Goal: Task Accomplishment & Management: Use online tool/utility

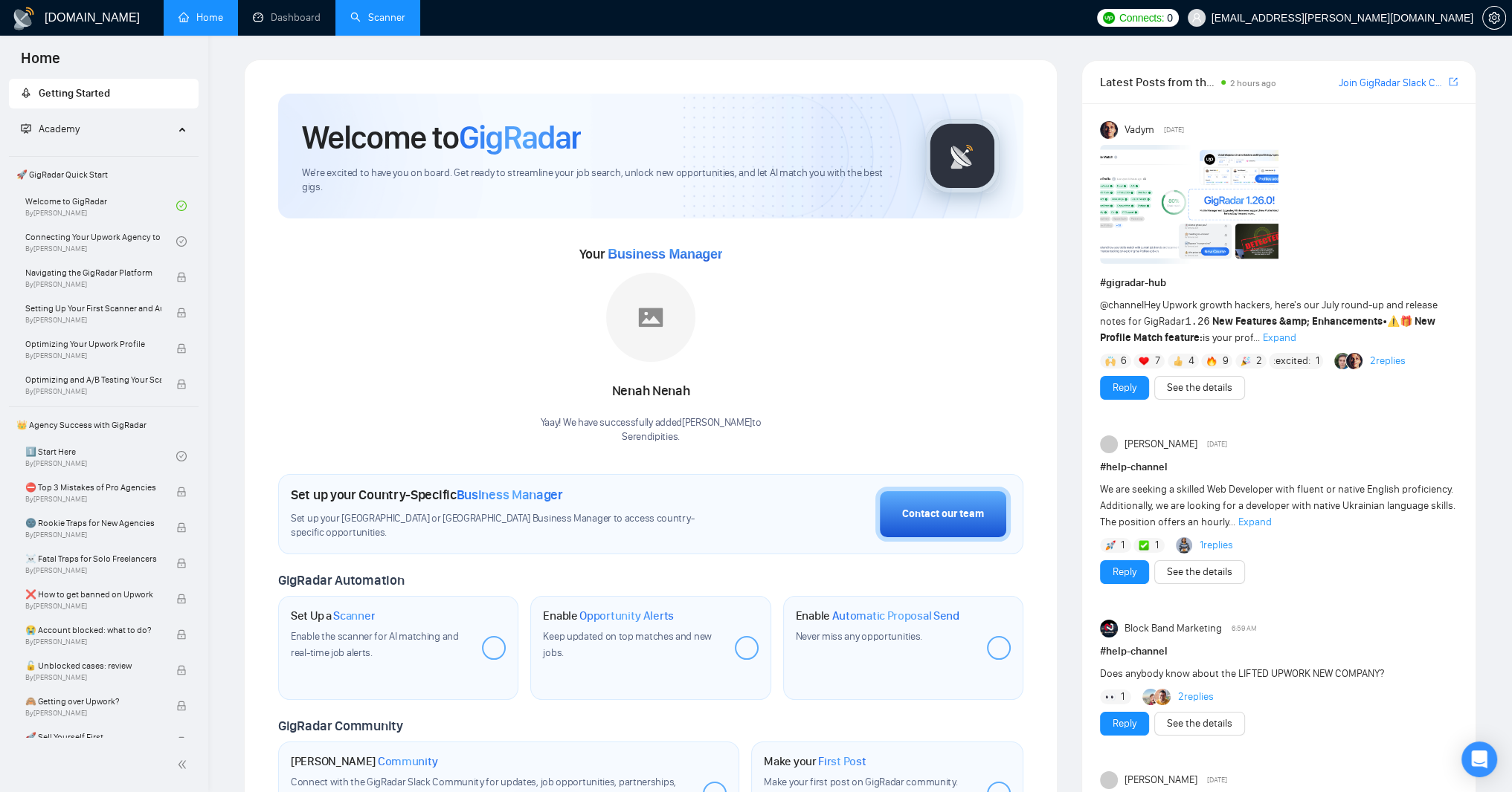
click at [405, 15] on link "Scanner" at bounding box center [378, 18] width 55 height 13
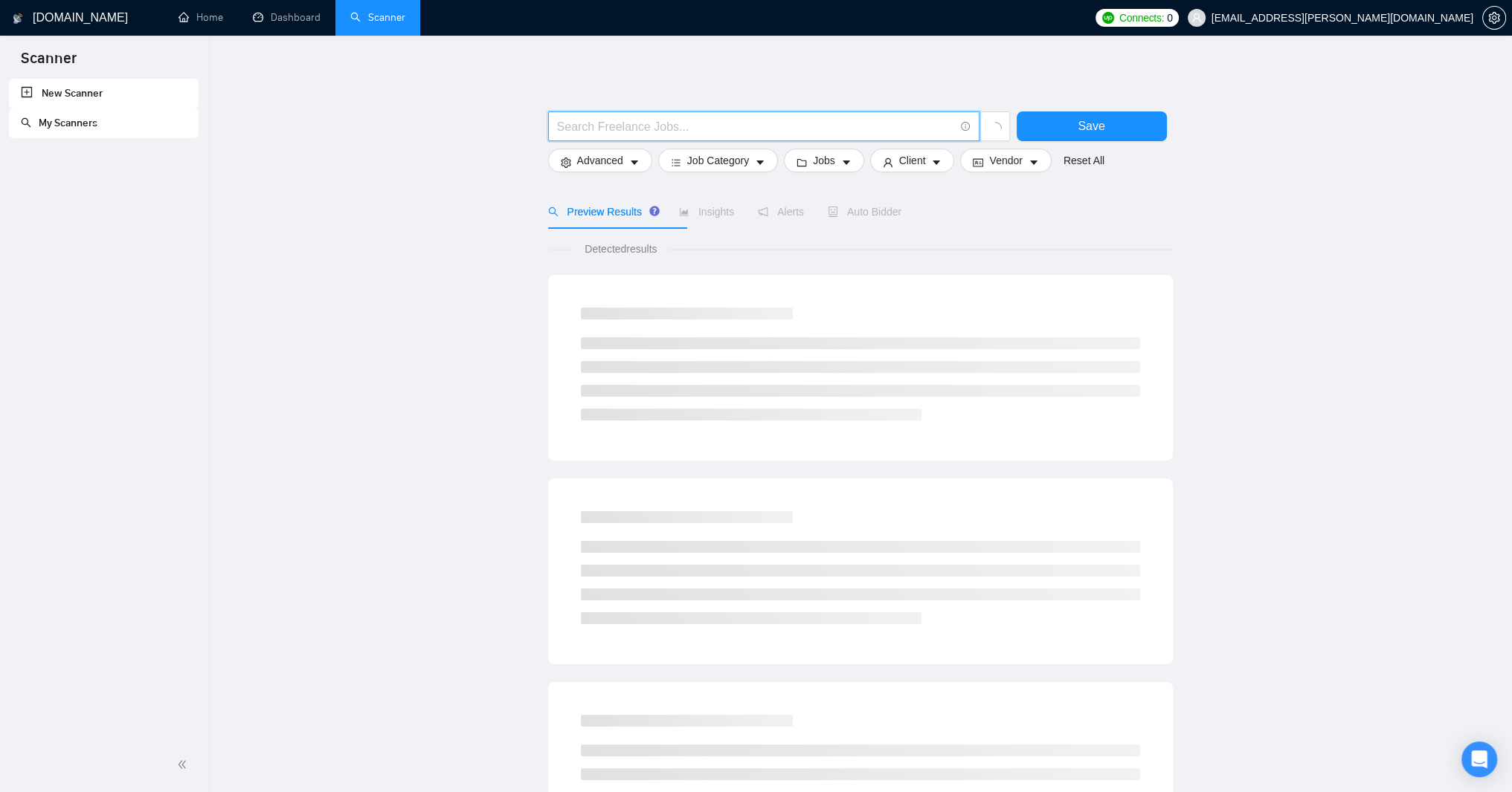
click at [651, 126] on input "text" at bounding box center [756, 126] width 397 height 18
click at [50, 15] on h1 "[DOMAIN_NAME]" at bounding box center [80, 18] width 95 height 36
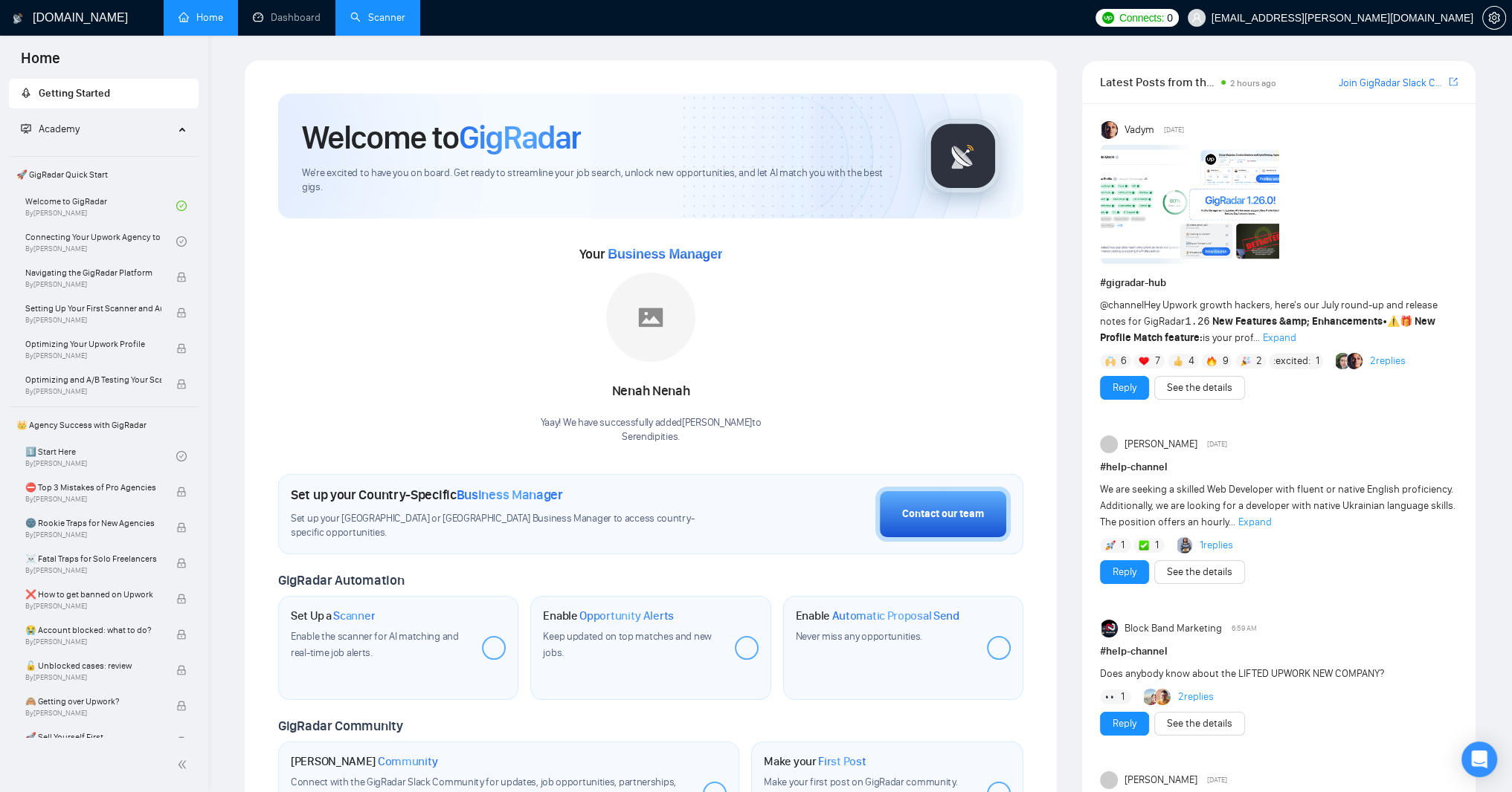
click at [191, 19] on link "Home" at bounding box center [201, 18] width 45 height 13
click at [405, 11] on link "Scanner" at bounding box center [378, 18] width 55 height 13
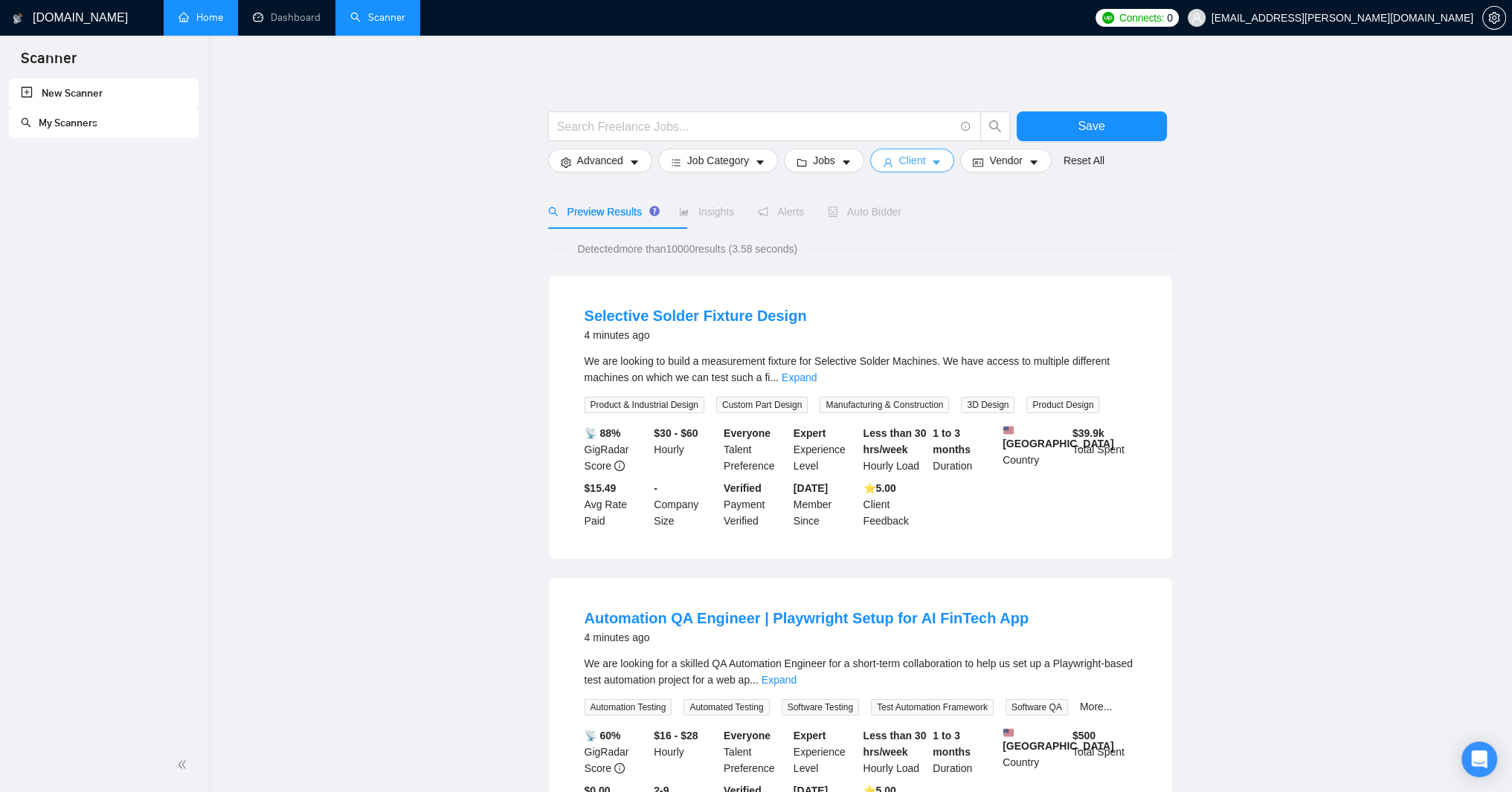
click at [926, 169] on span "Client" at bounding box center [912, 160] width 26 height 16
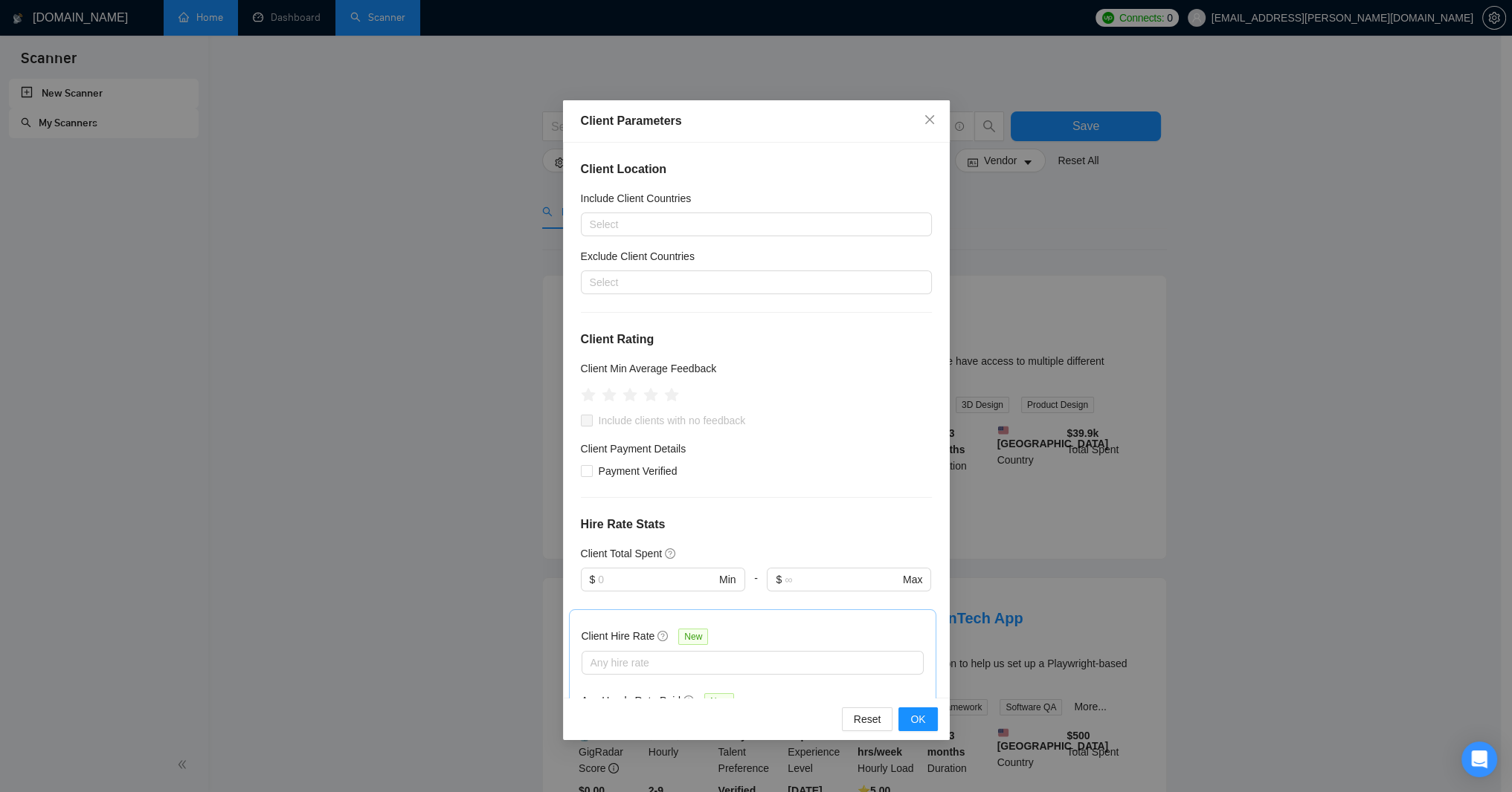
click at [1105, 273] on div "Client Parameters Client Location Include Client Countries Select Exclude Clien…" at bounding box center [756, 396] width 1512 height 792
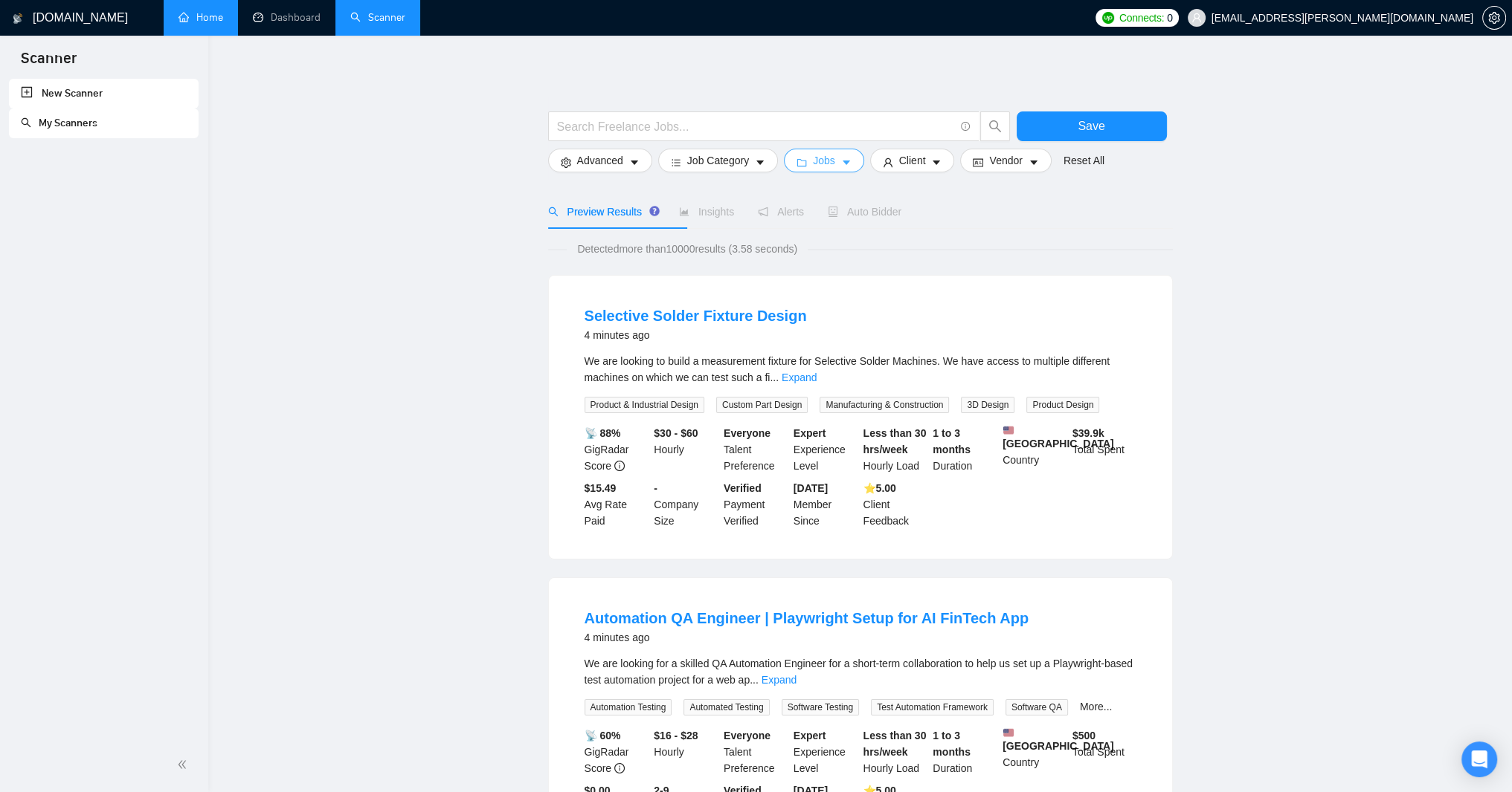
click at [835, 169] on span "Jobs" at bounding box center [824, 160] width 22 height 16
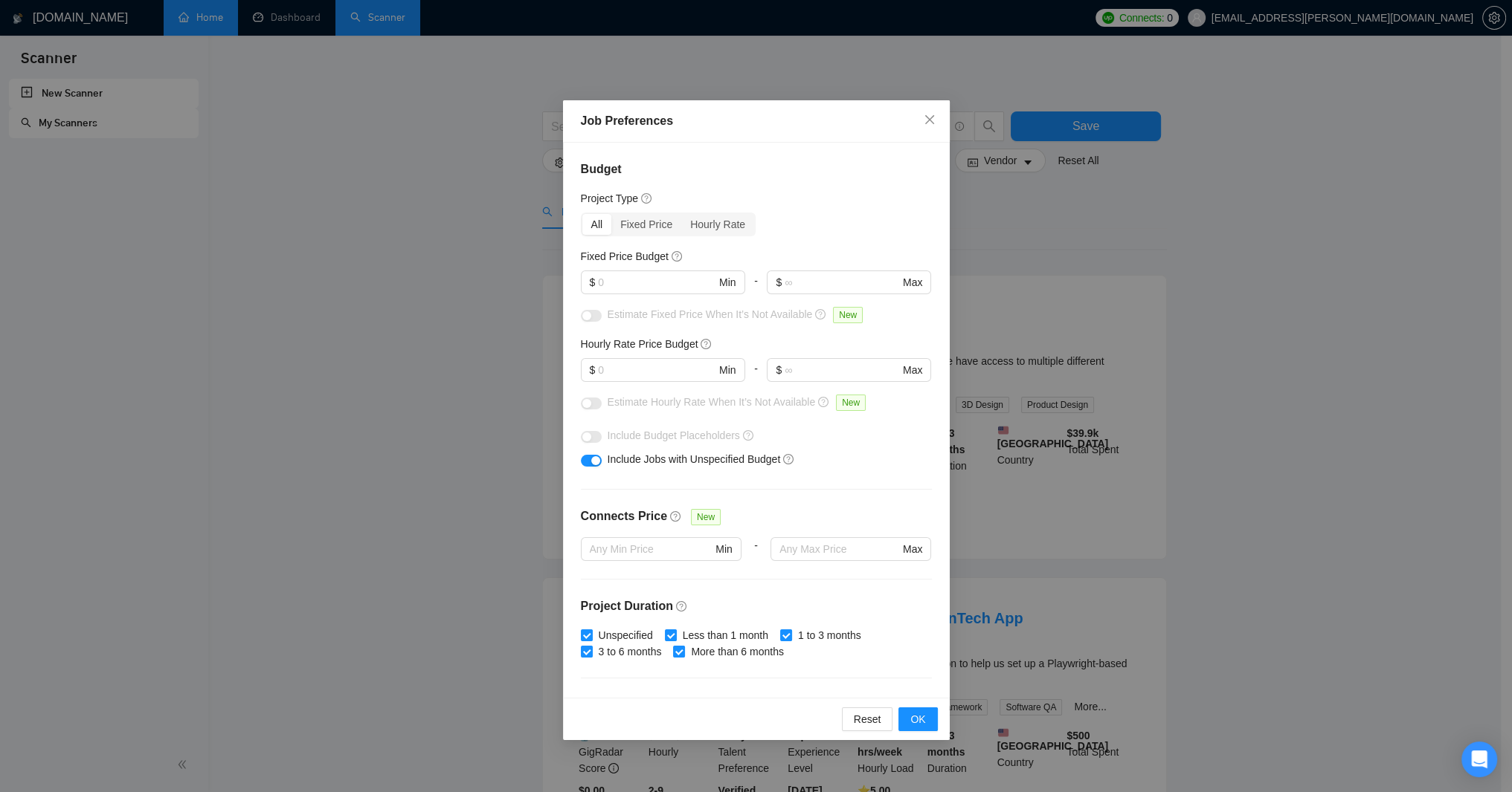
click at [1116, 194] on div "Job Preferences Budget Project Type All Fixed Price Hourly Rate Fixed Price Bud…" at bounding box center [756, 396] width 1512 height 792
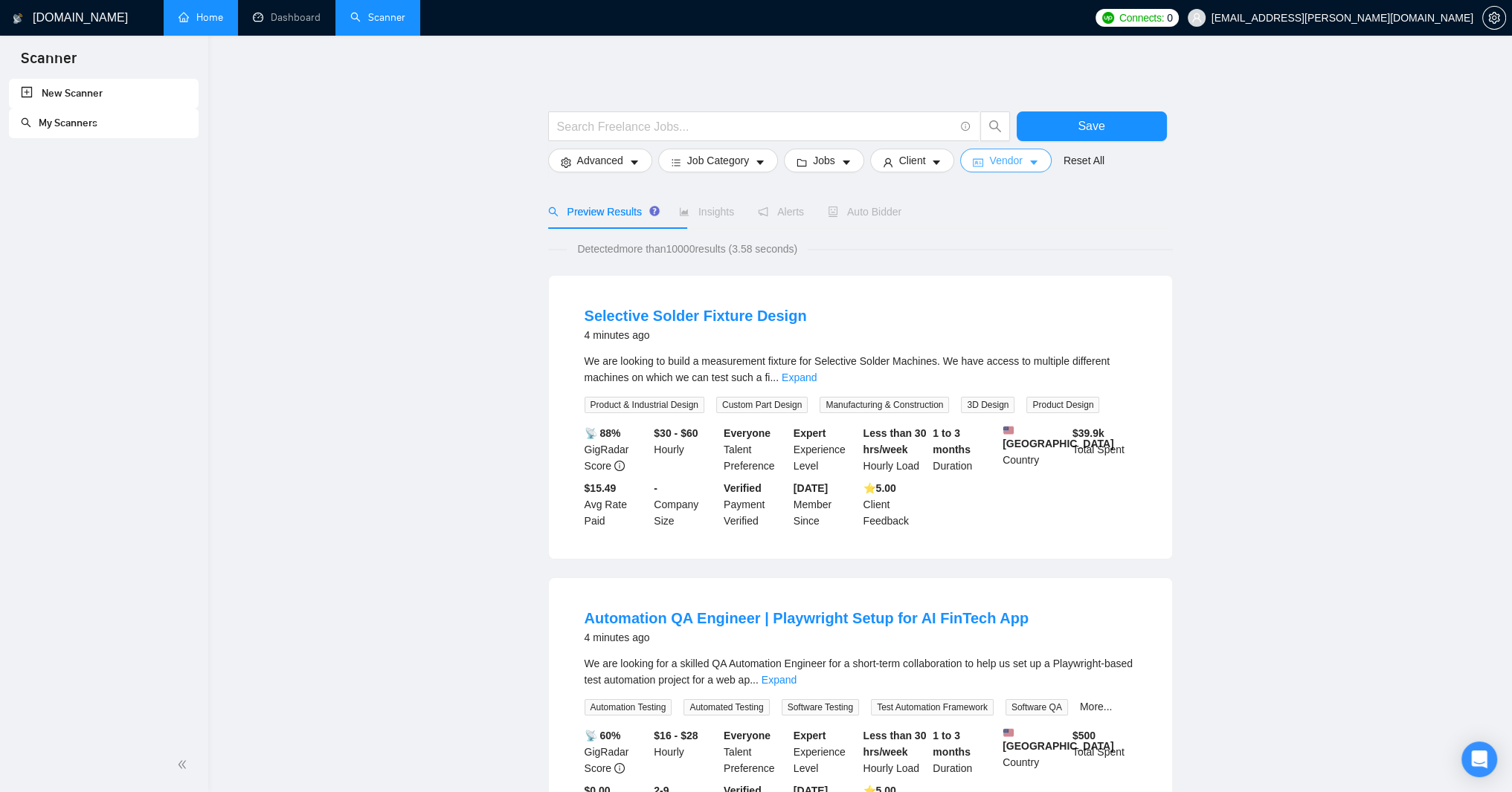
click at [1022, 163] on span "Vendor" at bounding box center [1005, 160] width 33 height 16
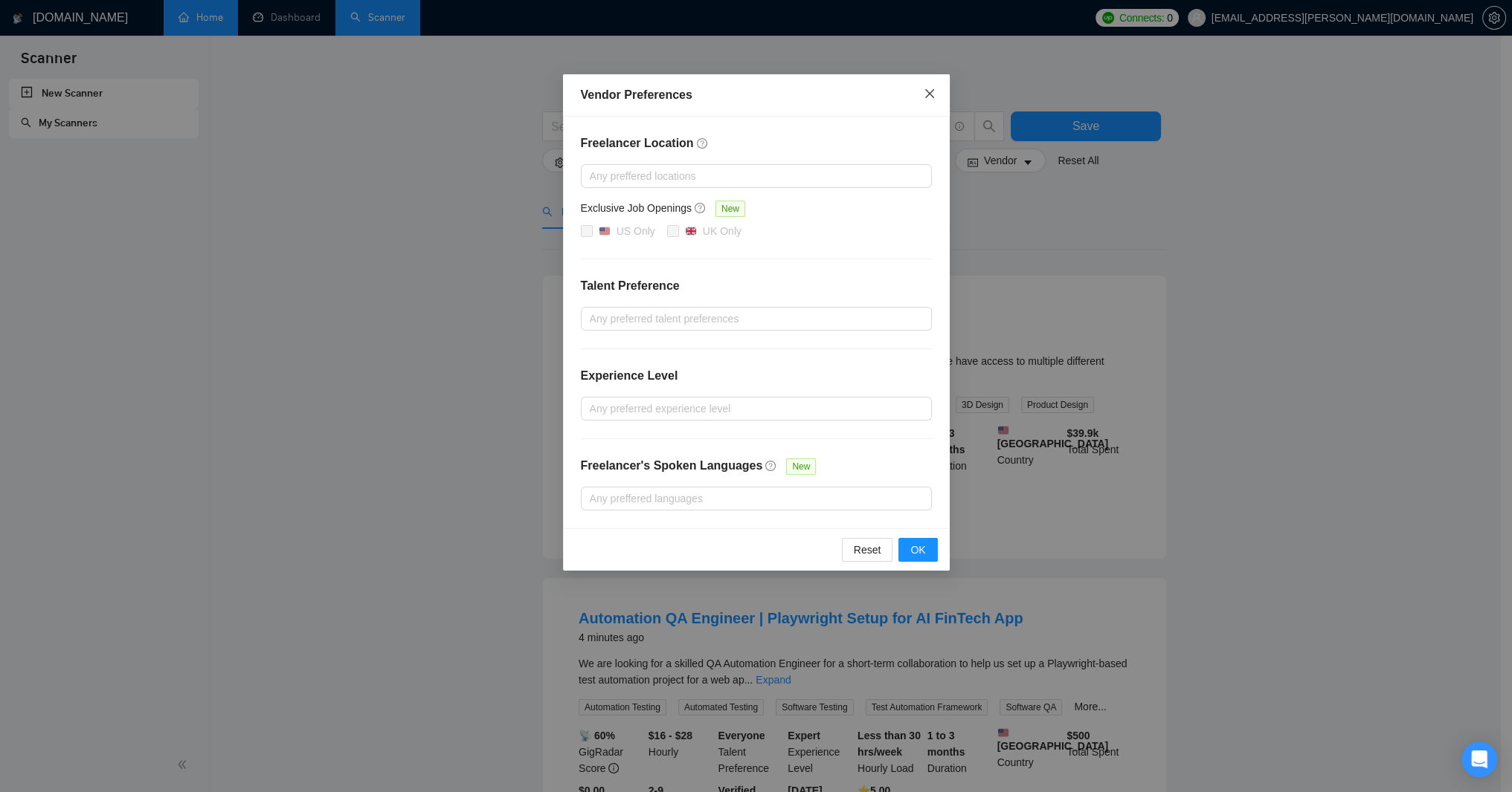
click at [932, 93] on icon "close" at bounding box center [929, 94] width 12 height 12
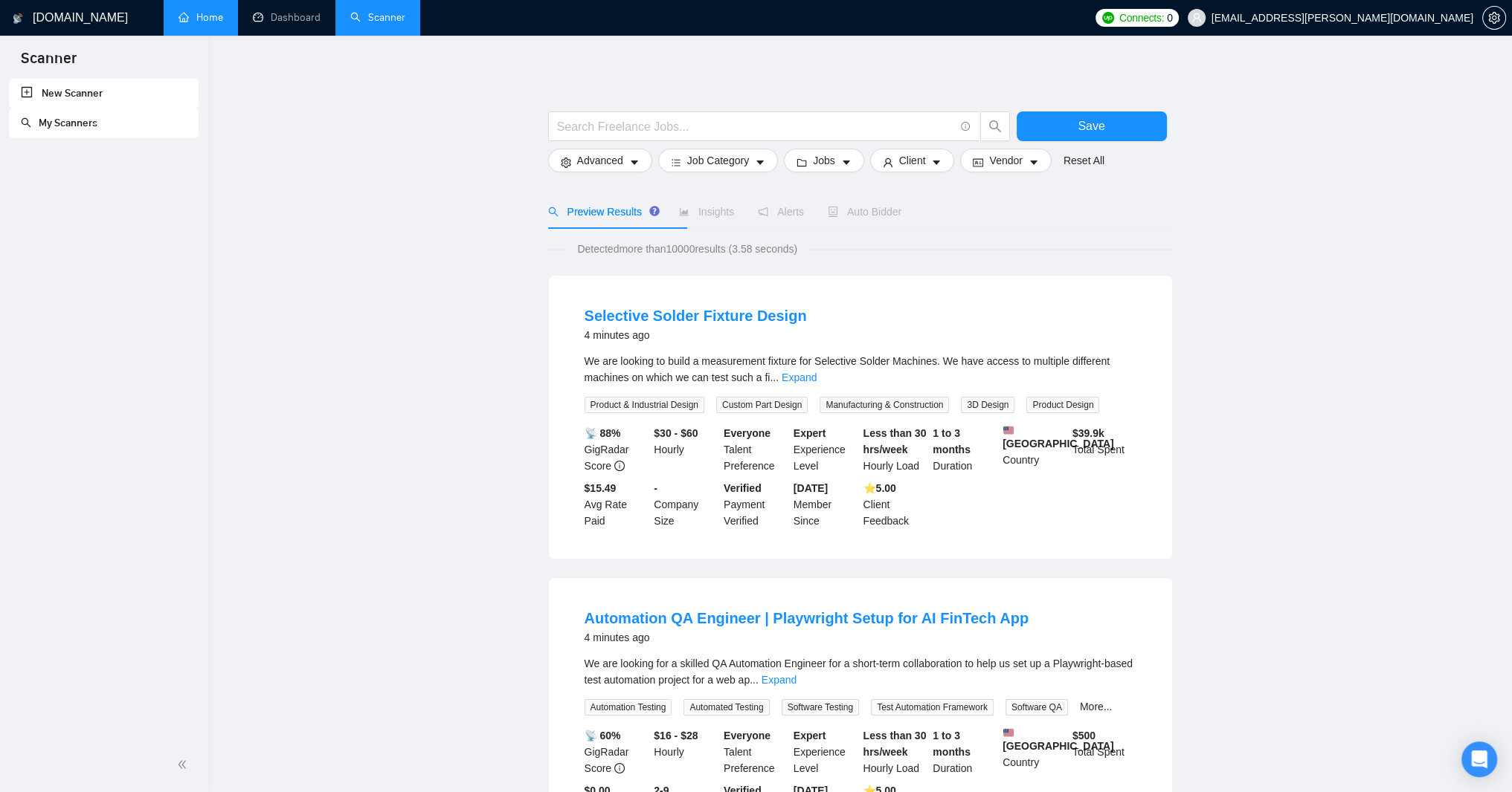
click at [195, 23] on link "Home" at bounding box center [201, 18] width 45 height 13
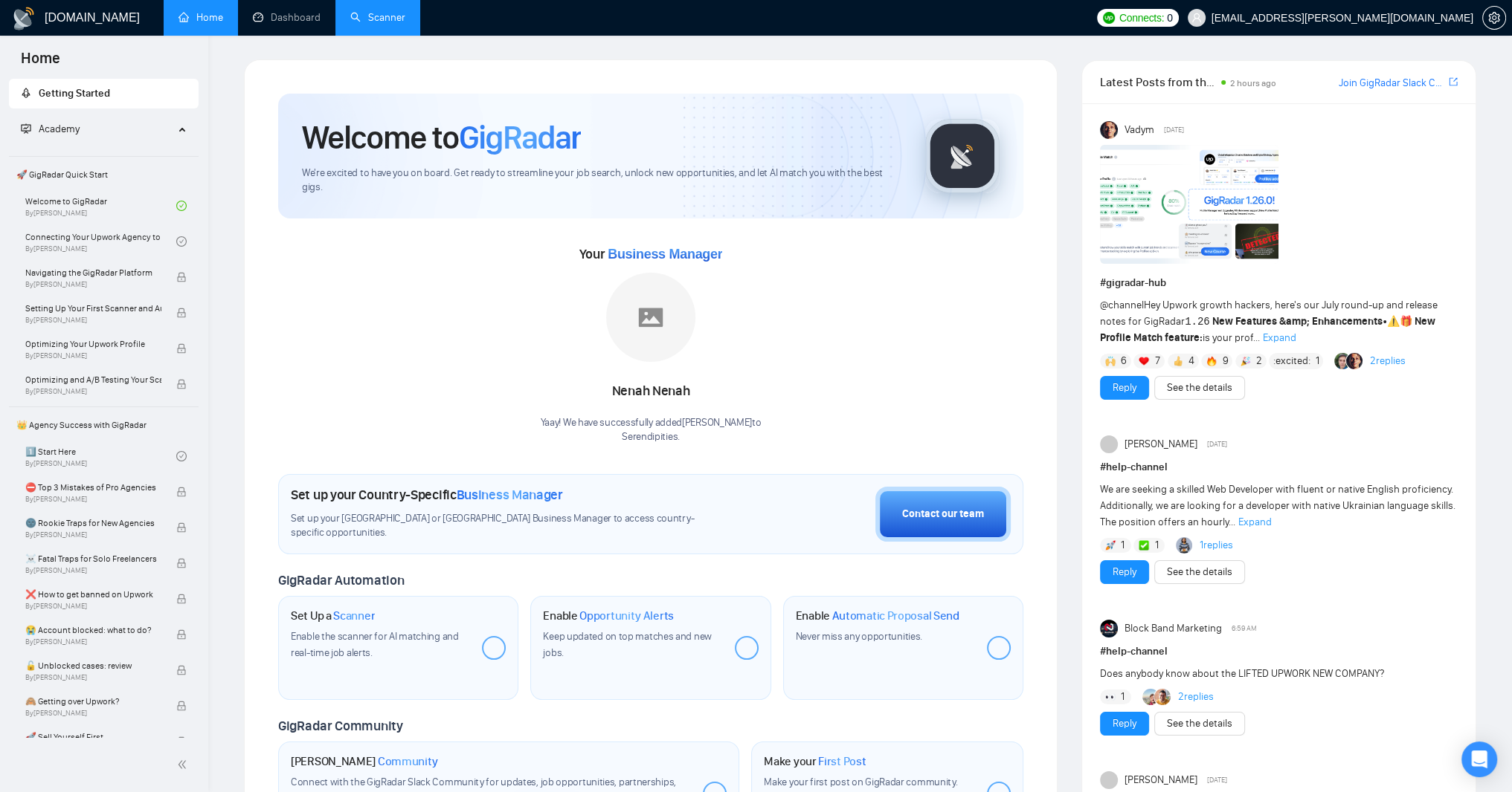
click at [405, 21] on link "Scanner" at bounding box center [378, 18] width 55 height 13
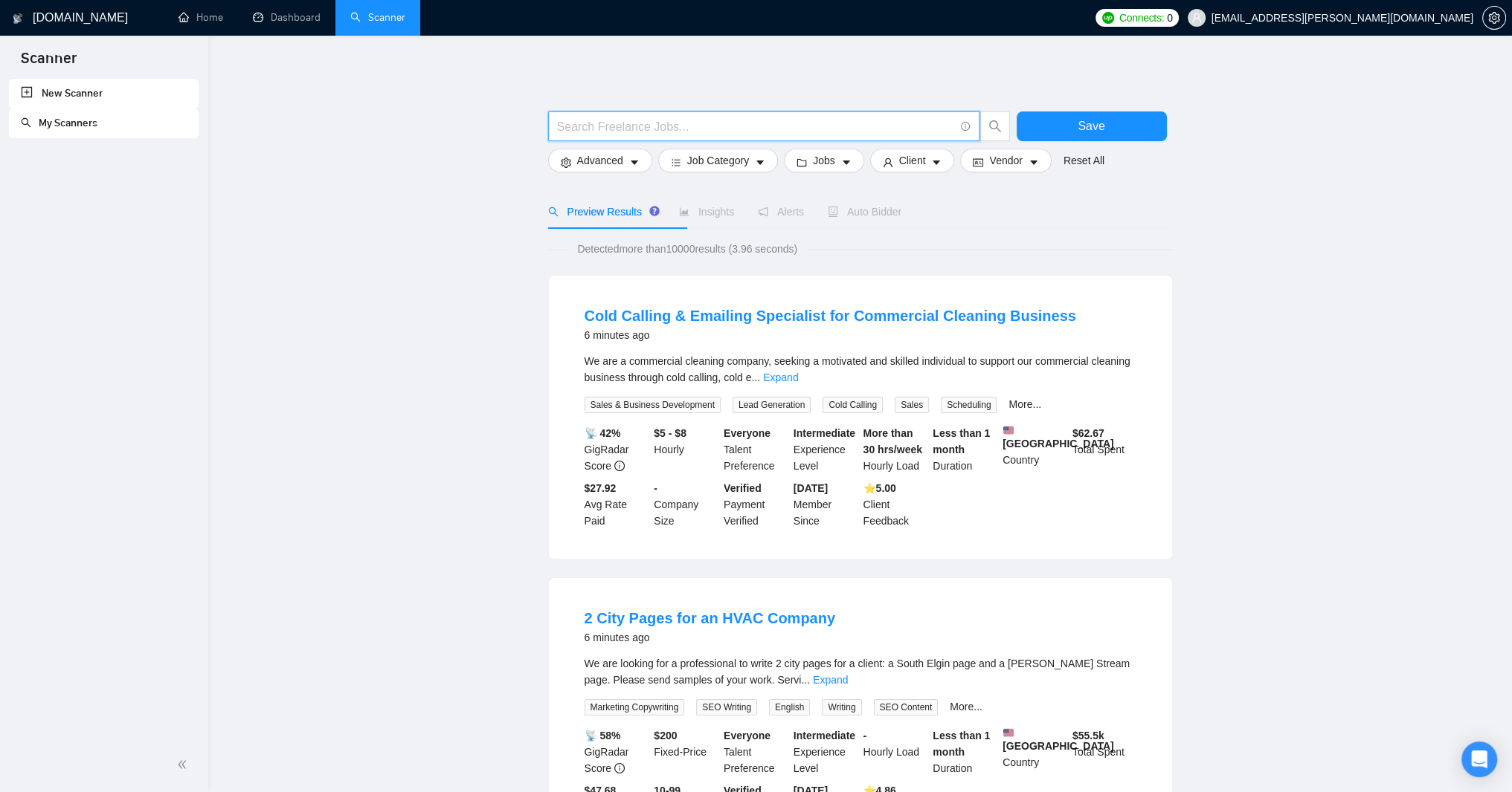
click at [573, 126] on input "text" at bounding box center [756, 126] width 397 height 18
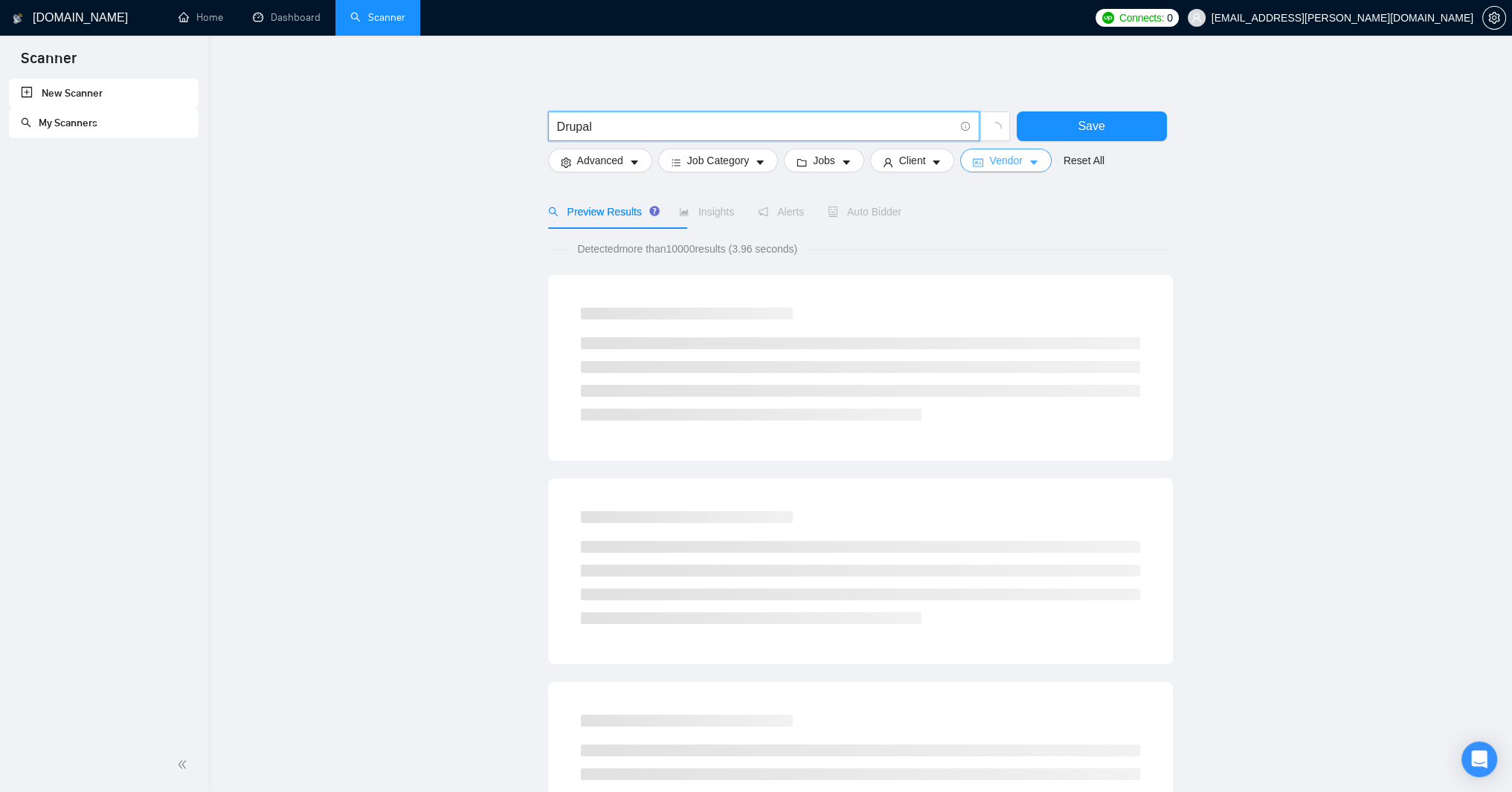
type input "Drupal"
click at [1022, 166] on span "Vendor" at bounding box center [1005, 160] width 33 height 16
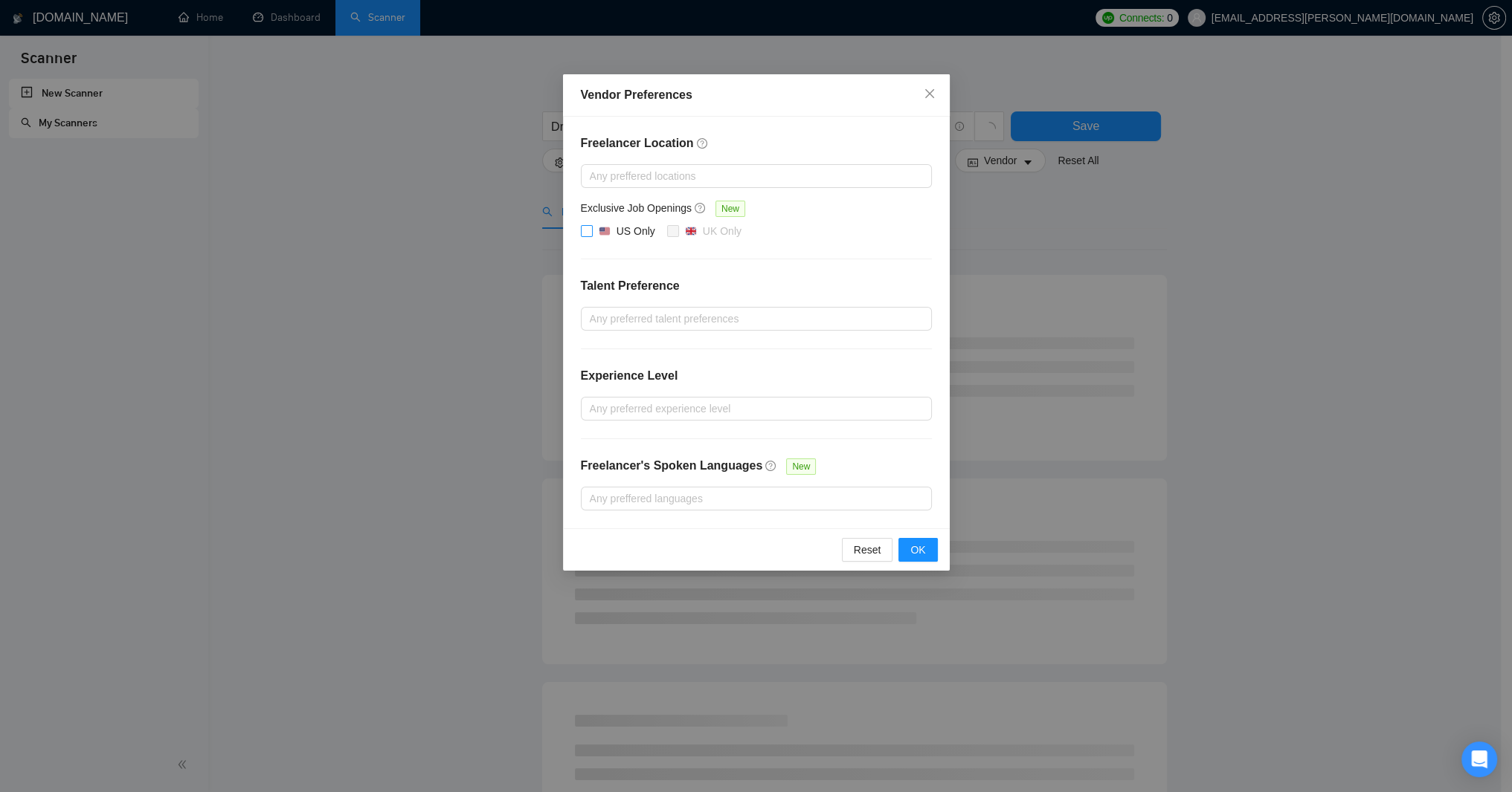
click at [586, 236] on input "US Only" at bounding box center [586, 230] width 10 height 10
checkbox input "true"
click at [930, 562] on button "OK" at bounding box center [917, 550] width 38 height 24
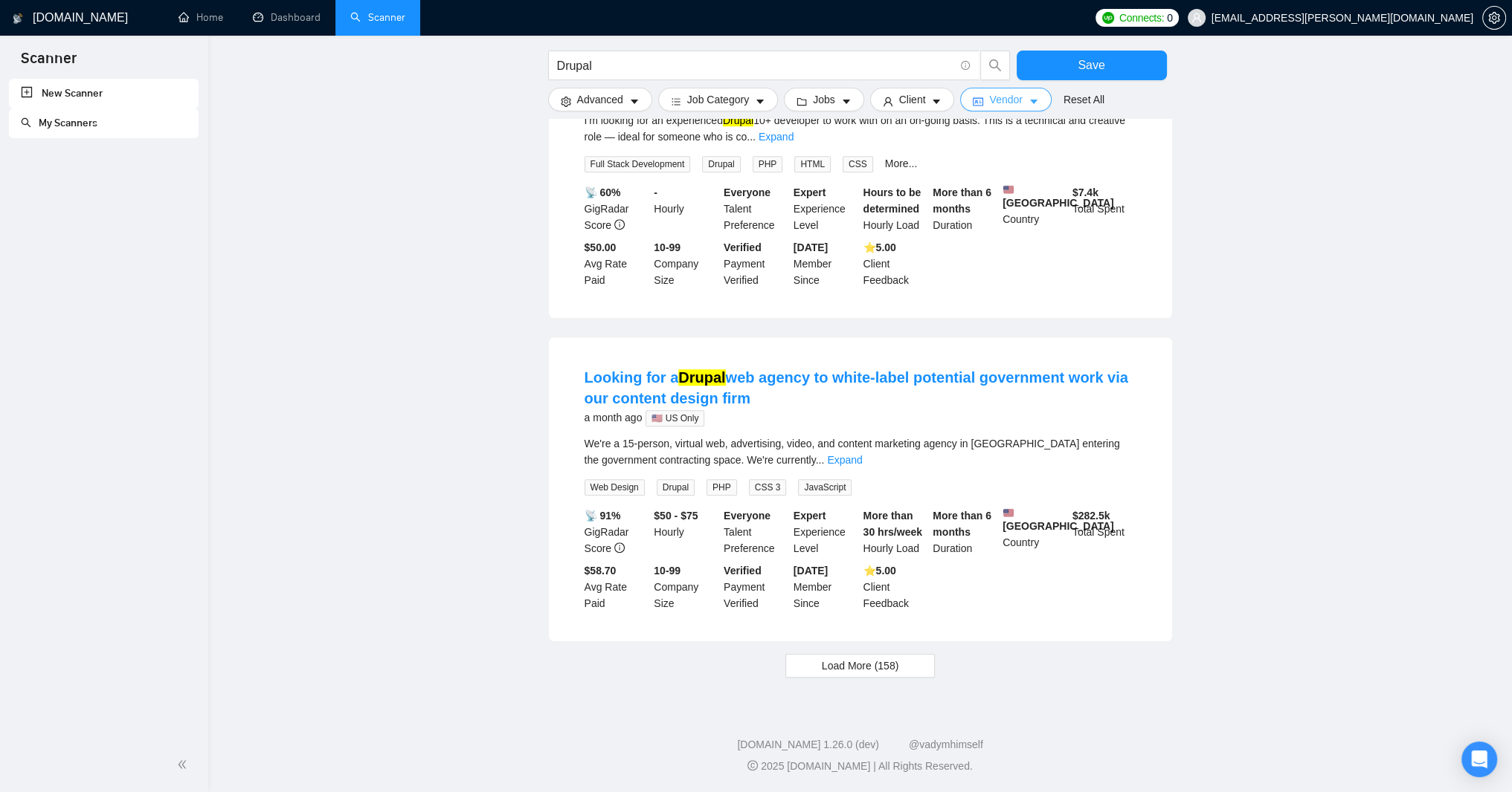
scroll to position [1924, 0]
click at [859, 658] on span "Load More (158)" at bounding box center [860, 666] width 78 height 16
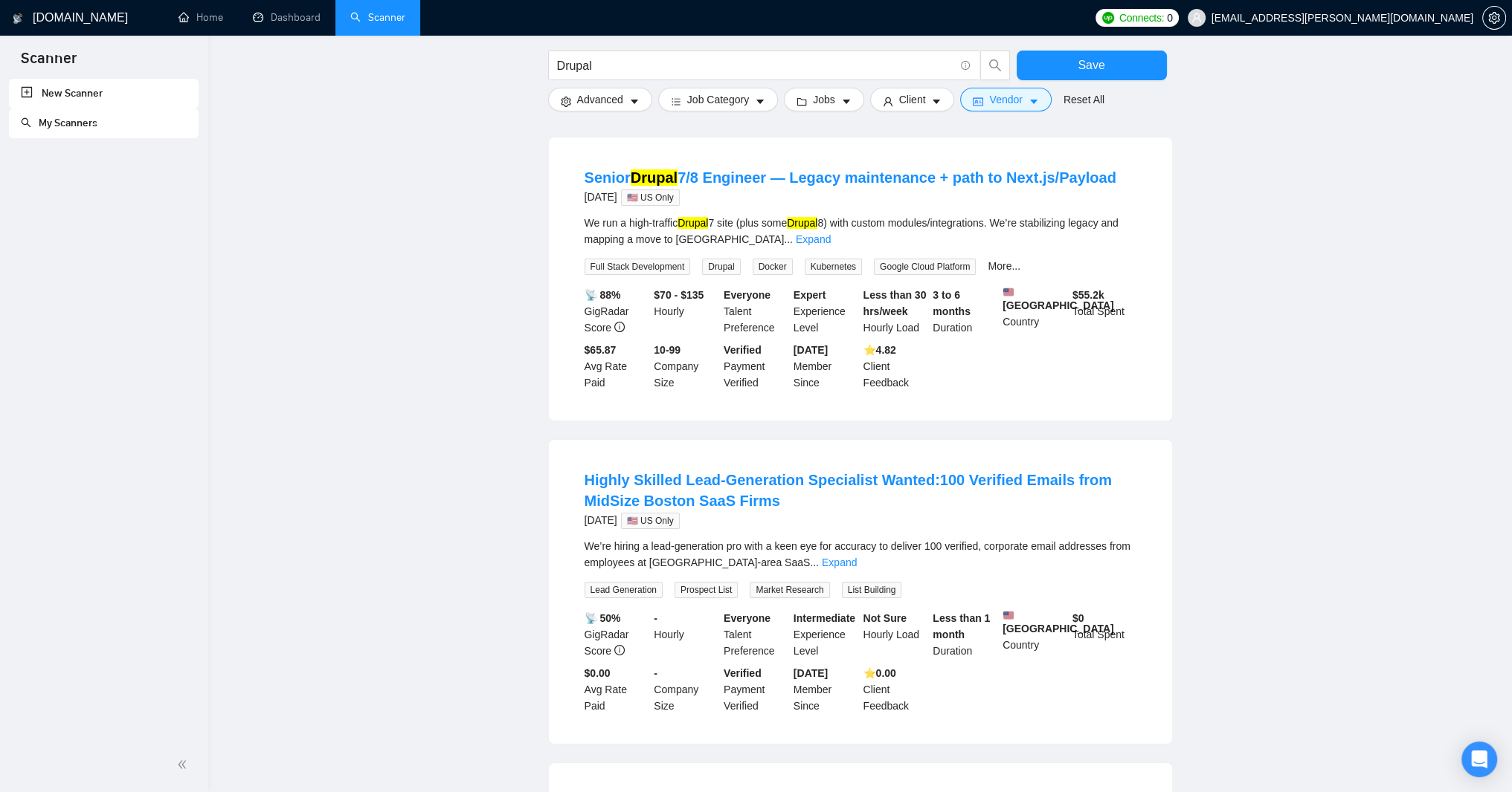
scroll to position [0, 0]
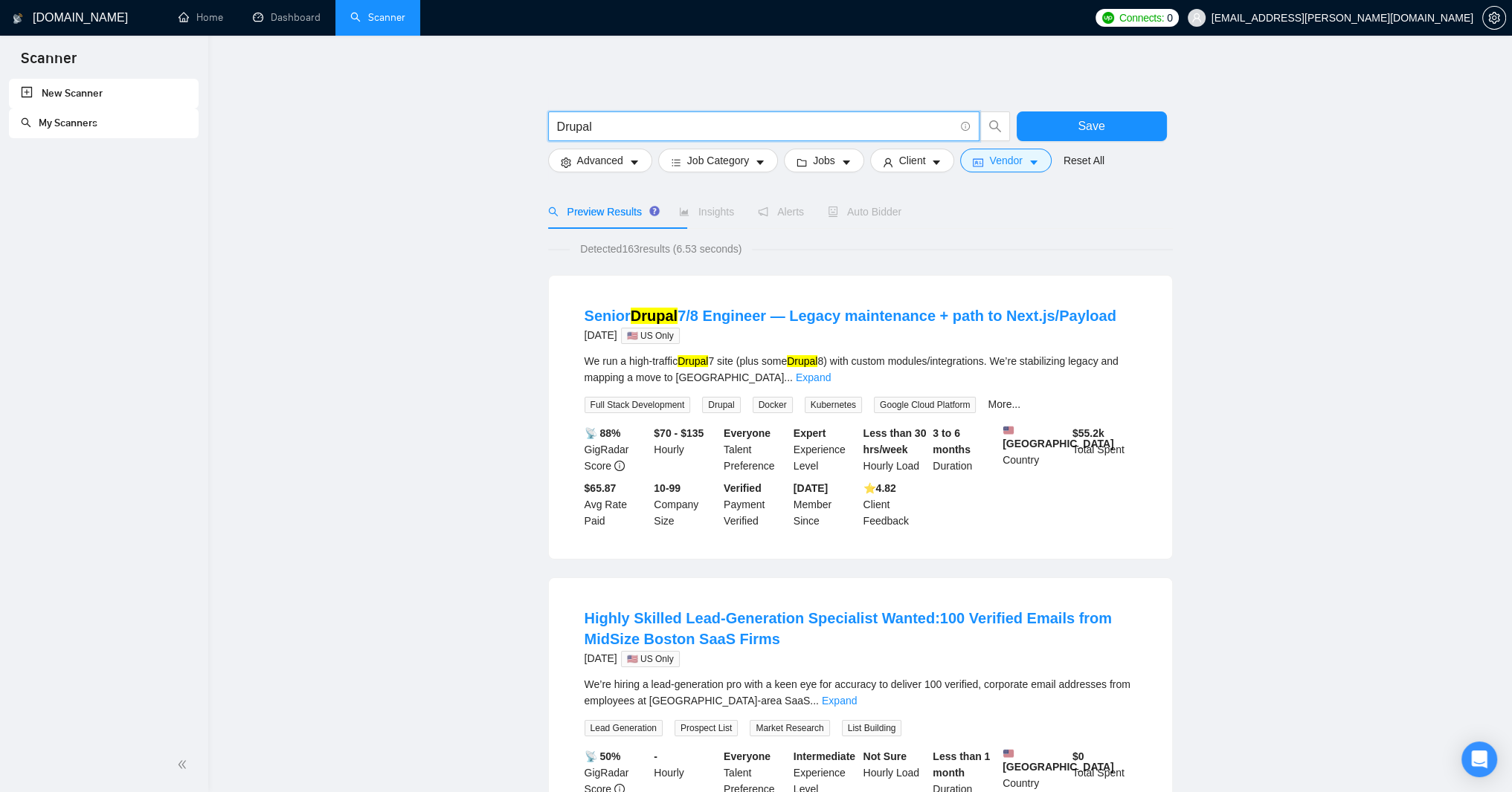
click at [615, 131] on input "Drupal" at bounding box center [756, 126] width 397 height 18
type input "D"
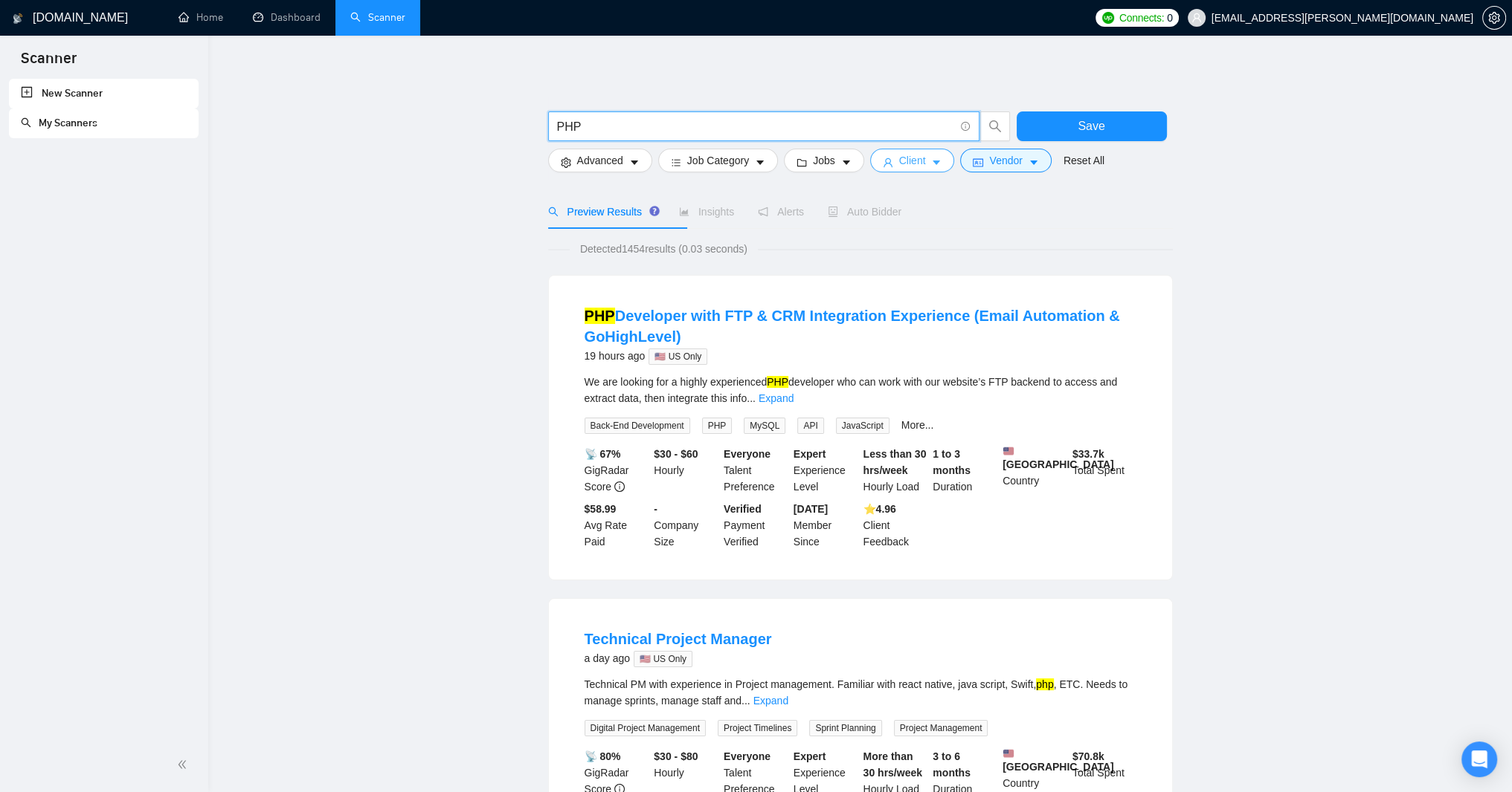
type input "PHP"
click at [926, 160] on span "Client" at bounding box center [912, 160] width 26 height 16
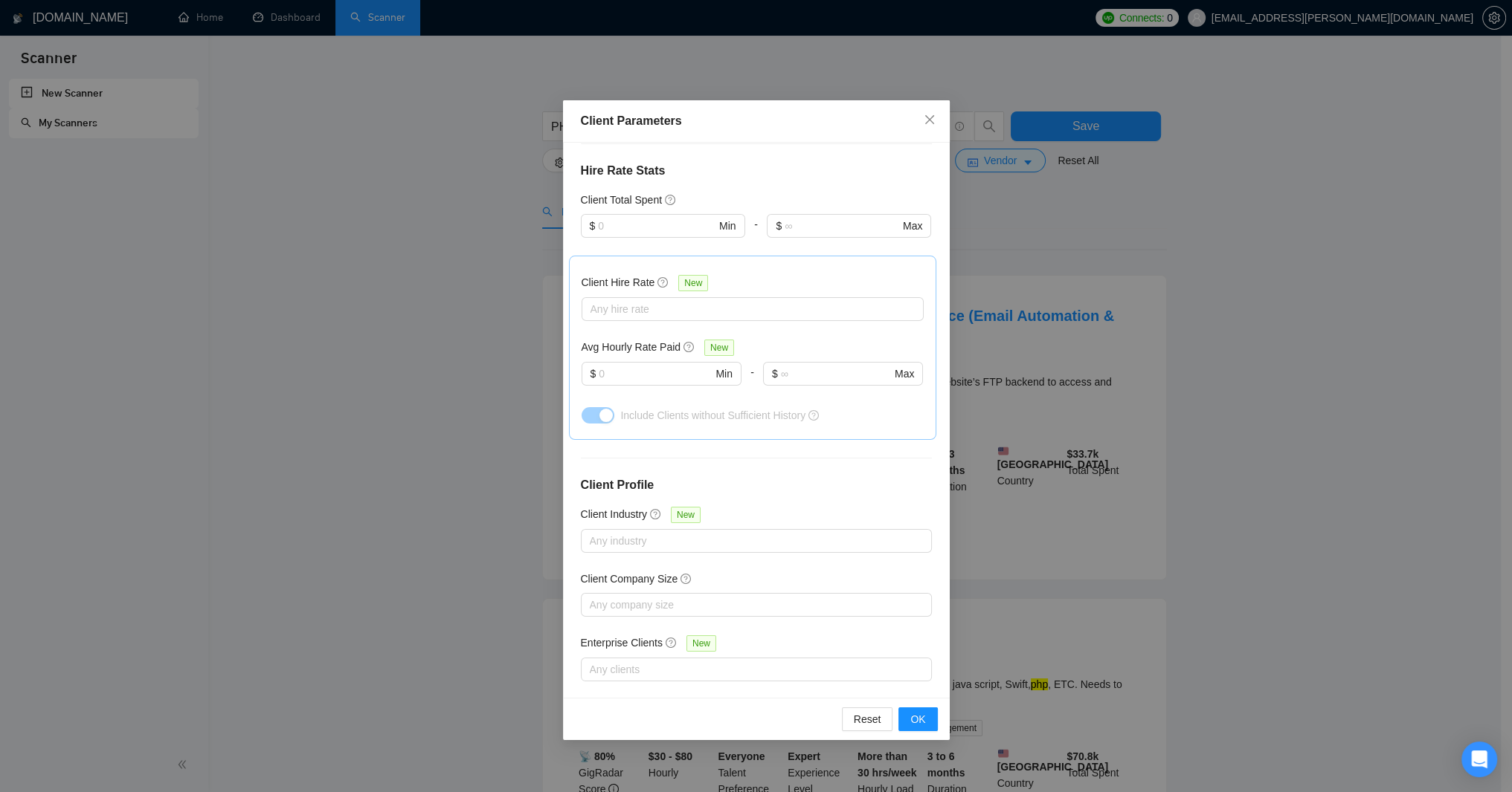
scroll to position [357, 0]
click at [824, 379] on input "text" at bounding box center [836, 370] width 110 height 16
click at [639, 379] on input "text" at bounding box center [655, 370] width 113 height 16
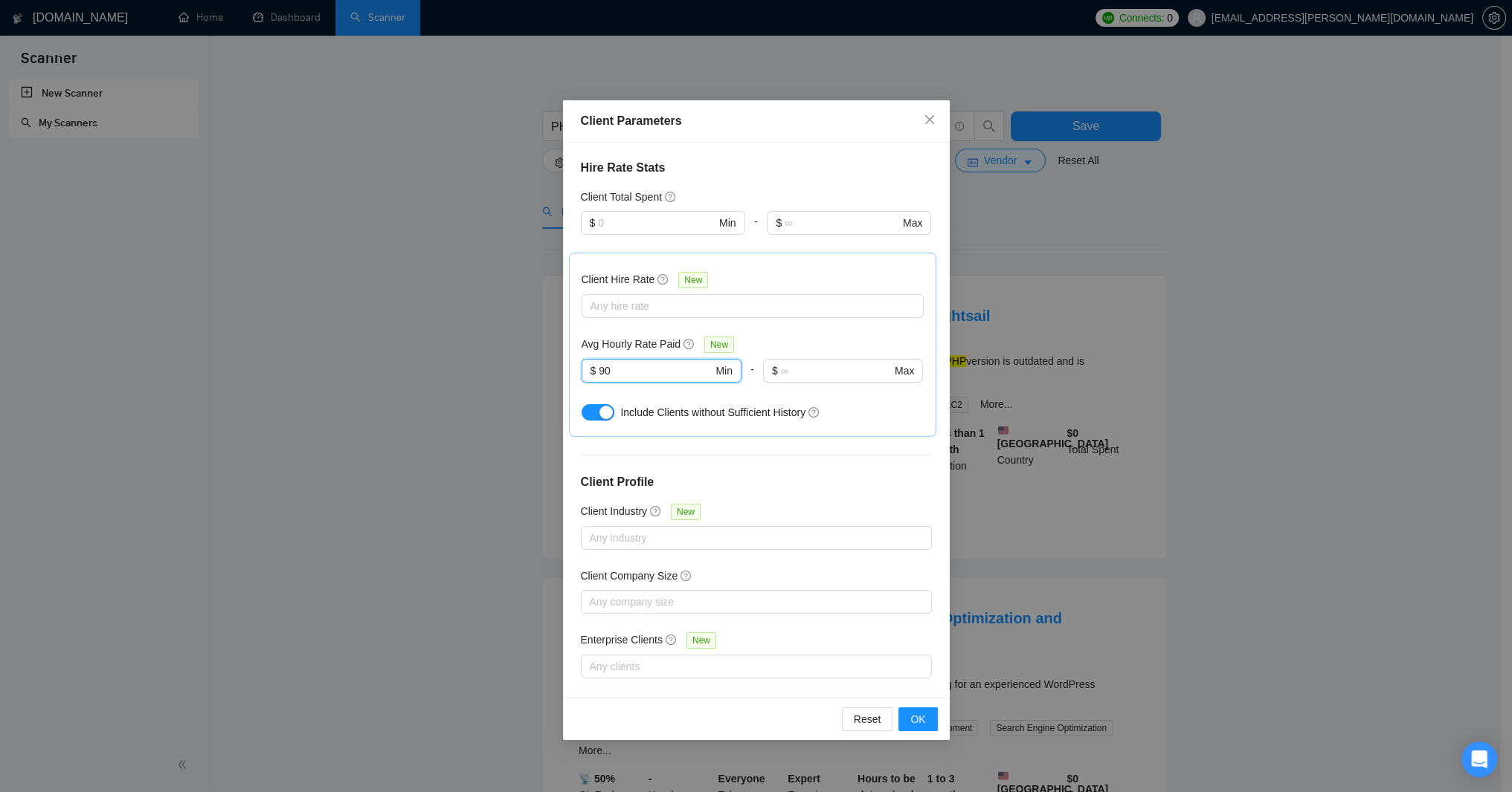
type input "90"
click at [607, 419] on div "button" at bounding box center [606, 412] width 14 height 14
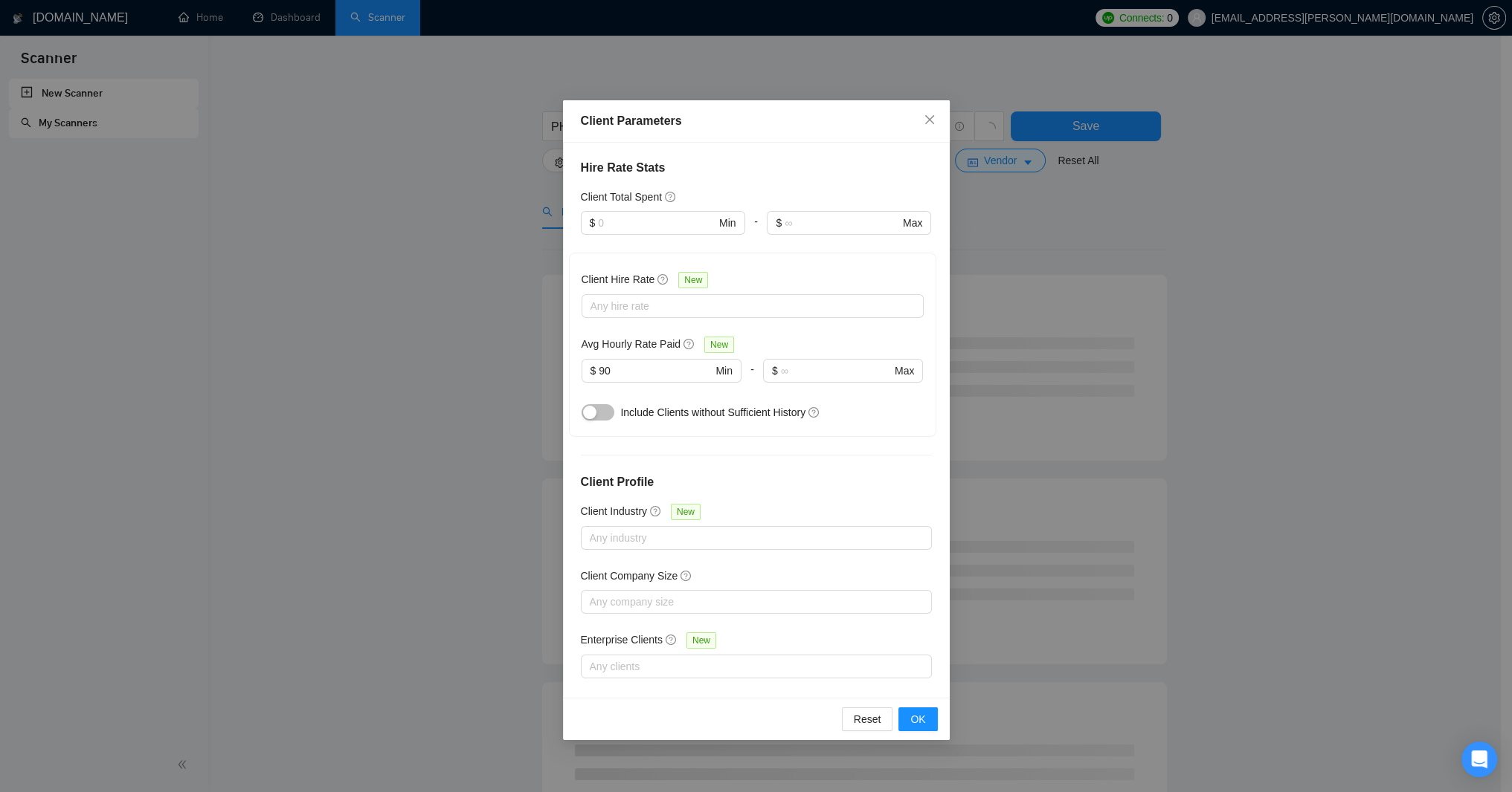
click at [607, 421] on button "button" at bounding box center [598, 412] width 33 height 16
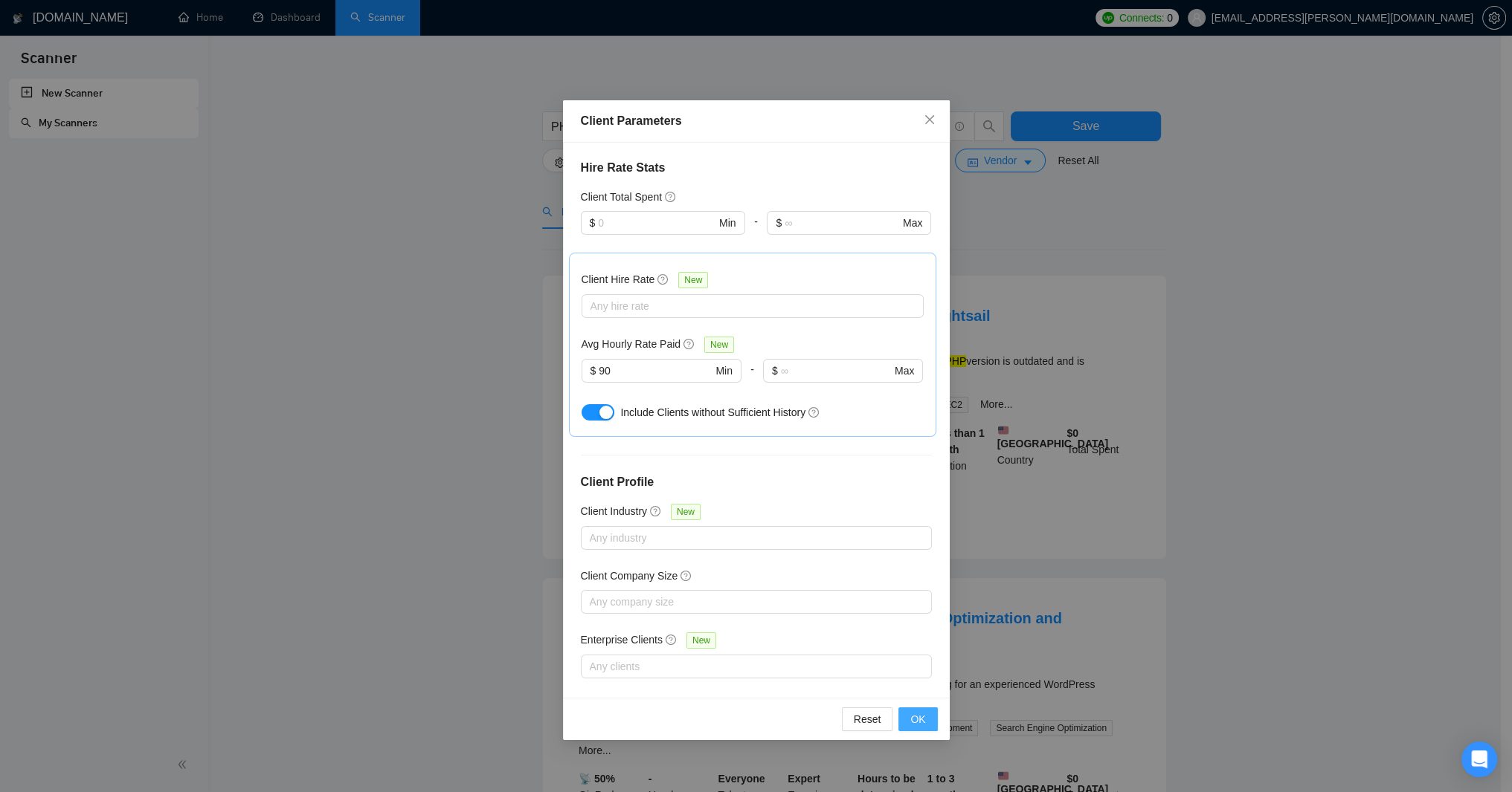
click at [922, 721] on span "OK" at bounding box center [917, 719] width 15 height 16
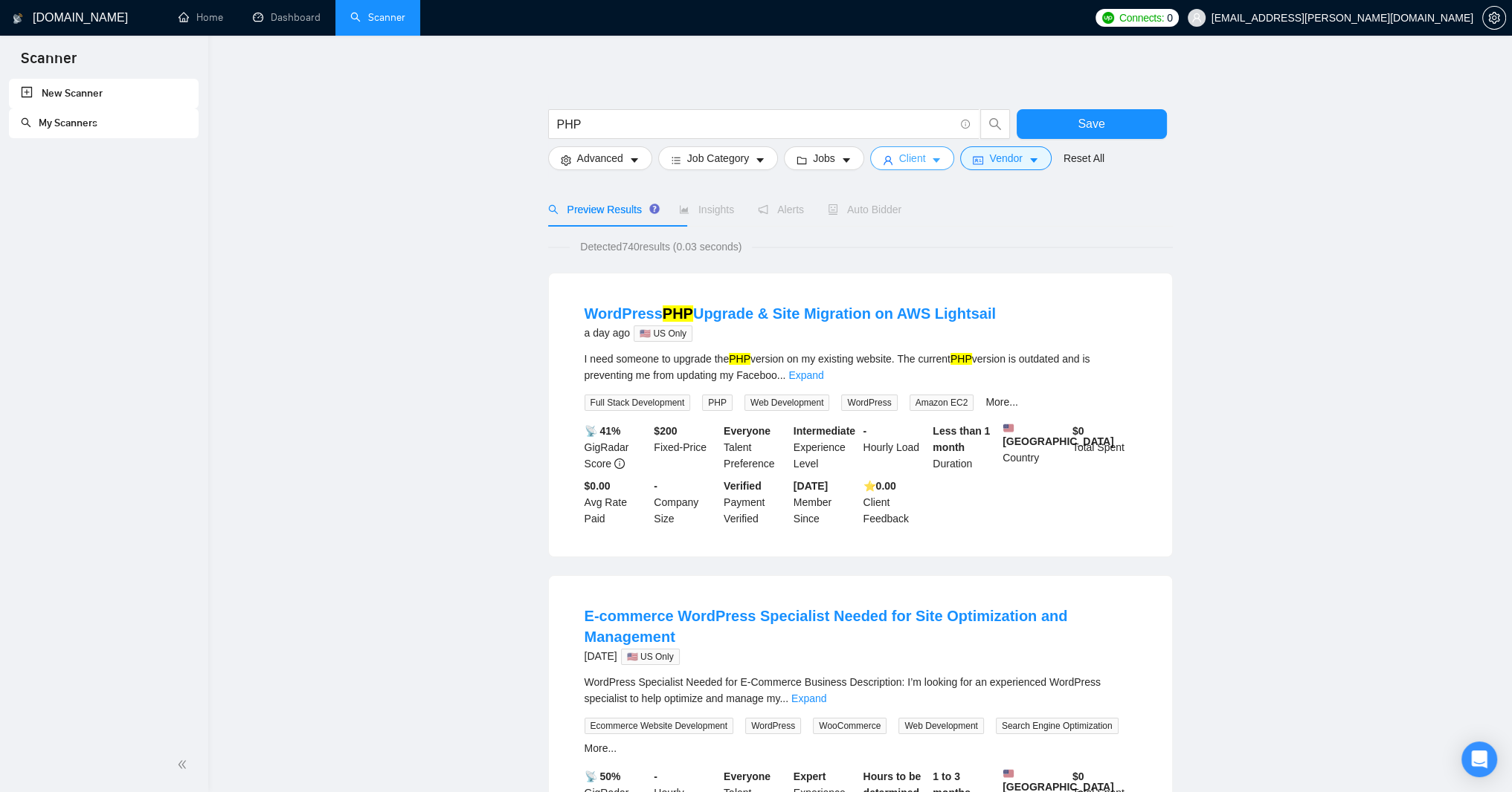
scroll to position [0, 0]
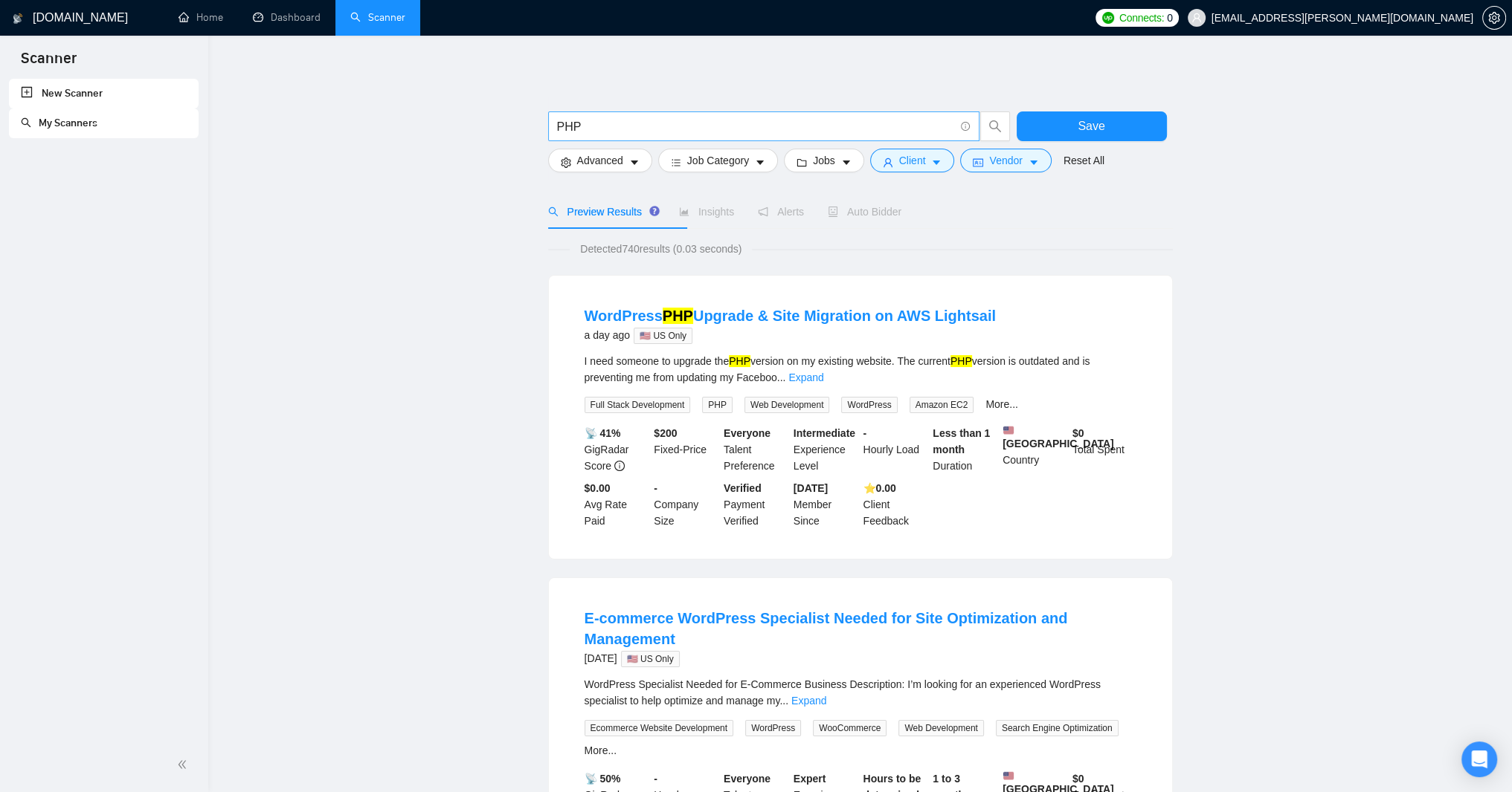
click at [613, 136] on input "PHP" at bounding box center [756, 126] width 397 height 18
type input ""PHP" | "Drupal""
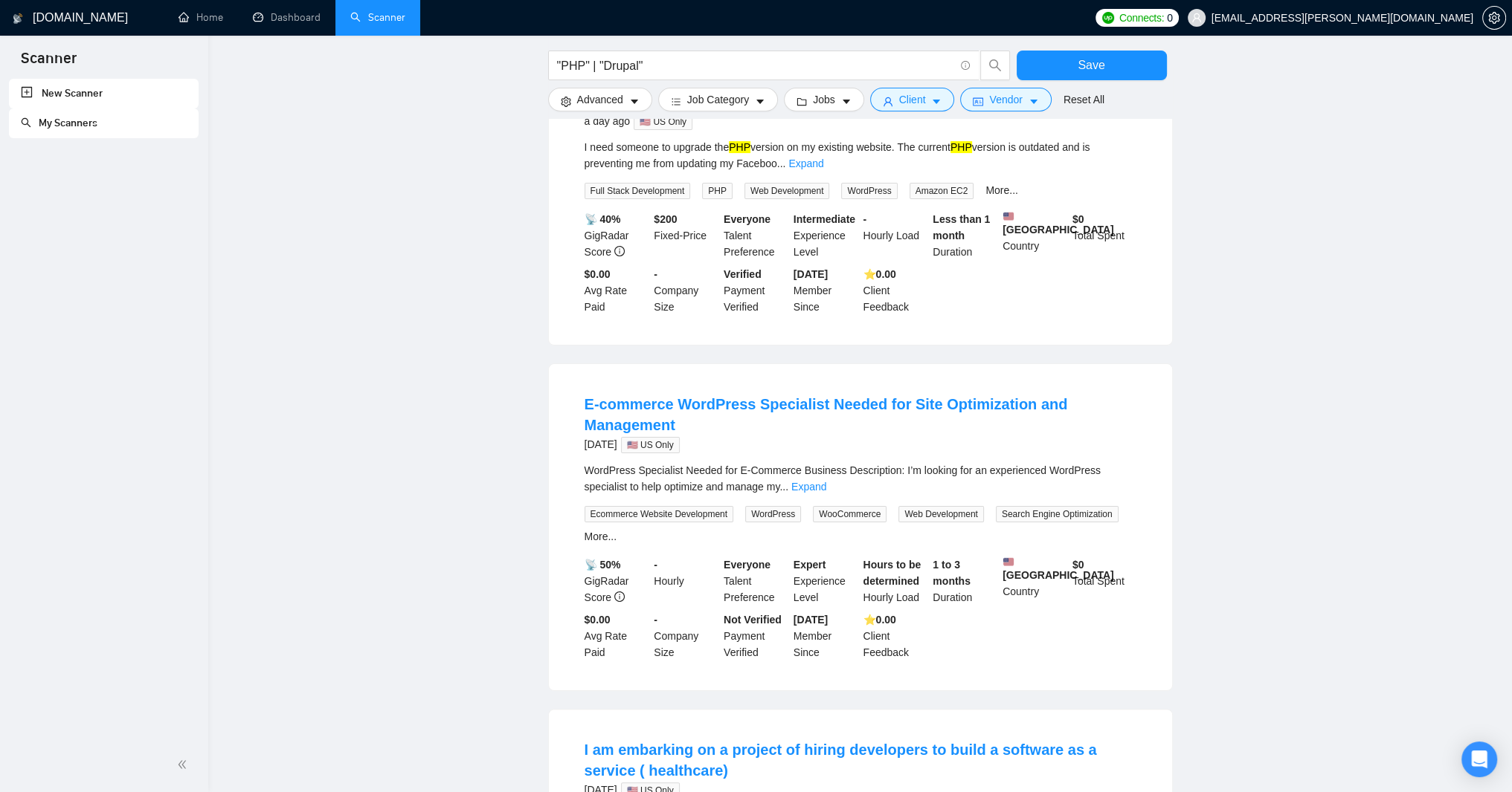
scroll to position [89, 0]
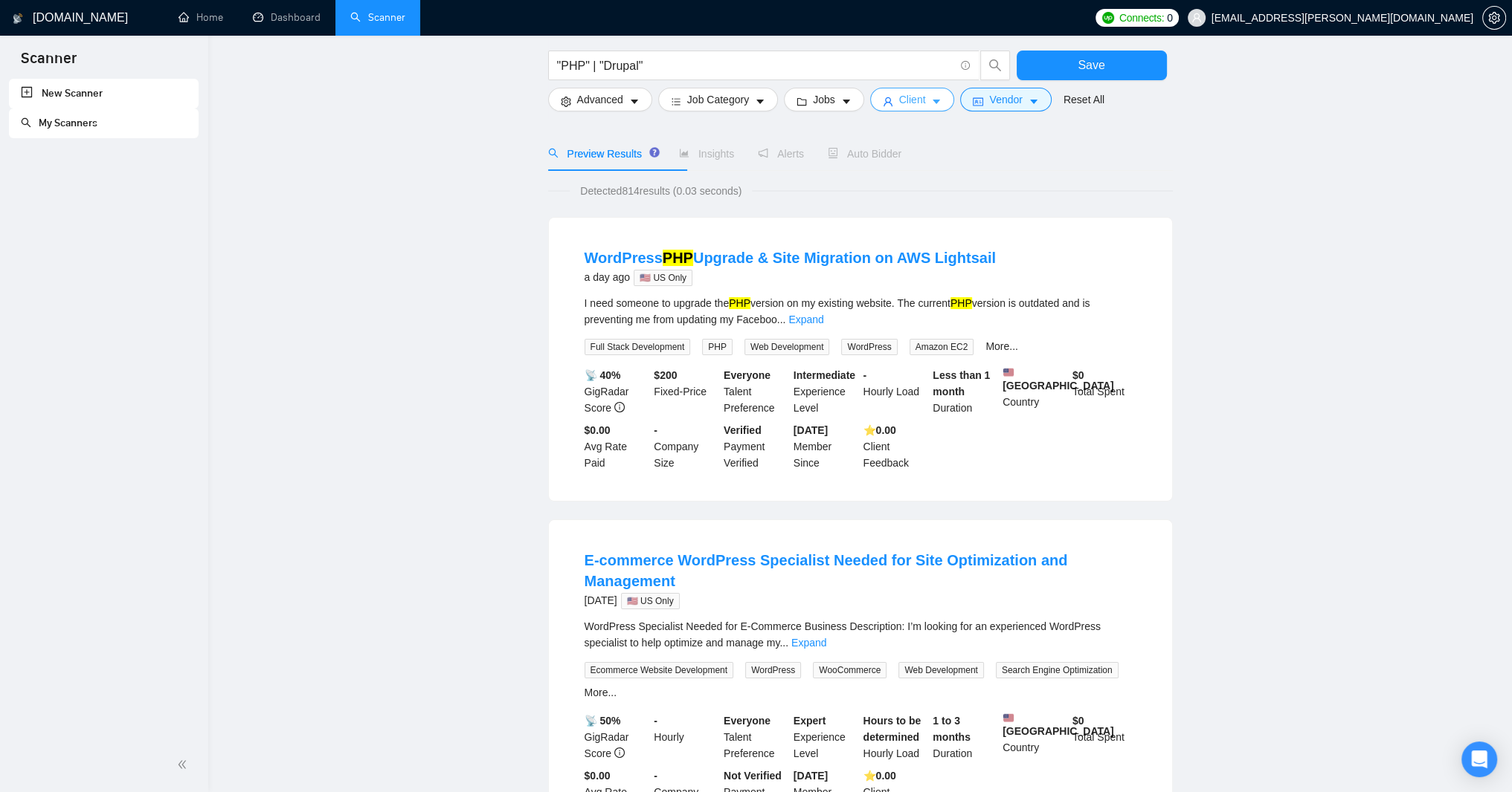
click at [926, 108] on span "Client" at bounding box center [912, 99] width 26 height 16
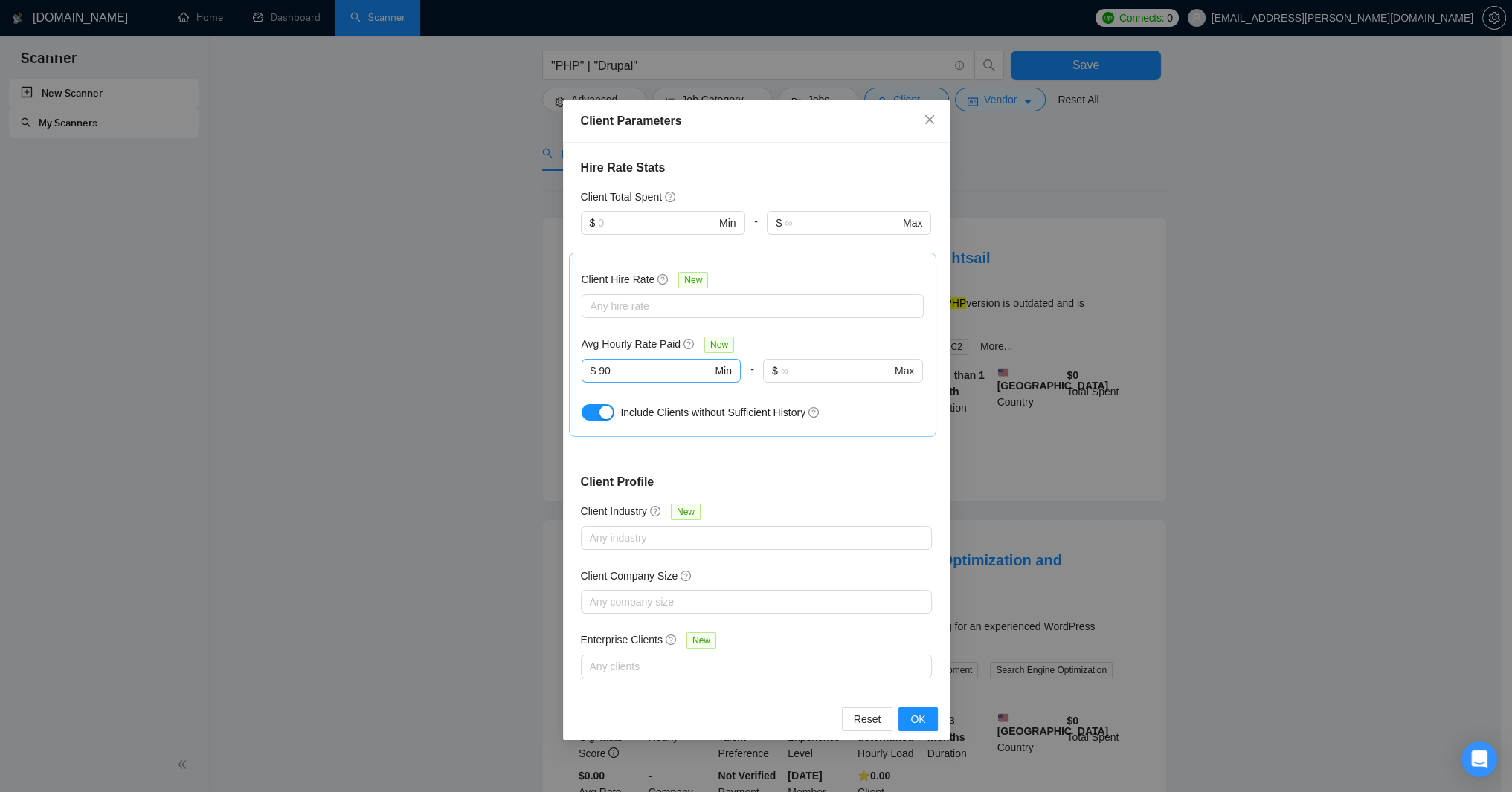
click at [644, 379] on input "90" at bounding box center [655, 370] width 113 height 16
type input "9"
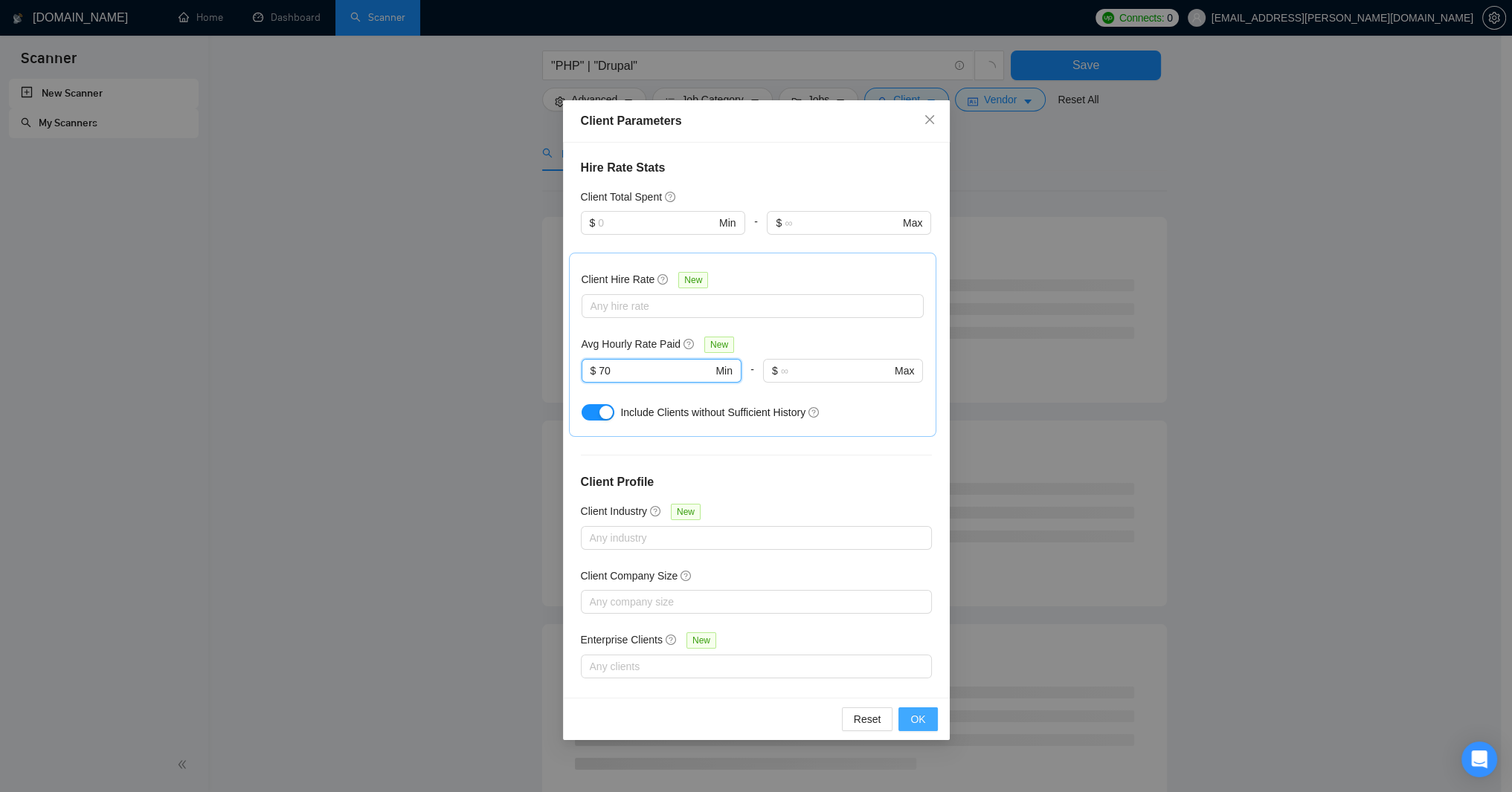
type input "70"
click at [917, 714] on span "OK" at bounding box center [917, 719] width 15 height 16
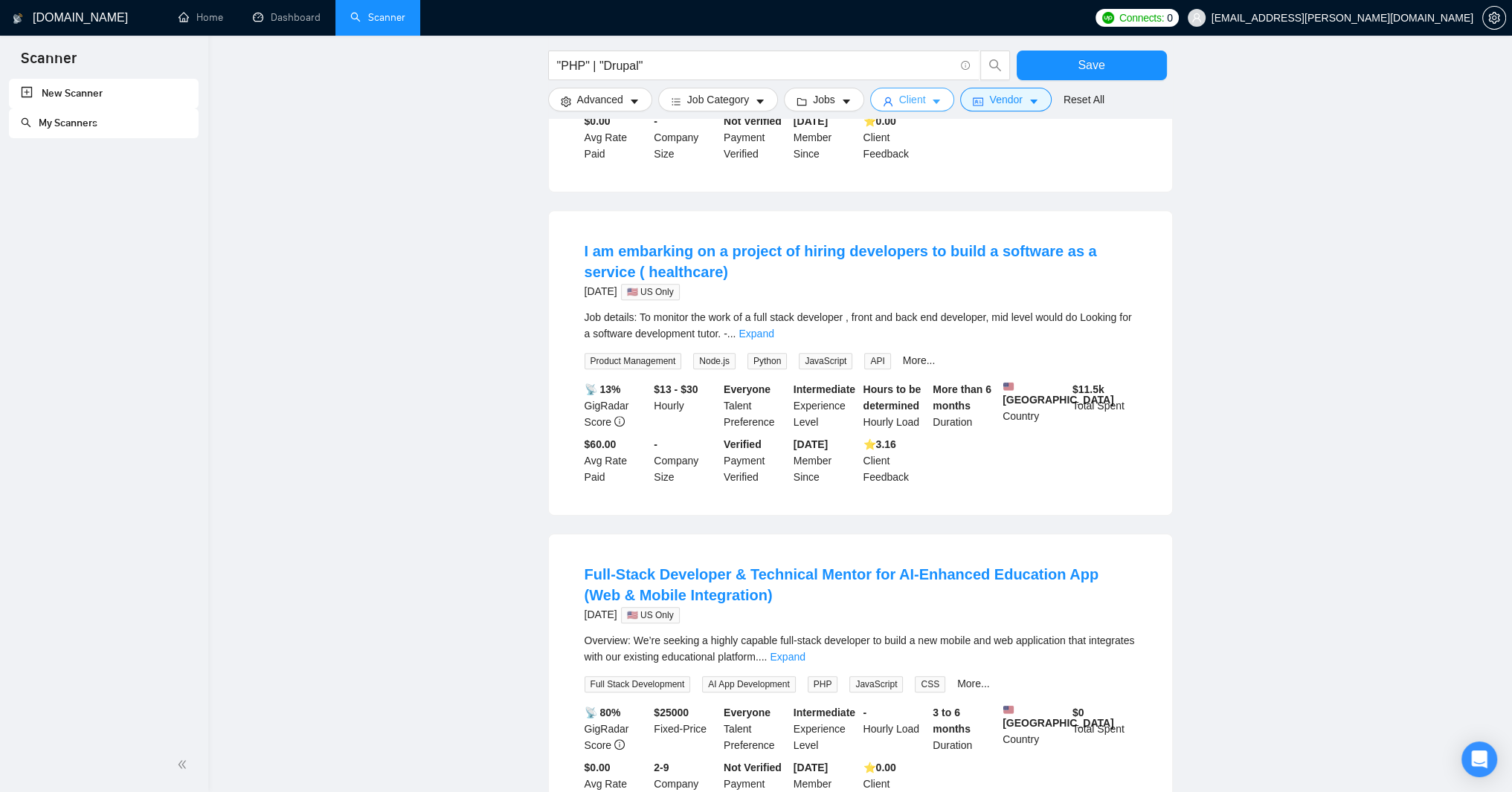
scroll to position [802, 0]
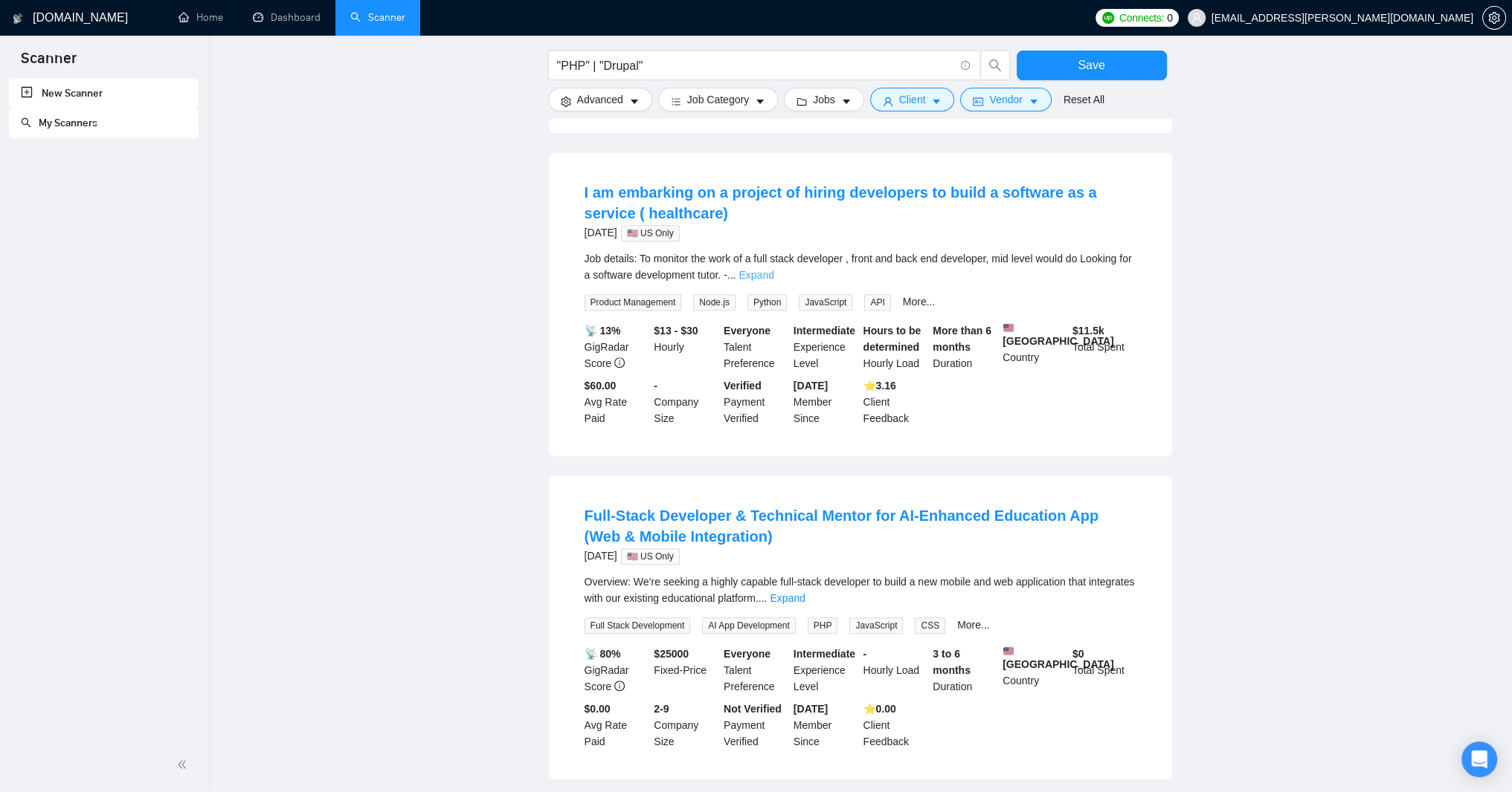
click at [773, 281] on link "Expand" at bounding box center [756, 274] width 35 height 12
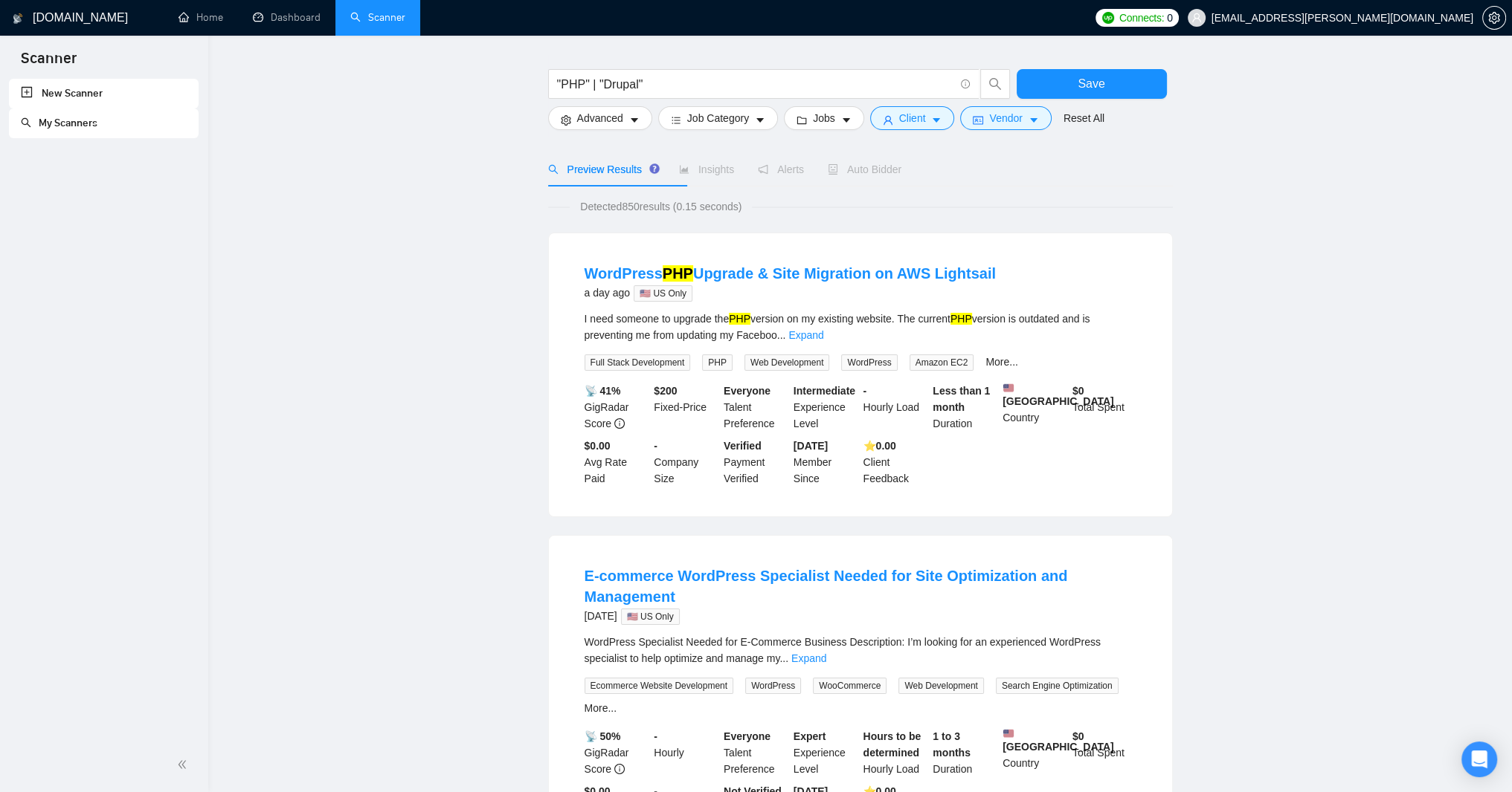
scroll to position [0, 0]
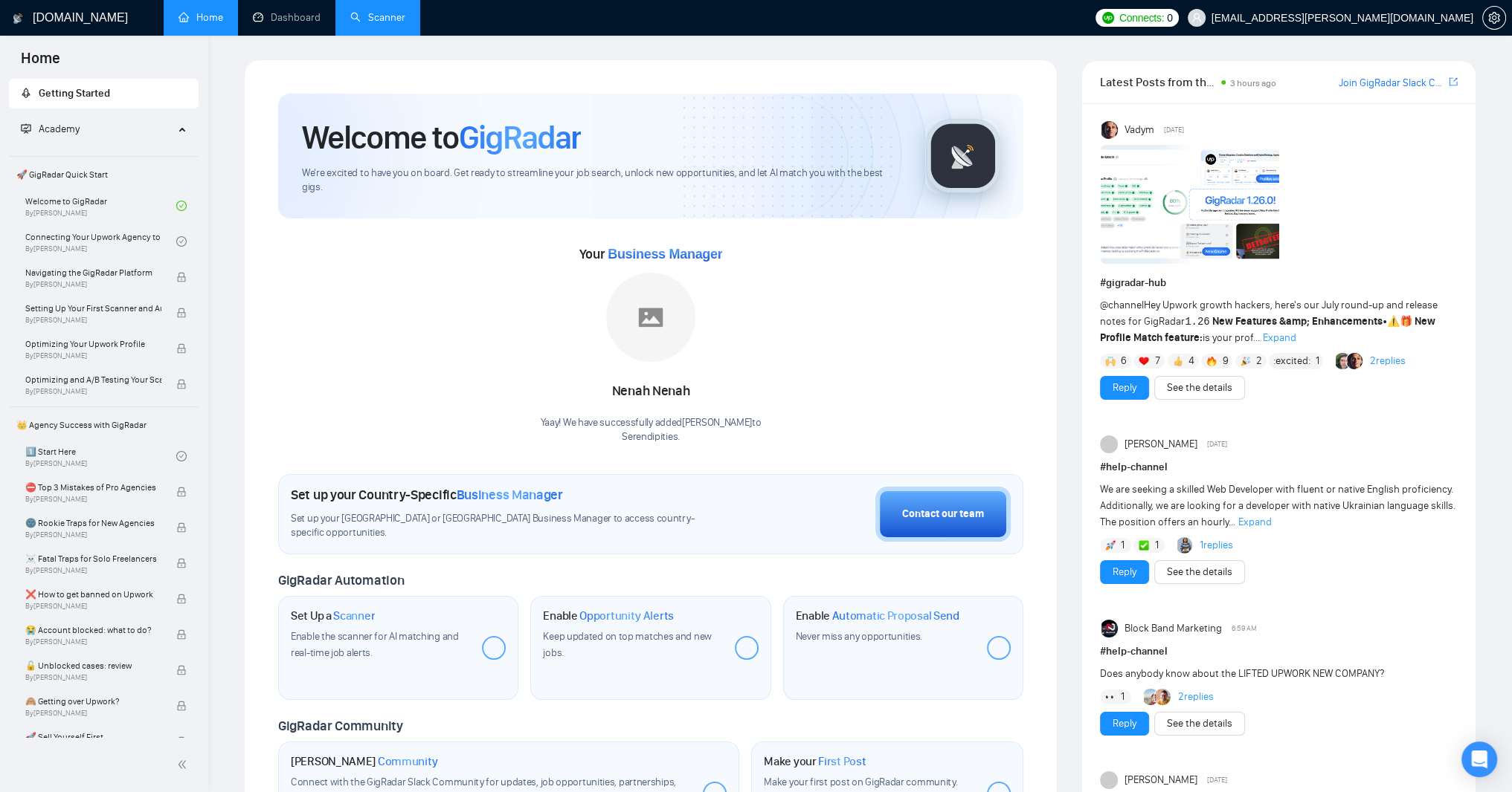
click at [405, 19] on link "Scanner" at bounding box center [378, 18] width 55 height 13
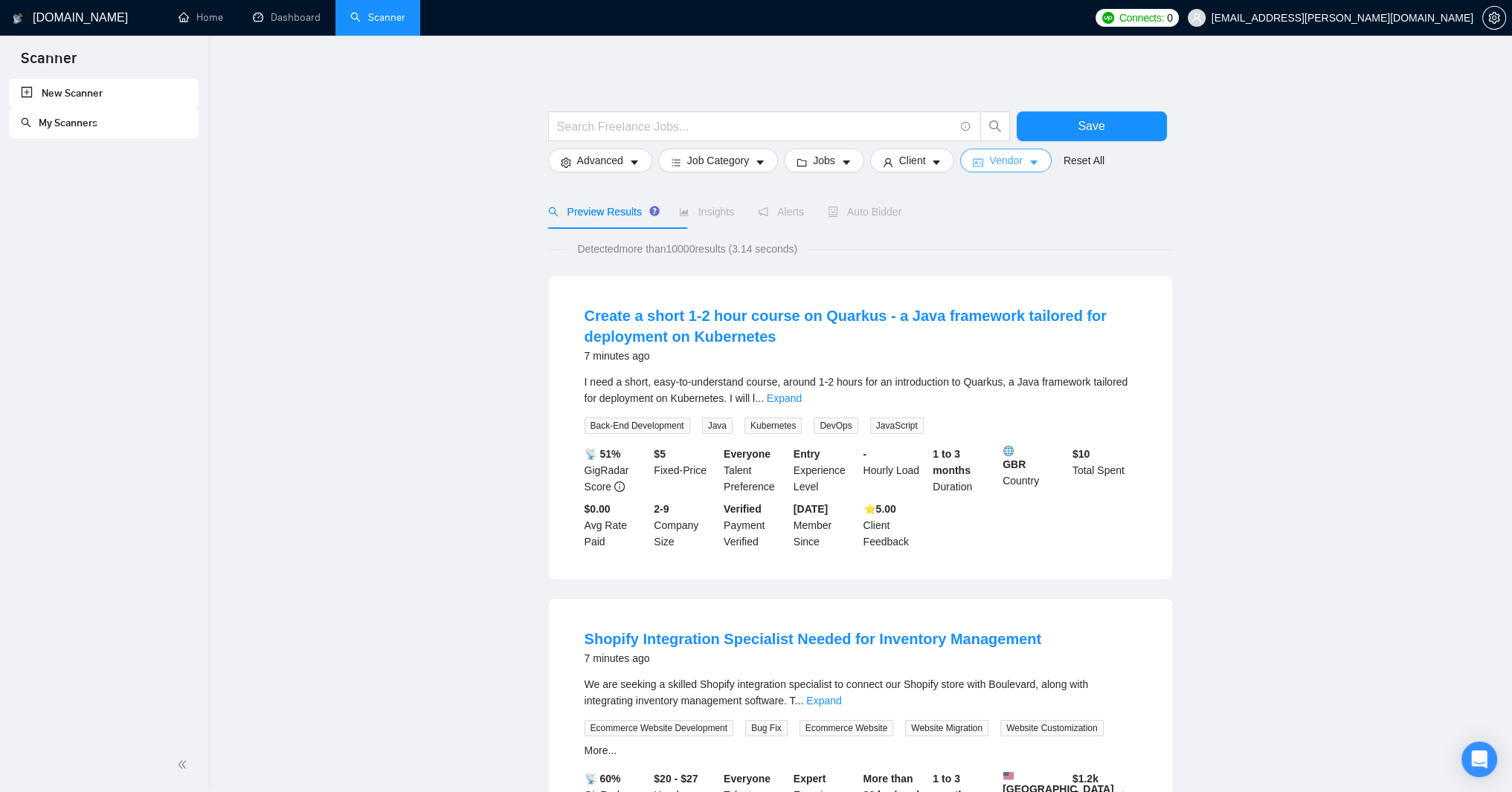
click at [1022, 169] on span "Vendor" at bounding box center [1005, 160] width 33 height 16
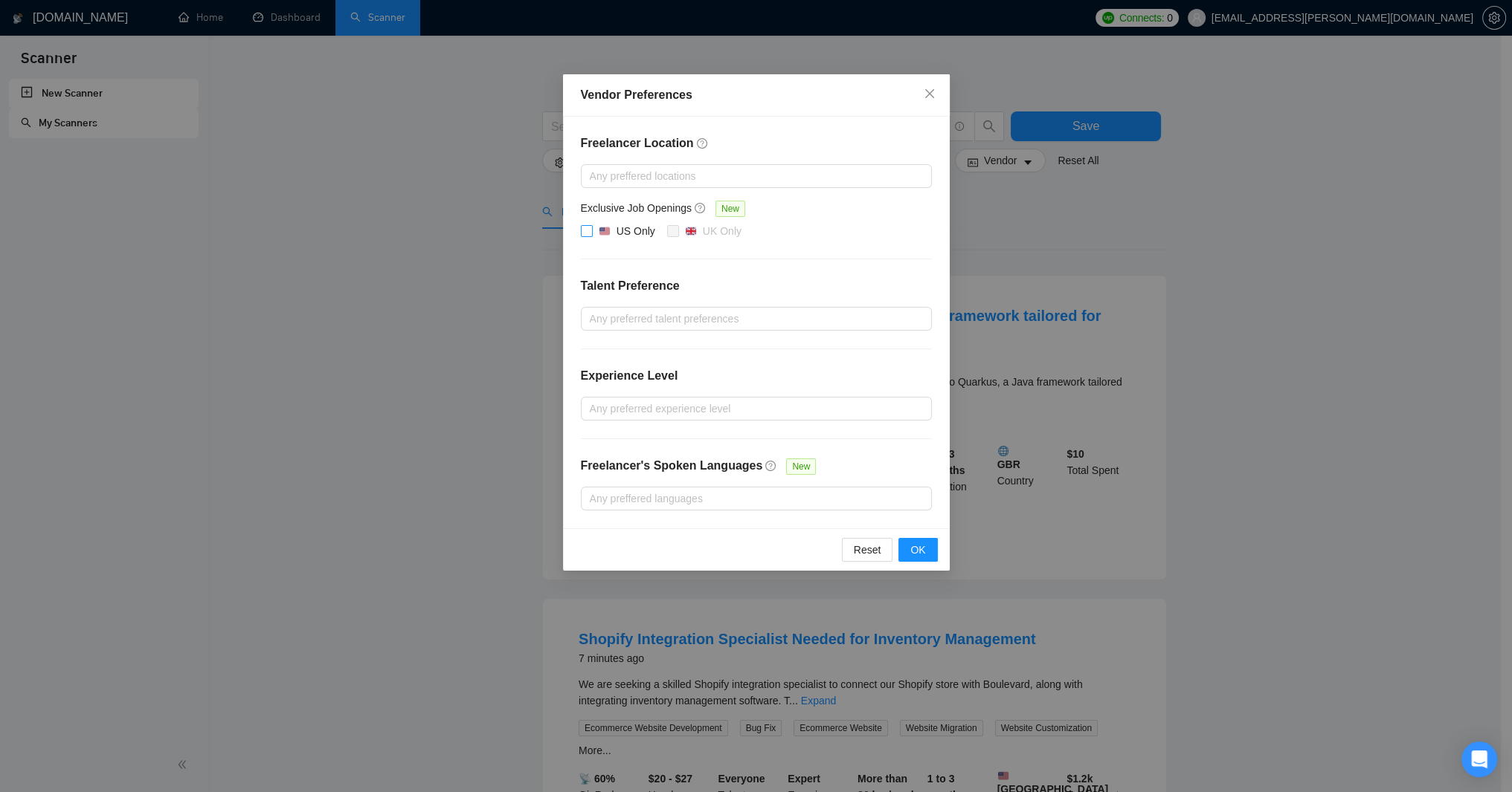
click at [582, 236] on input "US Only" at bounding box center [586, 230] width 10 height 10
checkbox input "true"
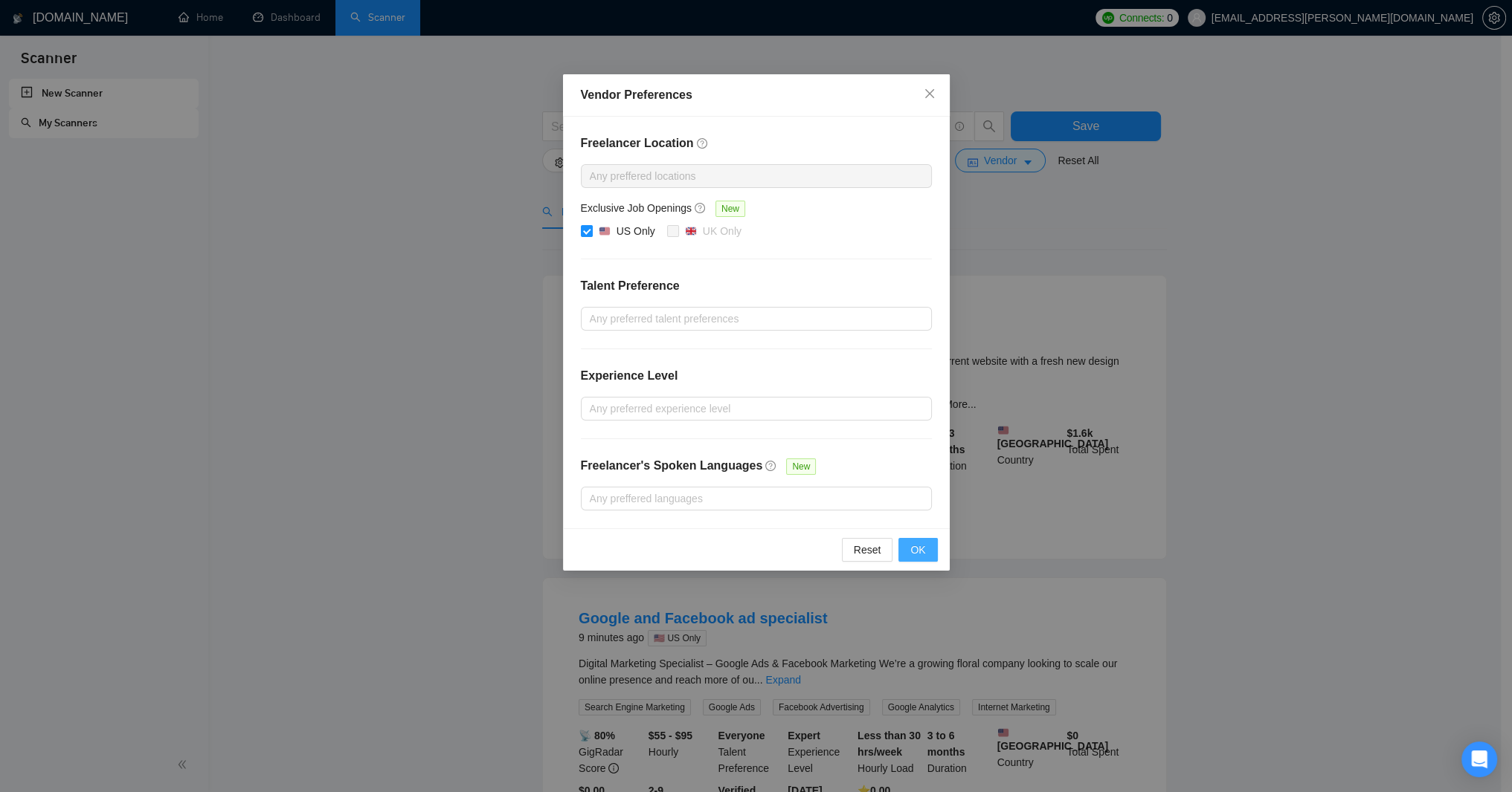
click at [919, 558] on span "OK" at bounding box center [917, 550] width 15 height 16
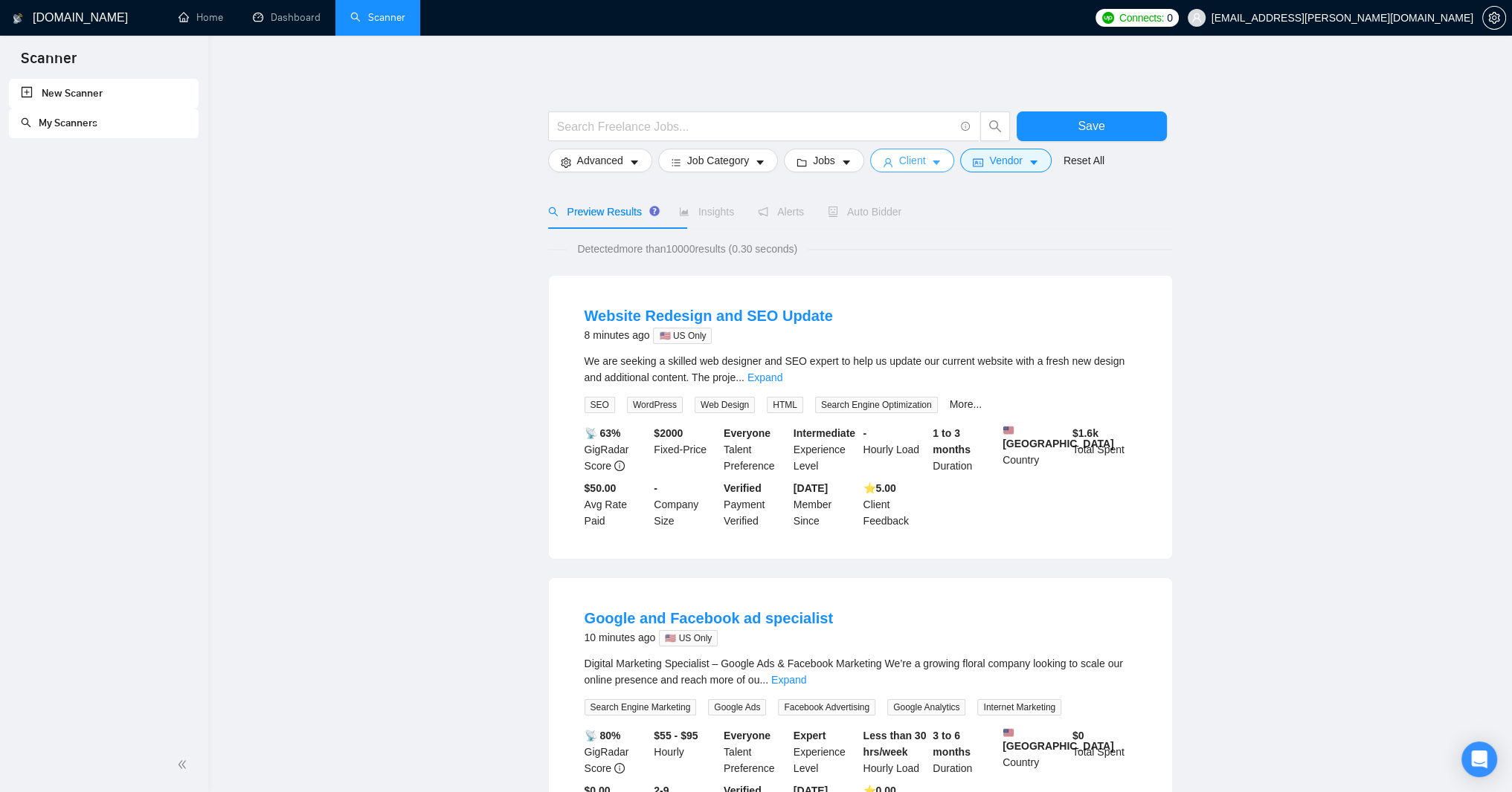
click at [955, 172] on button "Client" at bounding box center [912, 161] width 85 height 24
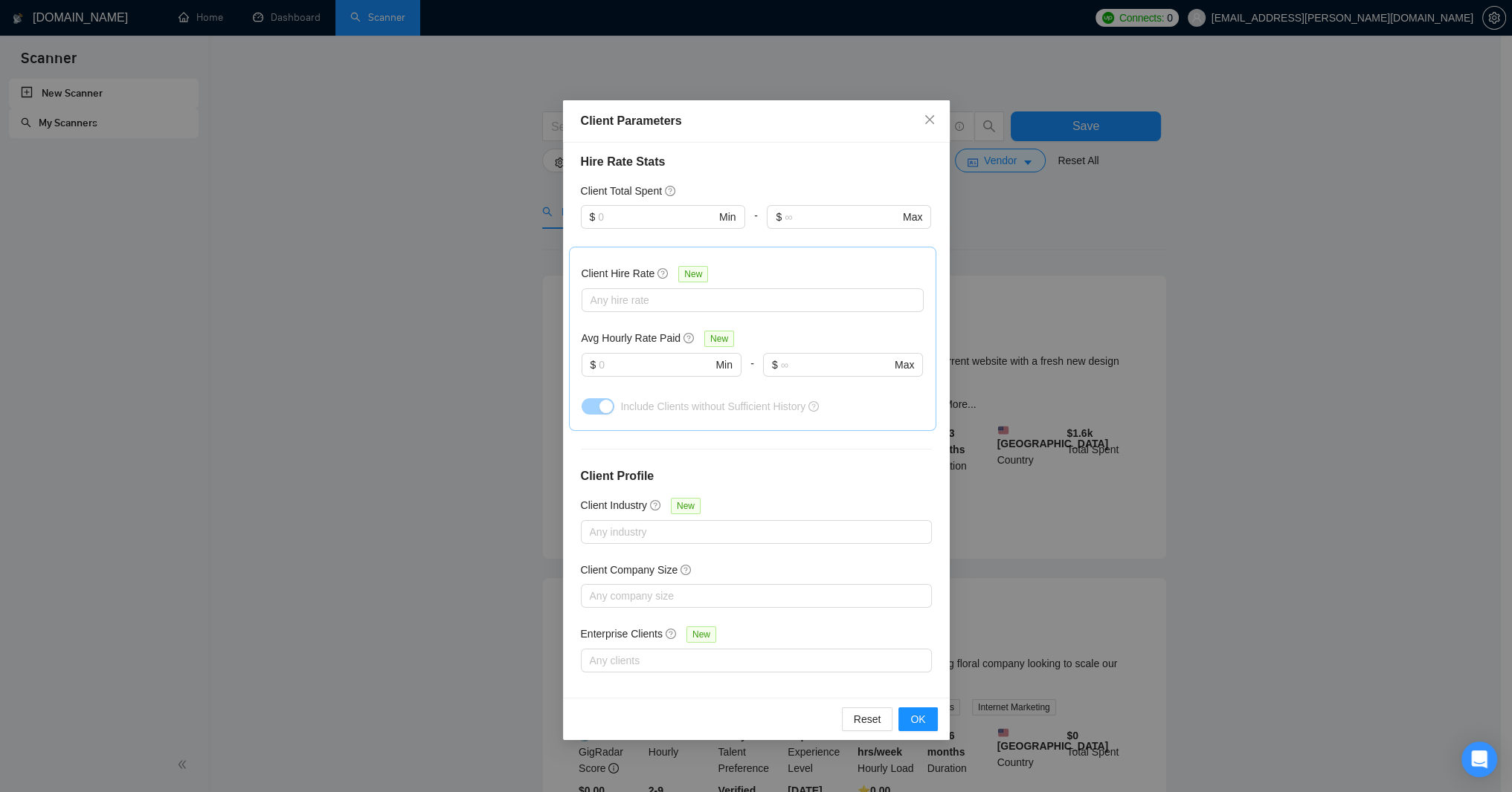
scroll to position [446, 0]
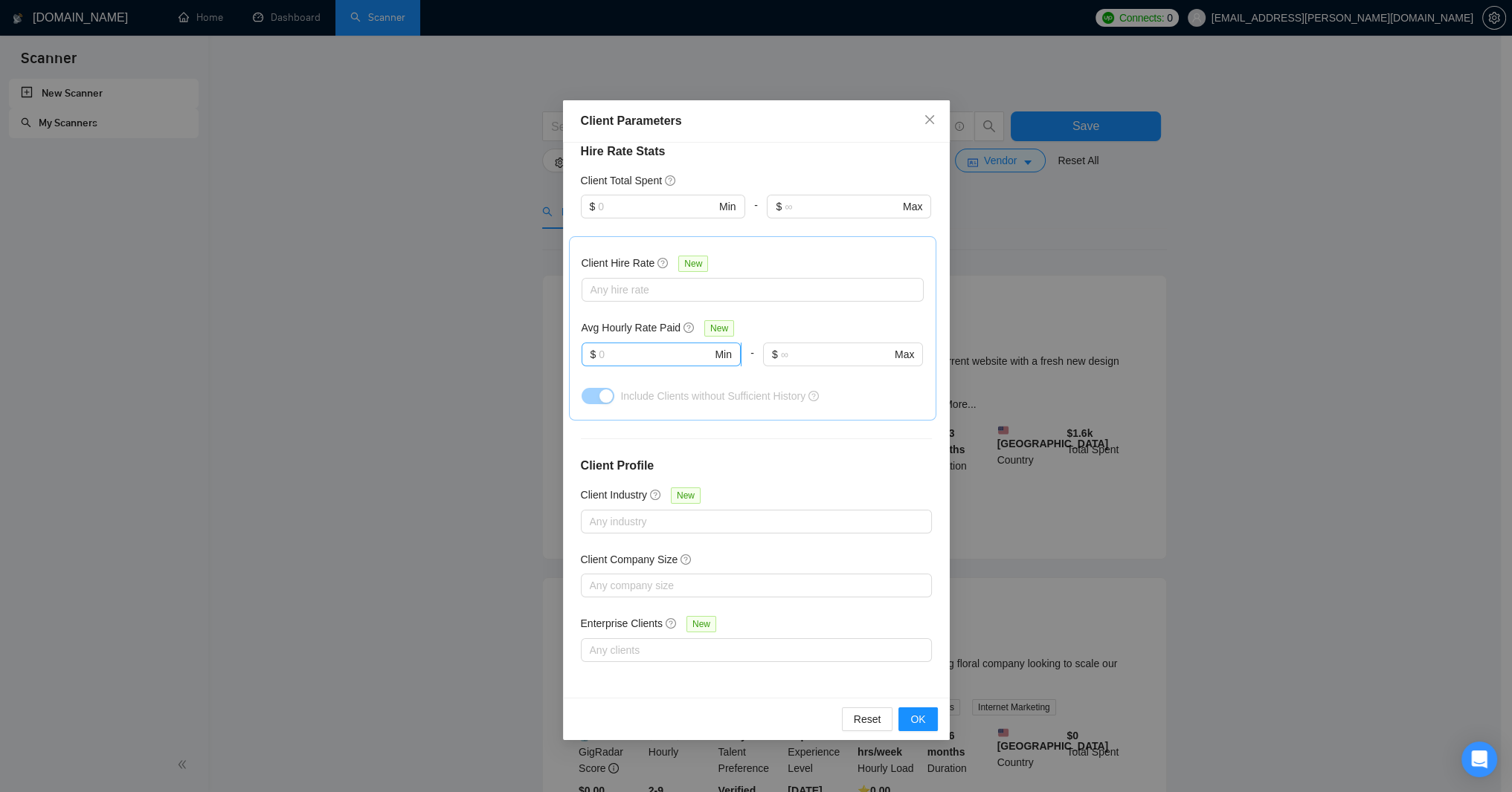
click at [656, 360] on input "text" at bounding box center [655, 354] width 113 height 16
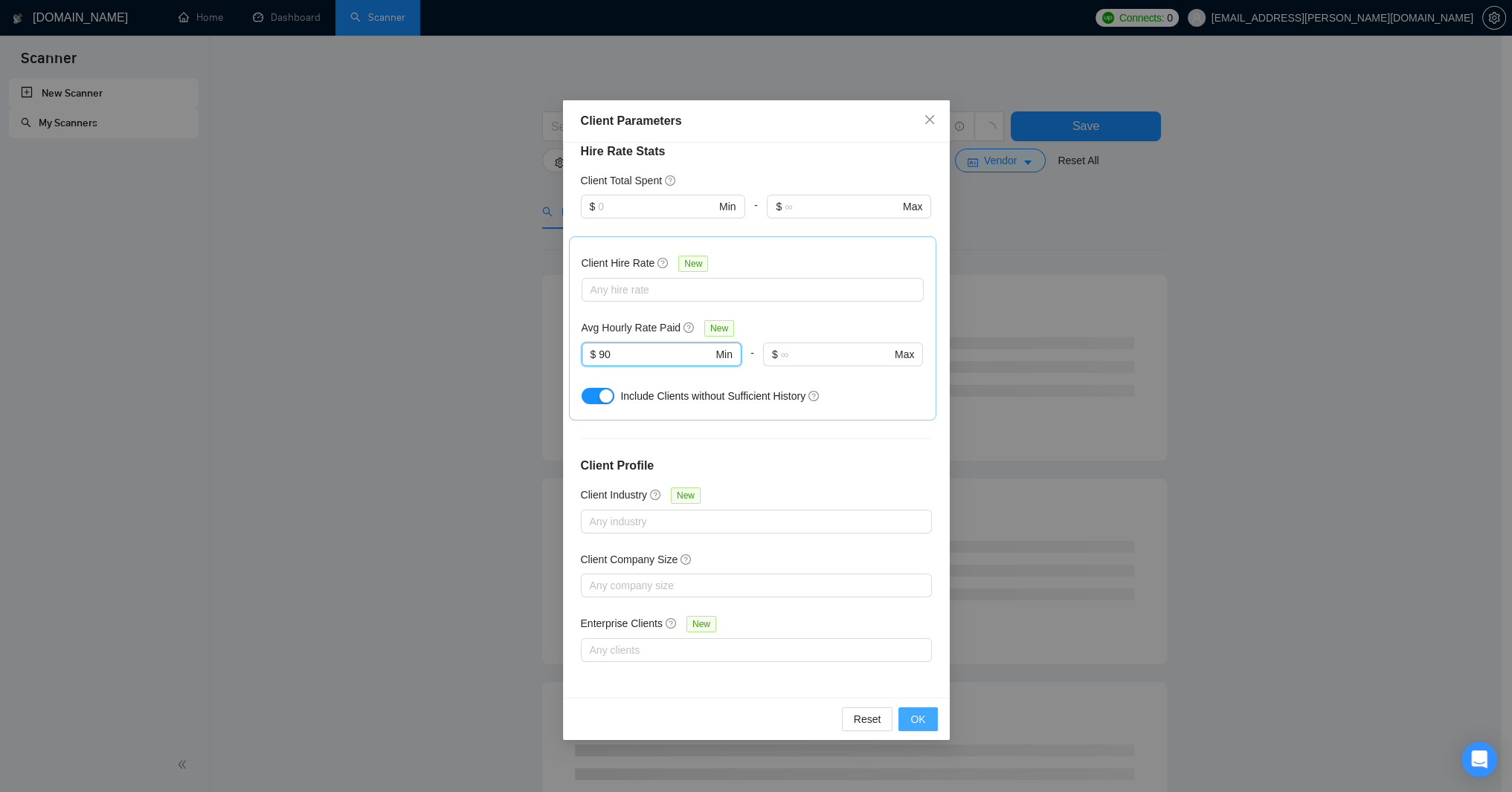
type input "90"
click at [911, 723] on span "OK" at bounding box center [917, 719] width 15 height 16
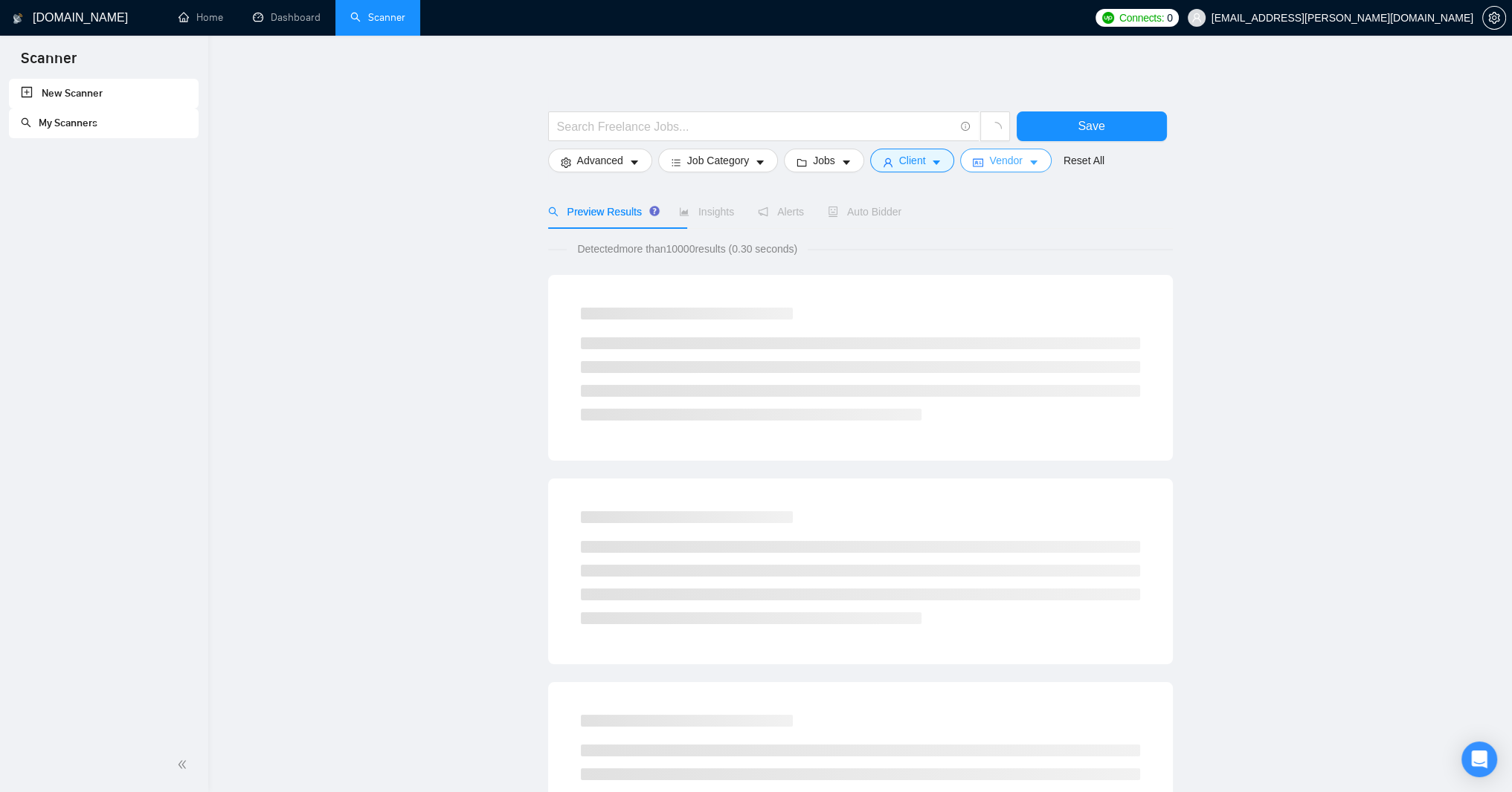
click at [1022, 164] on span "Vendor" at bounding box center [1005, 160] width 33 height 16
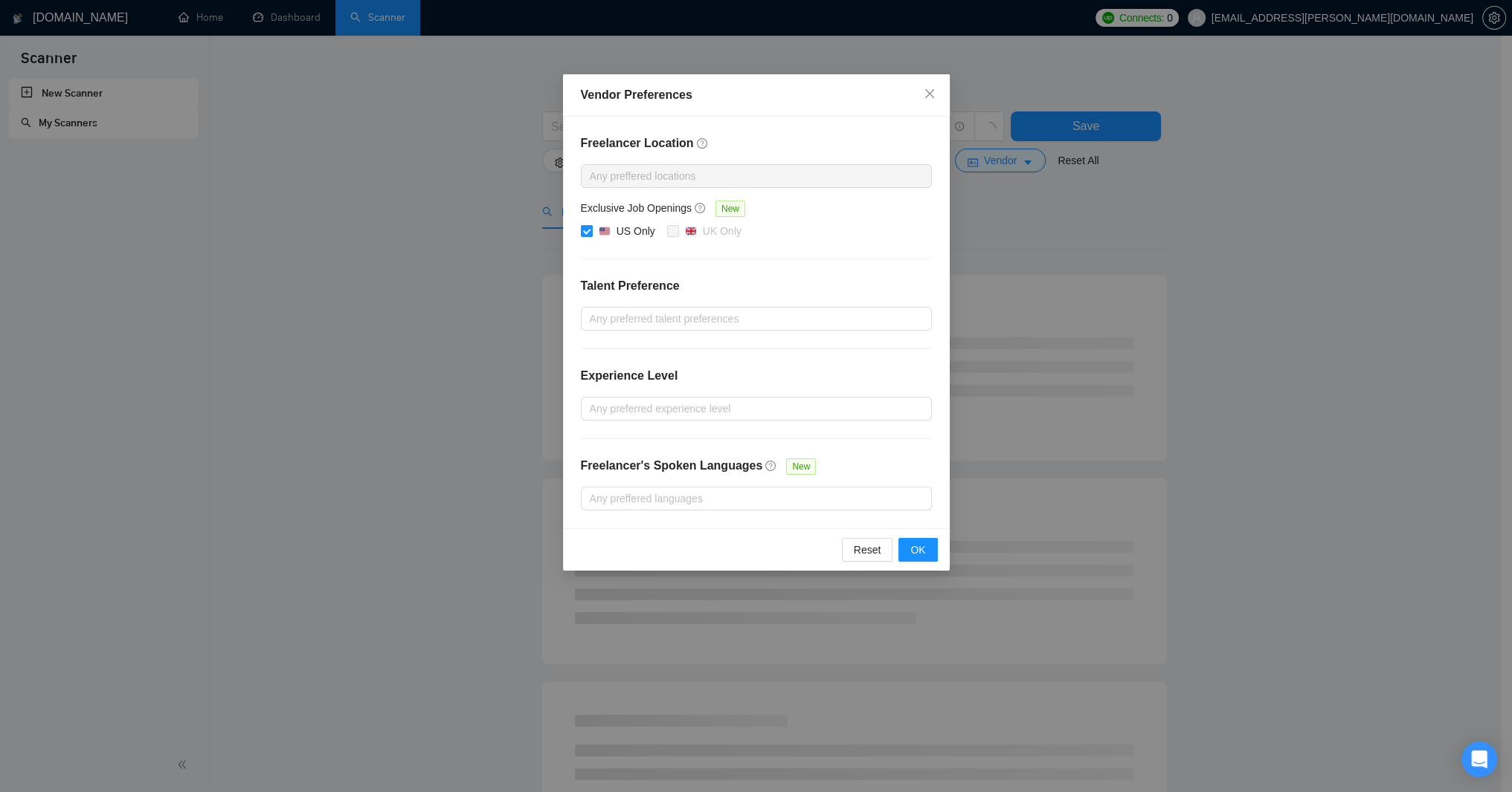
click at [1021, 250] on div "Vendor Preferences Freelancer Location Any preffered locations Exclusive Job Op…" at bounding box center [756, 396] width 1512 height 792
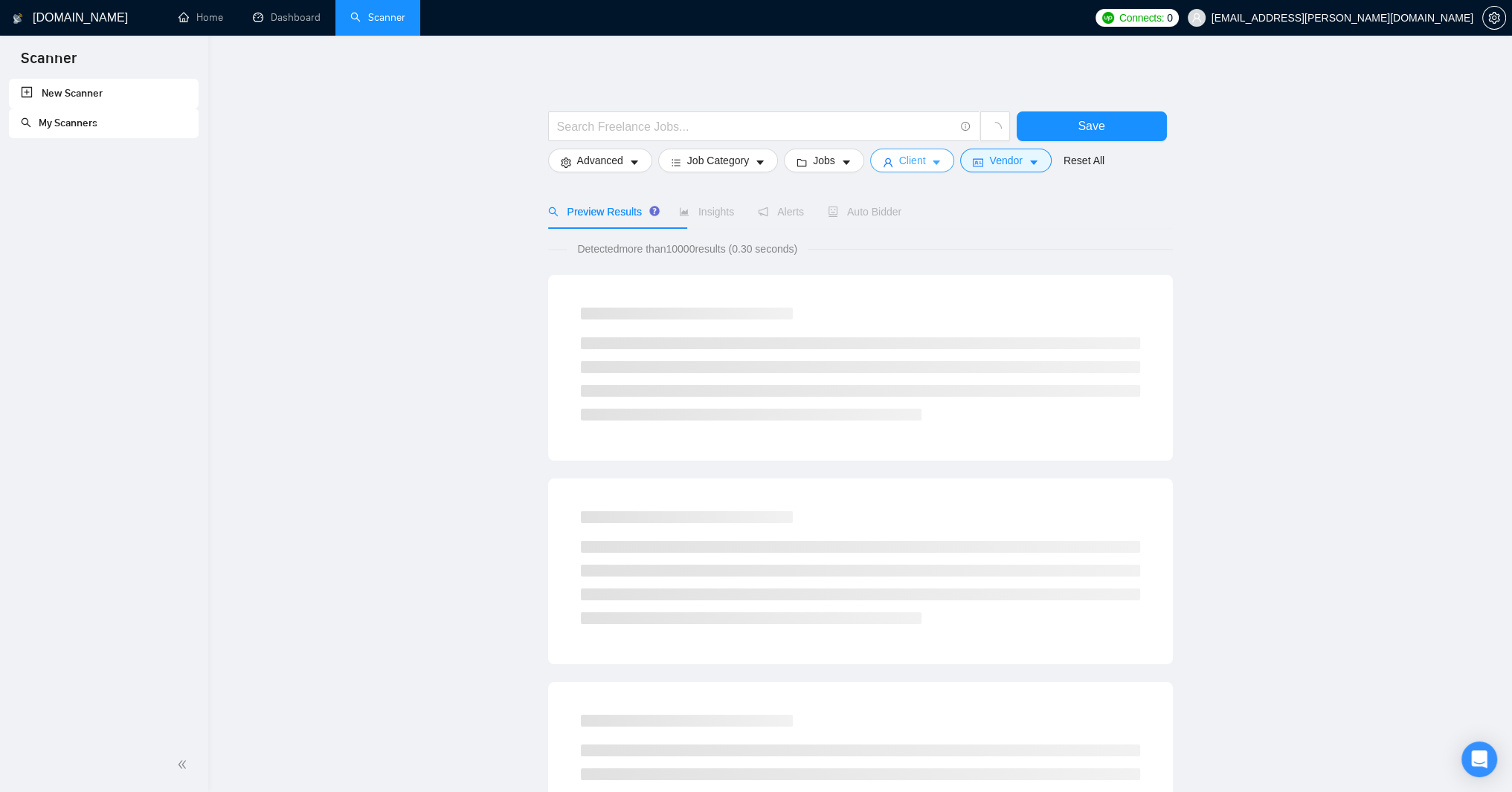
click at [926, 166] on span "Client" at bounding box center [912, 160] width 26 height 16
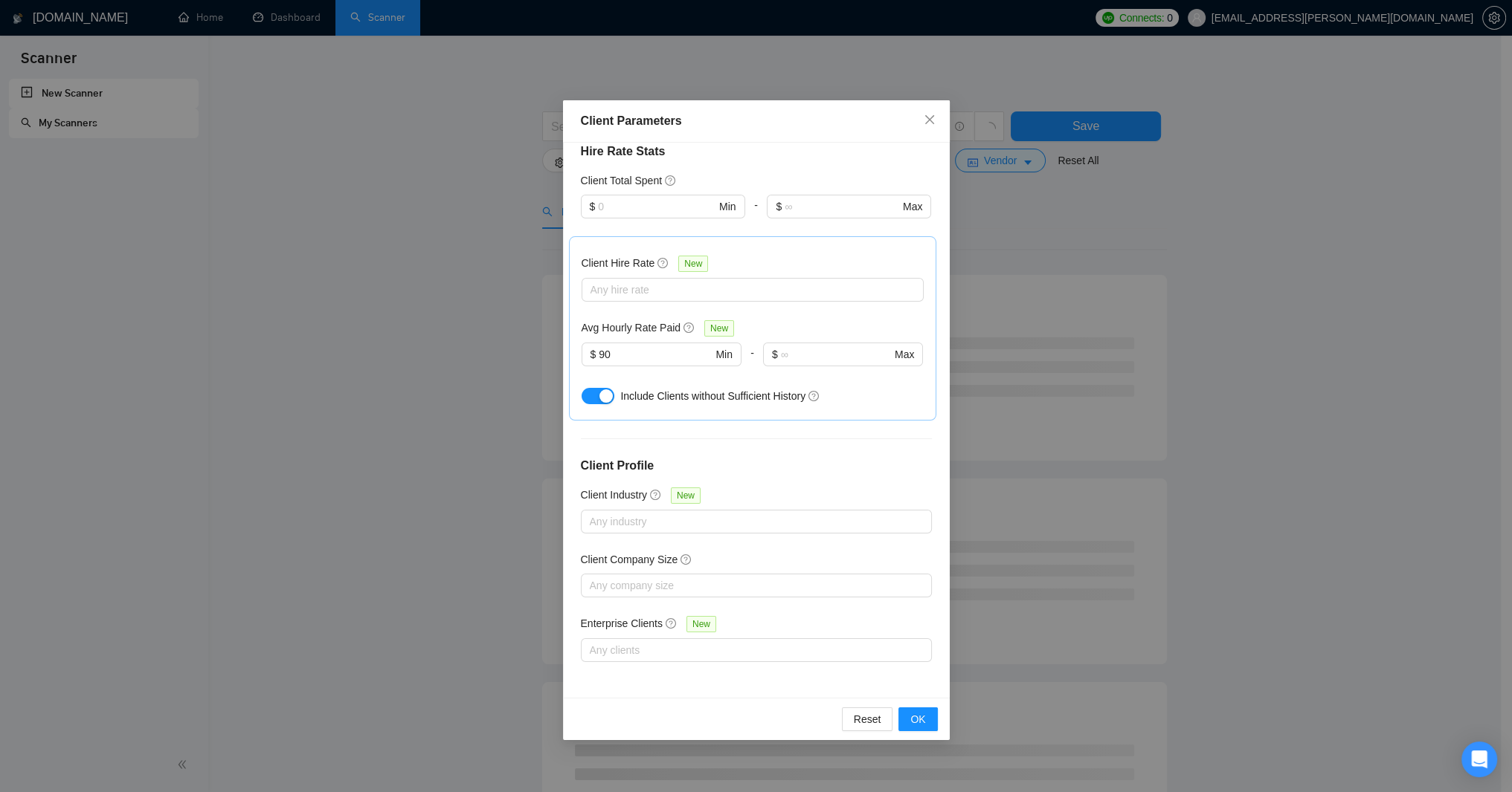
click at [1072, 239] on div "Client Parameters Client Location Include Client Countries Select Exclude Clien…" at bounding box center [756, 396] width 1512 height 792
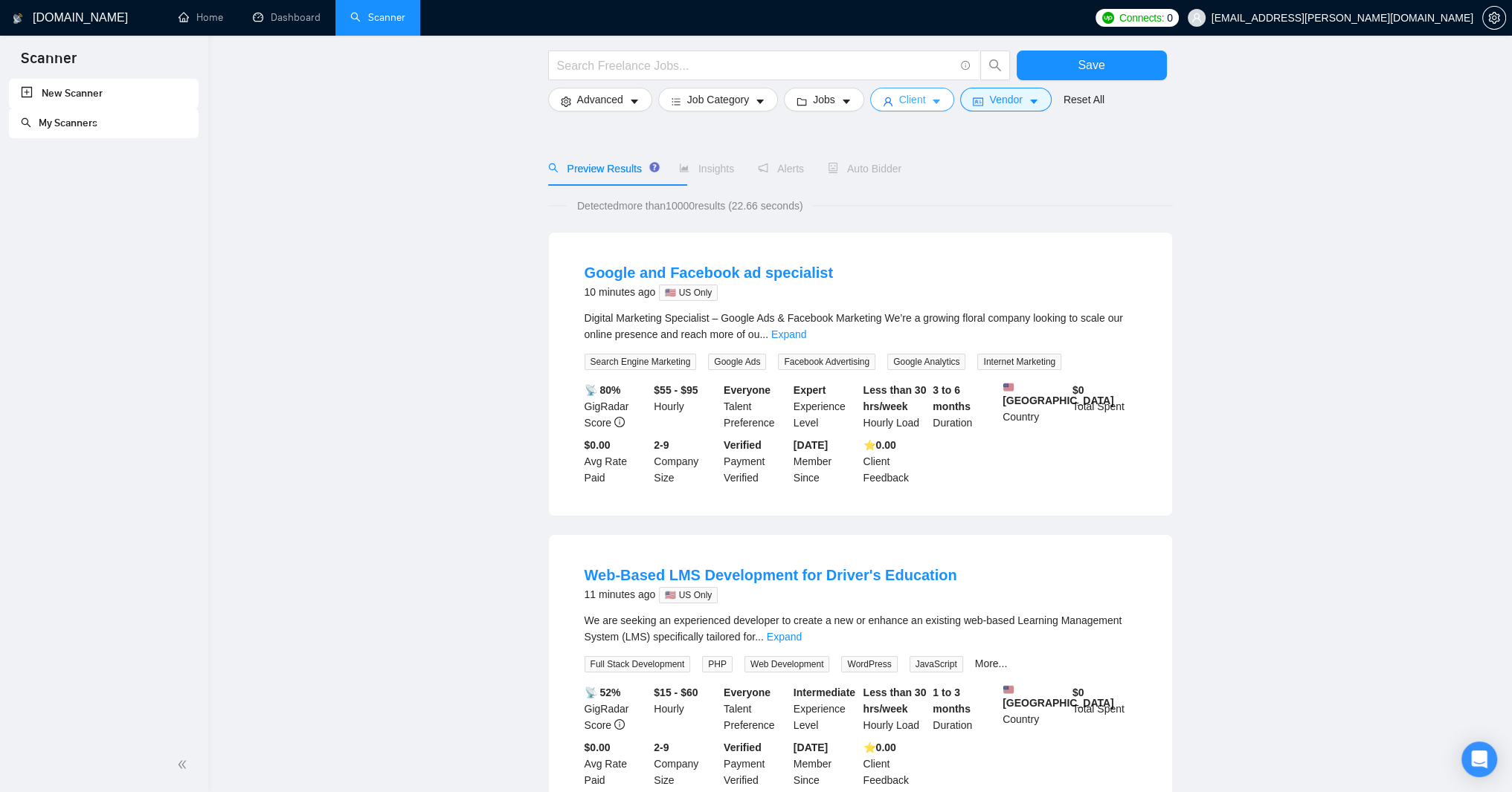
scroll to position [0, 0]
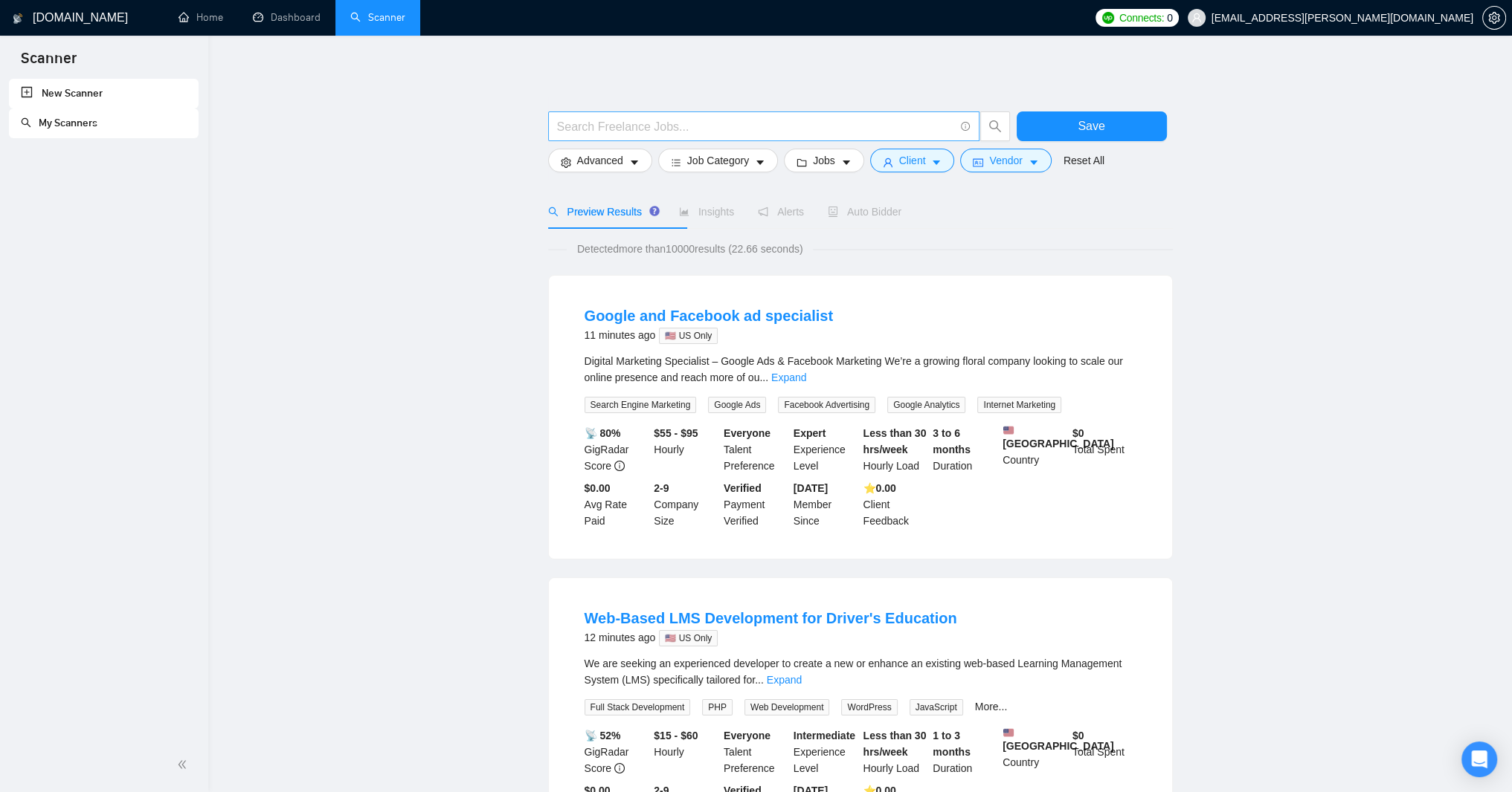
click at [664, 134] on input "text" at bounding box center [756, 126] width 397 height 18
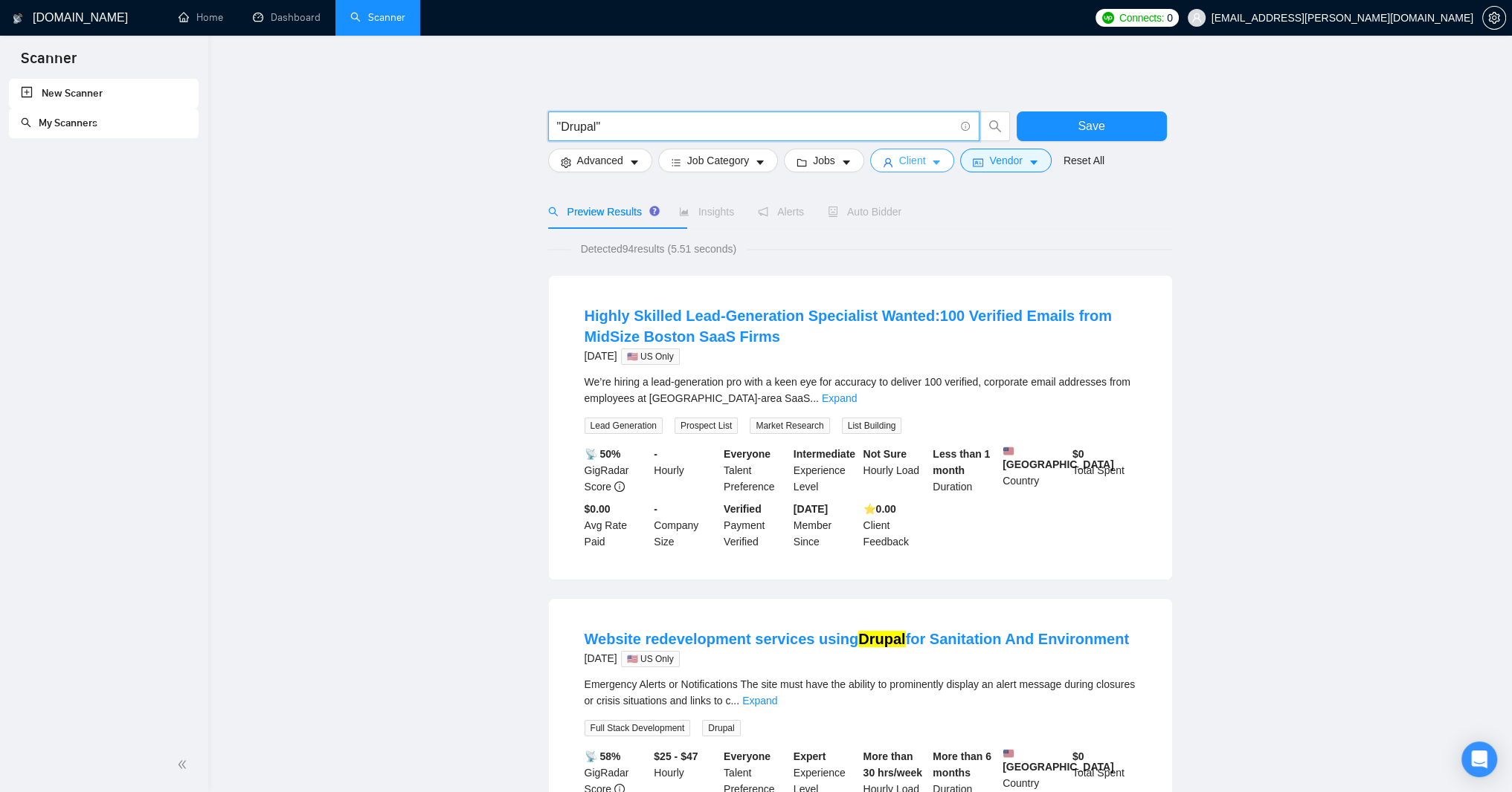
type input ""Drupal""
click at [941, 168] on icon "caret-down" at bounding box center [936, 162] width 10 height 10
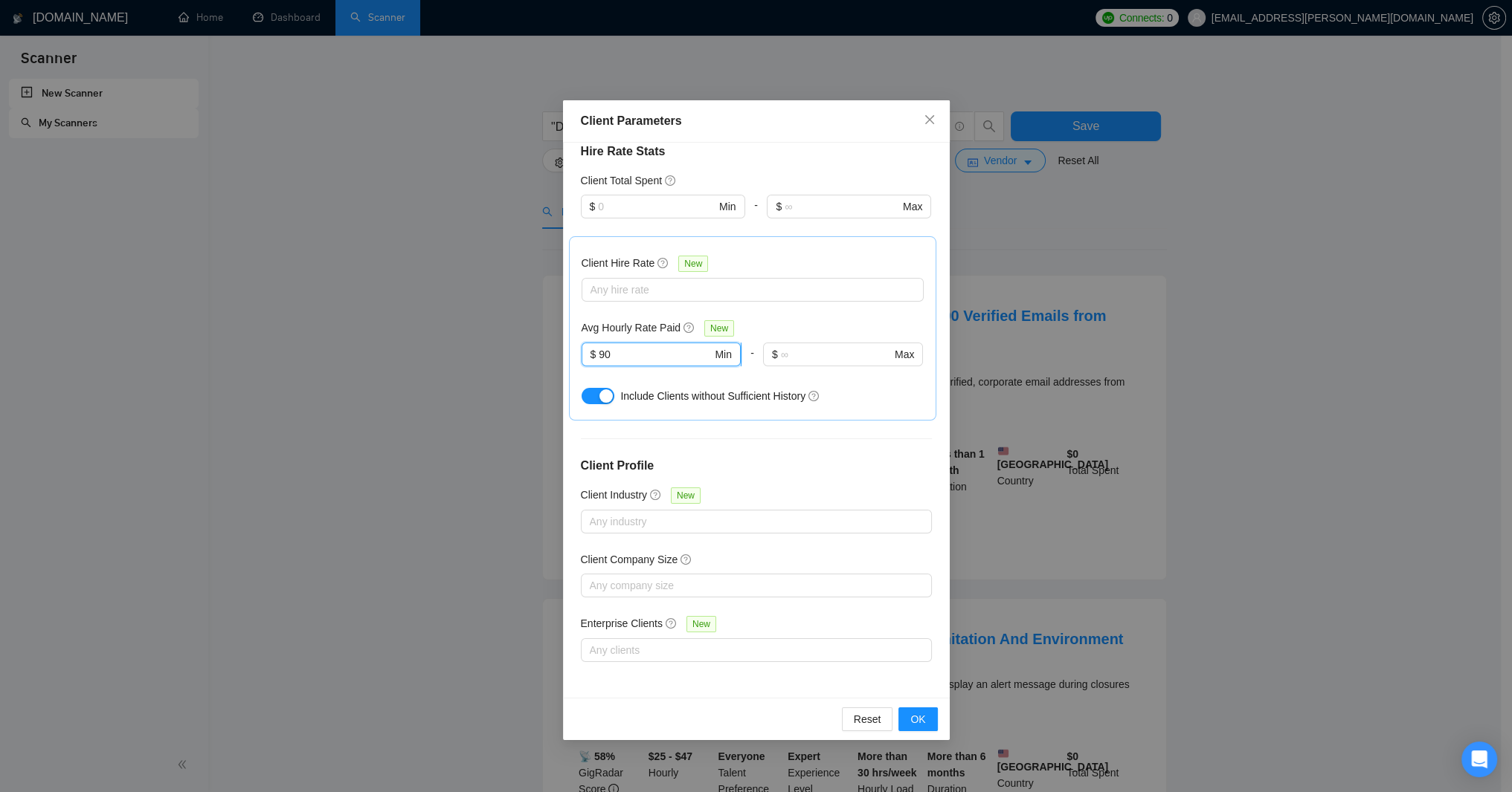
click at [660, 356] on input "90" at bounding box center [655, 354] width 113 height 16
type input "9"
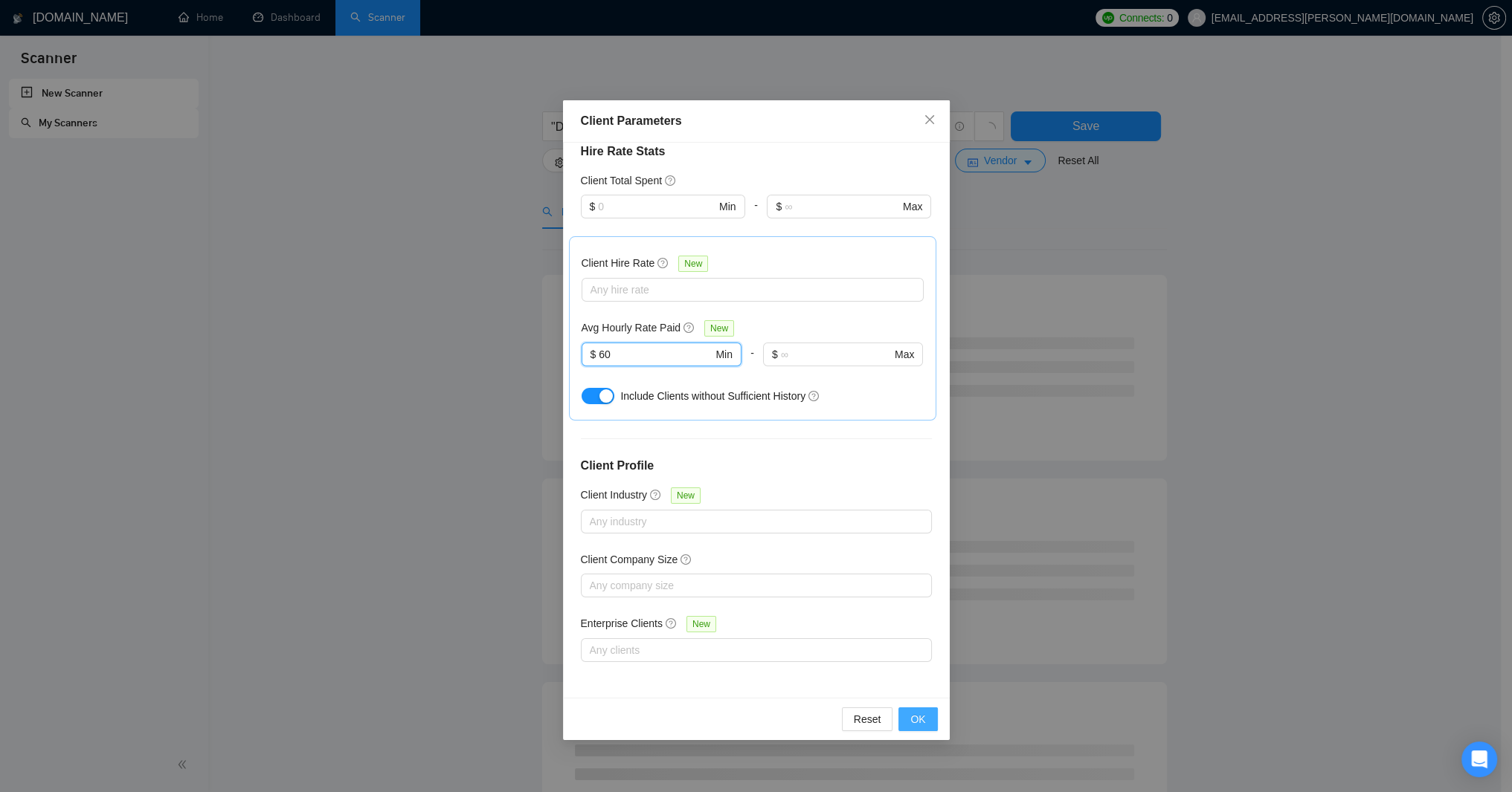
type input "60"
click at [917, 726] on span "OK" at bounding box center [917, 719] width 15 height 16
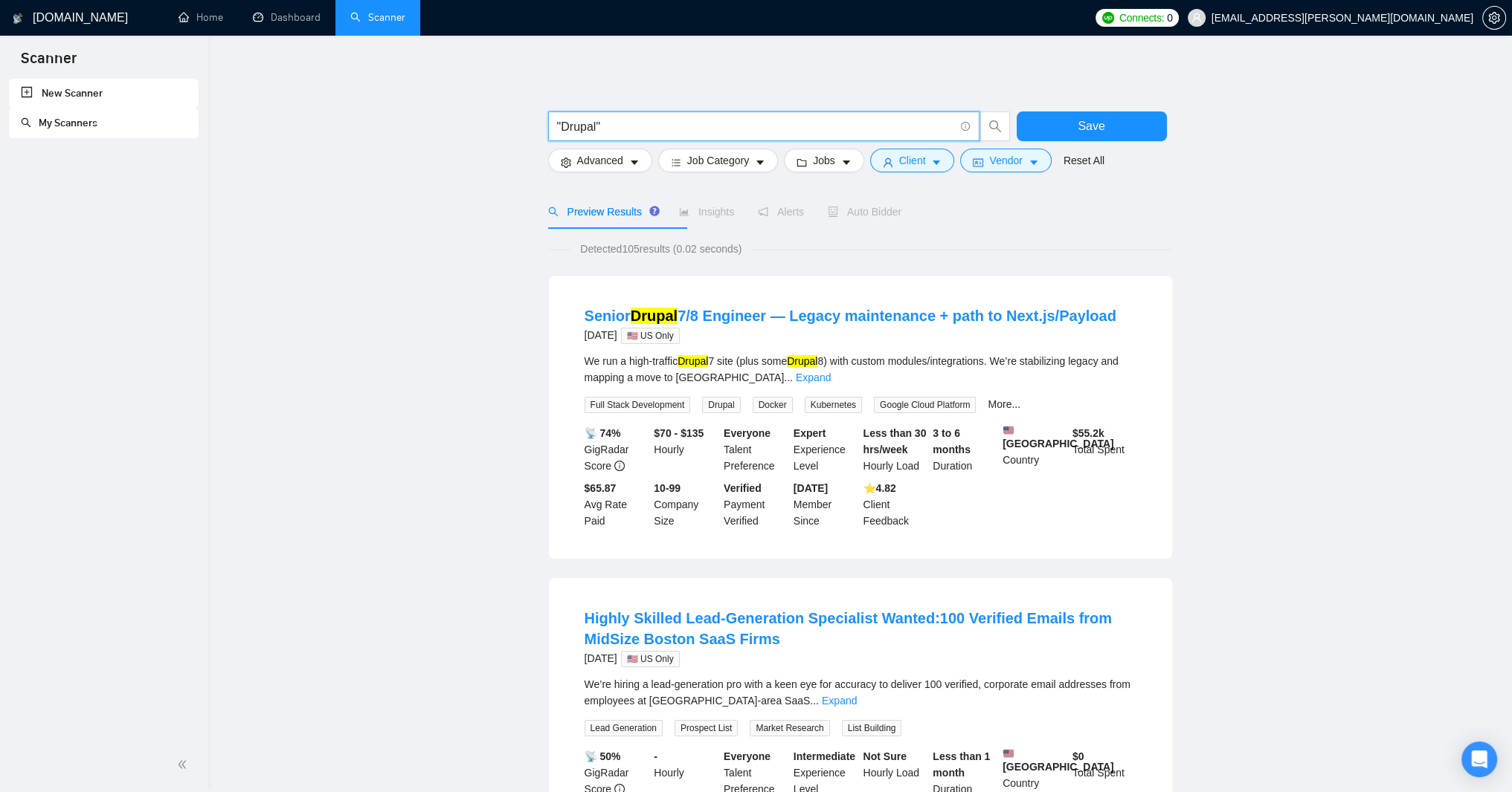
click at [644, 126] on input ""Drupal"" at bounding box center [756, 126] width 397 height 18
type input "Drupal"
click at [831, 383] on link "Expand" at bounding box center [813, 378] width 35 height 12
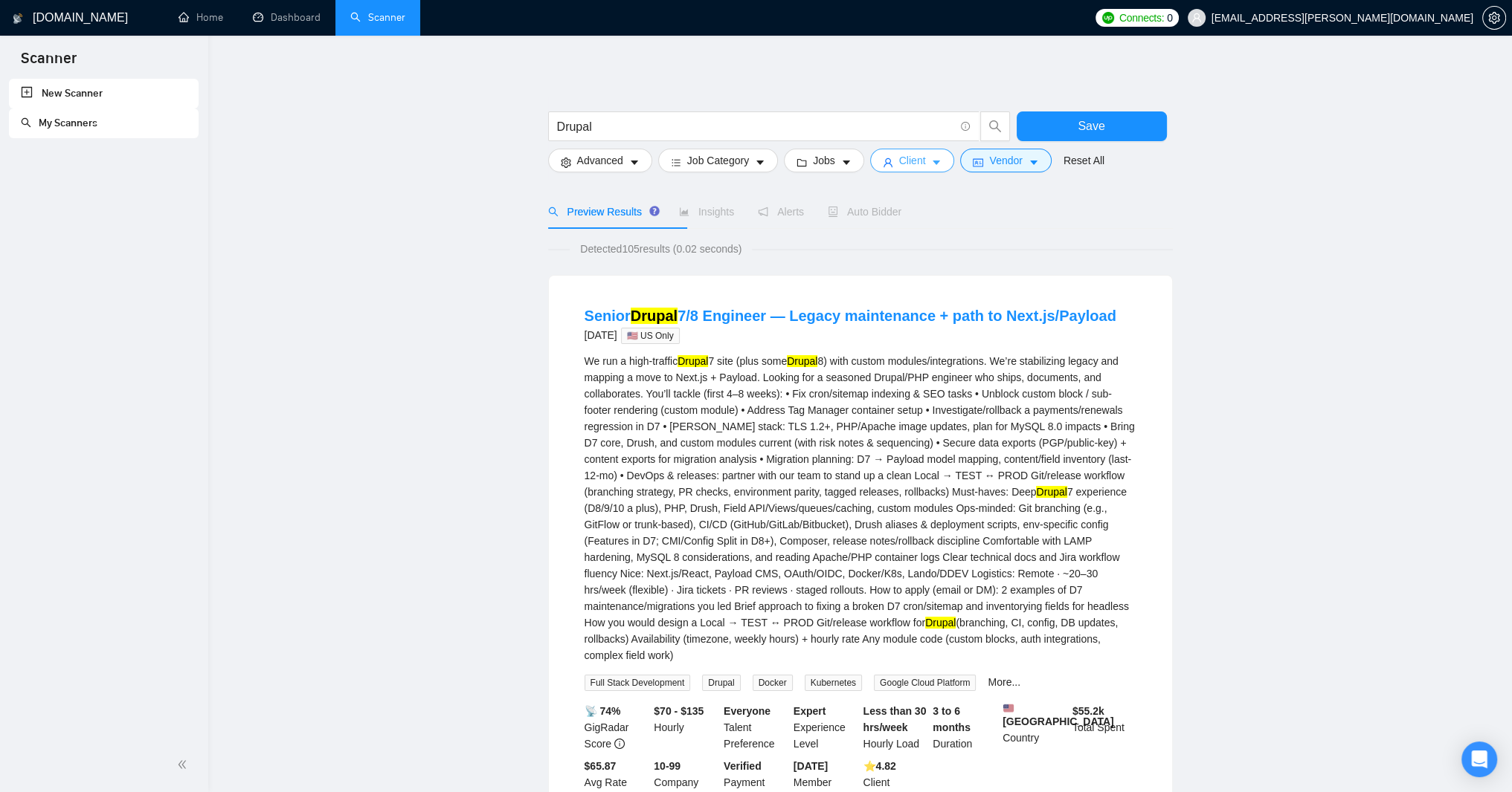
click at [926, 169] on span "Client" at bounding box center [912, 160] width 26 height 16
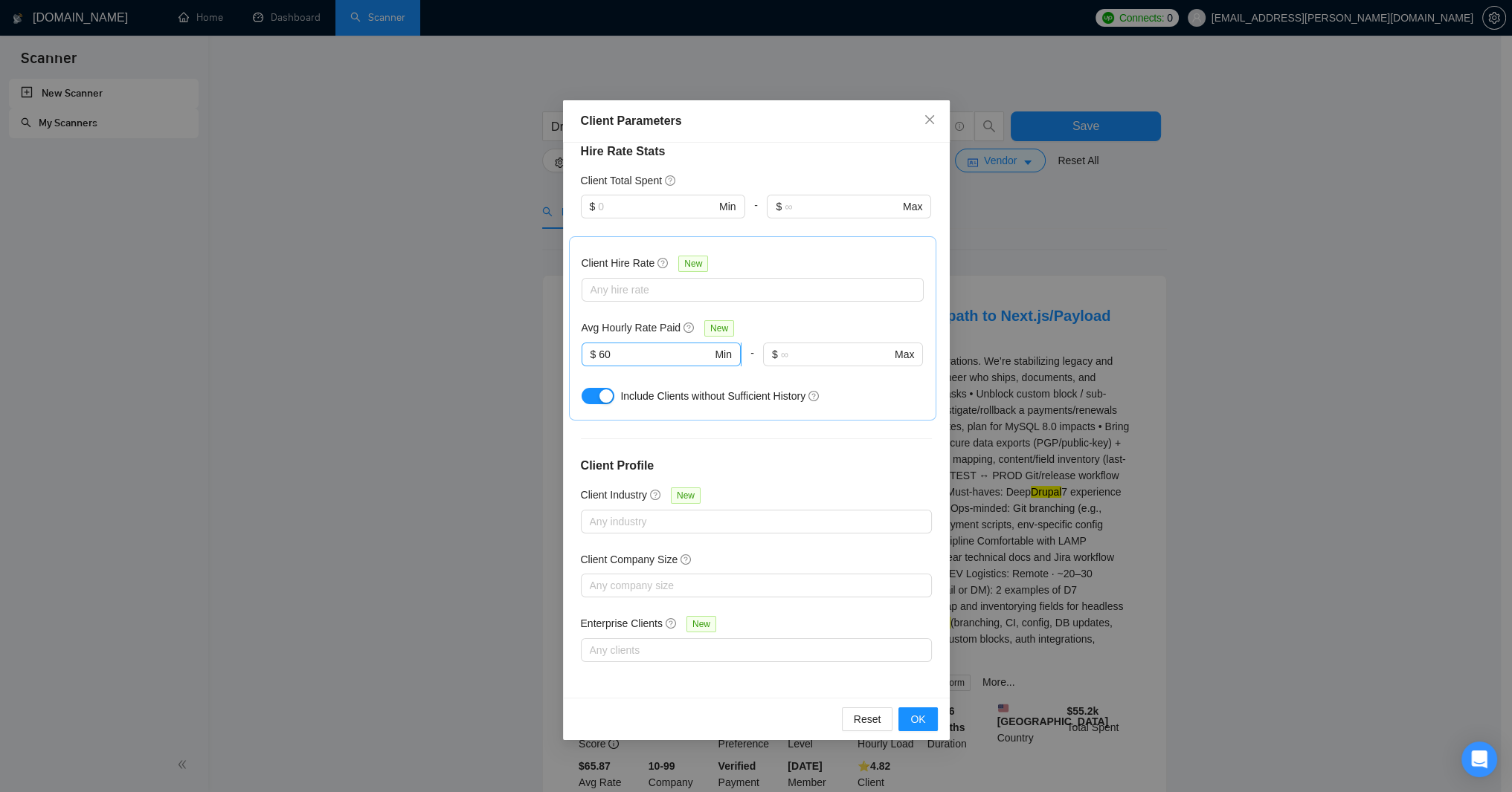
click at [671, 362] on input "60" at bounding box center [655, 354] width 113 height 16
type input "6"
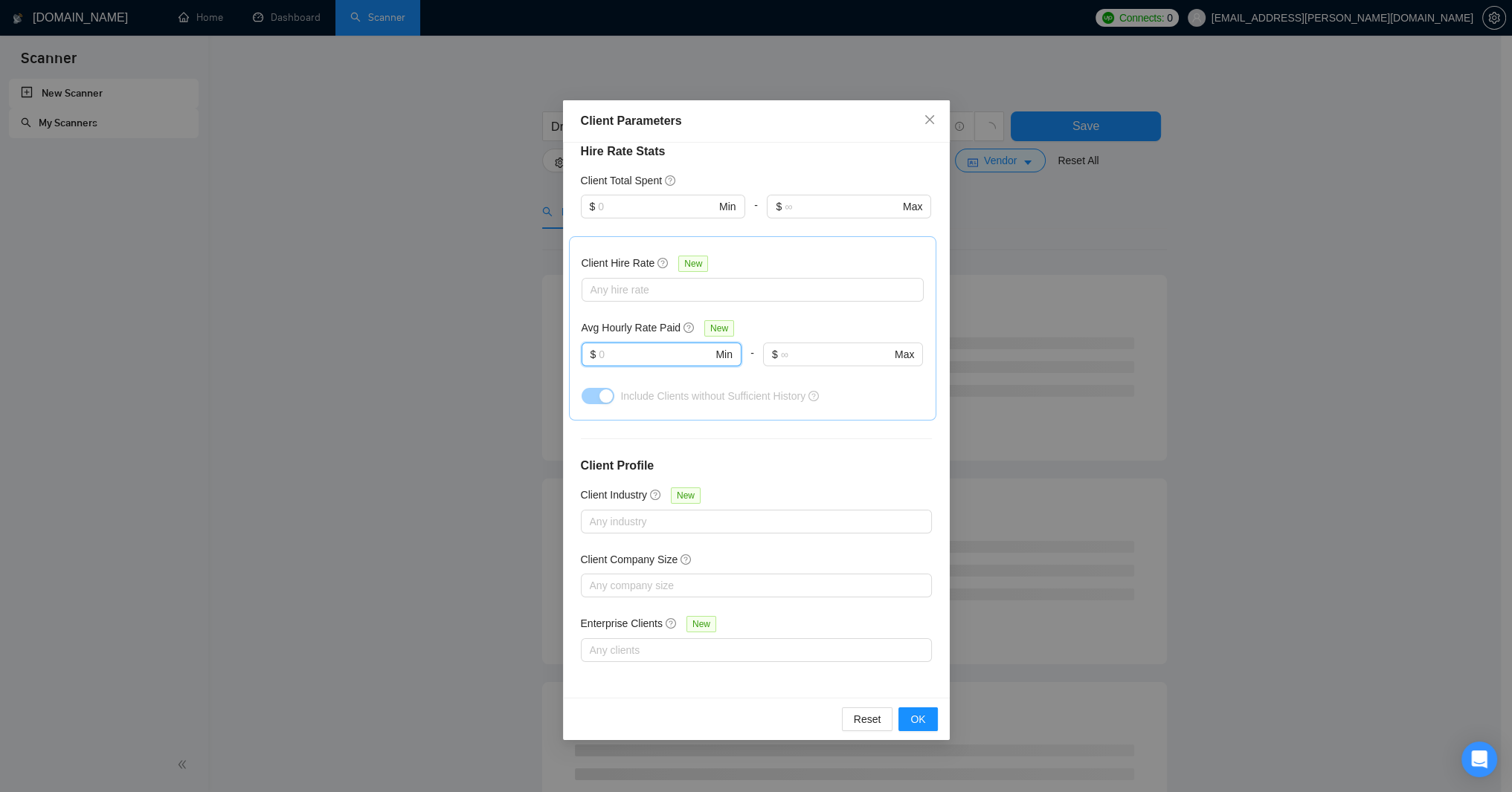
click at [1091, 289] on div "Client Parameters Client Location Include Client Countries Select Exclude Clien…" at bounding box center [756, 396] width 1512 height 792
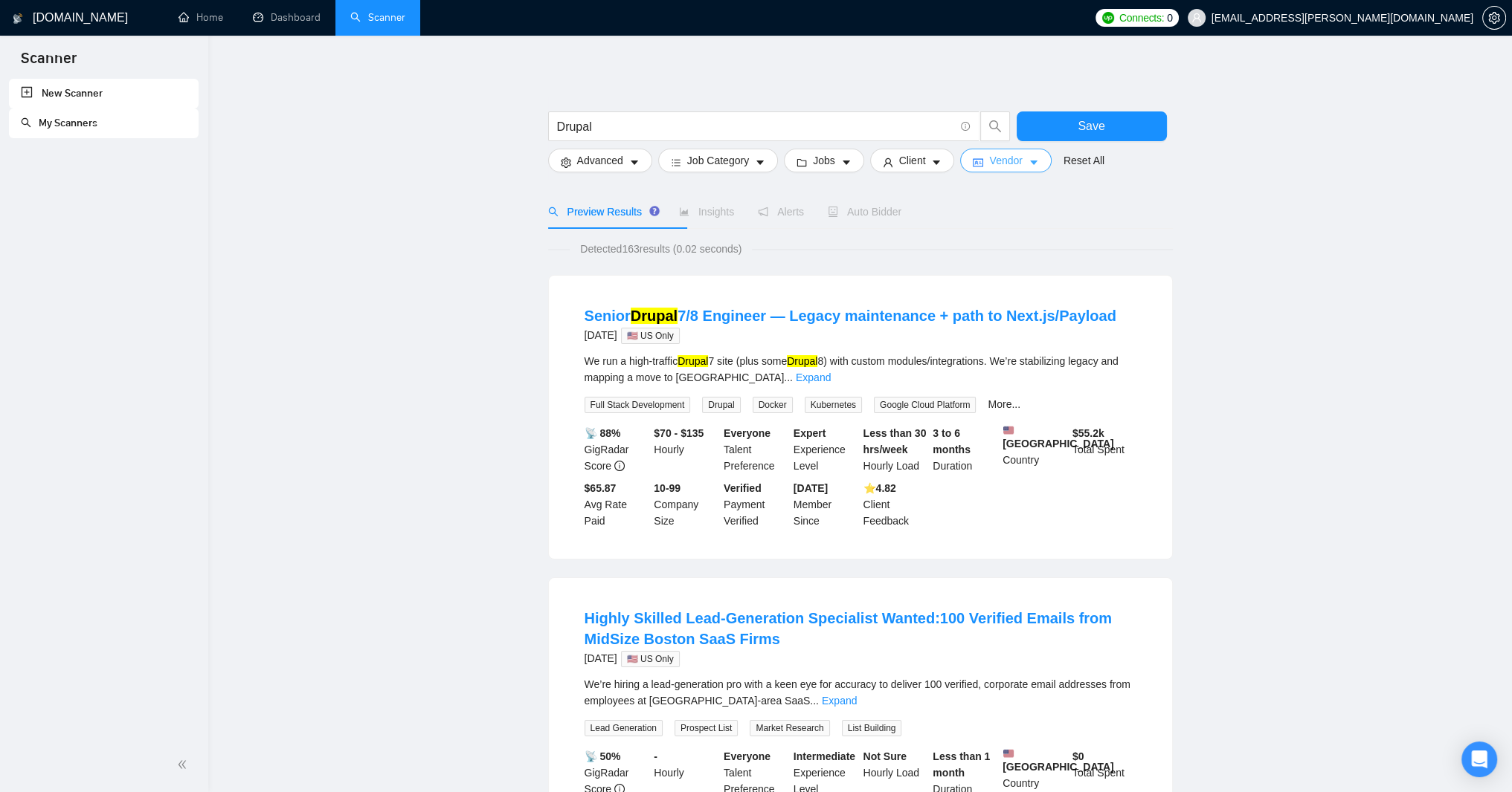
click at [1022, 169] on span "Vendor" at bounding box center [1005, 160] width 33 height 16
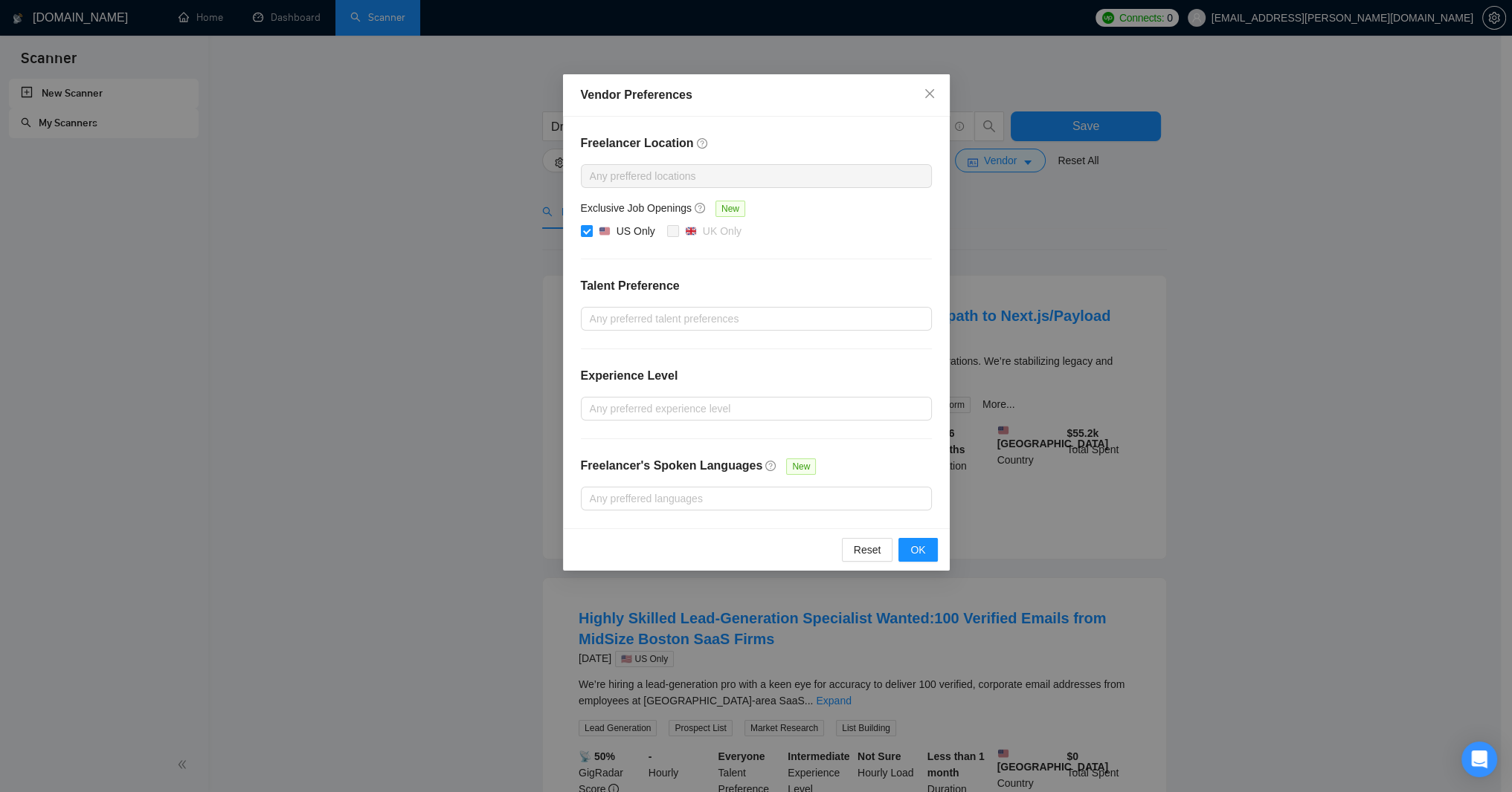
click at [1121, 274] on div "Vendor Preferences Freelancer Location Any preffered locations Exclusive Job Op…" at bounding box center [756, 396] width 1512 height 792
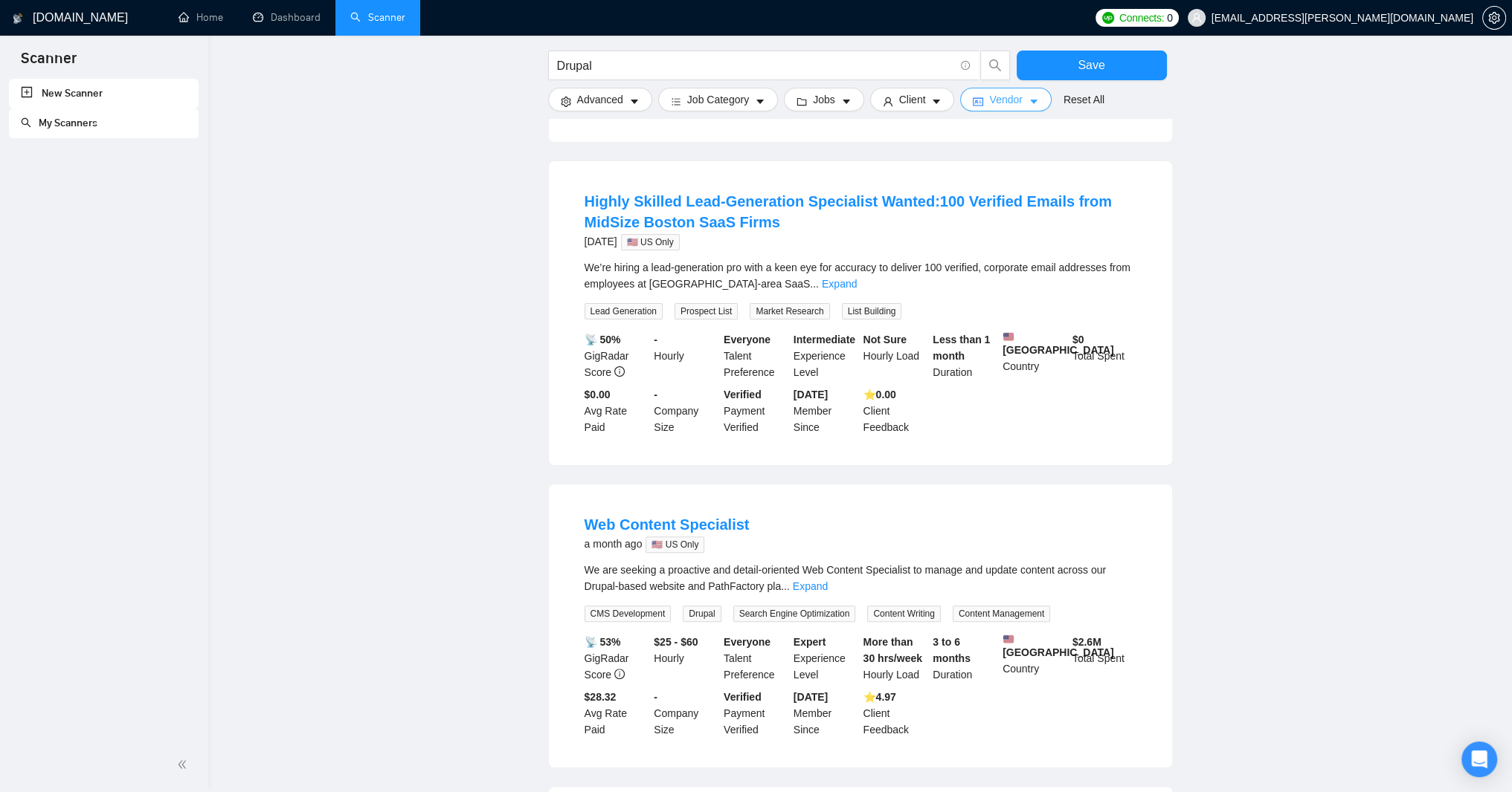
scroll to position [446, 0]
drag, startPoint x: 219, startPoint y: 10, endPoint x: 889, endPoint y: 87, distance: 674.4
click at [217, 11] on link "Home" at bounding box center [201, 18] width 45 height 13
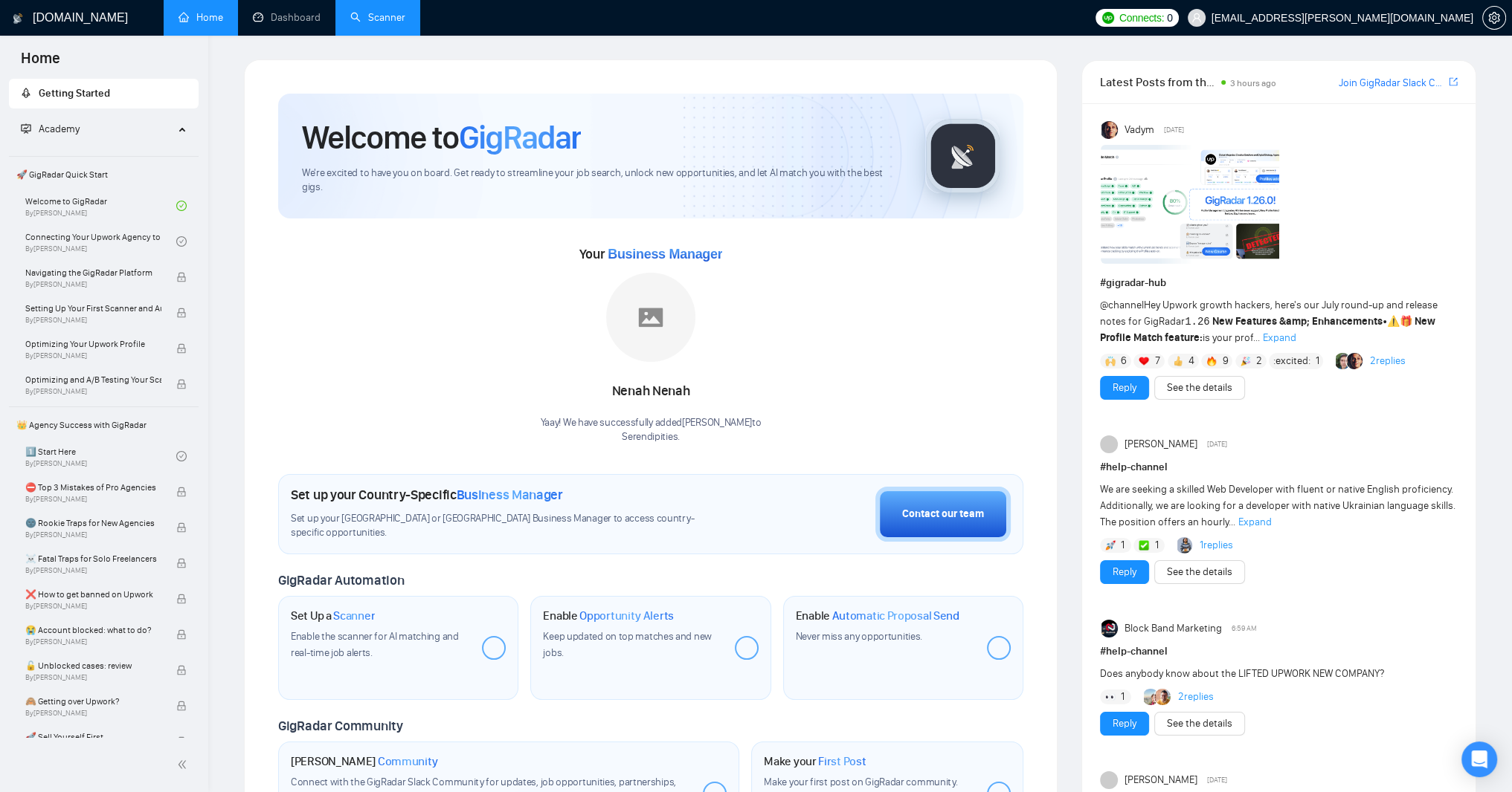
click at [403, 23] on link "Scanner" at bounding box center [378, 18] width 55 height 13
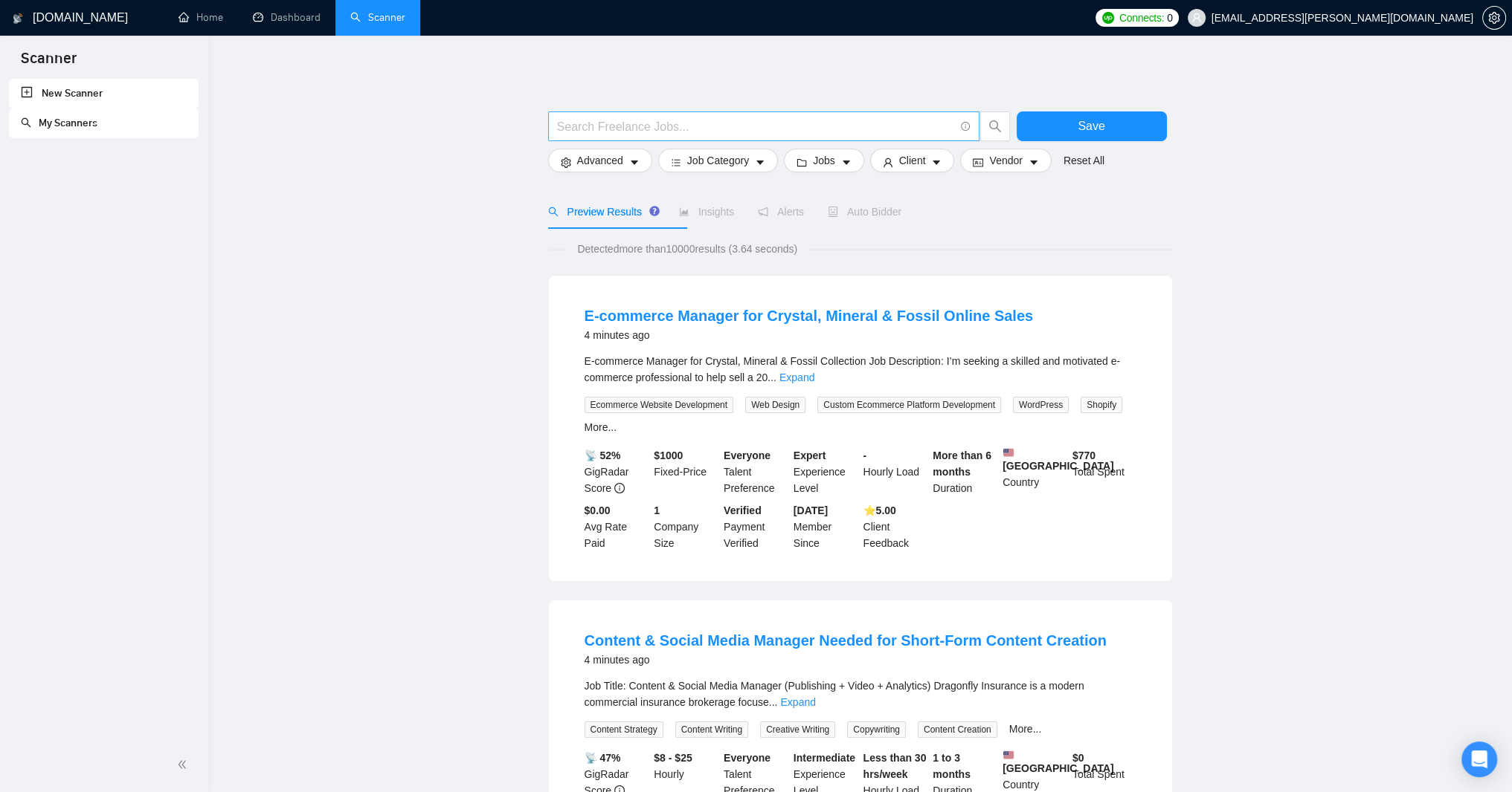
click at [794, 126] on input "text" at bounding box center [756, 126] width 397 height 18
click at [624, 168] on span "Advanced" at bounding box center [600, 160] width 46 height 16
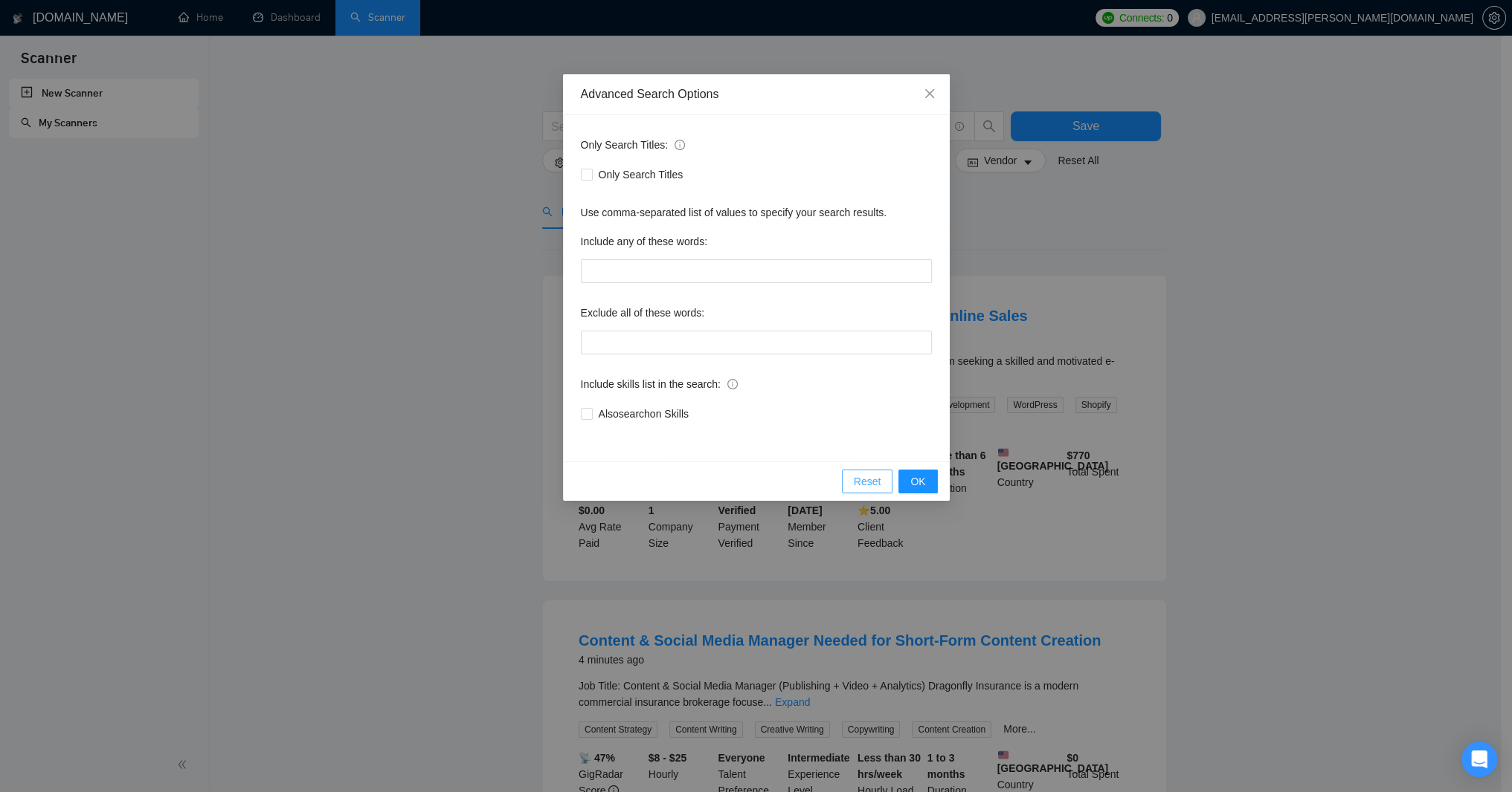
click at [864, 490] on span "Reset" at bounding box center [868, 482] width 27 height 16
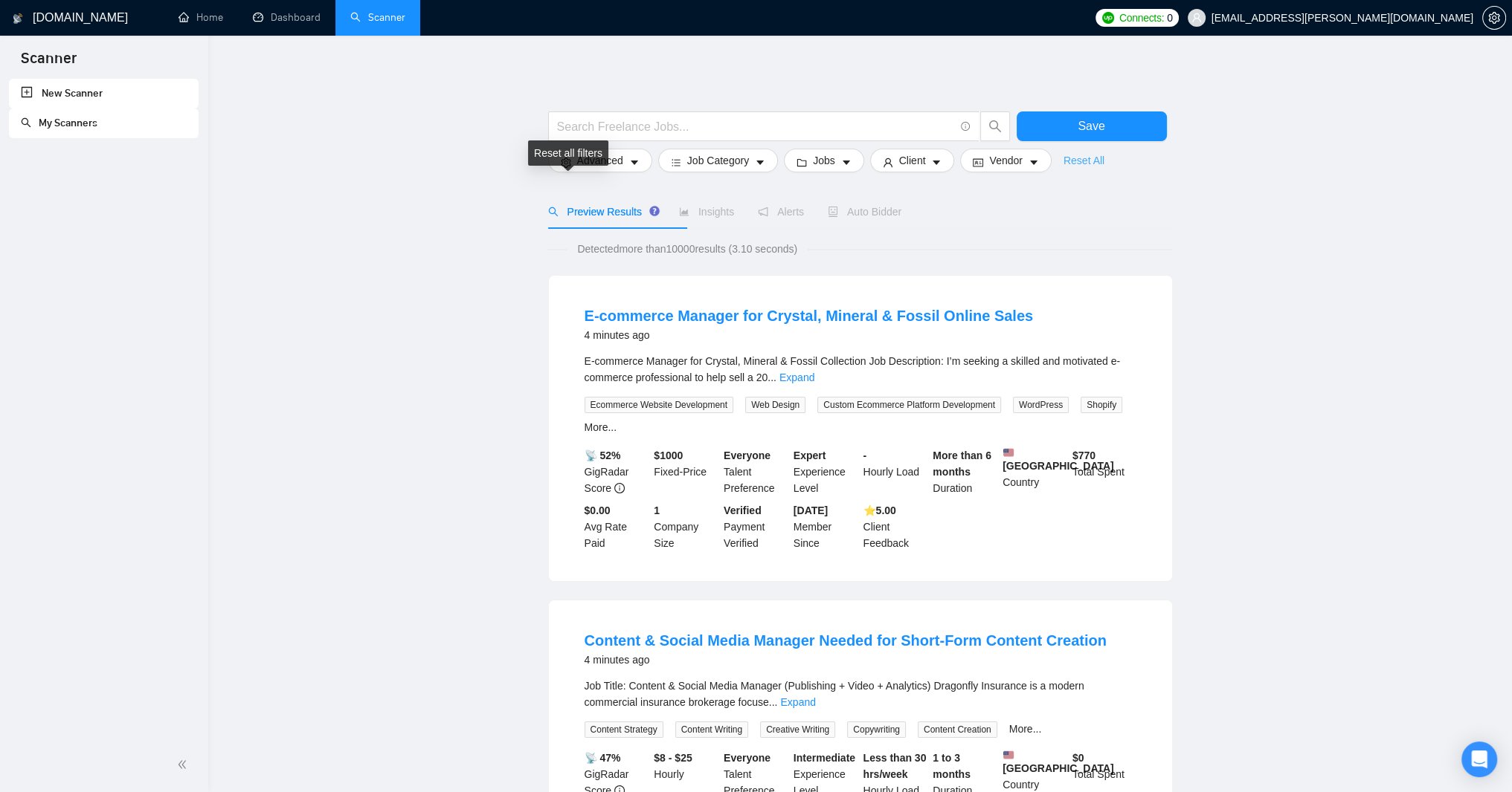
click at [1064, 169] on link "Reset All" at bounding box center [1084, 160] width 41 height 16
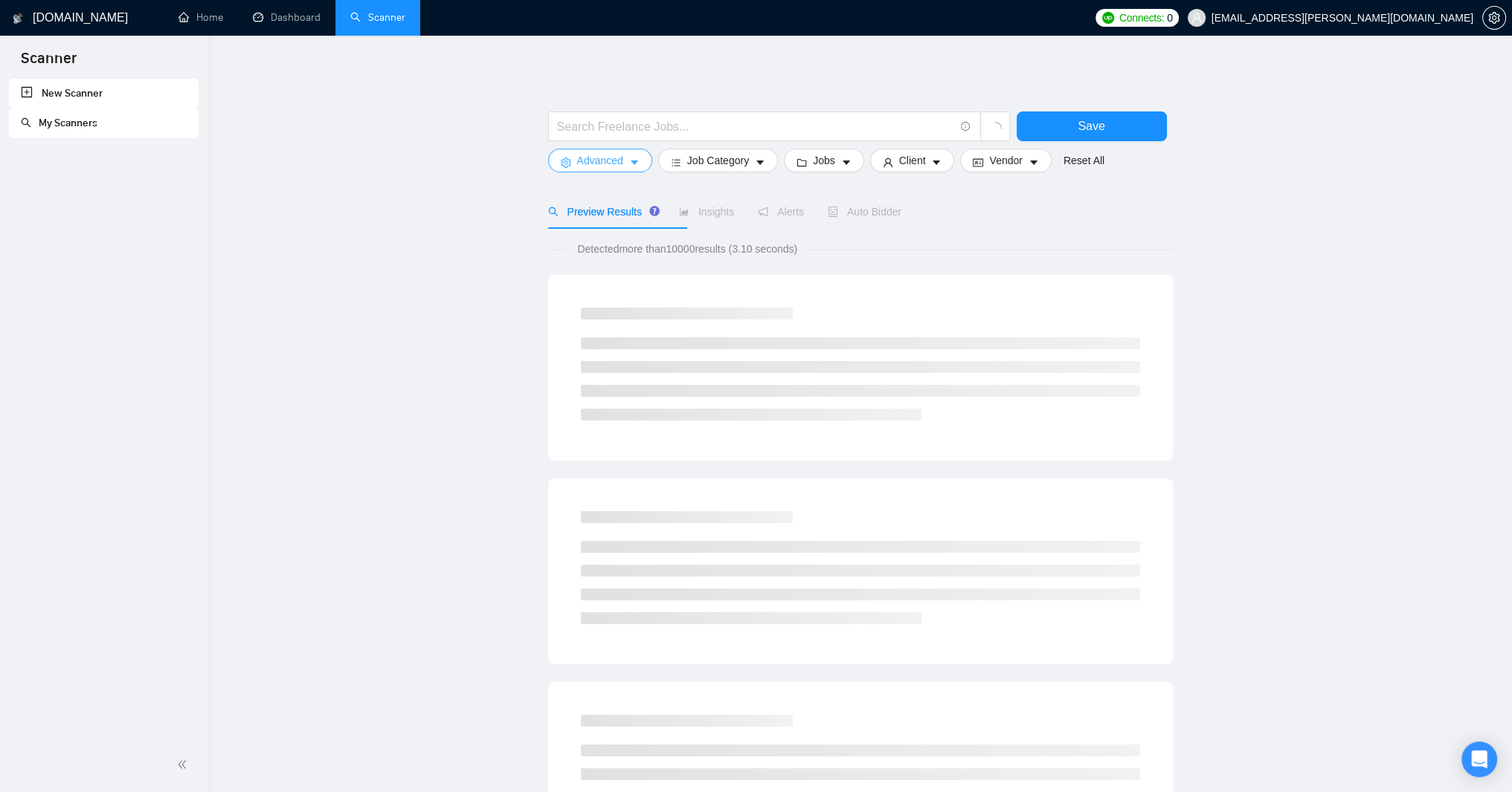
click at [624, 168] on span "Advanced" at bounding box center [600, 160] width 46 height 16
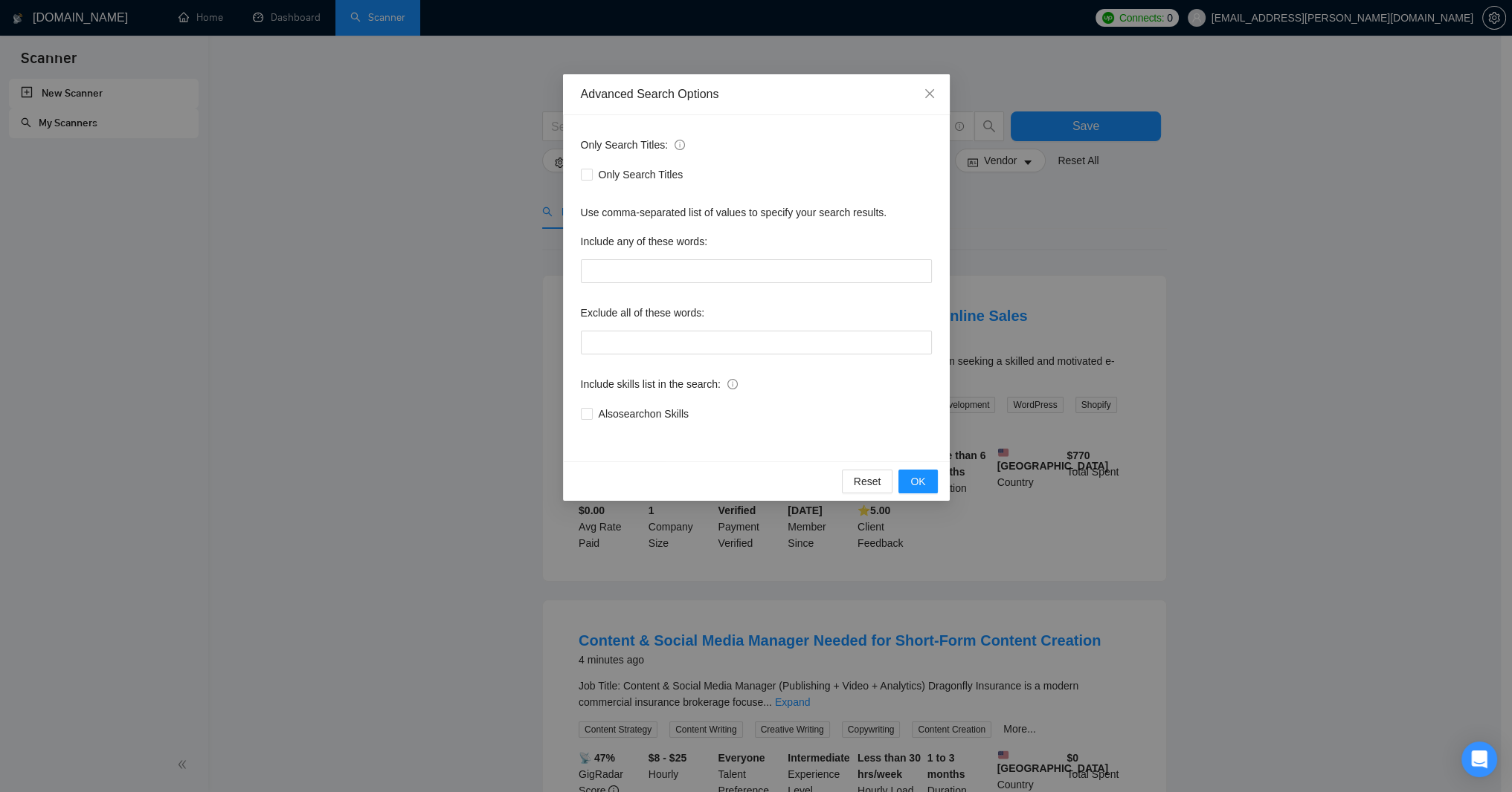
drag, startPoint x: 1047, startPoint y: 286, endPoint x: 1033, endPoint y: 283, distance: 14.3
click at [1033, 283] on div "Advanced Search Options Only Search Titles: Only Search Titles Use comma-separa…" at bounding box center [756, 396] width 1512 height 792
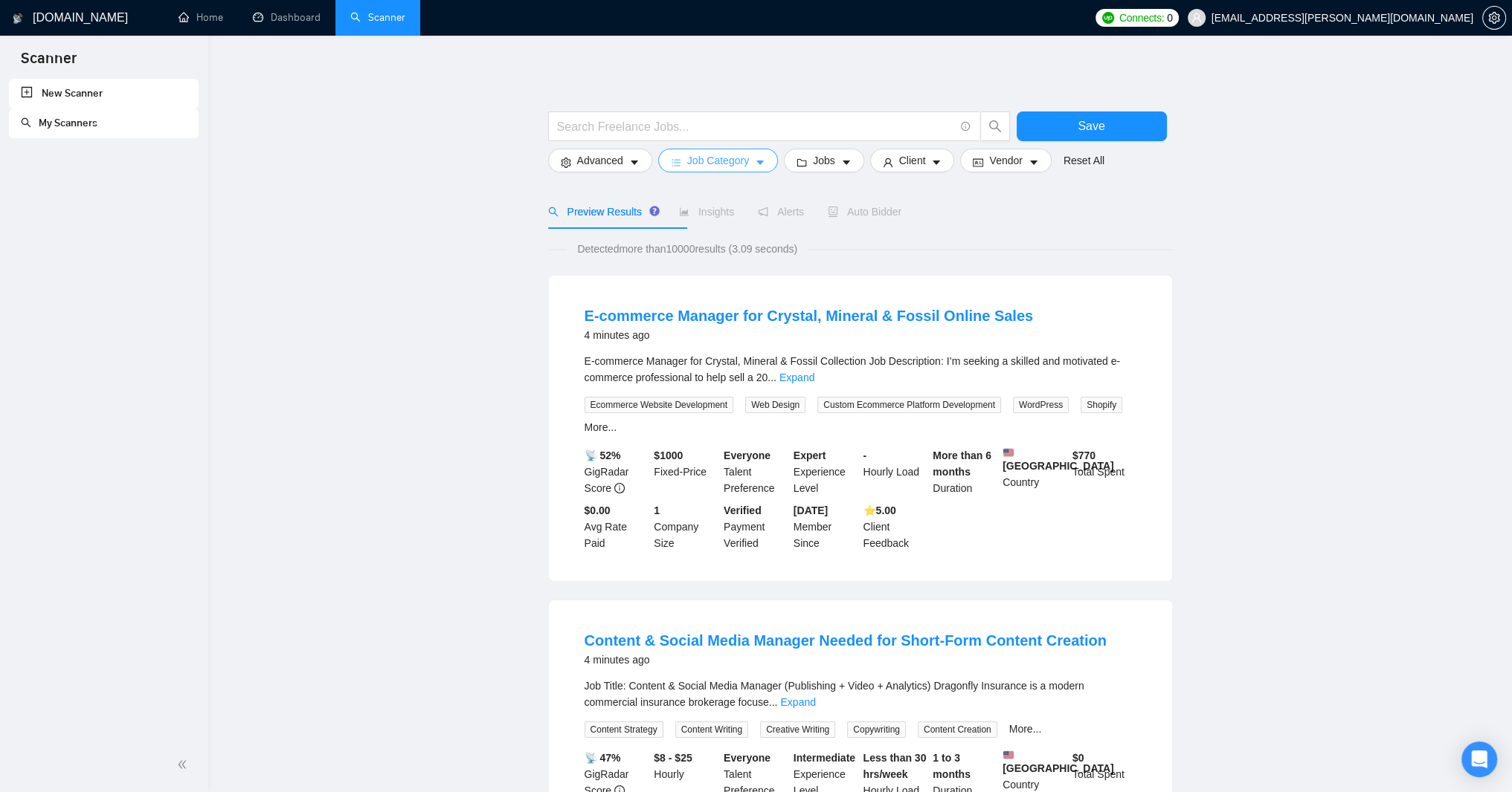
click at [749, 160] on span "Job Category" at bounding box center [718, 160] width 62 height 16
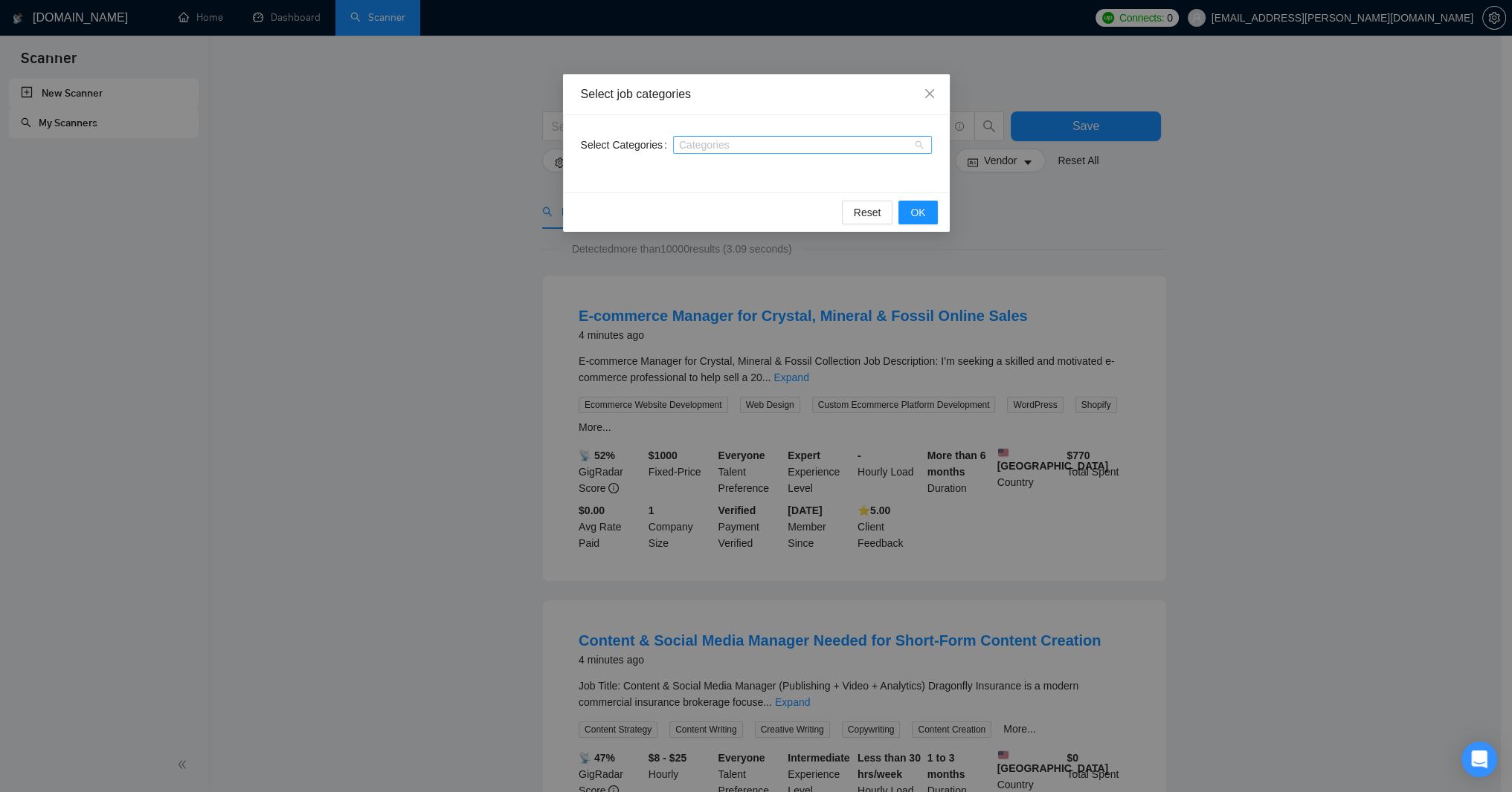
click at [916, 150] on div "Categories" at bounding box center [802, 145] width 259 height 18
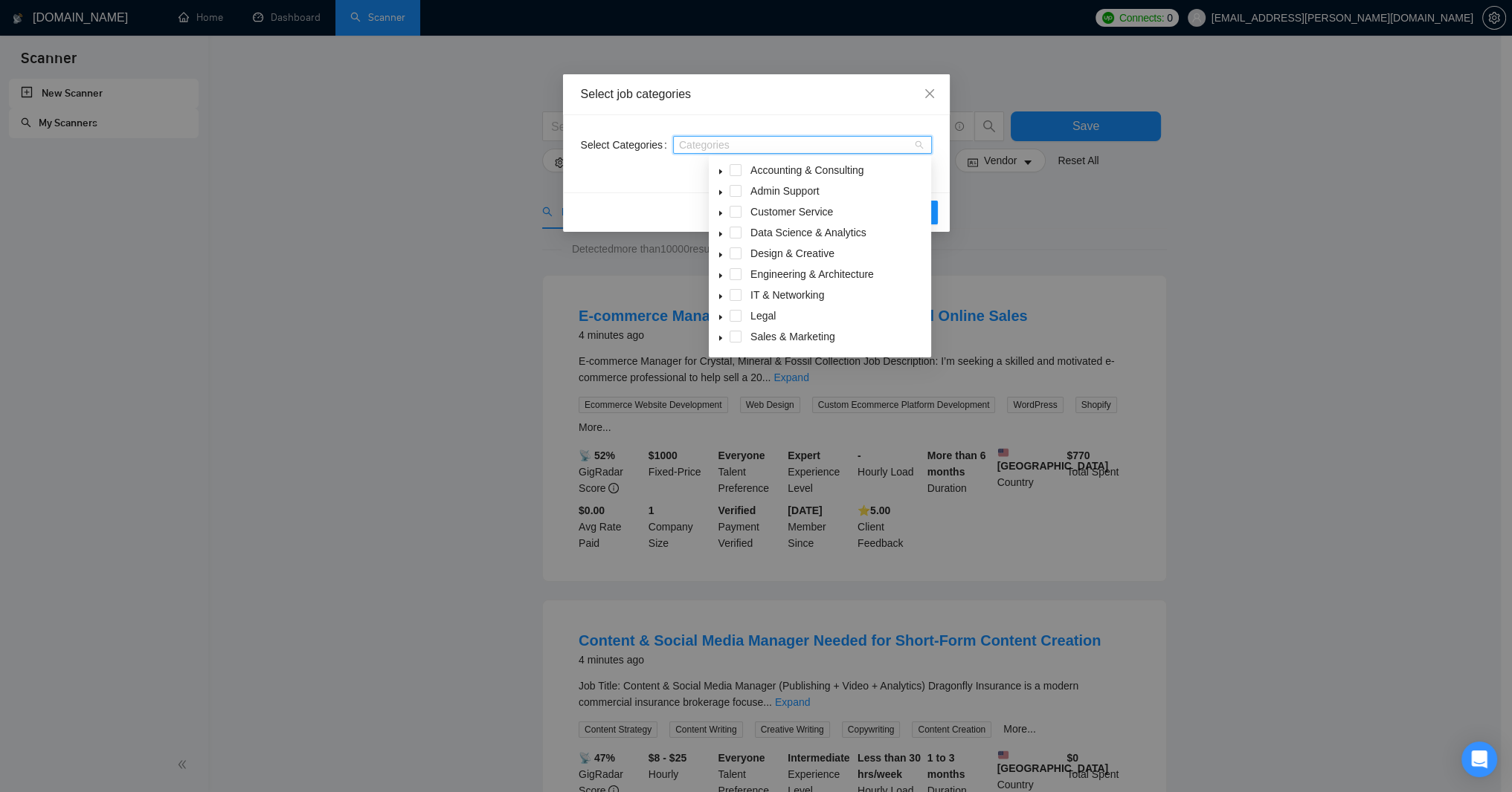
drag, startPoint x: 1091, startPoint y: 217, endPoint x: 1071, endPoint y: 219, distance: 20.1
click at [1087, 217] on div "Select job categories Select Categories Categories Reset OK" at bounding box center [756, 396] width 1512 height 792
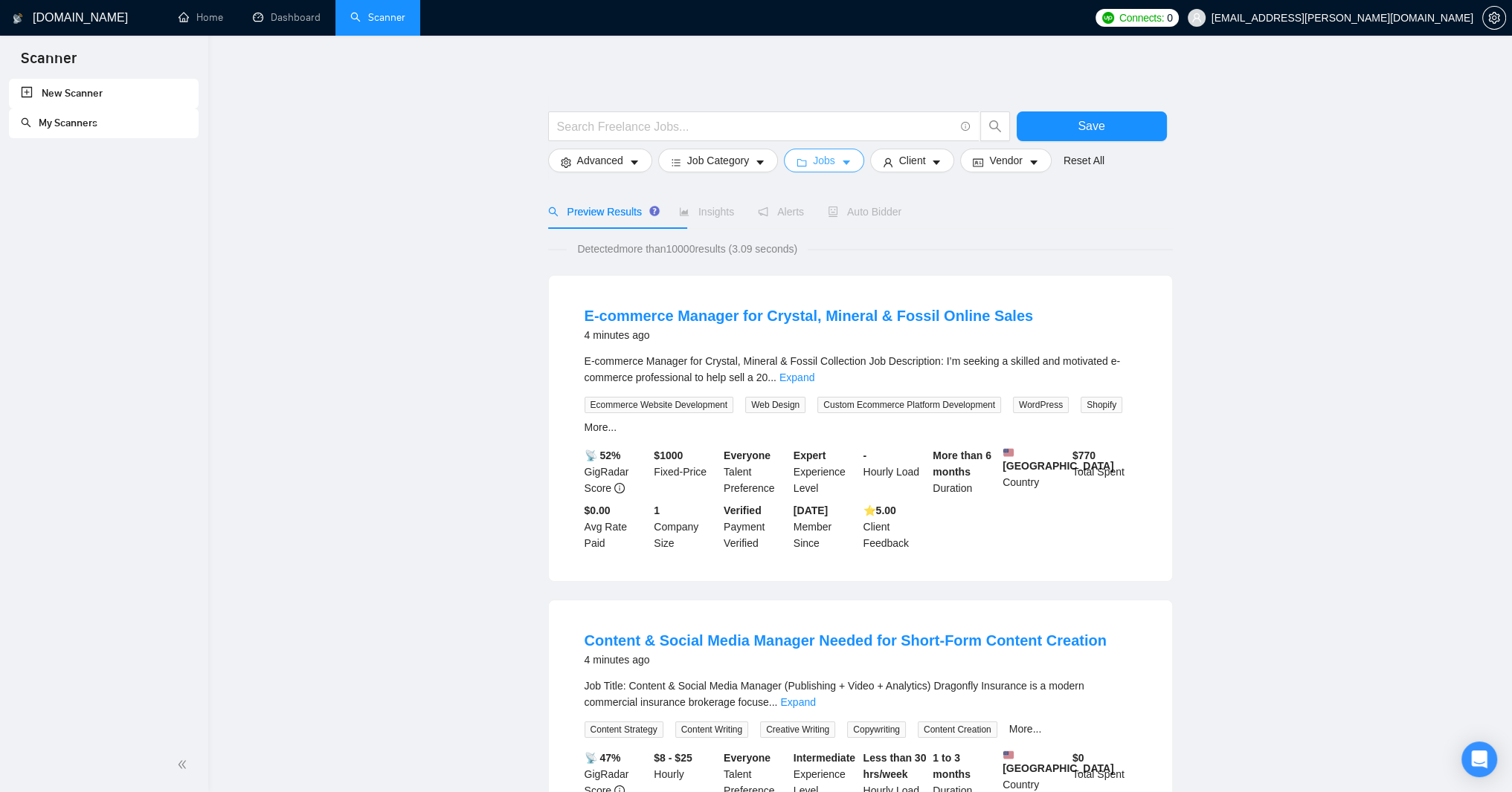
click at [852, 168] on icon "caret-down" at bounding box center [846, 162] width 10 height 10
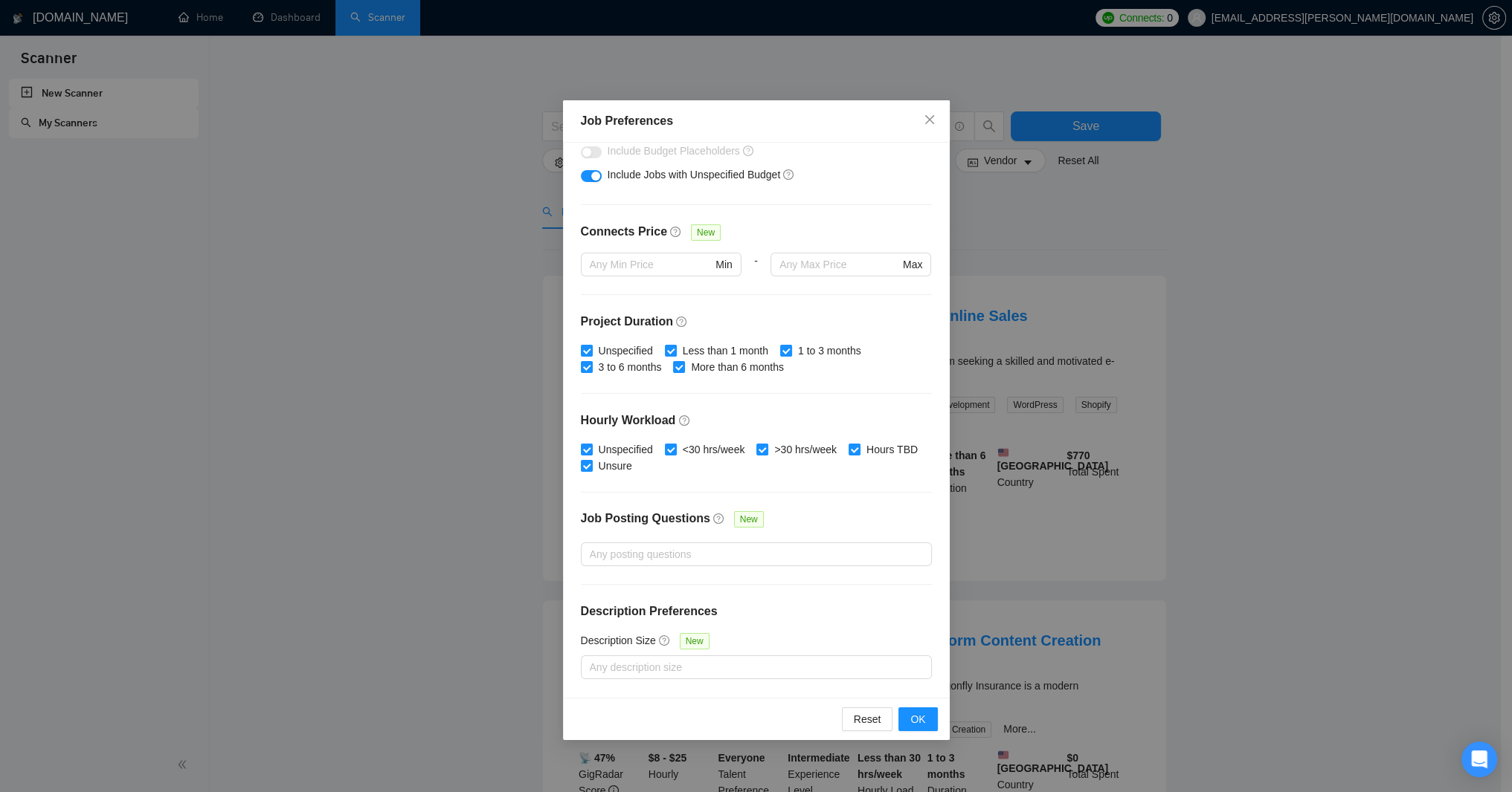
scroll to position [89, 0]
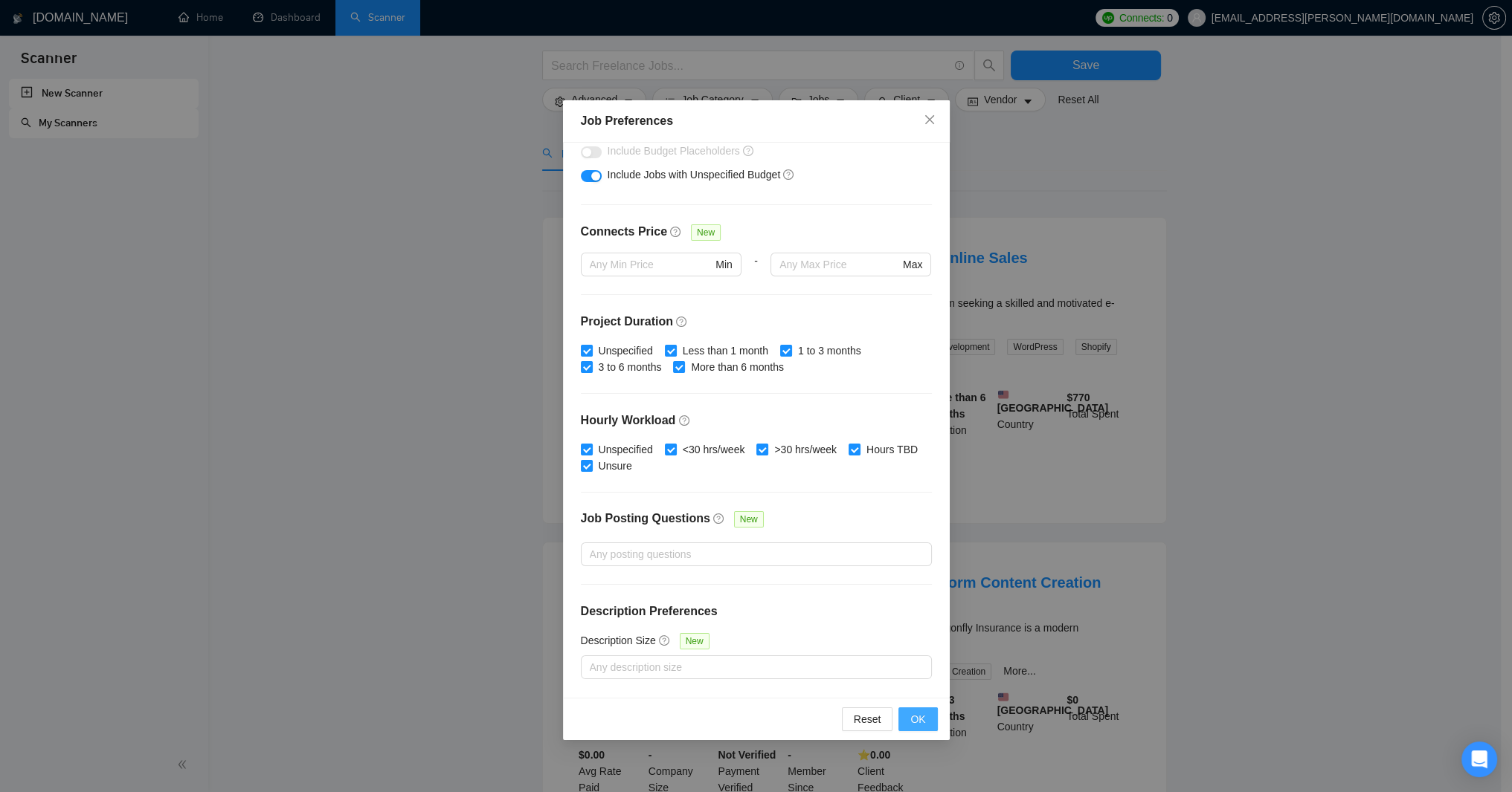
click at [919, 718] on span "OK" at bounding box center [917, 719] width 15 height 16
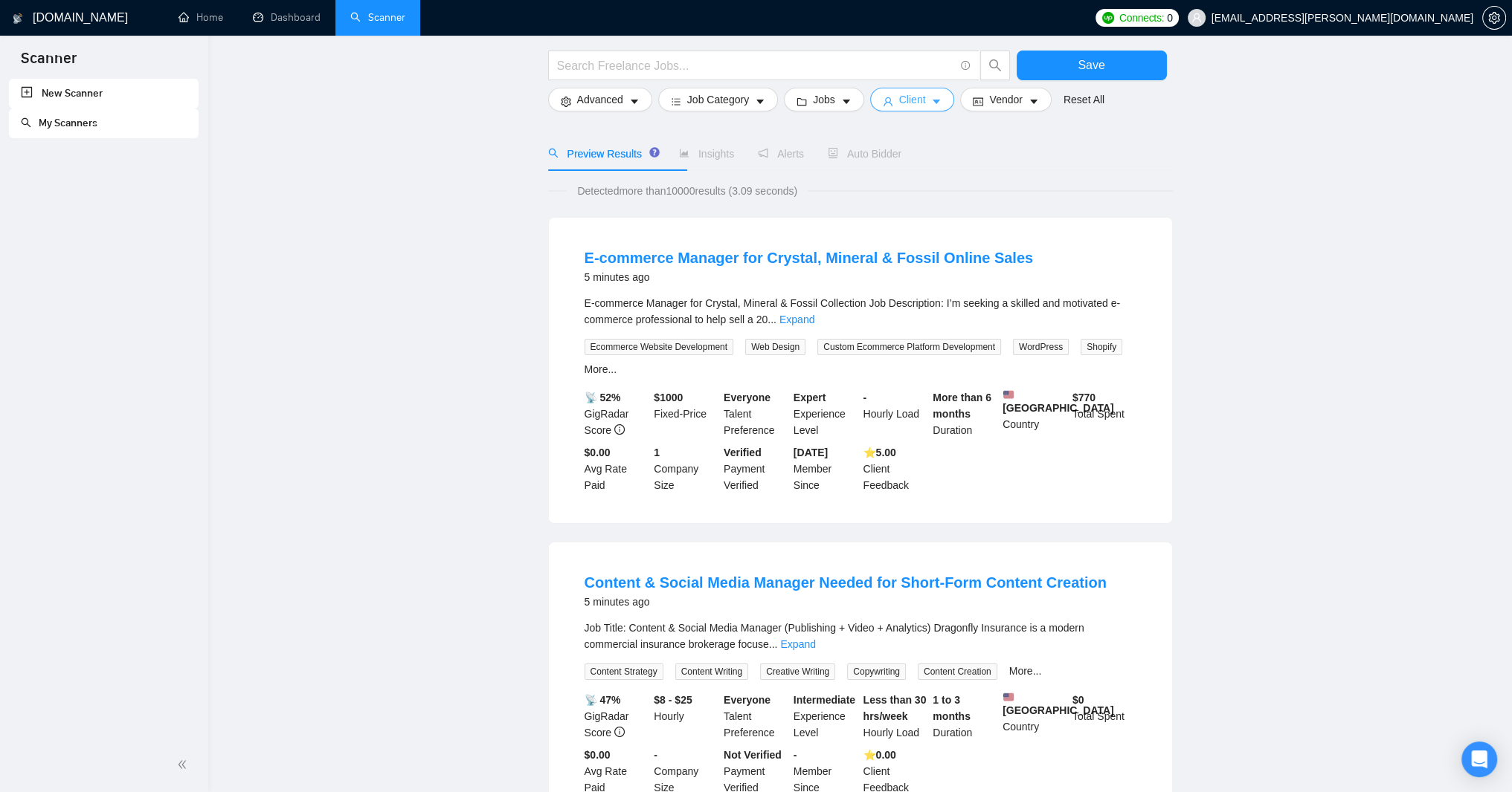
click at [941, 106] on icon "caret-down" at bounding box center [936, 102] width 10 height 10
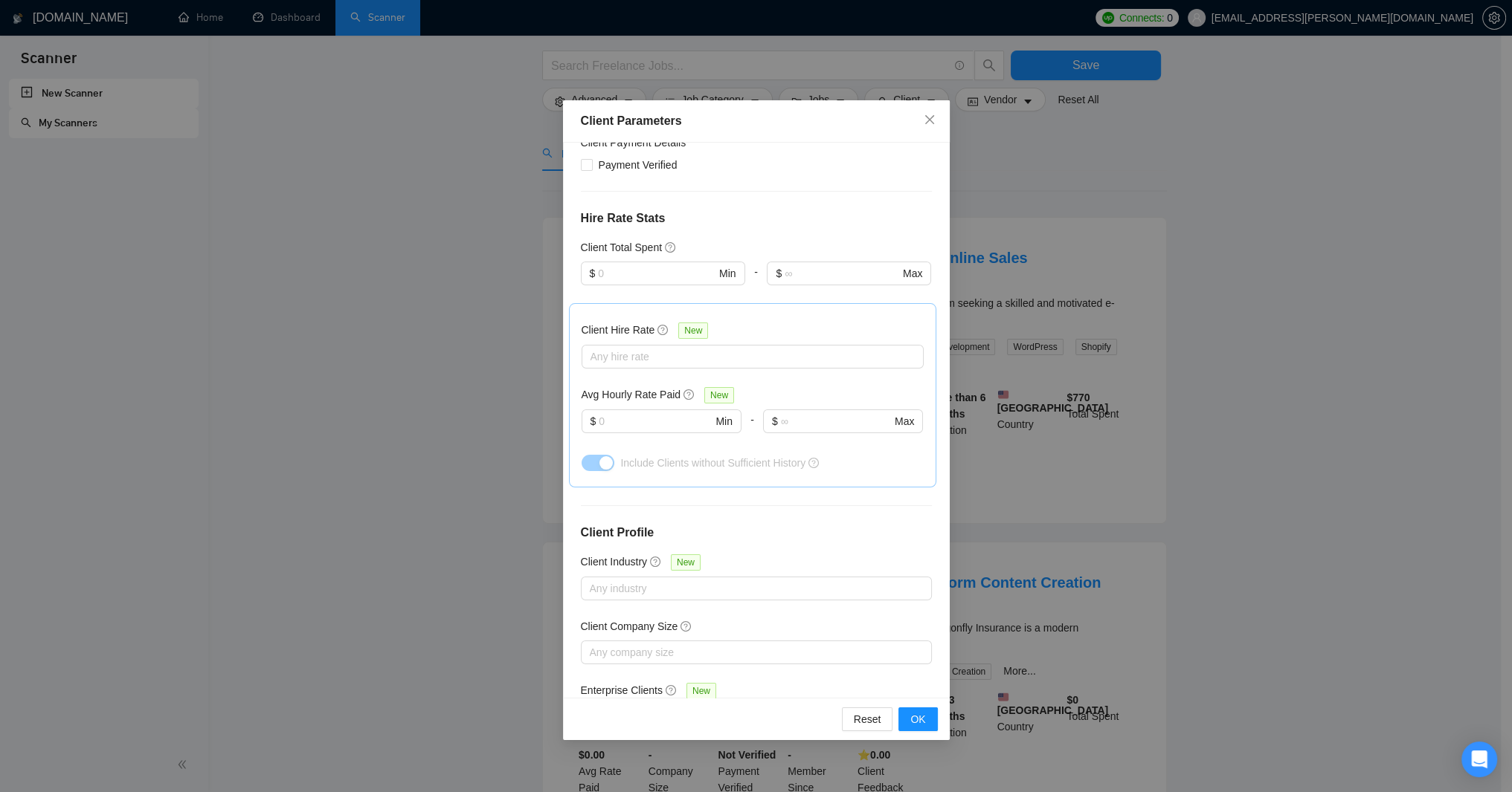
scroll to position [302, 0]
click at [685, 434] on input "text" at bounding box center [655, 426] width 113 height 16
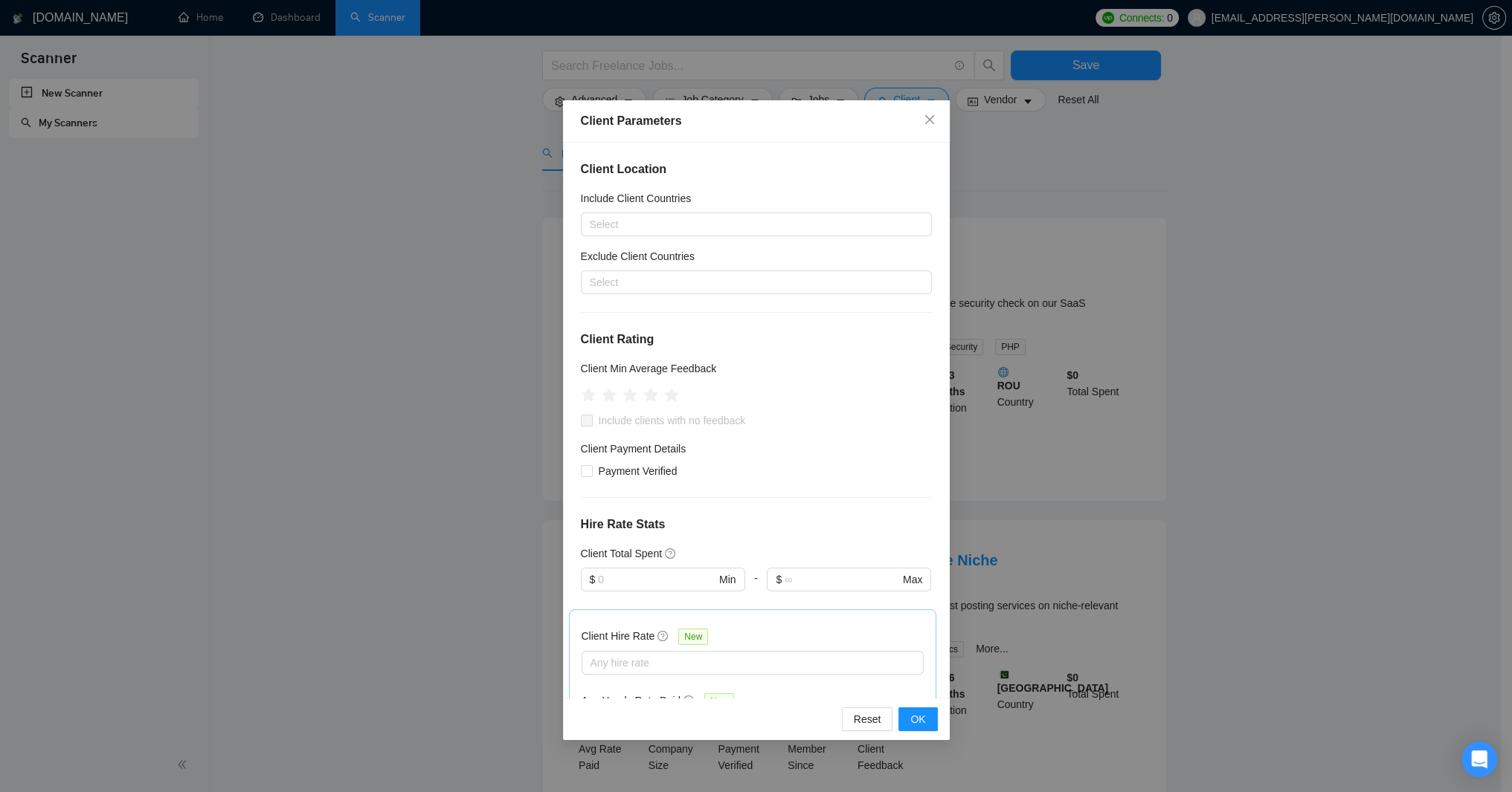
scroll to position [0, 0]
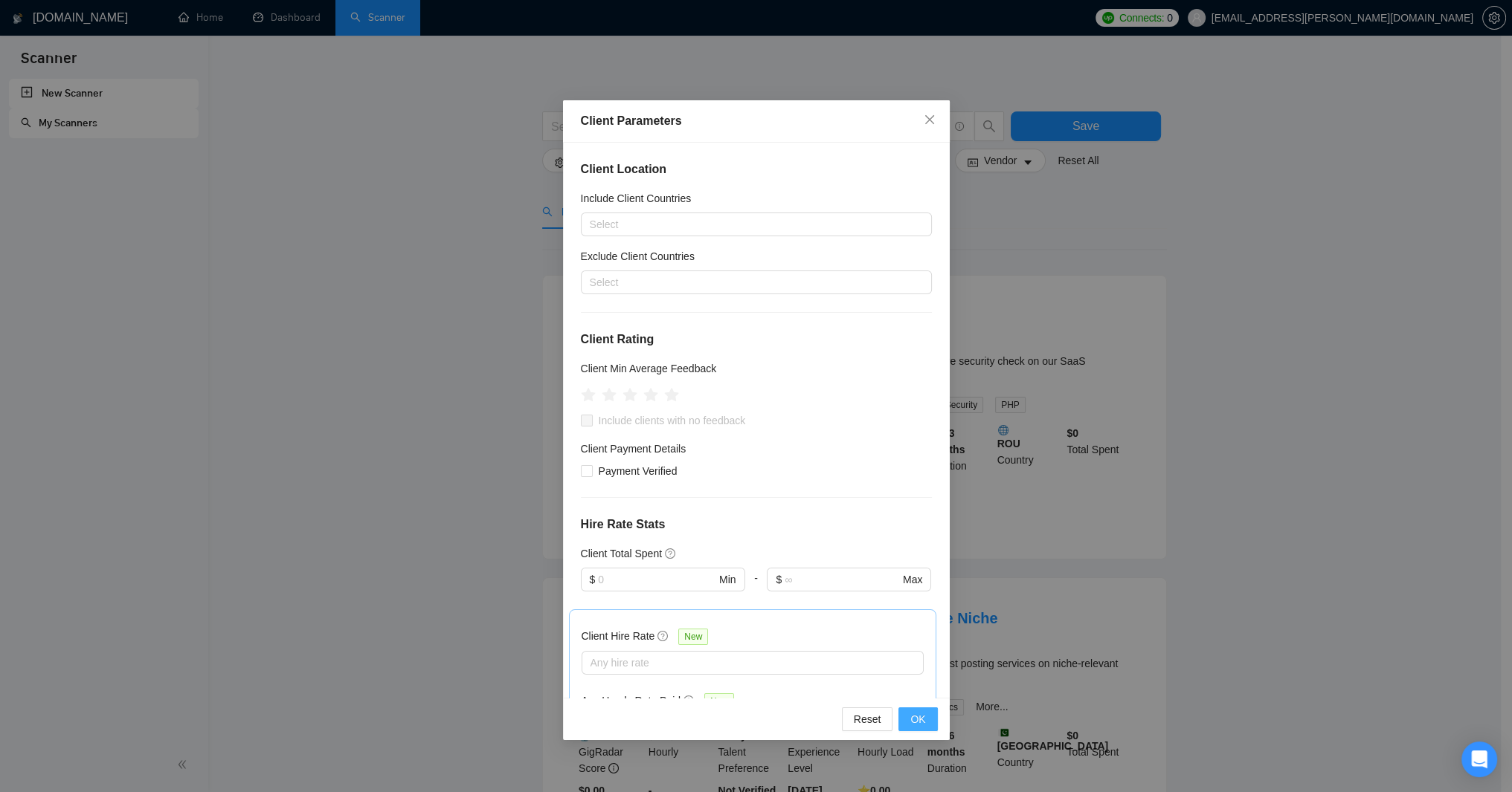
type input "70"
click at [918, 726] on span "OK" at bounding box center [917, 719] width 15 height 16
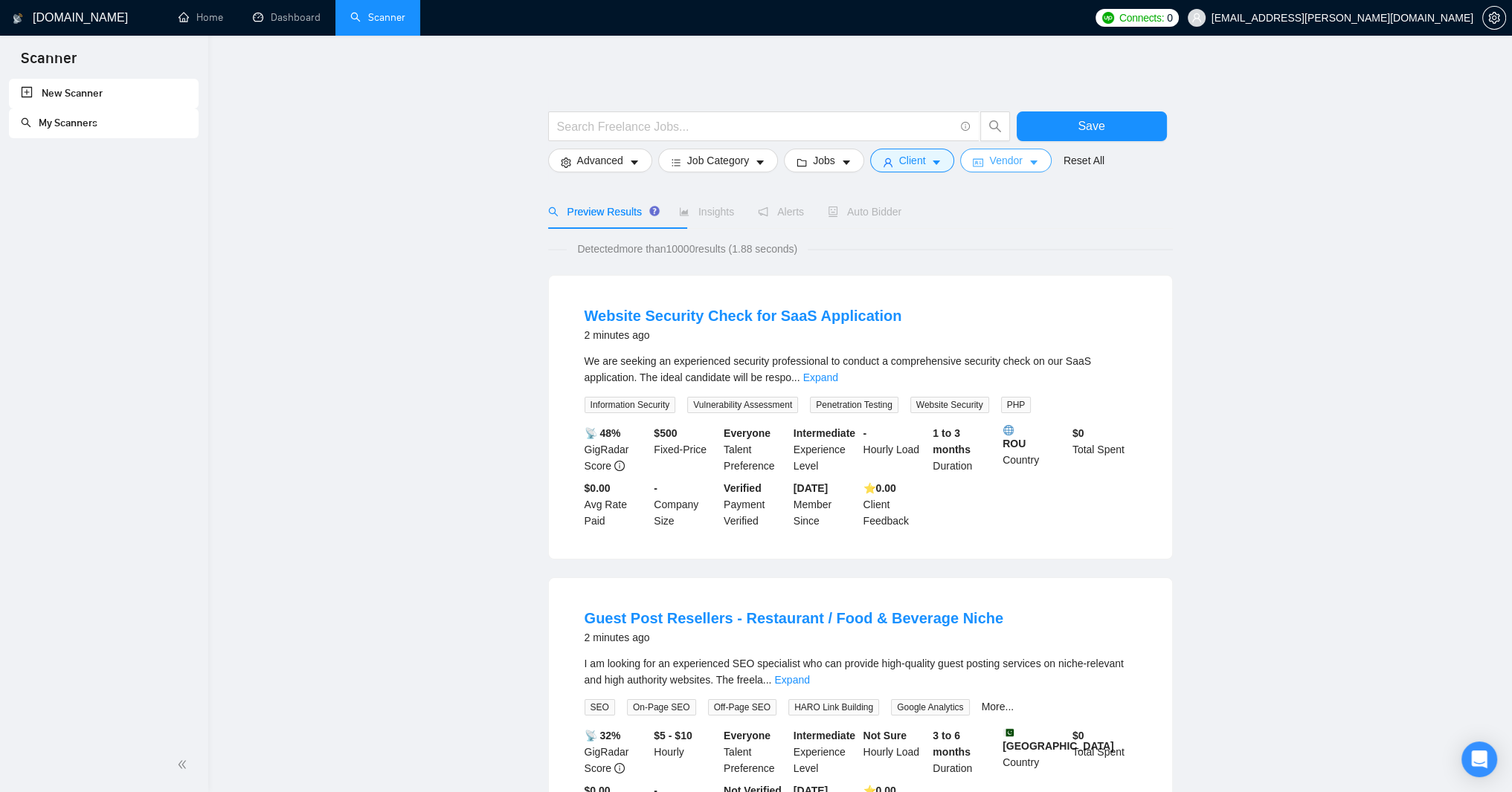
click at [1039, 168] on icon "caret-down" at bounding box center [1033, 162] width 10 height 10
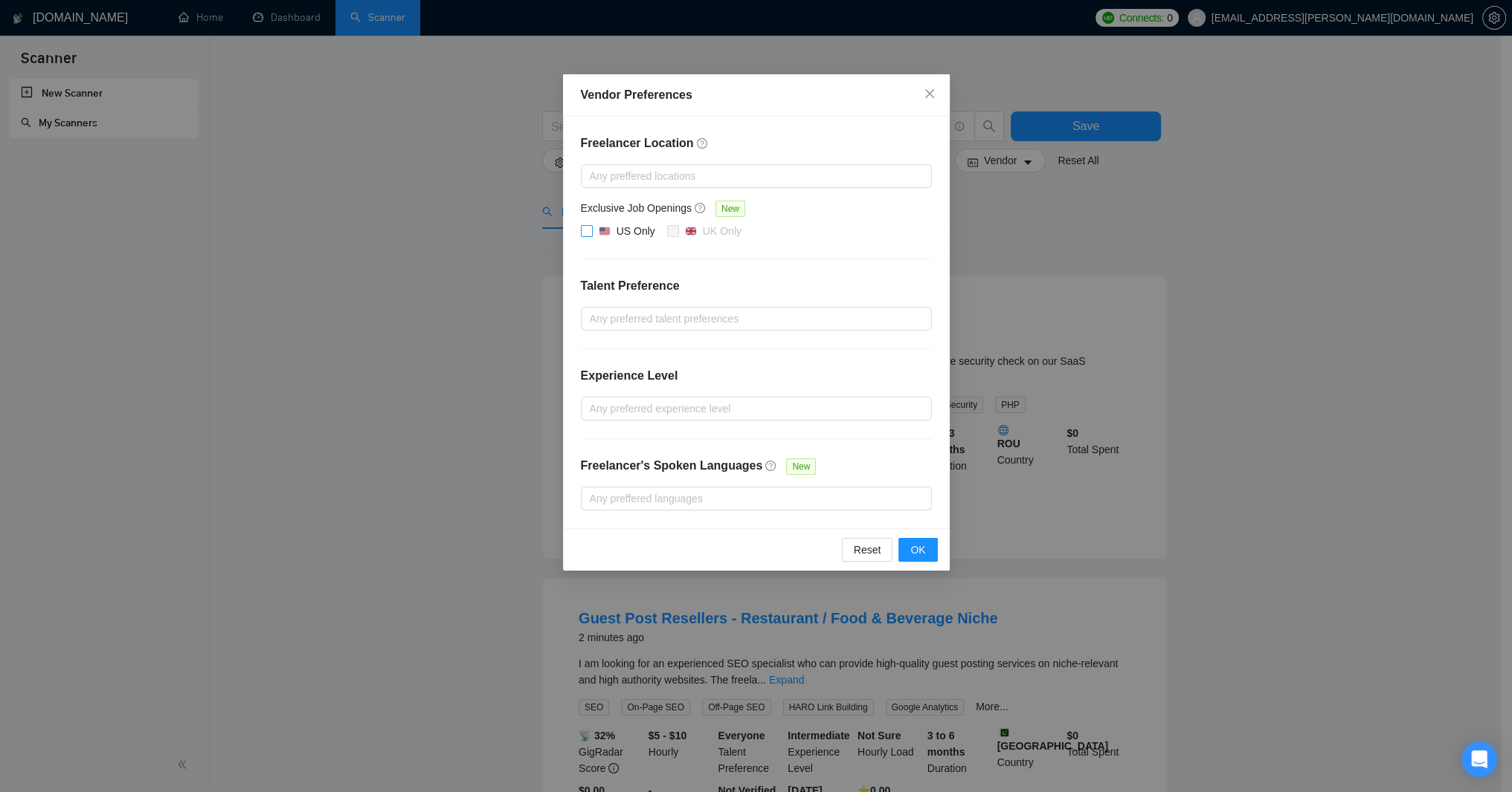
click at [582, 236] on input "US Only" at bounding box center [586, 230] width 10 height 10
checkbox input "true"
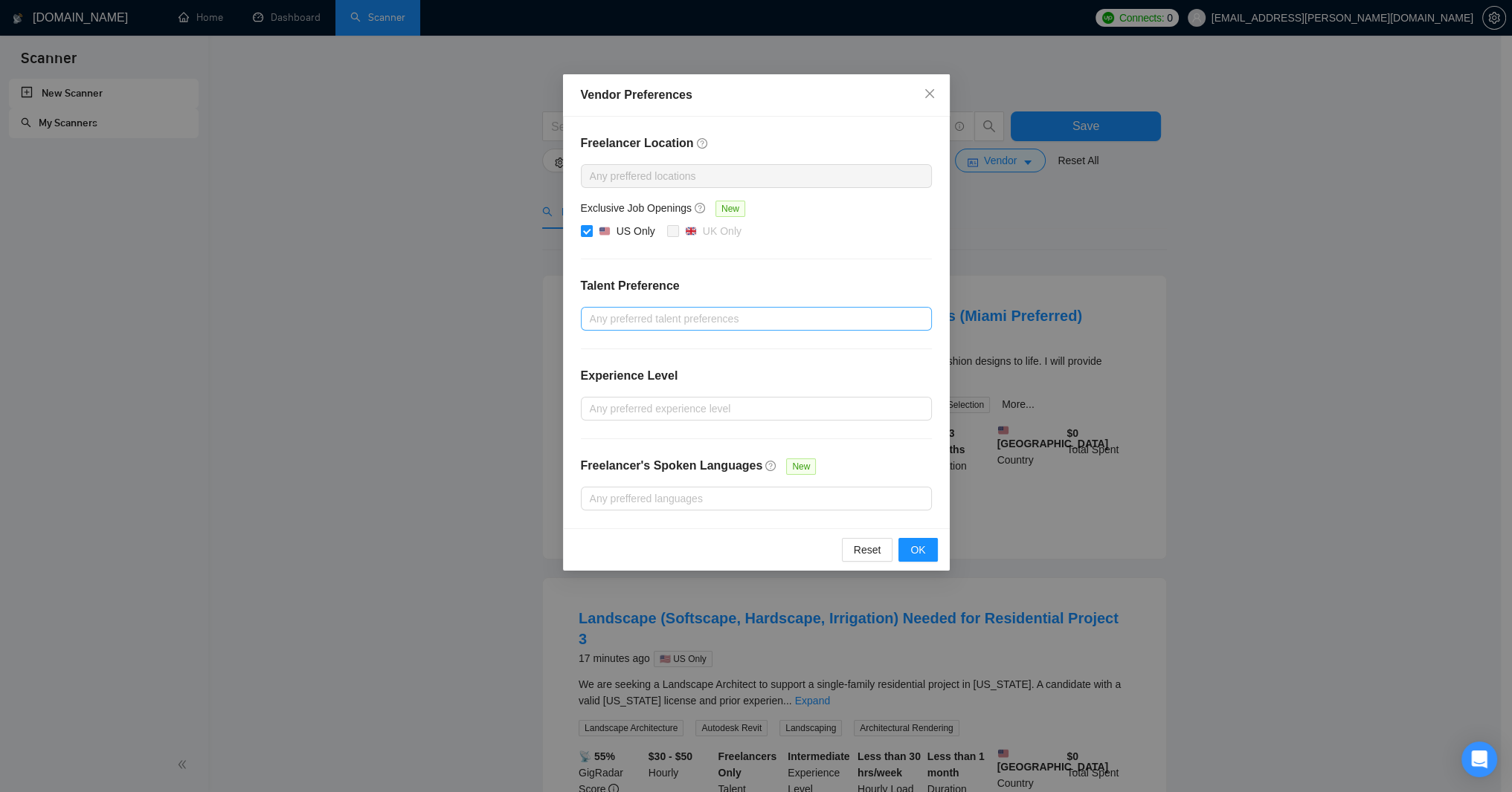
click at [863, 328] on div at bounding box center [748, 318] width 329 height 18
click at [897, 283] on div "Freelancer Location Any preffered locations Exclusive Job Openings New US Only …" at bounding box center [756, 322] width 387 height 412
click at [892, 418] on div at bounding box center [748, 409] width 329 height 18
click at [898, 390] on div "Experience Level" at bounding box center [756, 382] width 351 height 30
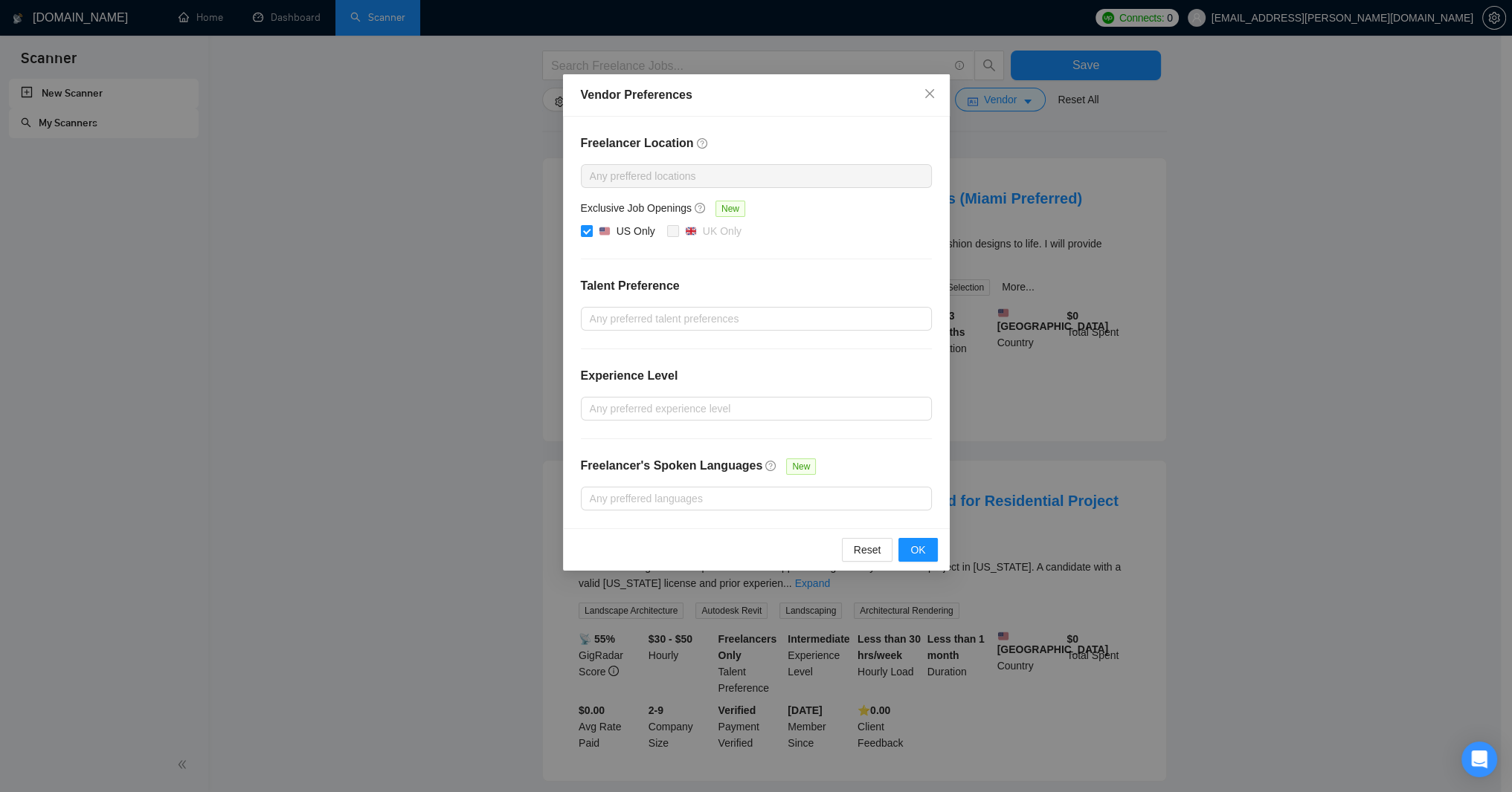
scroll to position [178, 0]
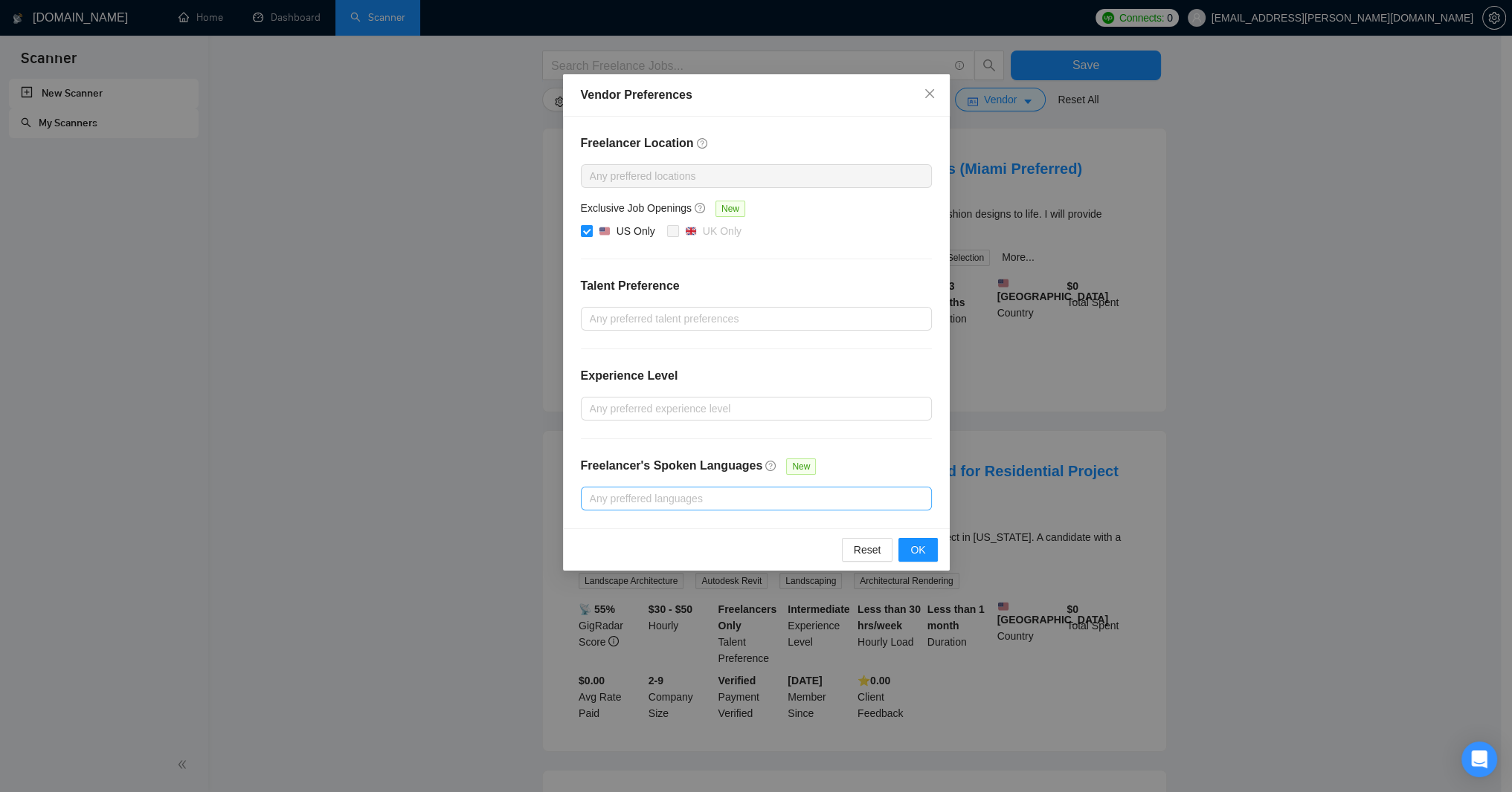
click at [868, 508] on div at bounding box center [748, 498] width 329 height 18
click at [876, 508] on div at bounding box center [748, 498] width 329 height 18
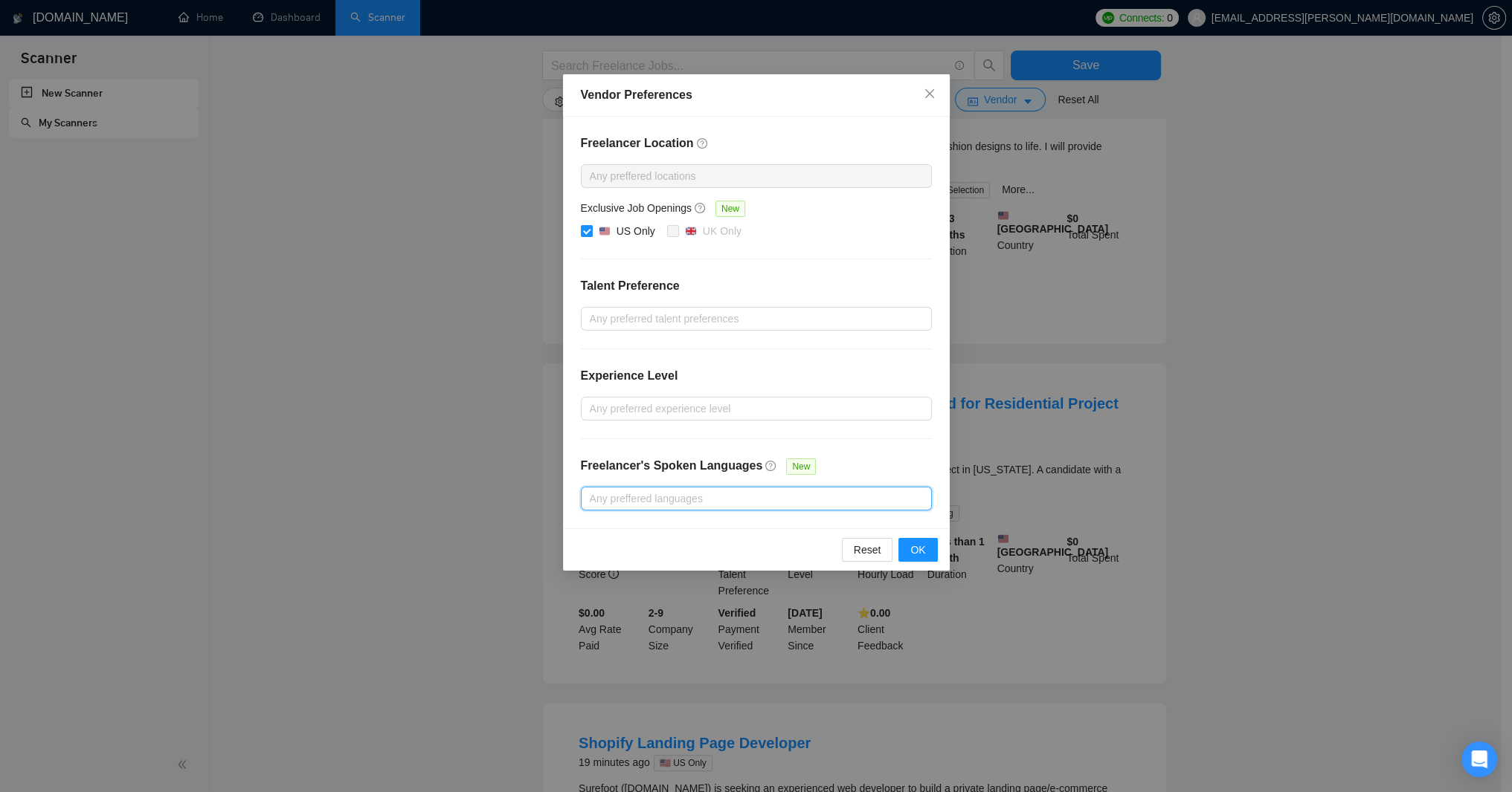
scroll to position [0, 0]
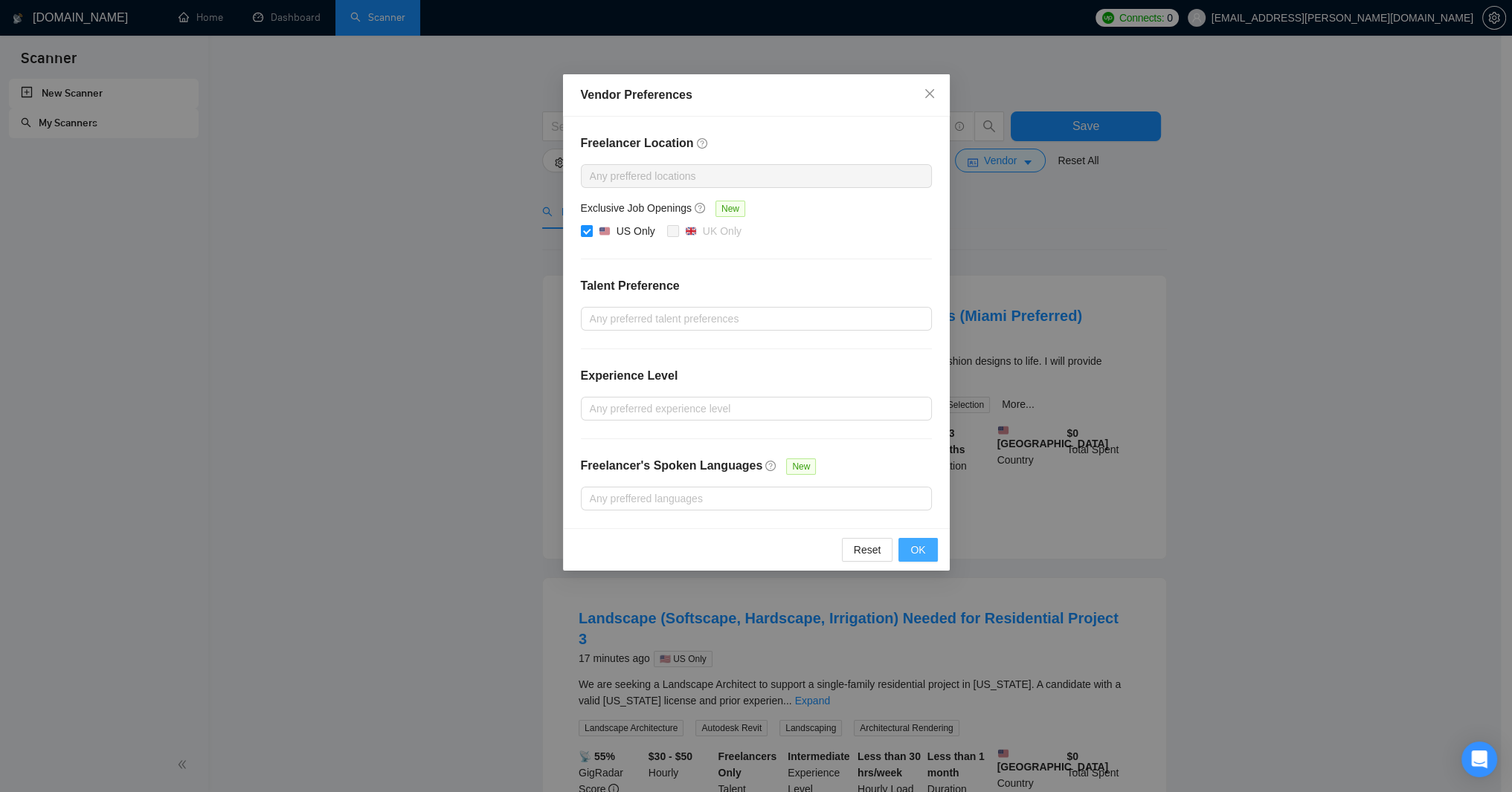
click at [910, 558] on span "OK" at bounding box center [917, 550] width 15 height 16
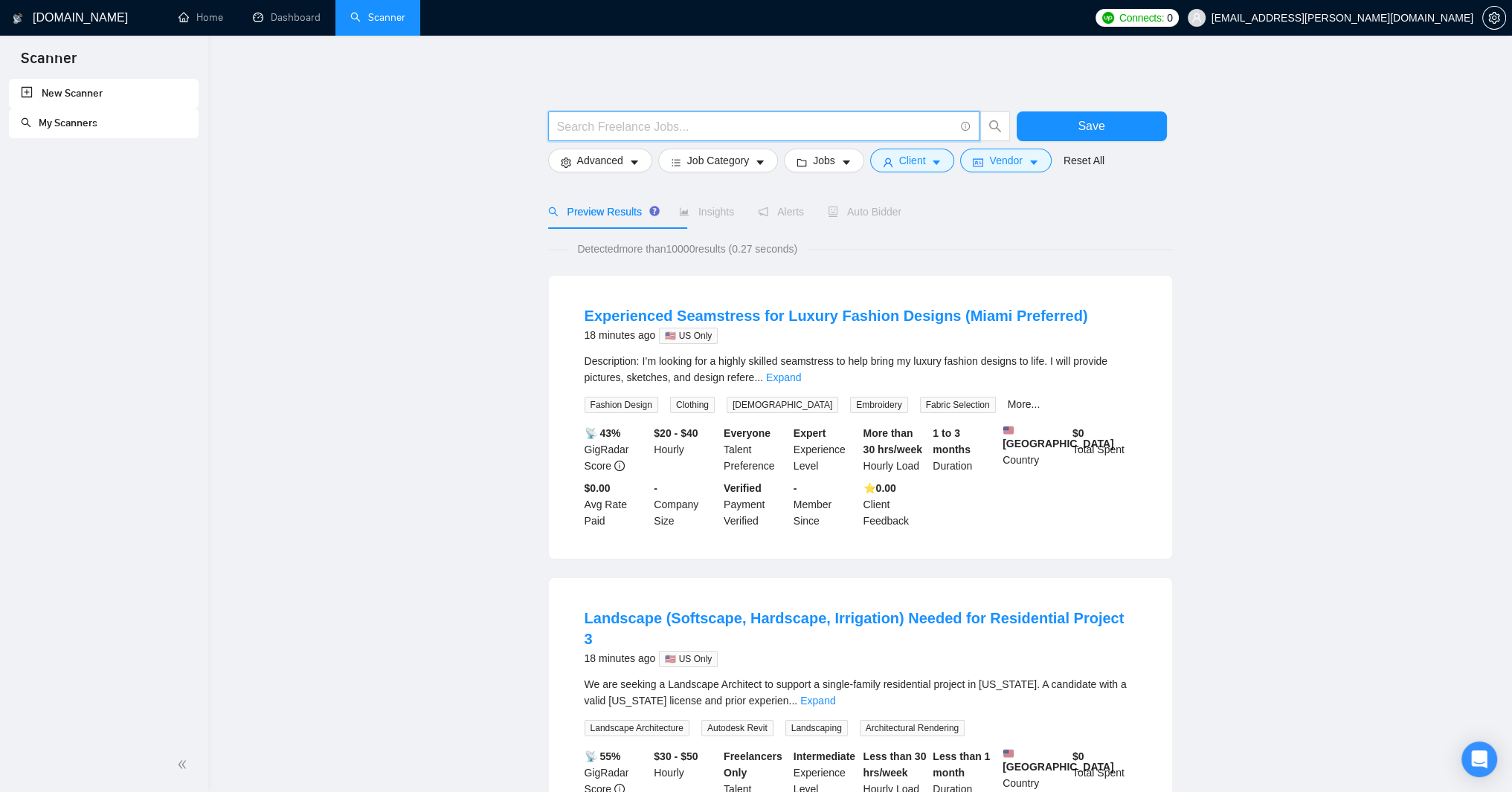
click at [602, 126] on input "text" at bounding box center [756, 126] width 397 height 18
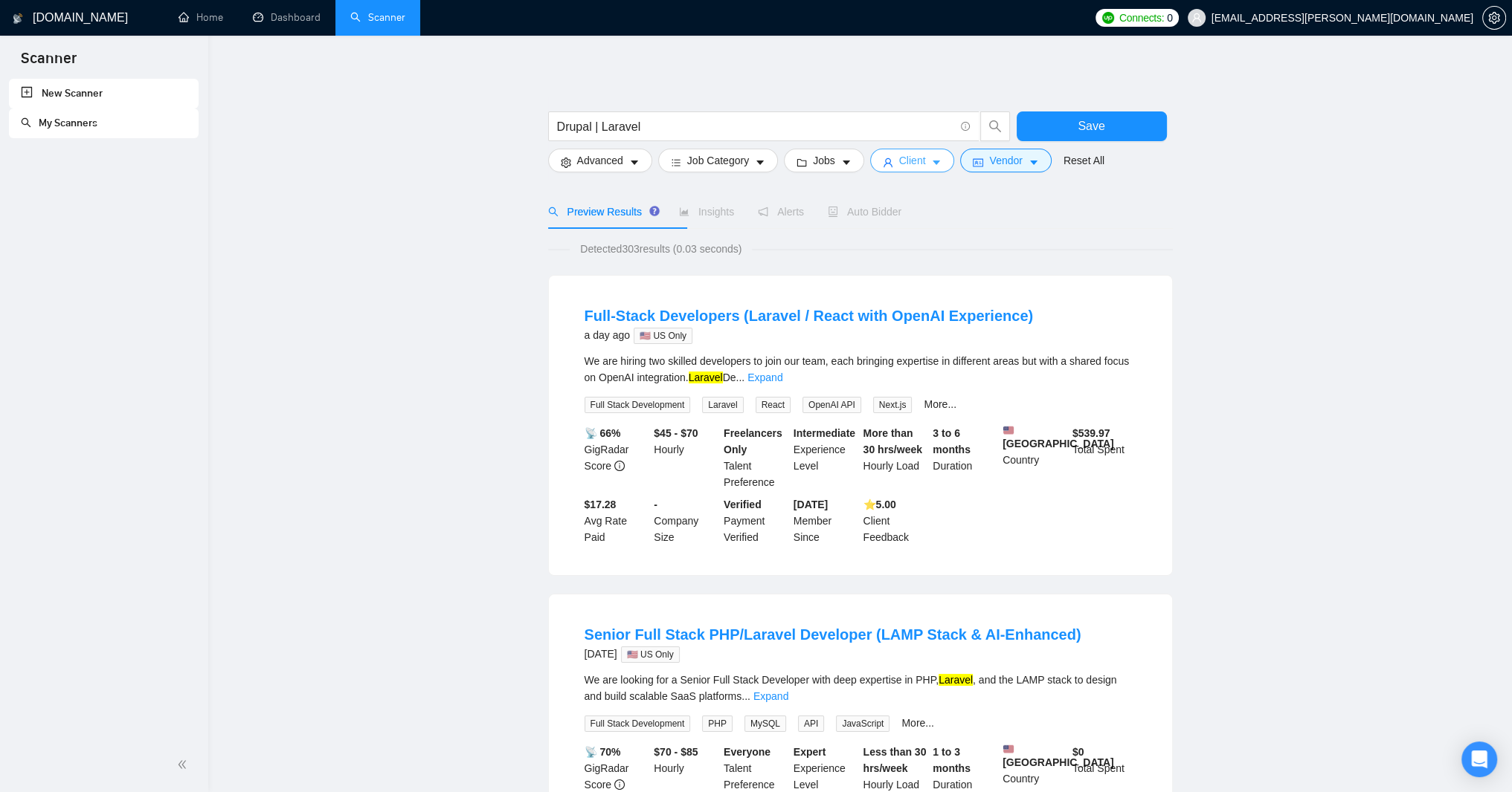
click at [926, 166] on span "Client" at bounding box center [912, 160] width 26 height 16
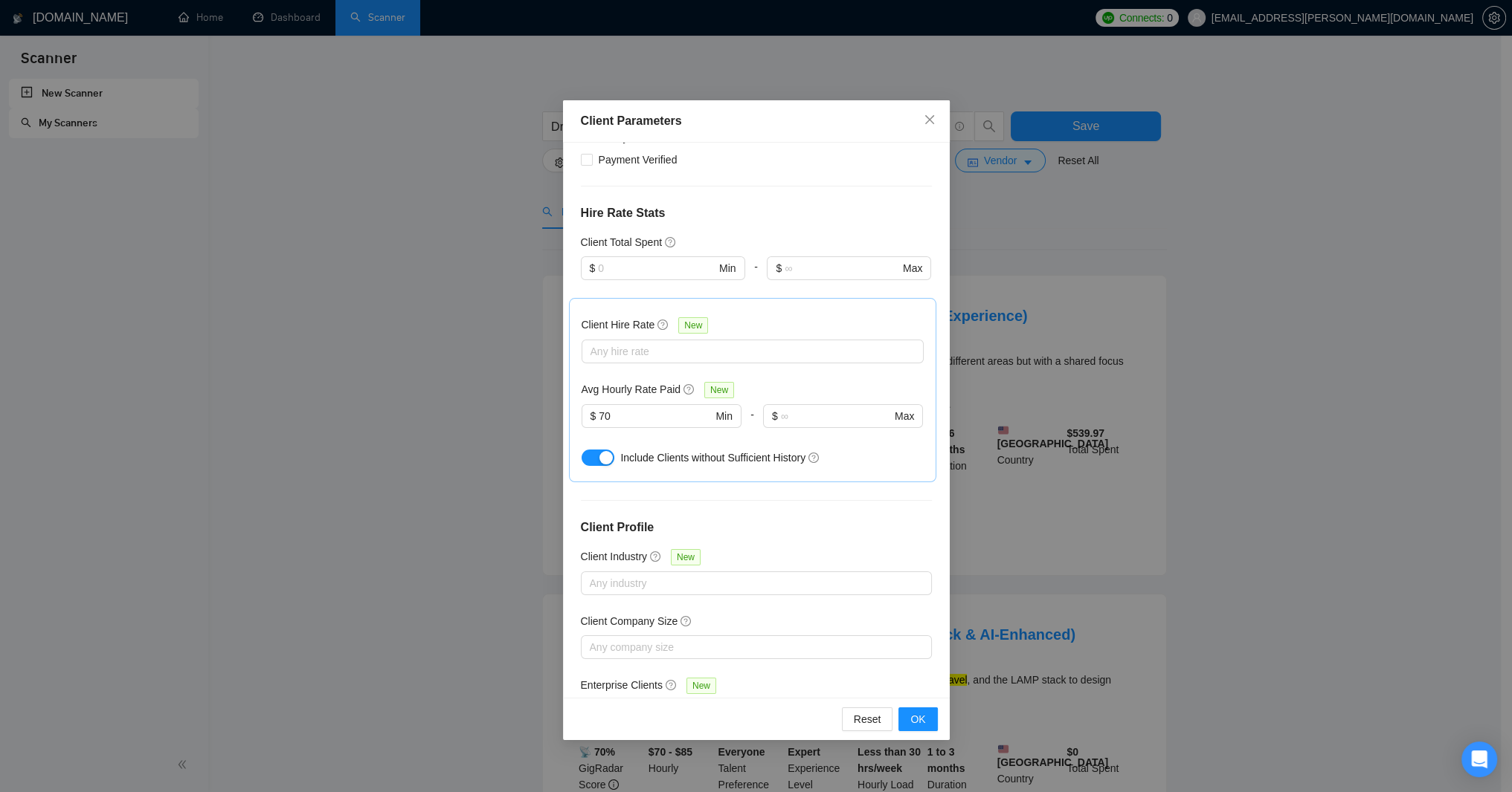
scroll to position [357, 0]
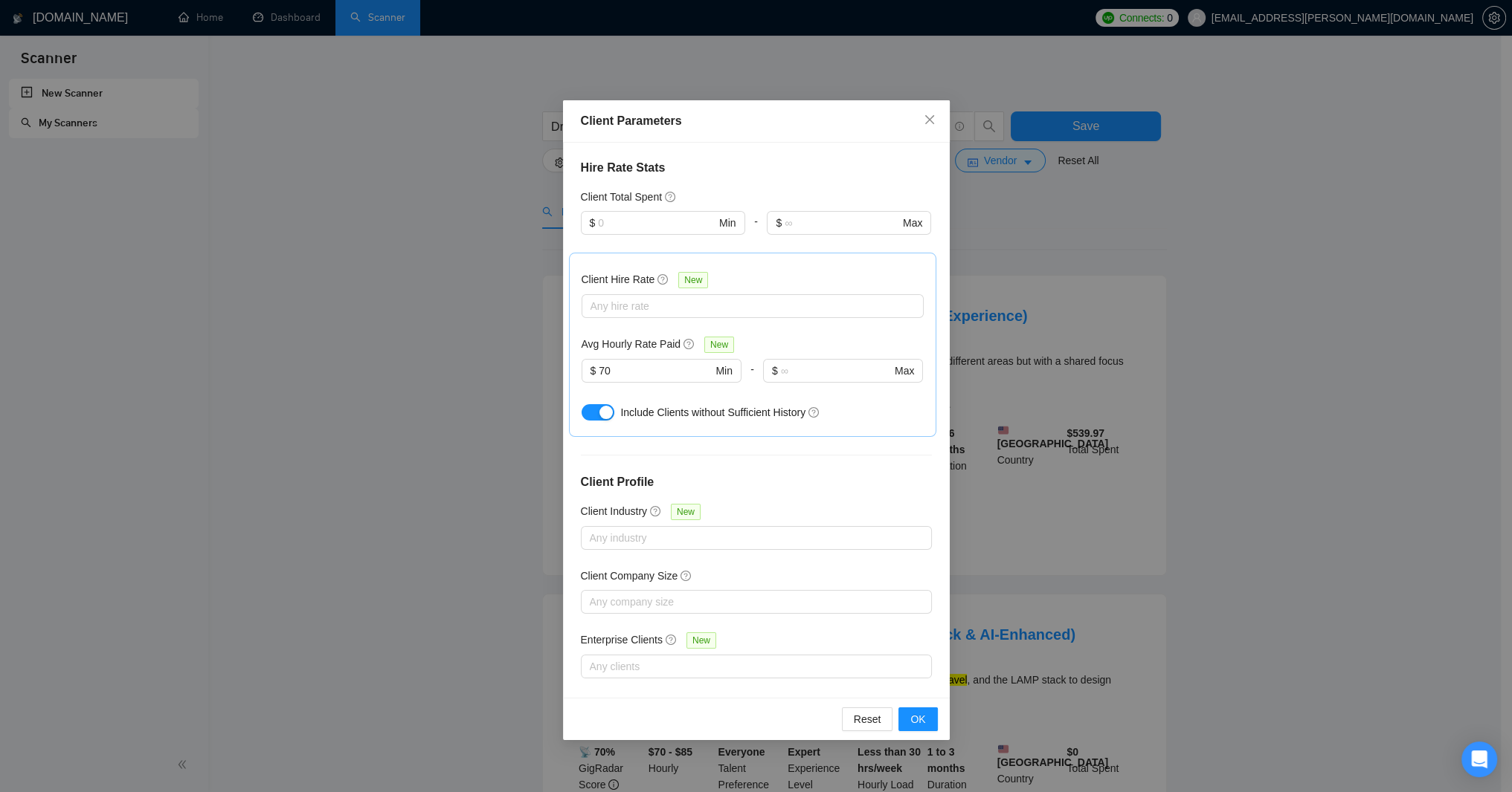
click at [1128, 247] on div "Client Parameters Client Location Include Client Countries Select Exclude Clien…" at bounding box center [756, 396] width 1512 height 792
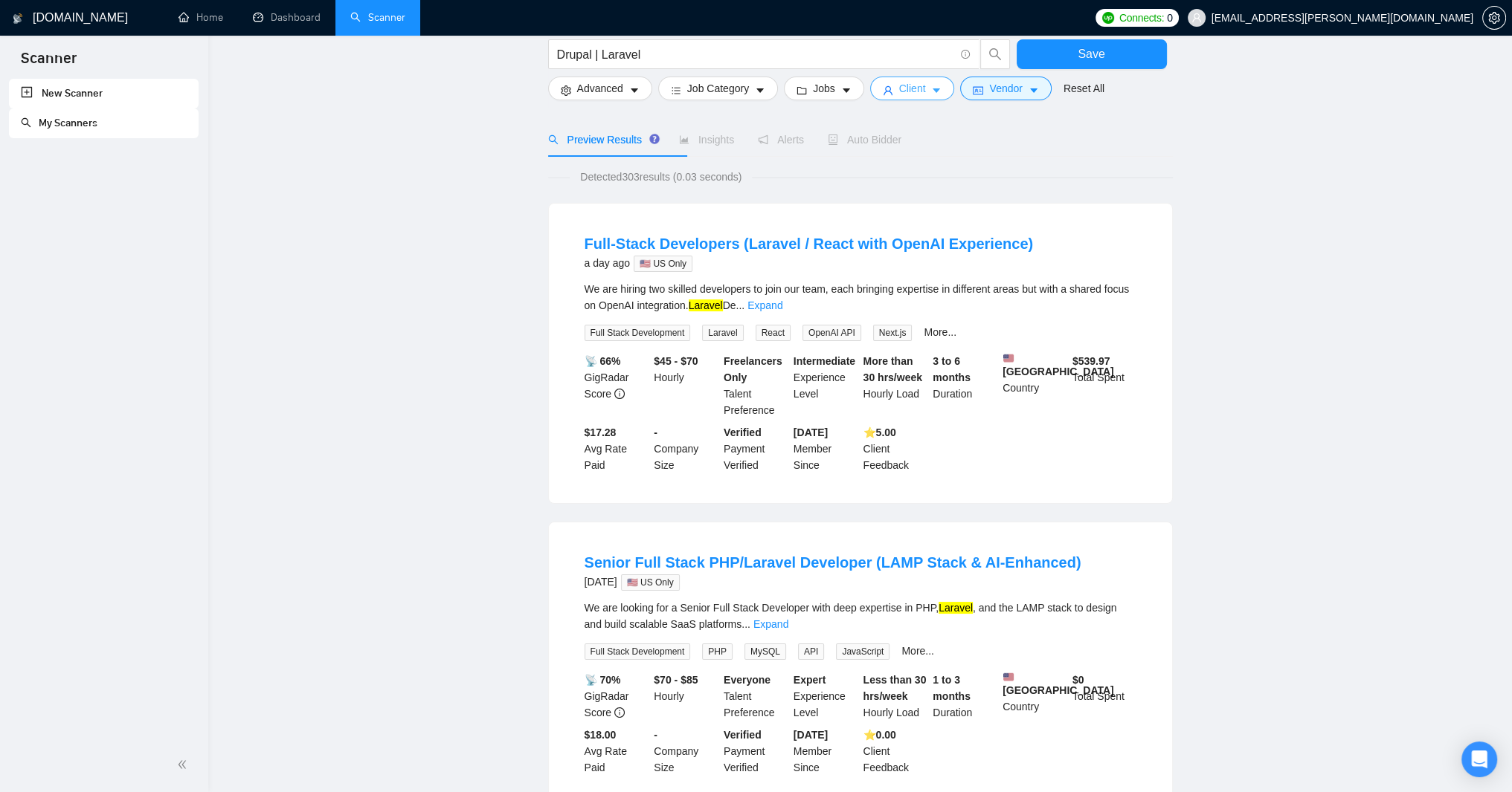
scroll to position [0, 0]
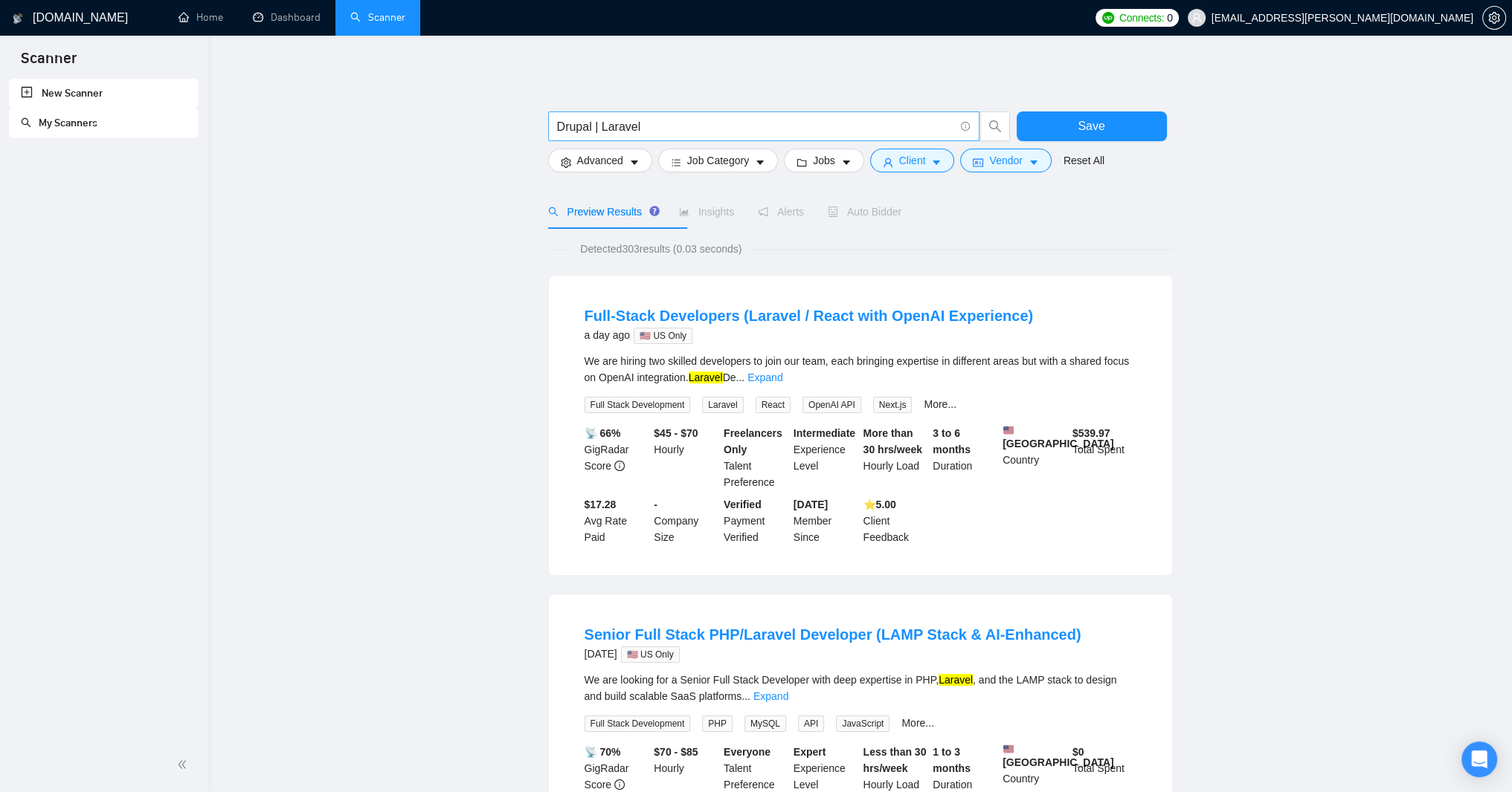
drag, startPoint x: 551, startPoint y: 130, endPoint x: 551, endPoint y: 138, distance: 8.0
click at [551, 131] on span "Drupal | Laravel" at bounding box center [764, 126] width 431 height 30
click at [553, 129] on span "Drupal | Laravel" at bounding box center [764, 126] width 431 height 30
click at [558, 134] on input "Drupal | Laravel" at bounding box center [756, 126] width 397 height 18
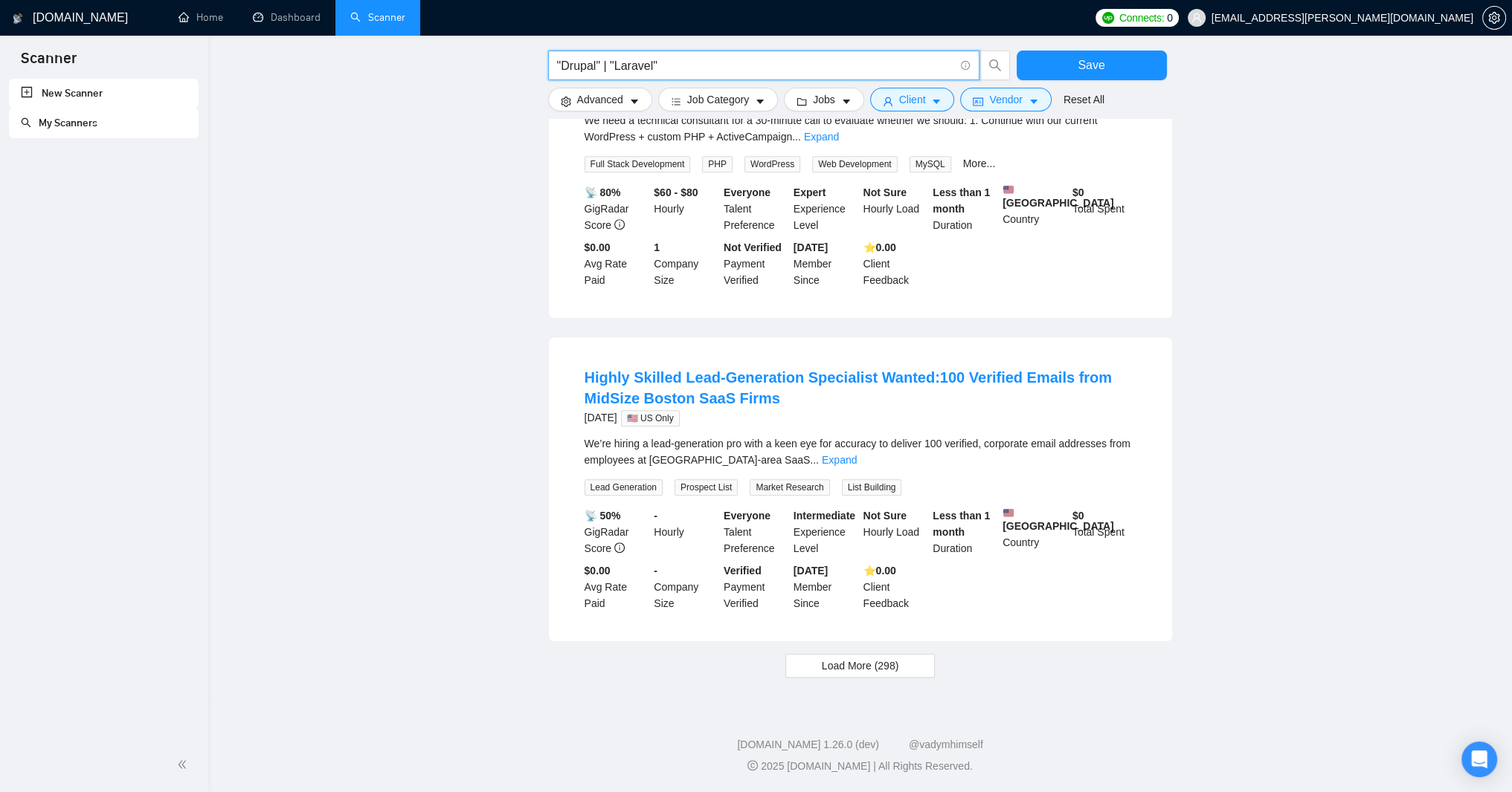
scroll to position [1856, 0]
click at [881, 658] on span "Load More (298)" at bounding box center [860, 666] width 78 height 16
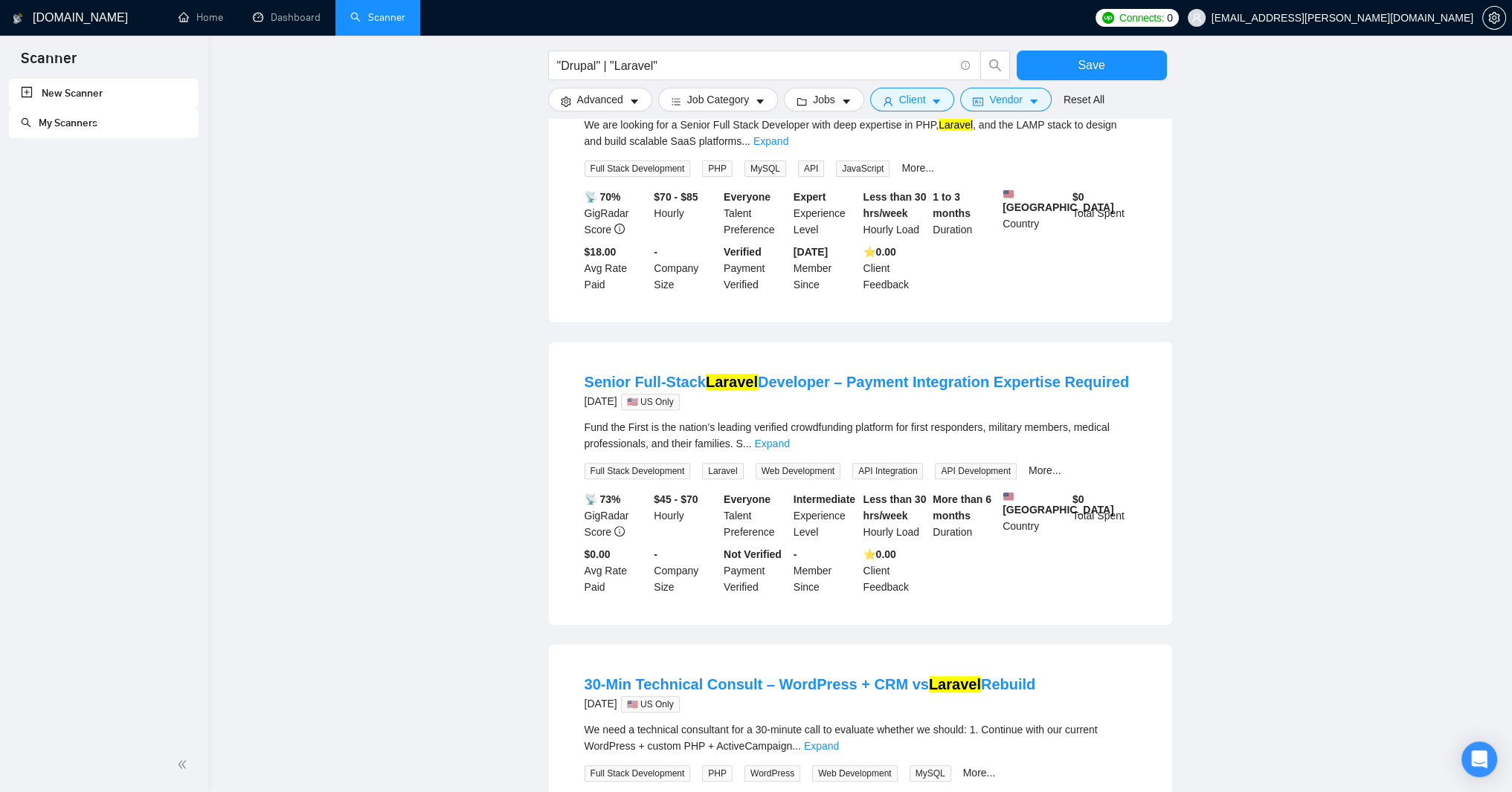
scroll to position [562, 0]
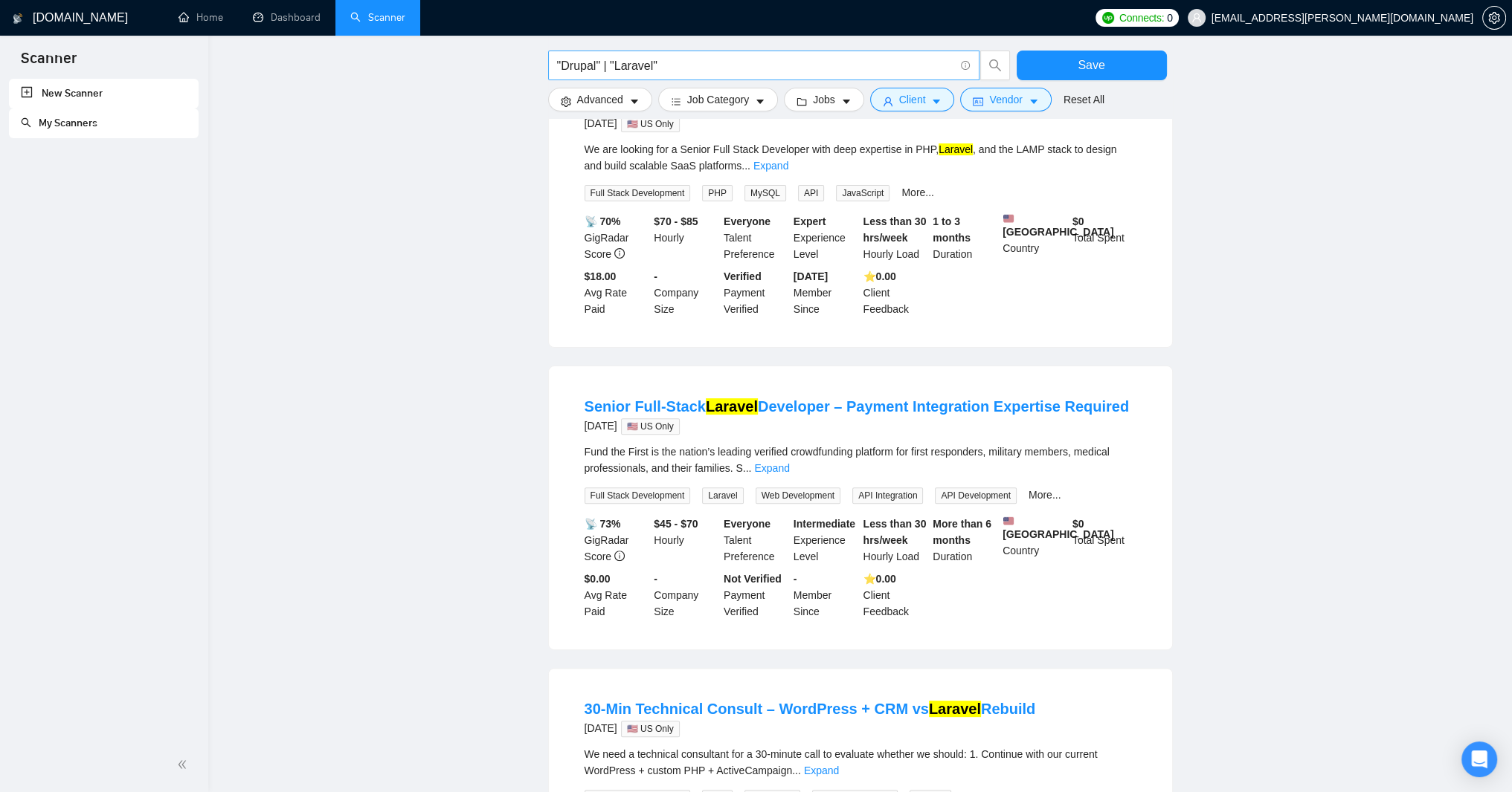
click at [698, 65] on input ""Drupal" | "Laravel"" at bounding box center [756, 66] width 397 height 18
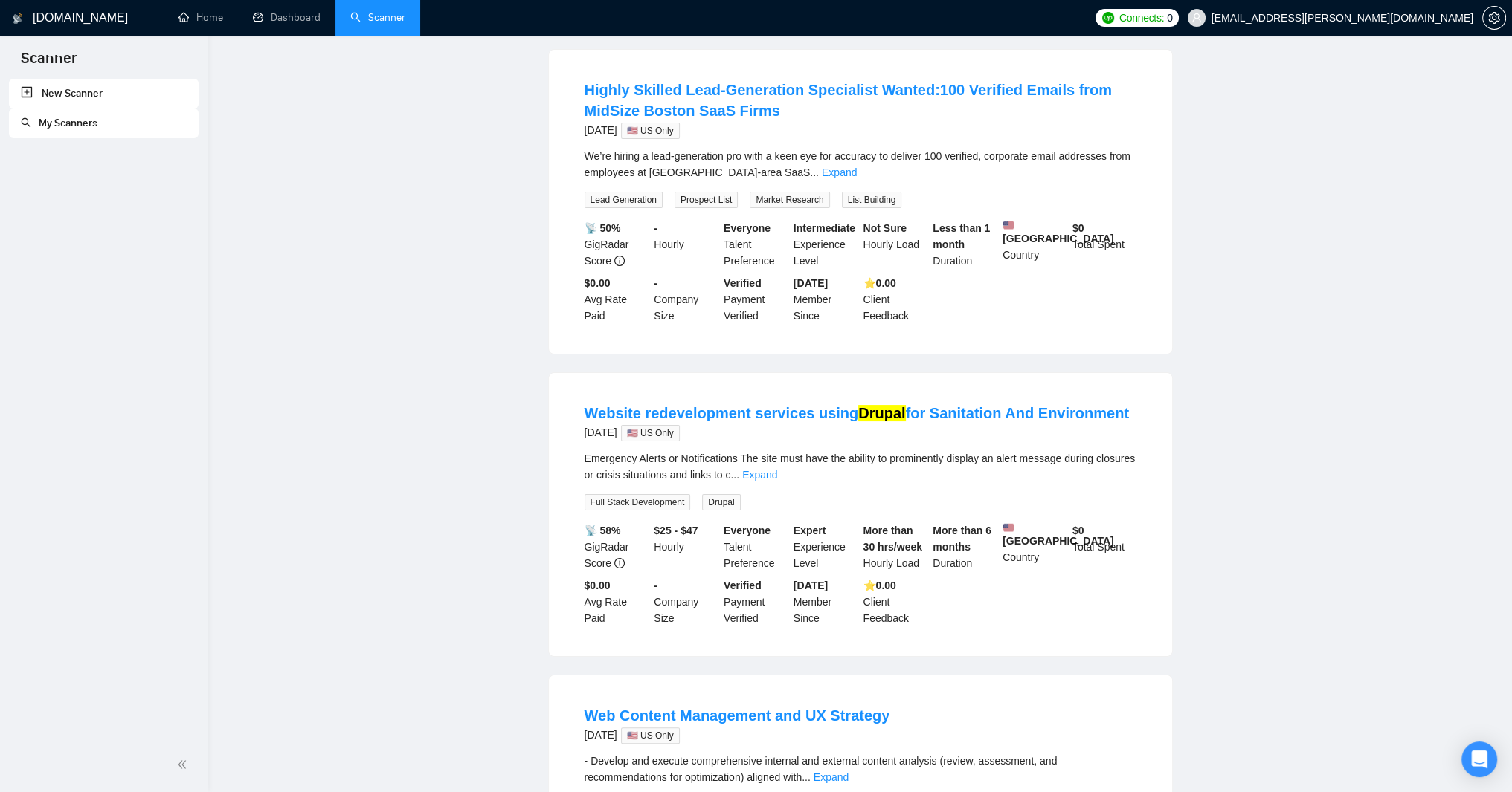
scroll to position [0, 0]
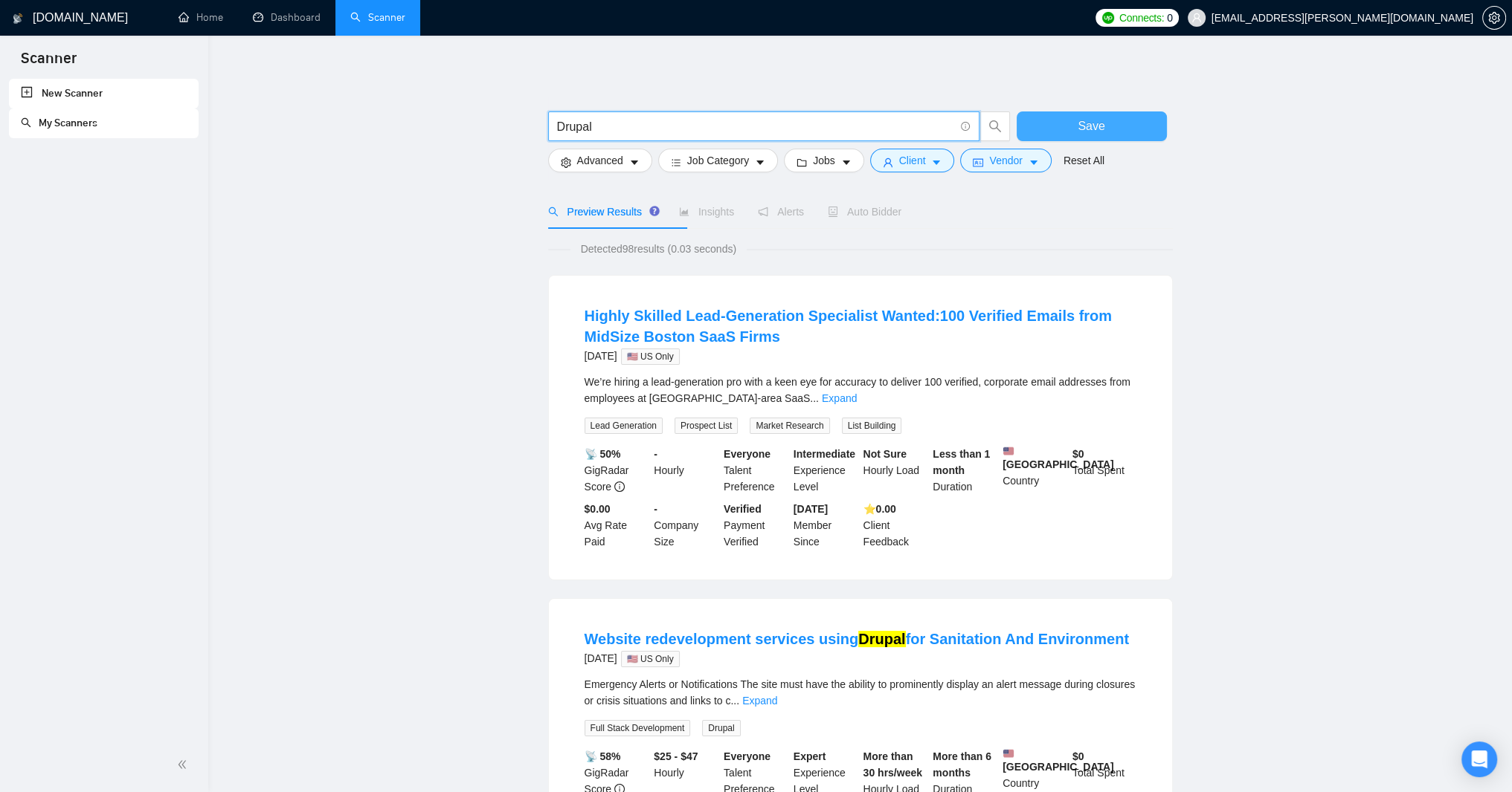
type input "Drupal"
click at [1092, 132] on span "Save" at bounding box center [1090, 126] width 26 height 18
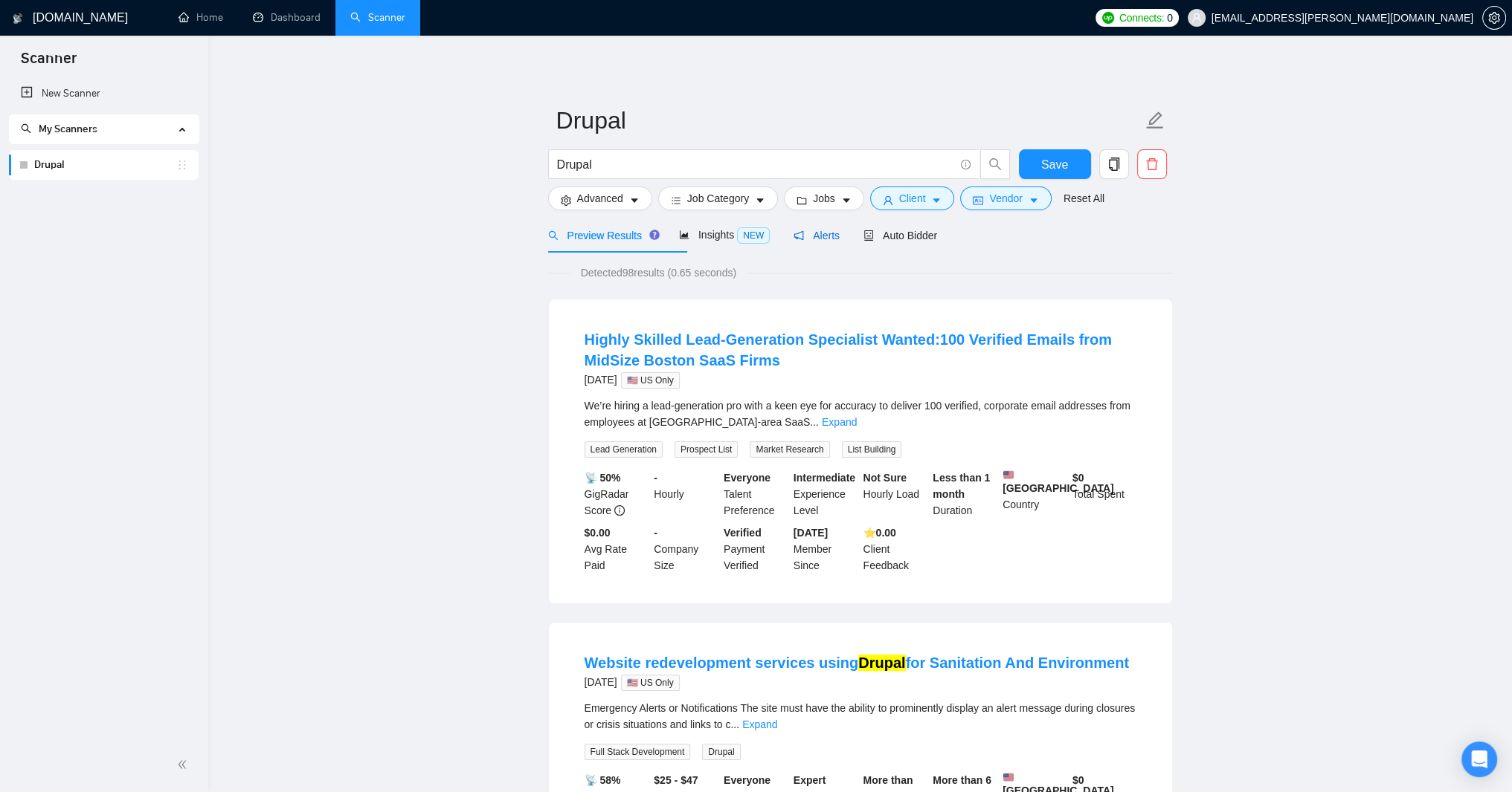
click at [840, 242] on span "Alerts" at bounding box center [816, 235] width 46 height 12
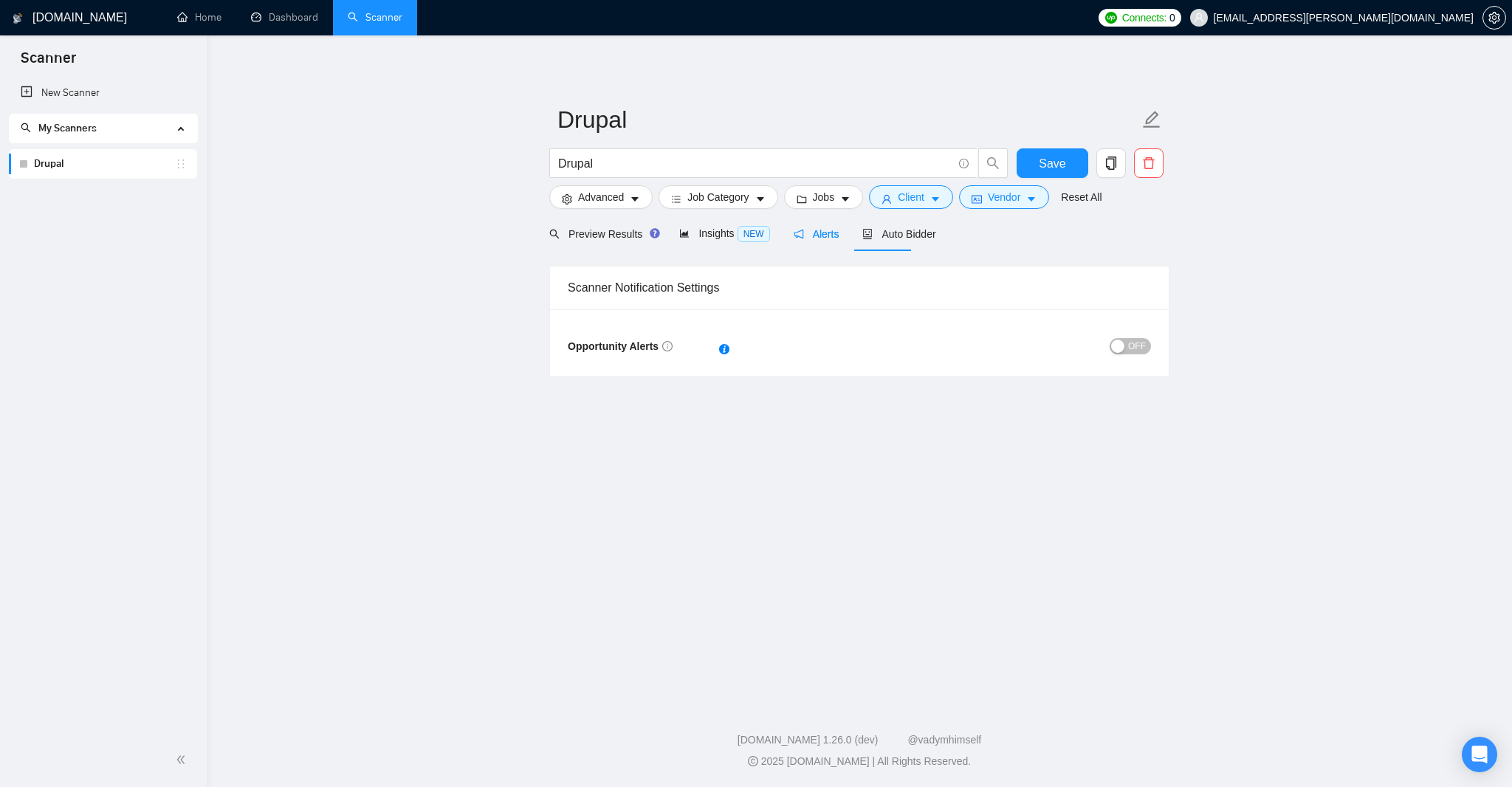
click at [1128, 355] on span "OFF" at bounding box center [1137, 347] width 17 height 16
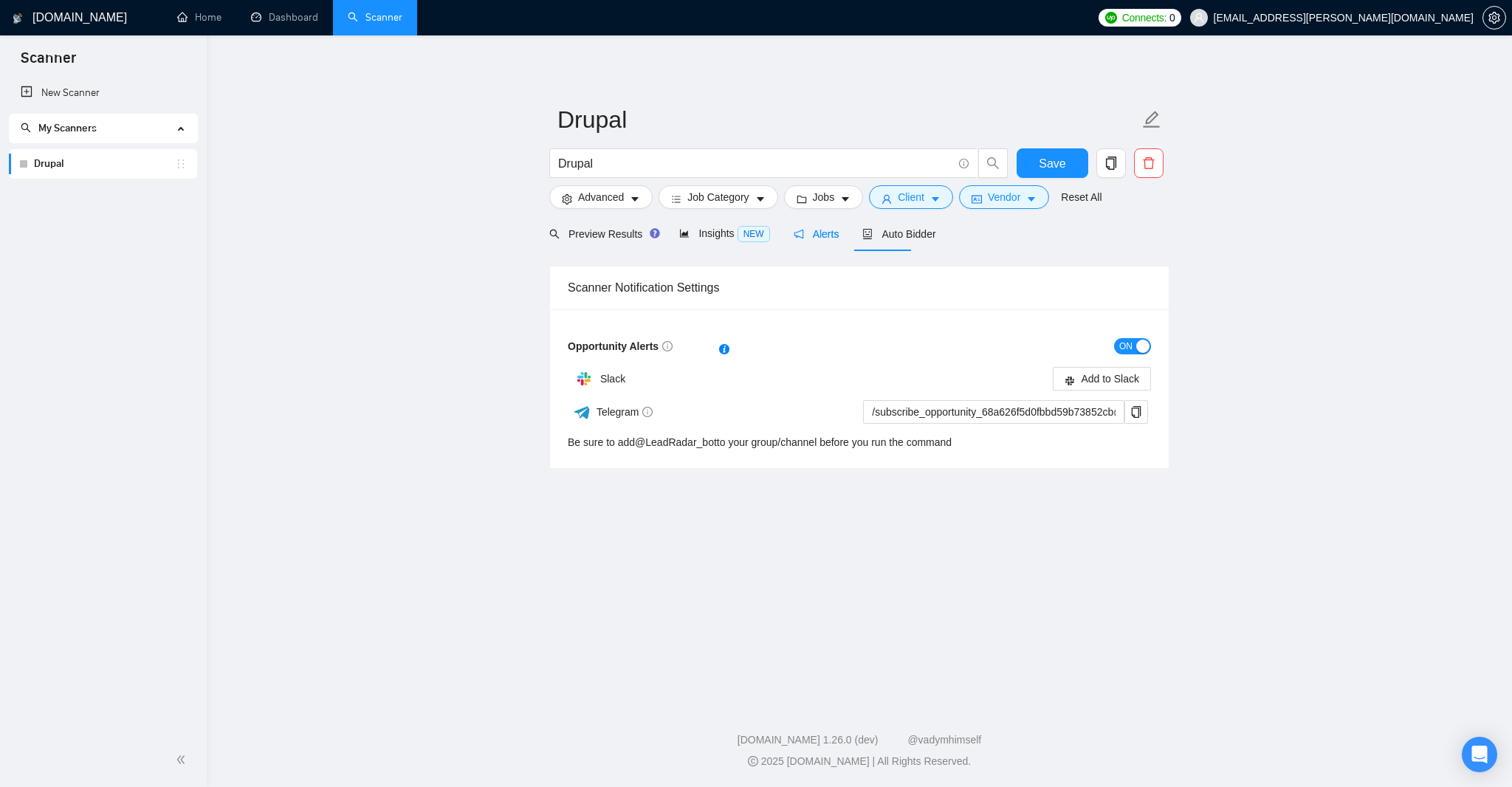
click at [1192, 252] on main "Drupal Drupal Save Advanced Job Category Jobs Client Vendor Reset All Preview R…" at bounding box center [859, 366] width 1258 height 614
click at [1091, 387] on span "Add to Slack" at bounding box center [1109, 378] width 58 height 16
click at [1147, 163] on icon "delete" at bounding box center [1148, 163] width 14 height 14
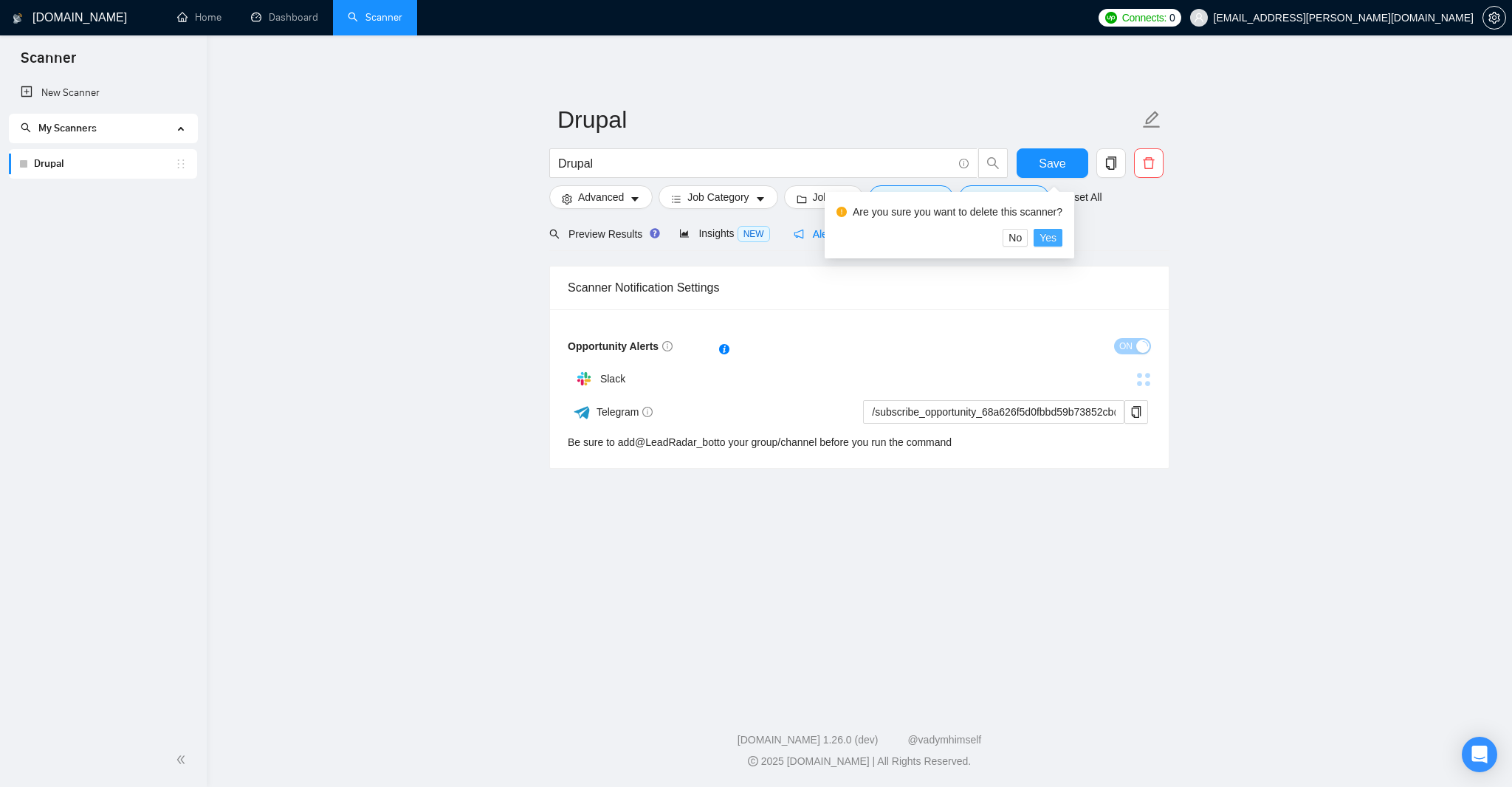
click at [1057, 245] on span "Yes" at bounding box center [1047, 238] width 17 height 16
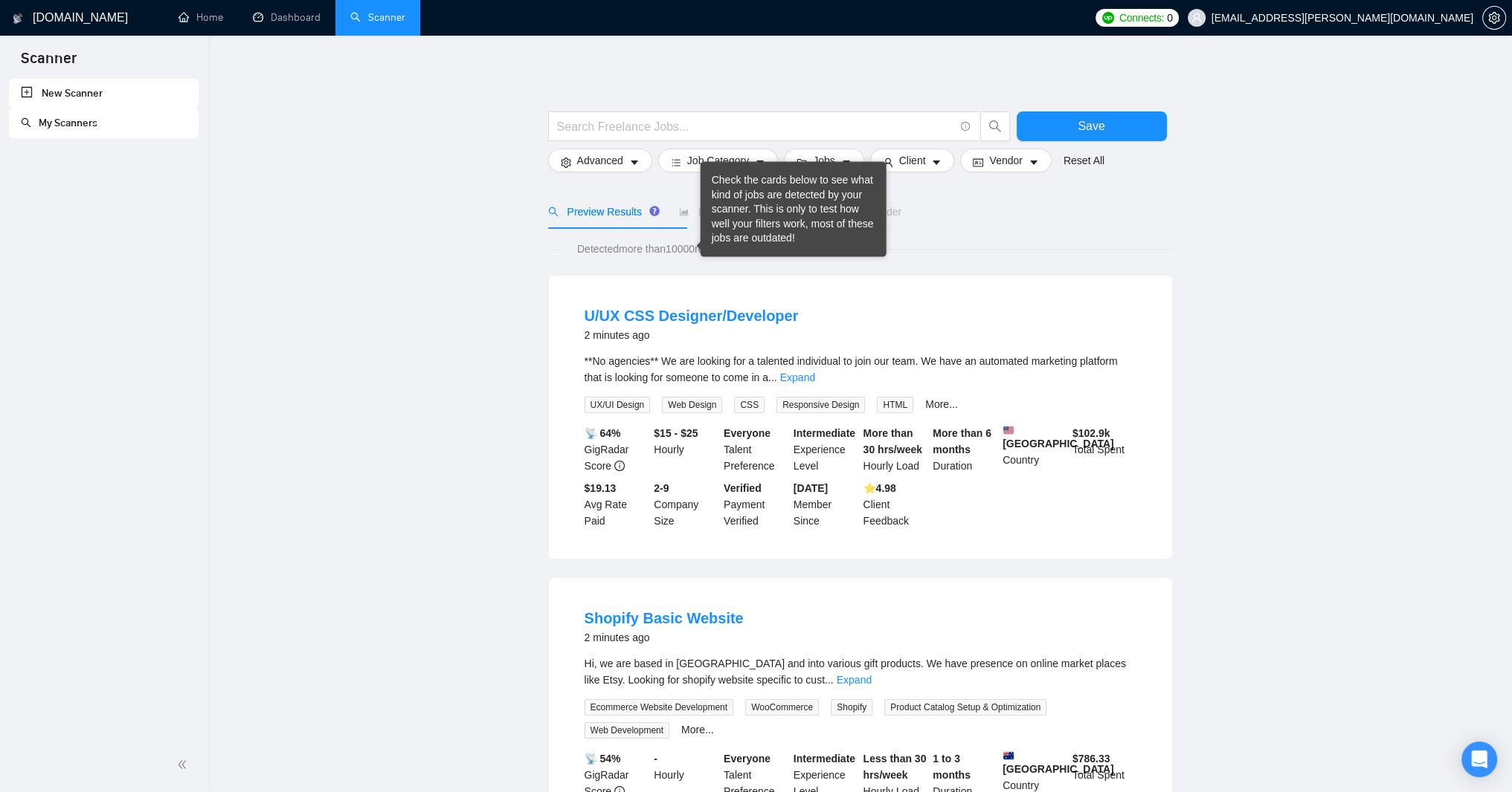
click at [592, 170] on div "Reset all filters" at bounding box center [568, 158] width 68 height 24
click at [596, 180] on form "Save Advanced Job Category Jobs Client Vendor Reset All" at bounding box center [860, 138] width 624 height 83
click at [739, 236] on div "Check the cards below to see what kind of jobs are detected by your scanner. Th…" at bounding box center [793, 209] width 163 height 73
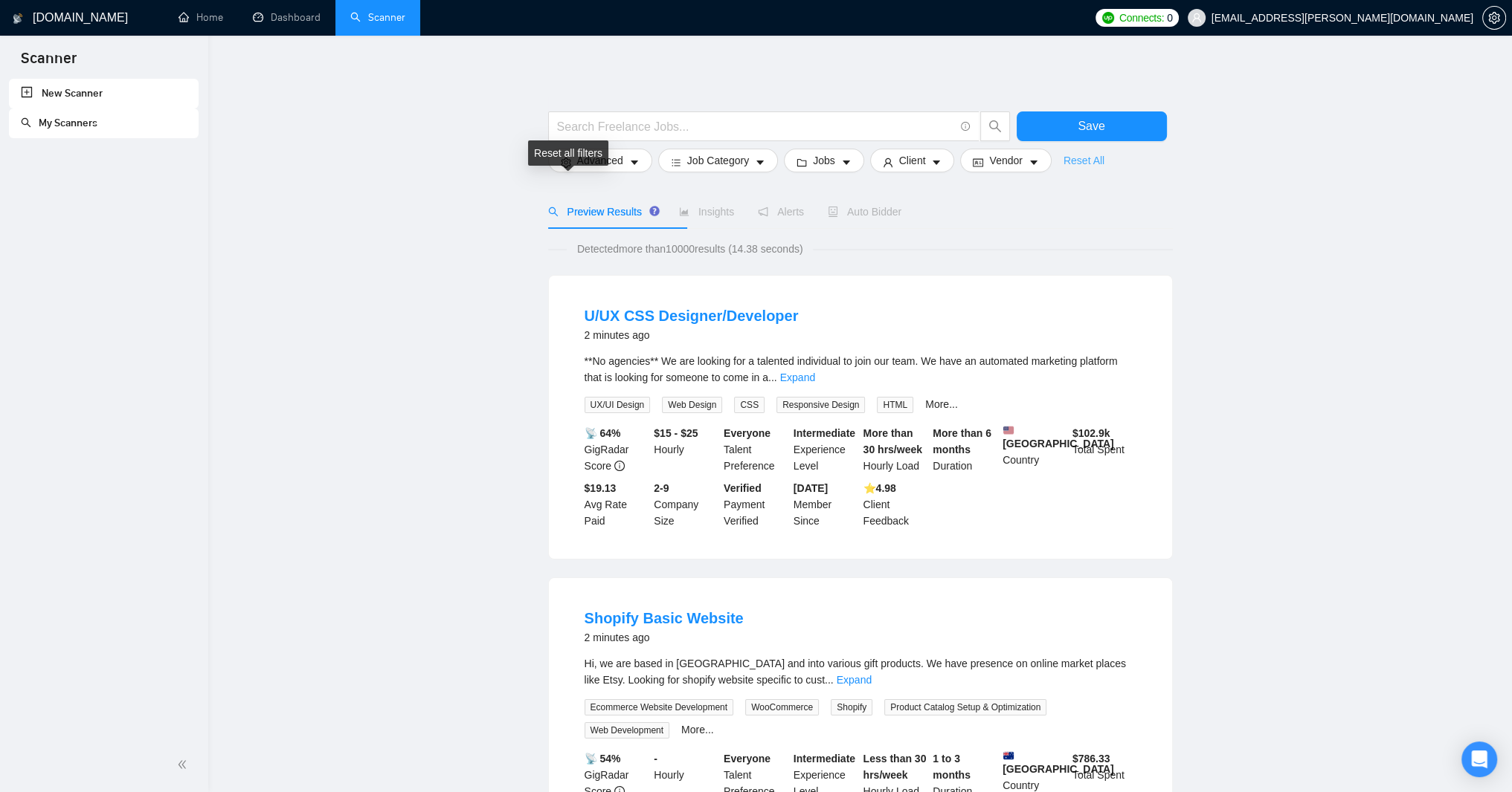
click at [1064, 169] on link "Reset All" at bounding box center [1084, 160] width 41 height 16
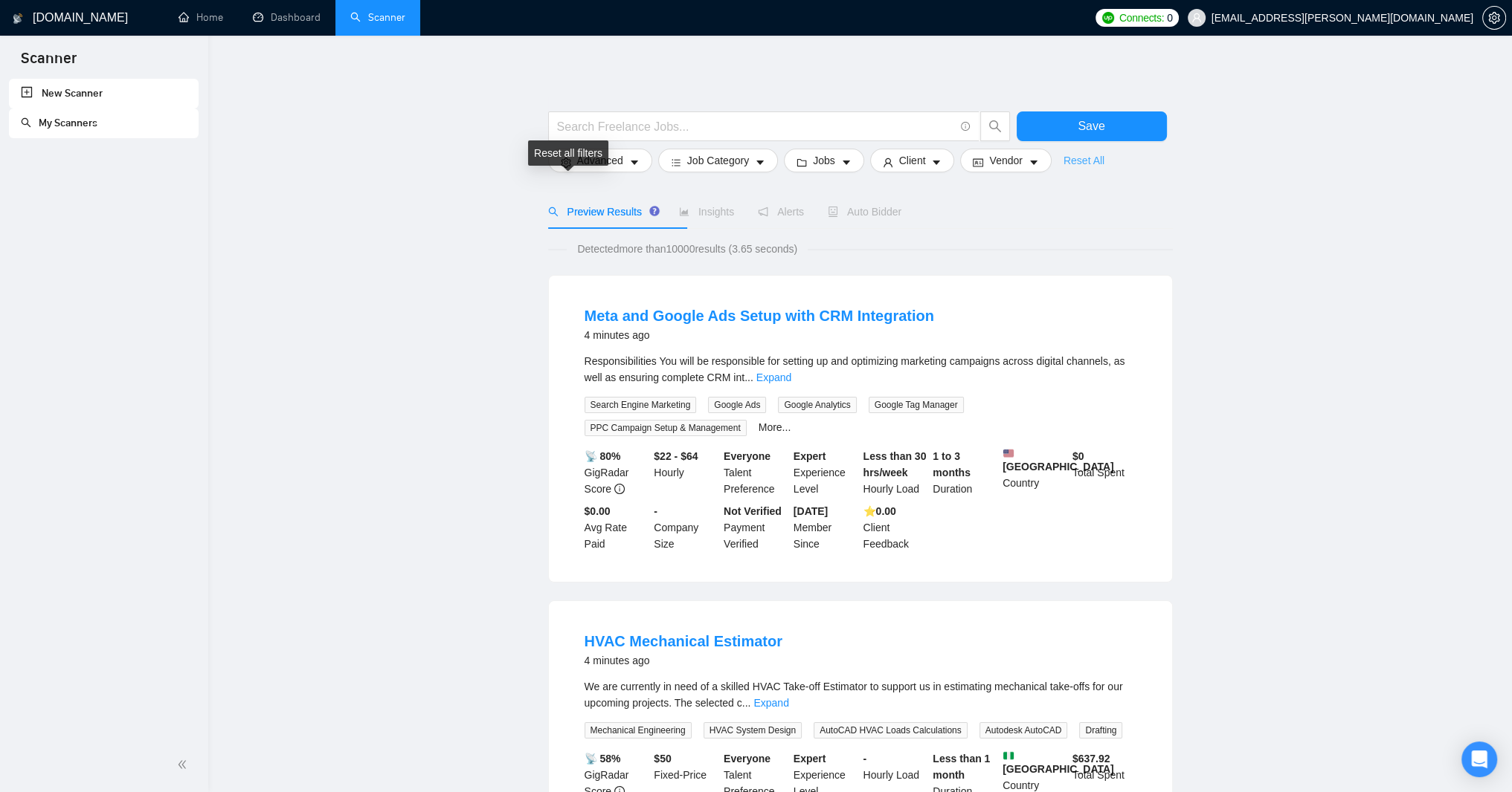
click at [1064, 169] on link "Reset All" at bounding box center [1084, 160] width 41 height 16
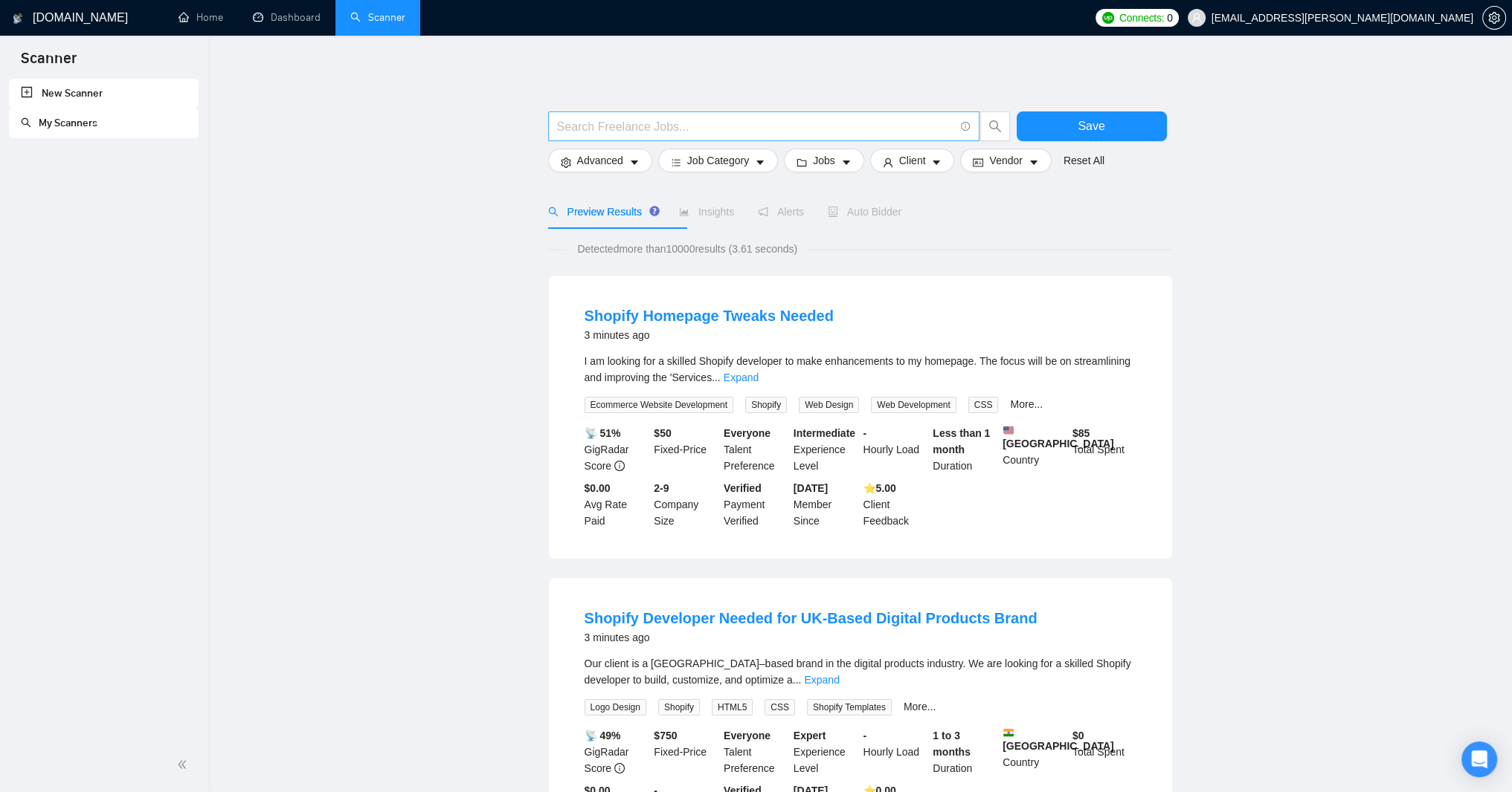
click at [676, 133] on input "text" at bounding box center [756, 126] width 397 height 18
type input "Drupal"
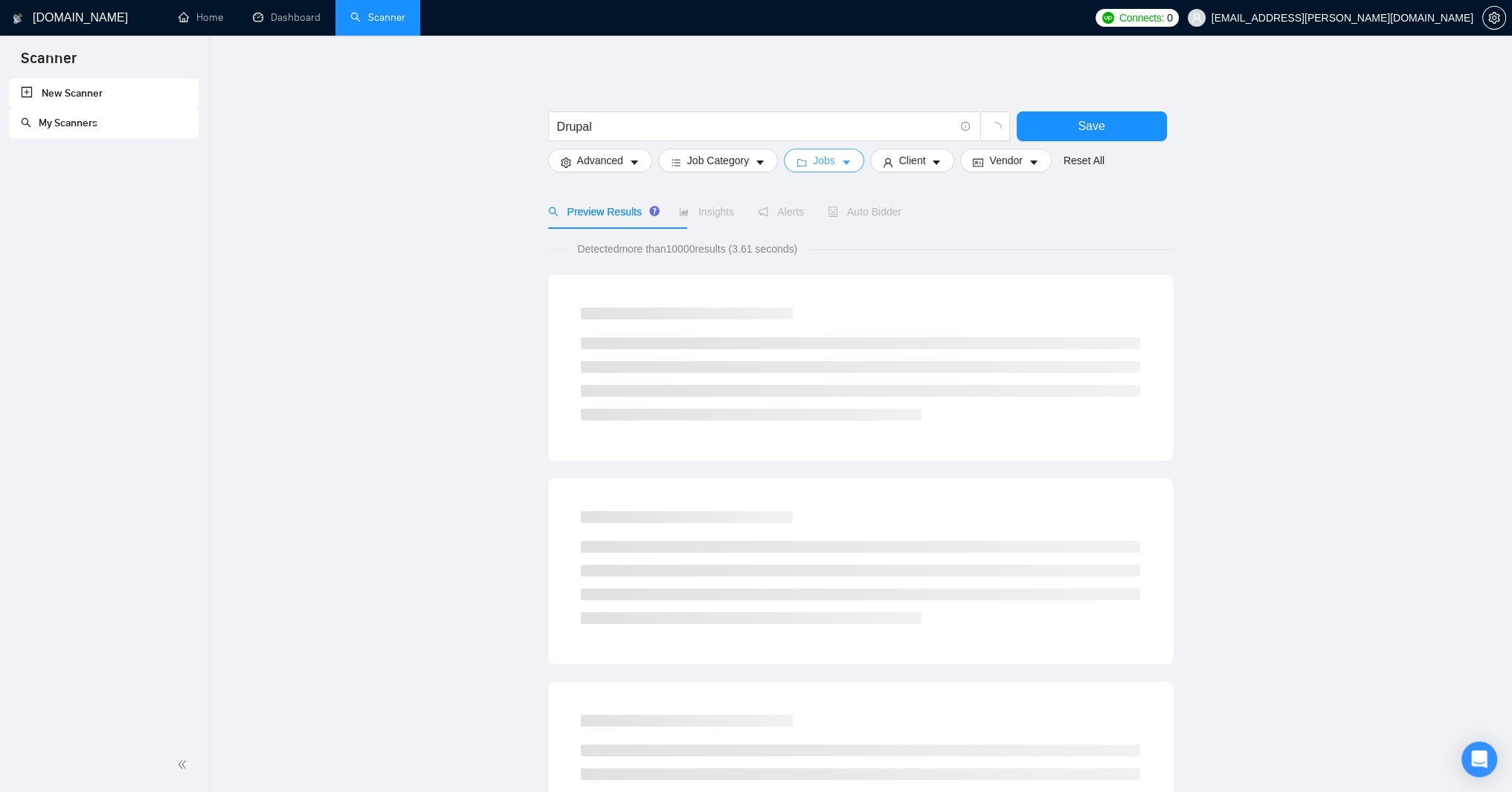
click at [835, 167] on span "Jobs" at bounding box center [824, 160] width 22 height 16
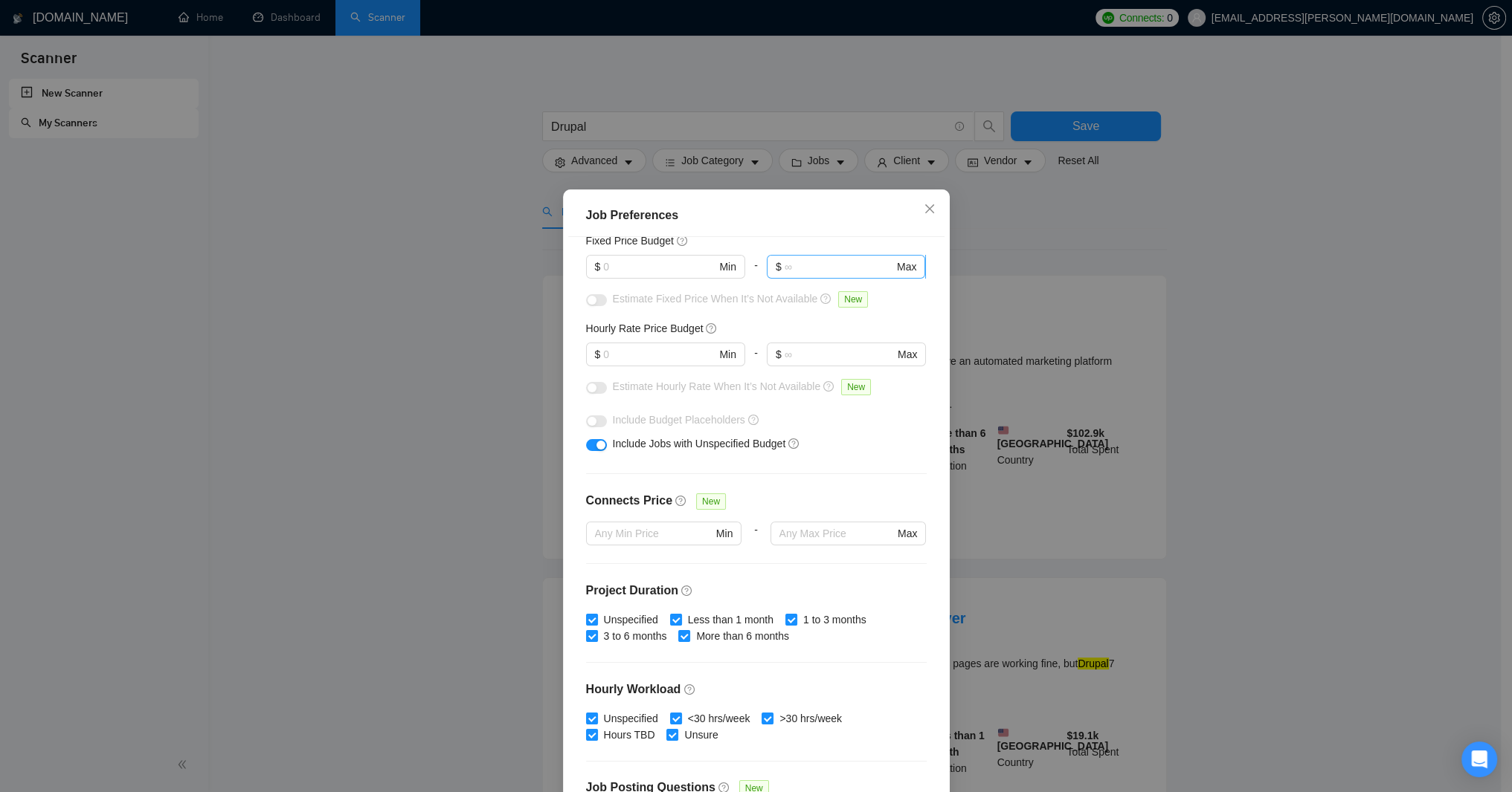
scroll to position [35, 0]
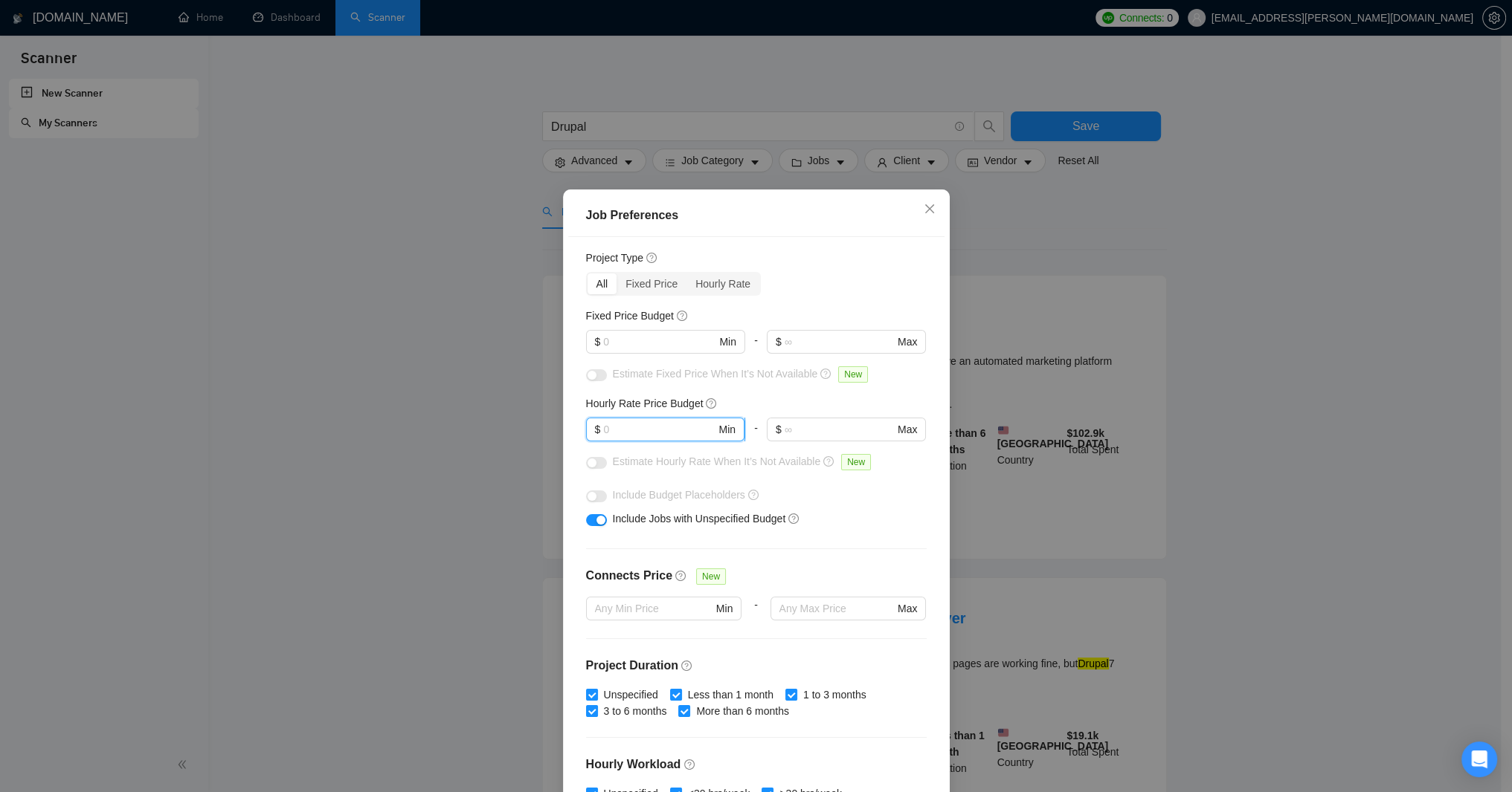
click at [680, 438] on input "text" at bounding box center [660, 430] width 112 height 16
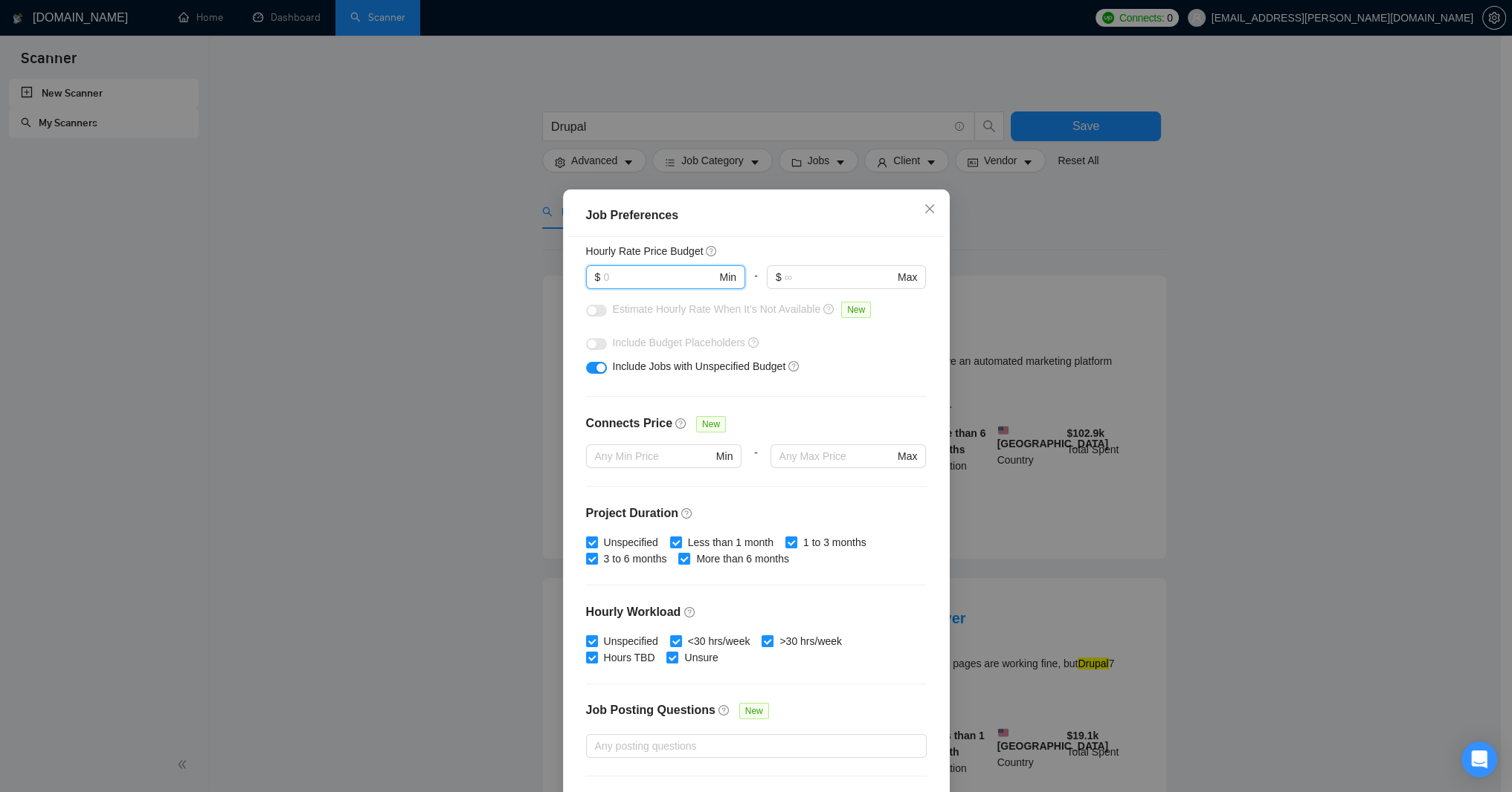
scroll to position [214, 0]
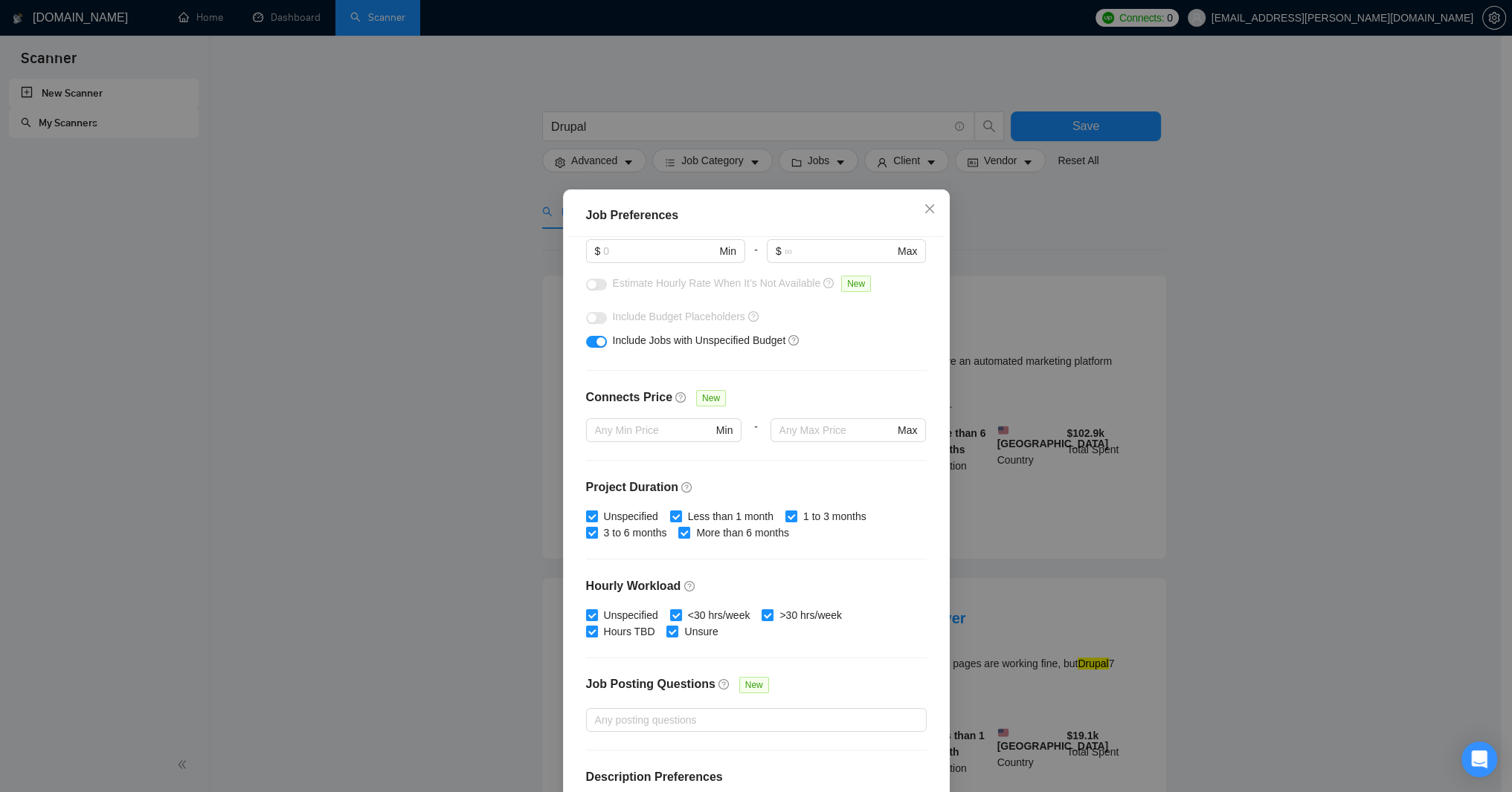
click at [913, 416] on div "Budget Project Type All Fixed Price Hourly Rate Fixed Price Budget $ Min - $ Ma…" at bounding box center [756, 514] width 376 height 554
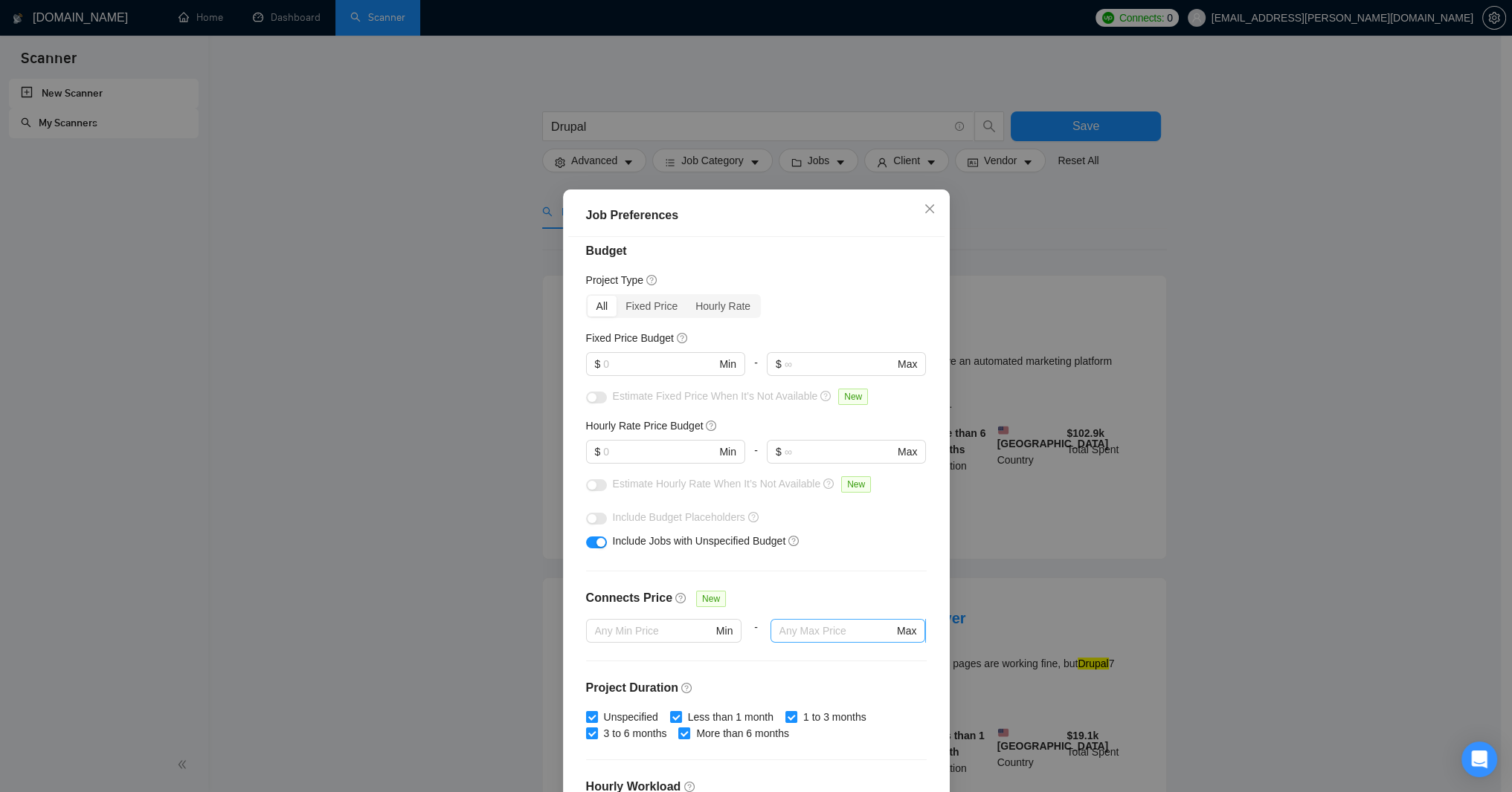
scroll to position [0, 0]
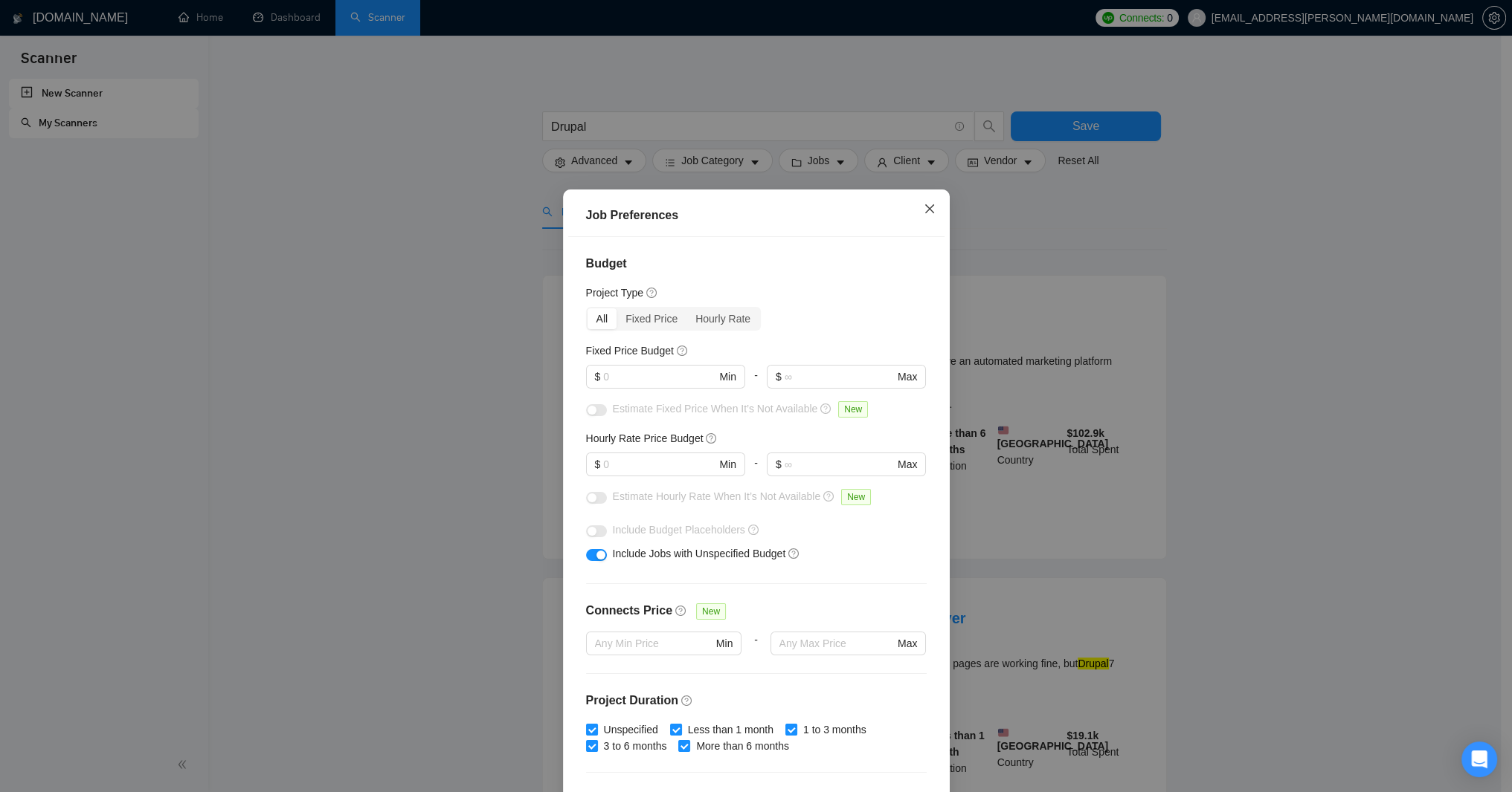
click at [924, 206] on icon "close" at bounding box center [929, 209] width 12 height 12
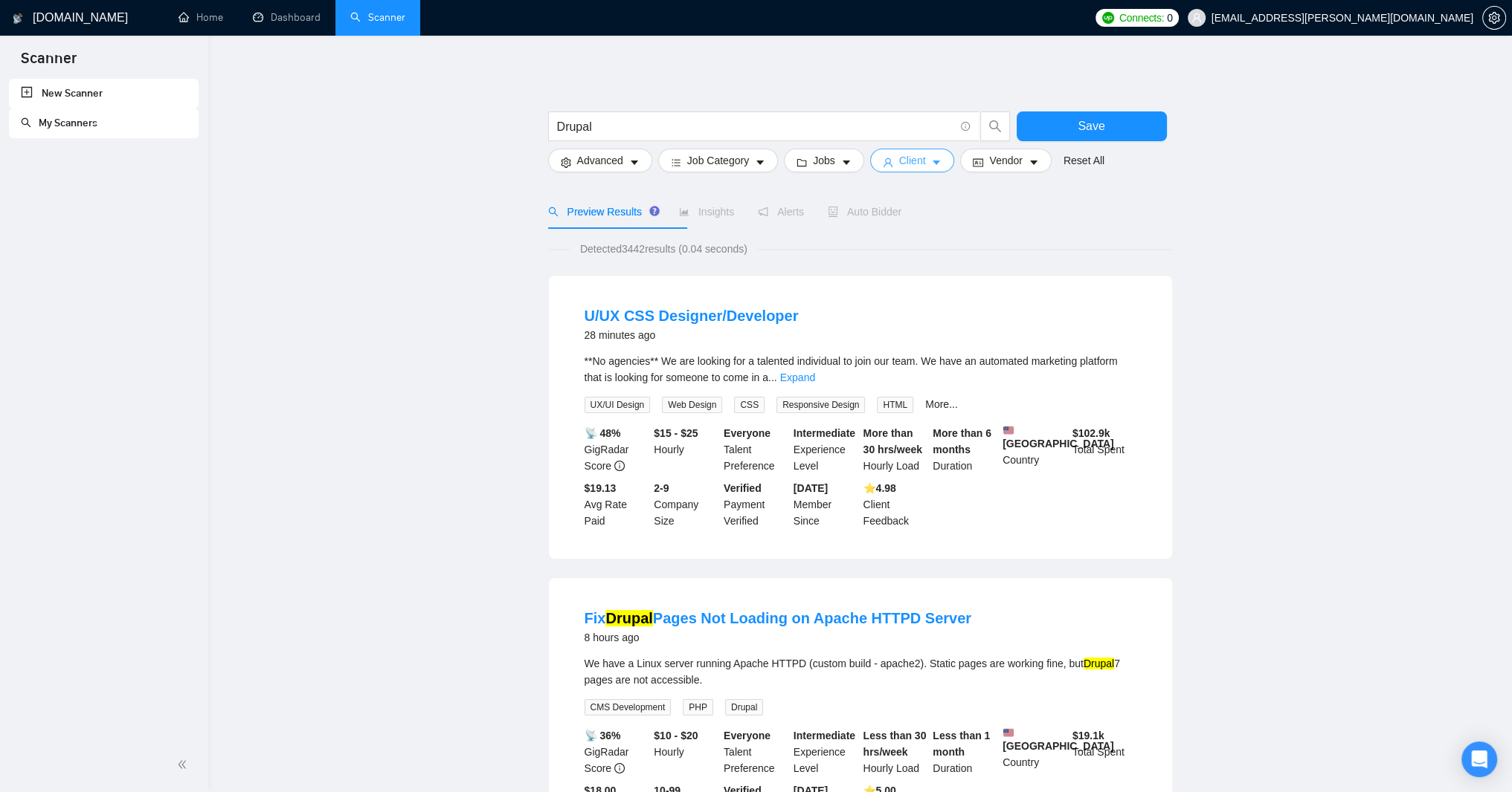
click at [941, 168] on icon "caret-down" at bounding box center [936, 162] width 10 height 10
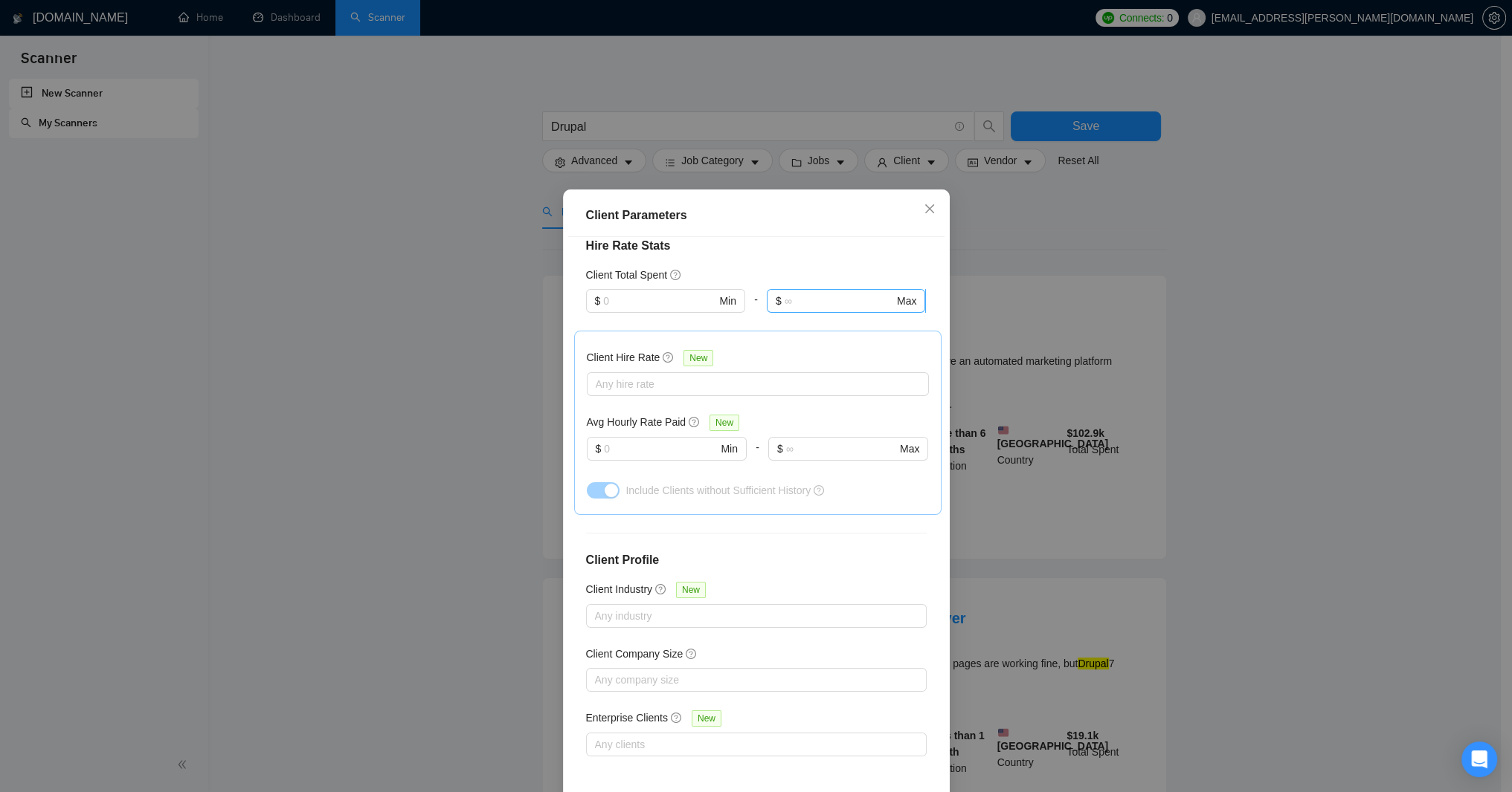
scroll to position [446, 0]
click at [672, 454] on input "text" at bounding box center [660, 449] width 113 height 16
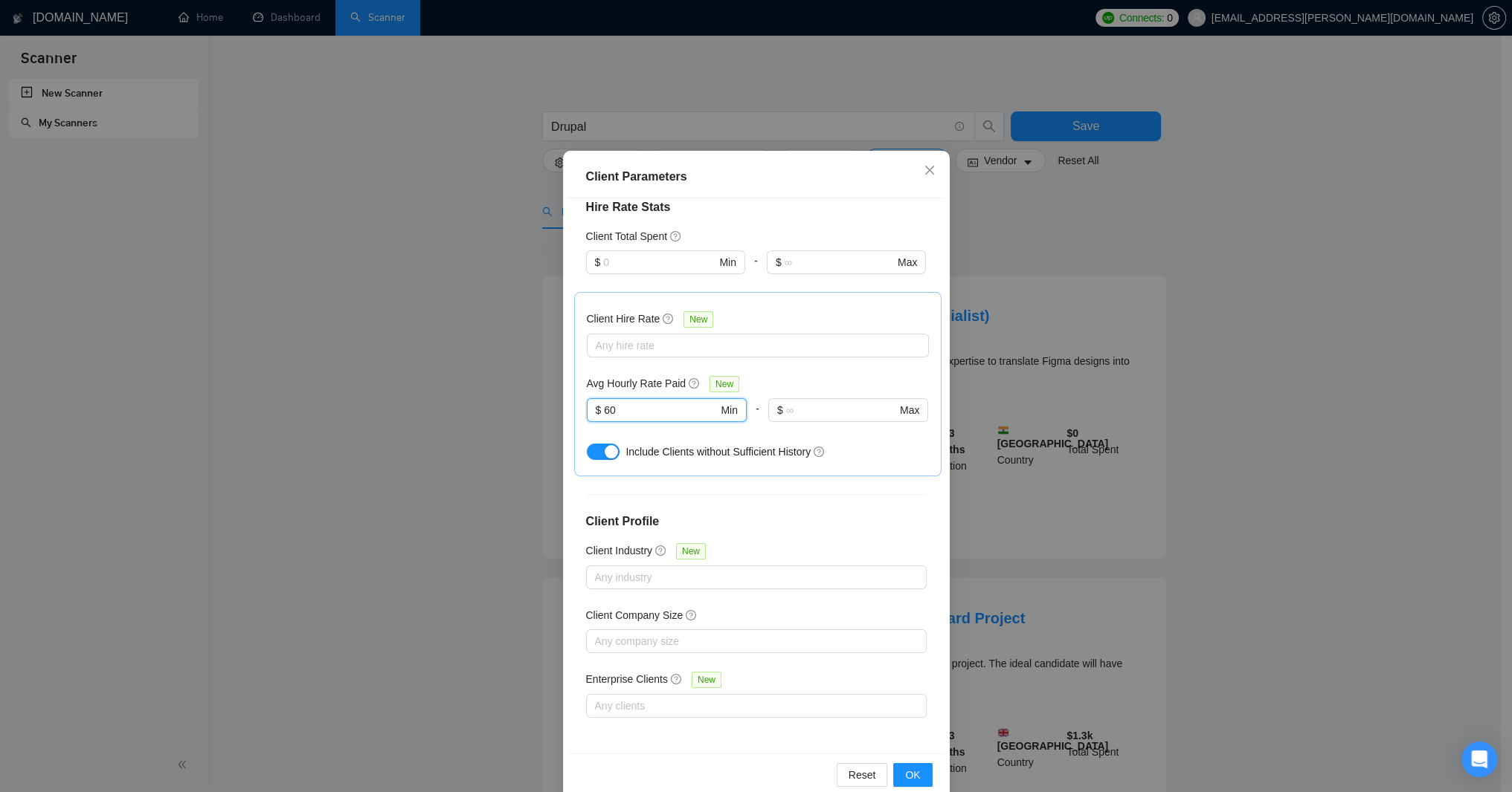
scroll to position [68, 0]
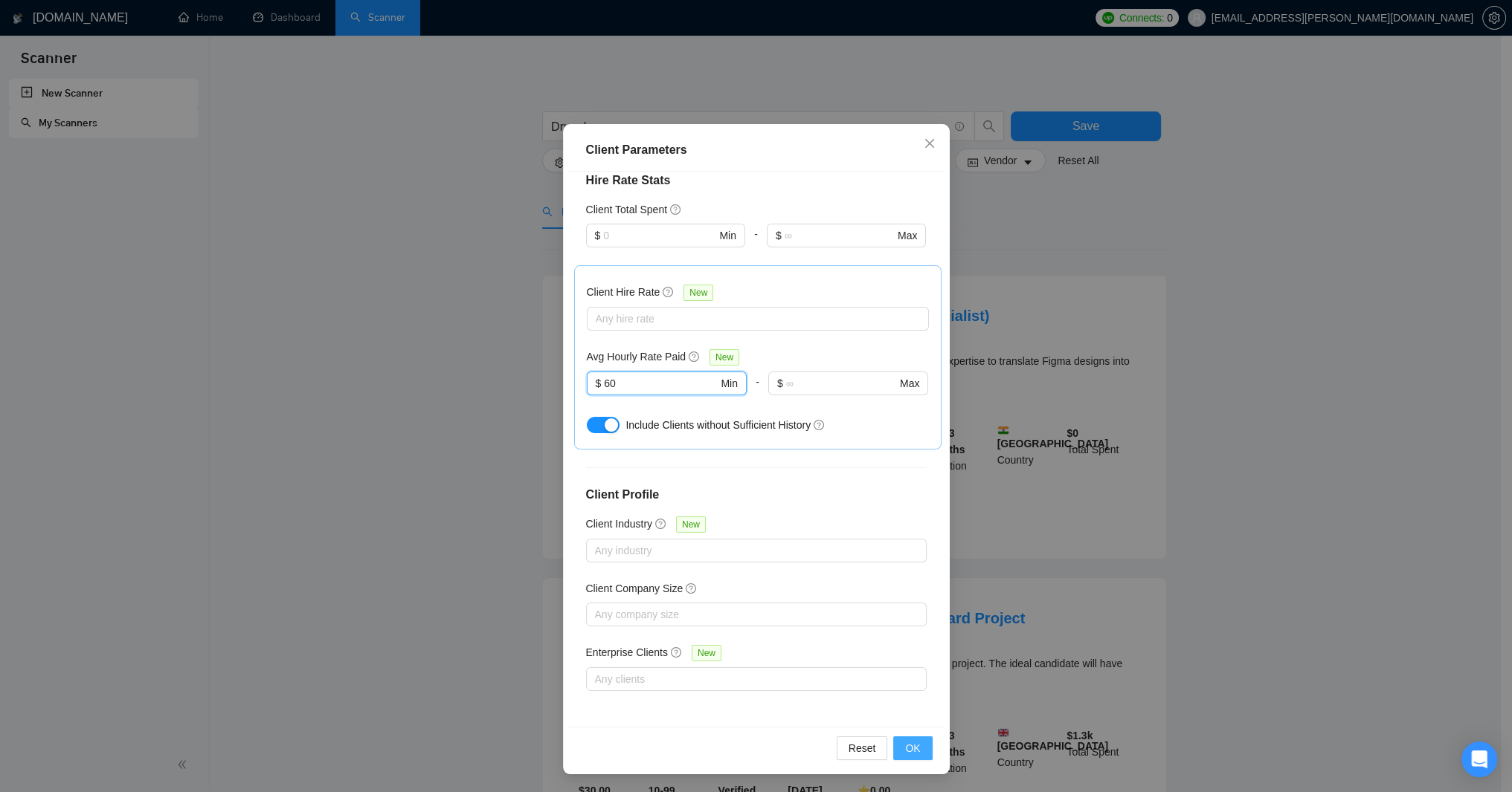
type input "60"
click at [905, 743] on span "OK" at bounding box center [912, 748] width 15 height 16
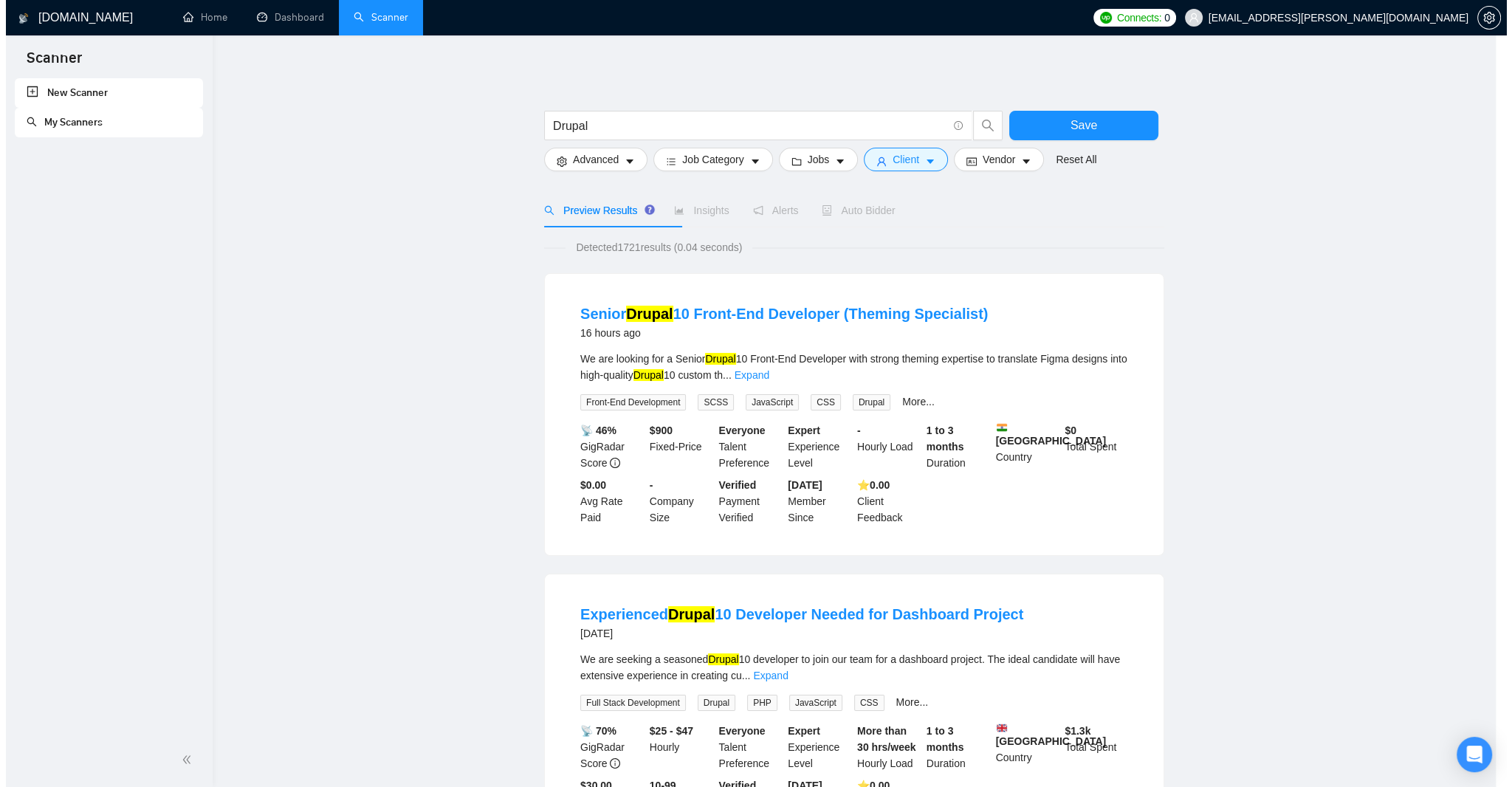
scroll to position [0, 0]
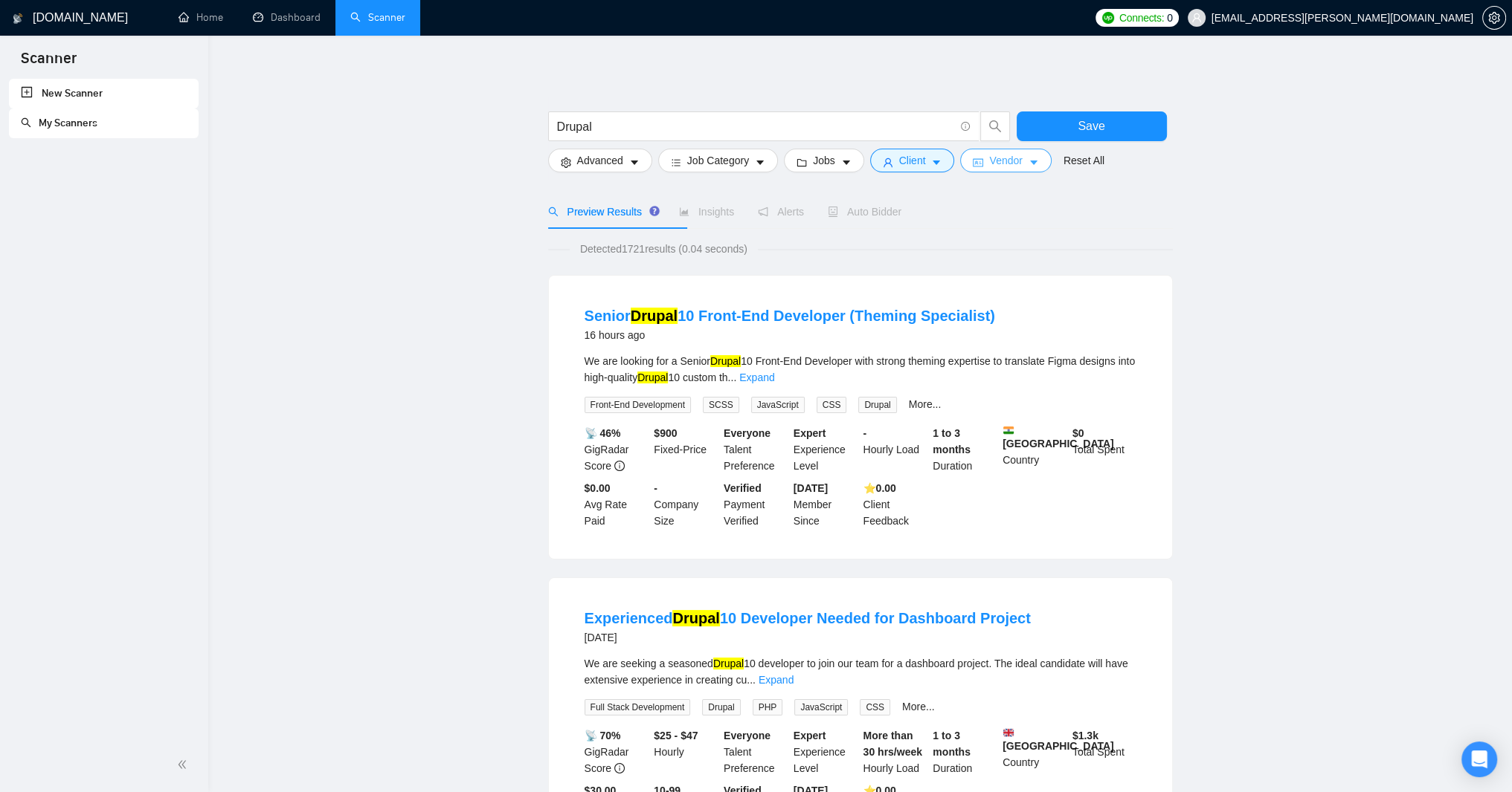
click at [1022, 166] on span "Vendor" at bounding box center [1005, 160] width 33 height 16
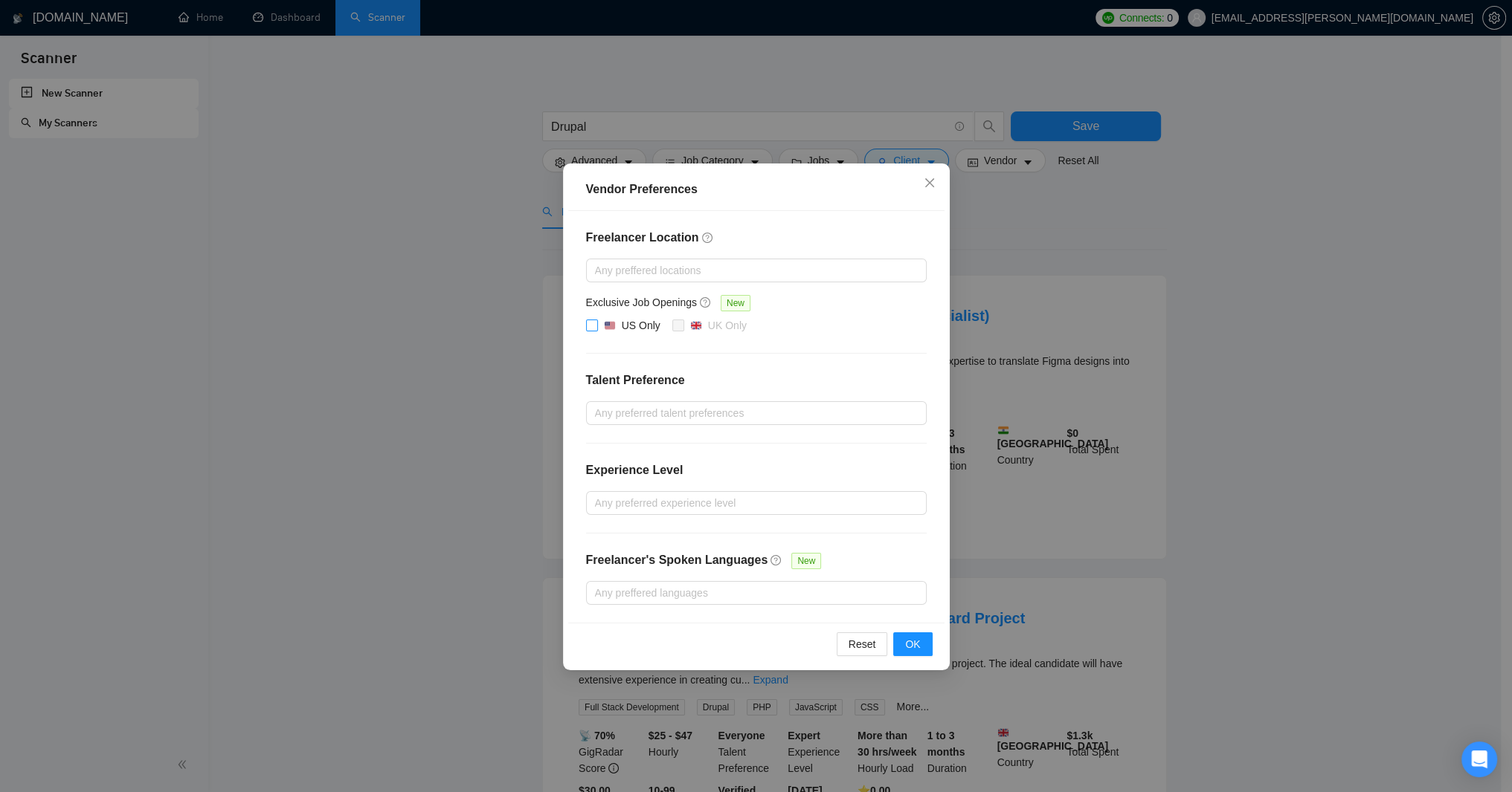
click at [592, 330] on input "US Only" at bounding box center [591, 325] width 10 height 10
checkbox input "true"
click at [906, 653] on span "OK" at bounding box center [912, 644] width 15 height 16
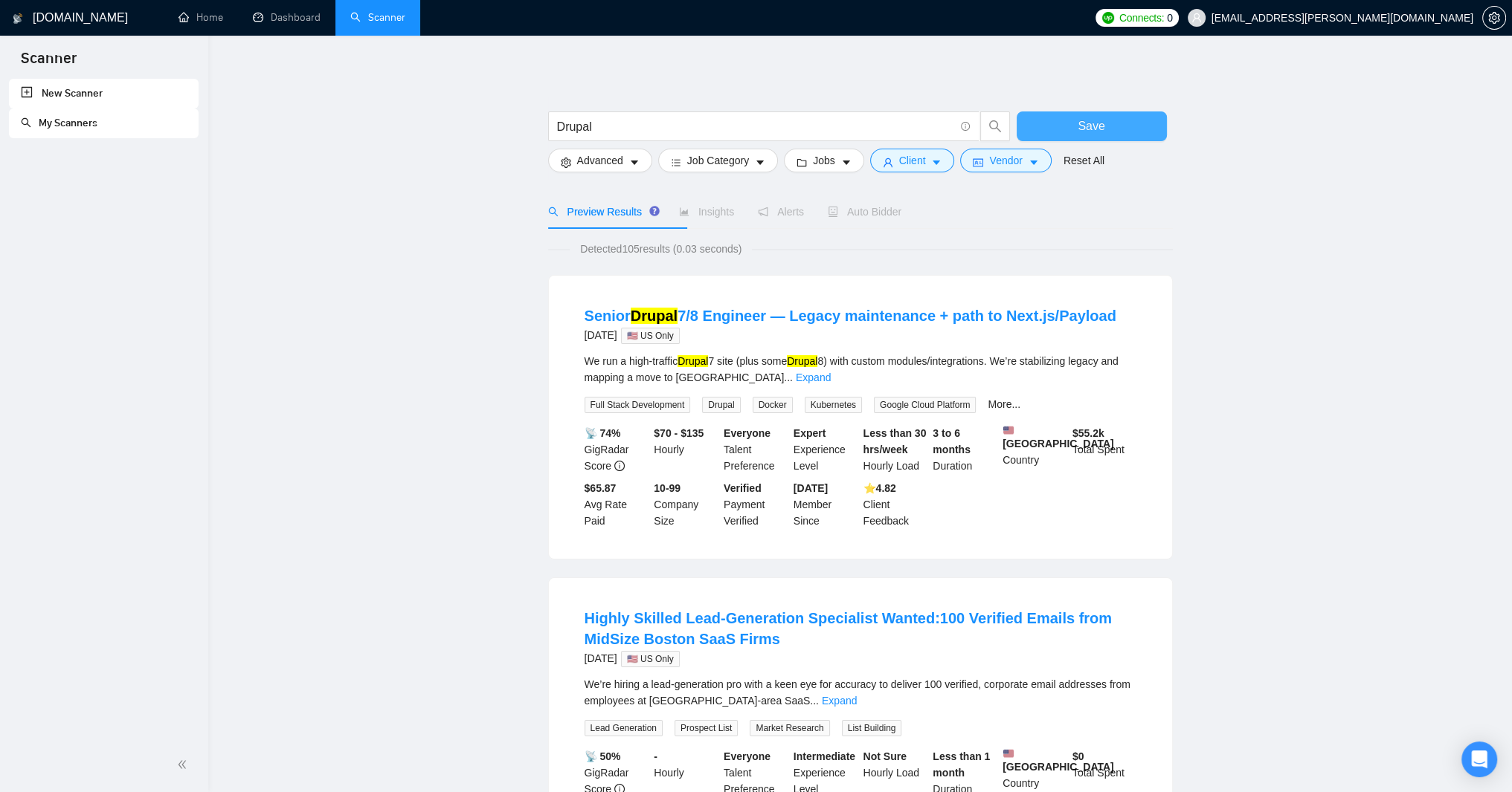
click at [1055, 125] on button "Save" at bounding box center [1092, 126] width 150 height 30
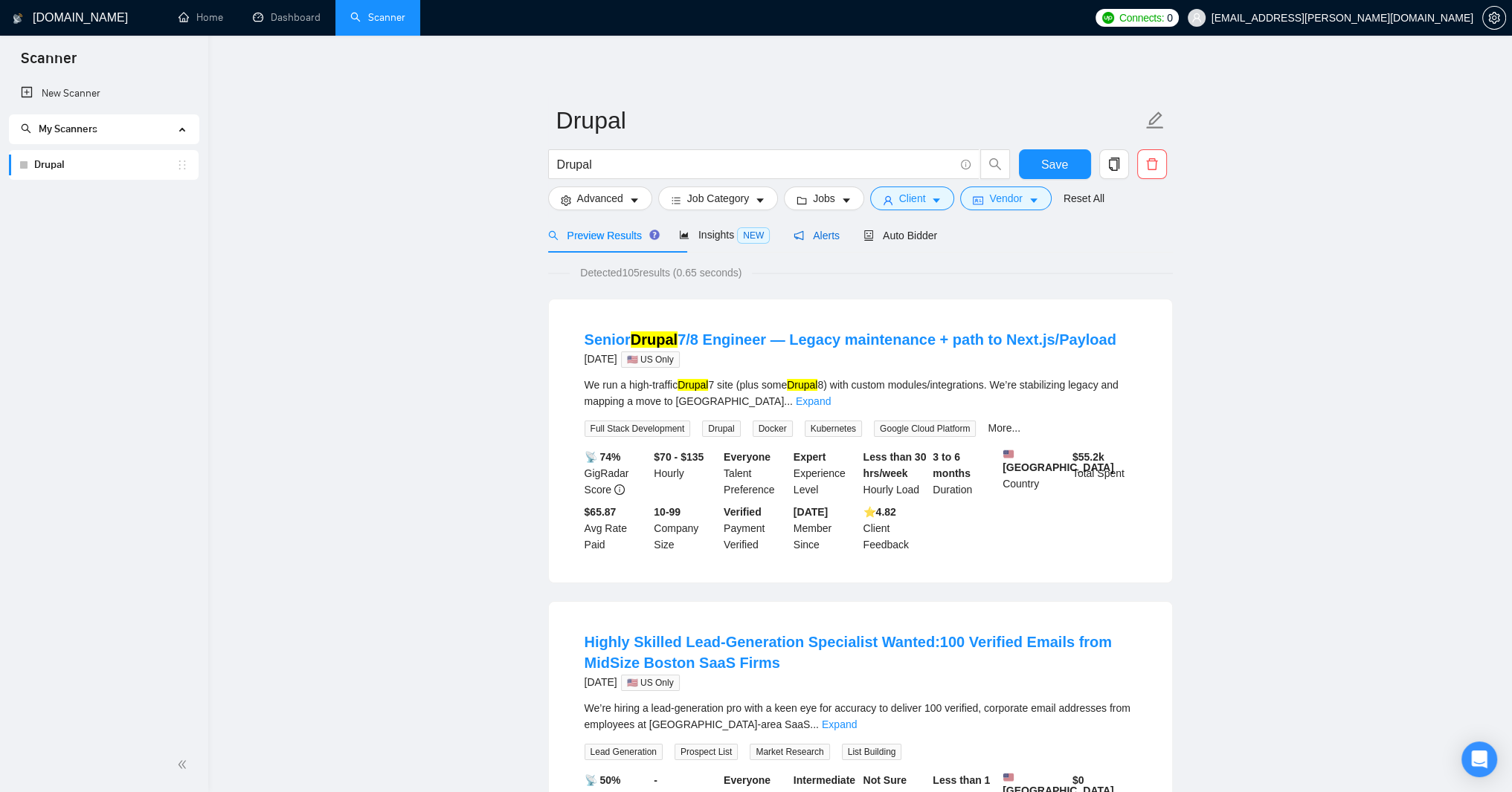
click at [840, 242] on span "Alerts" at bounding box center [816, 235] width 46 height 12
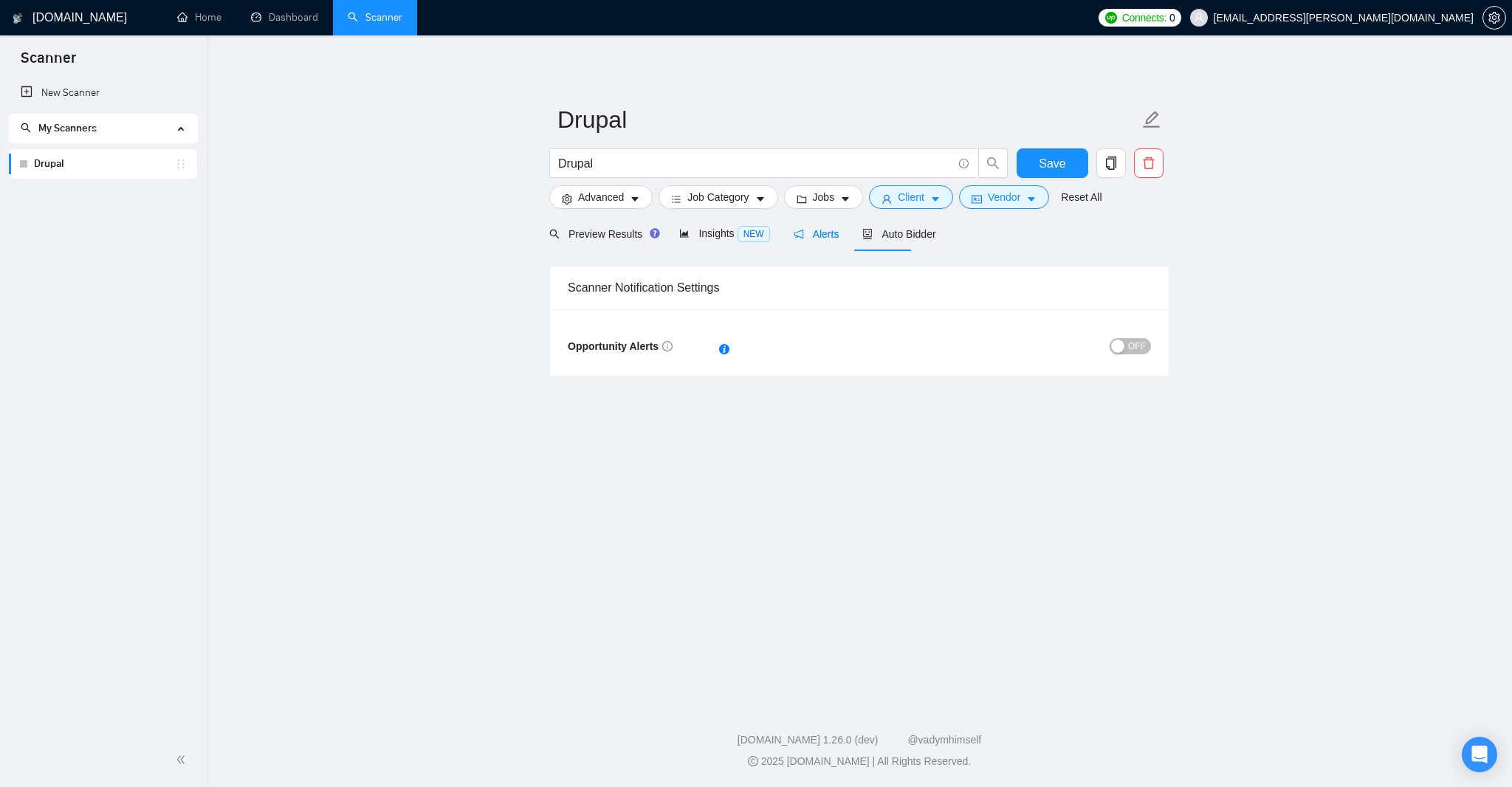
click at [1128, 355] on span "OFF" at bounding box center [1137, 347] width 17 height 16
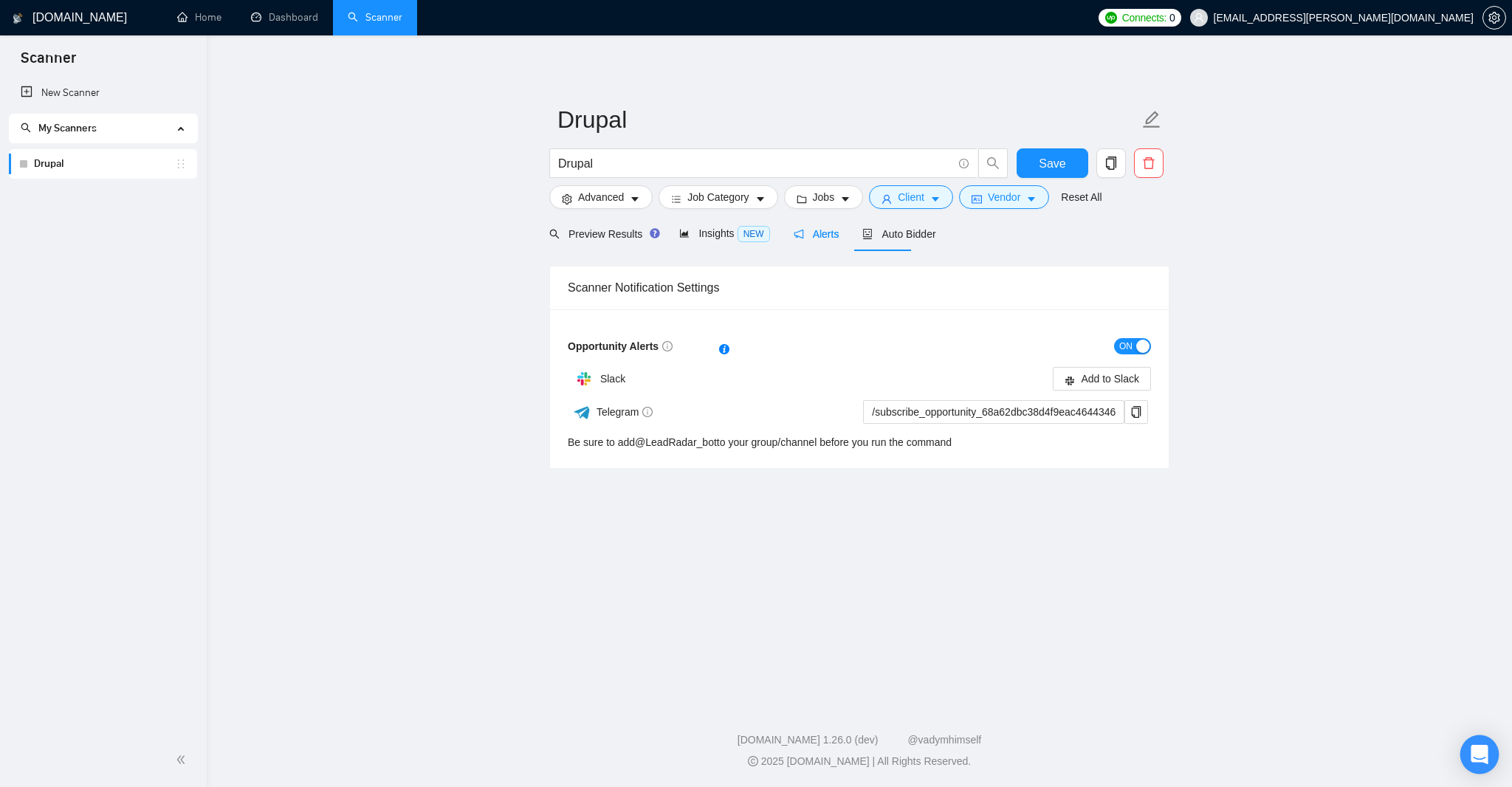
click at [1474, 760] on icon "Open Intercom Messenger" at bounding box center [1479, 755] width 17 height 19
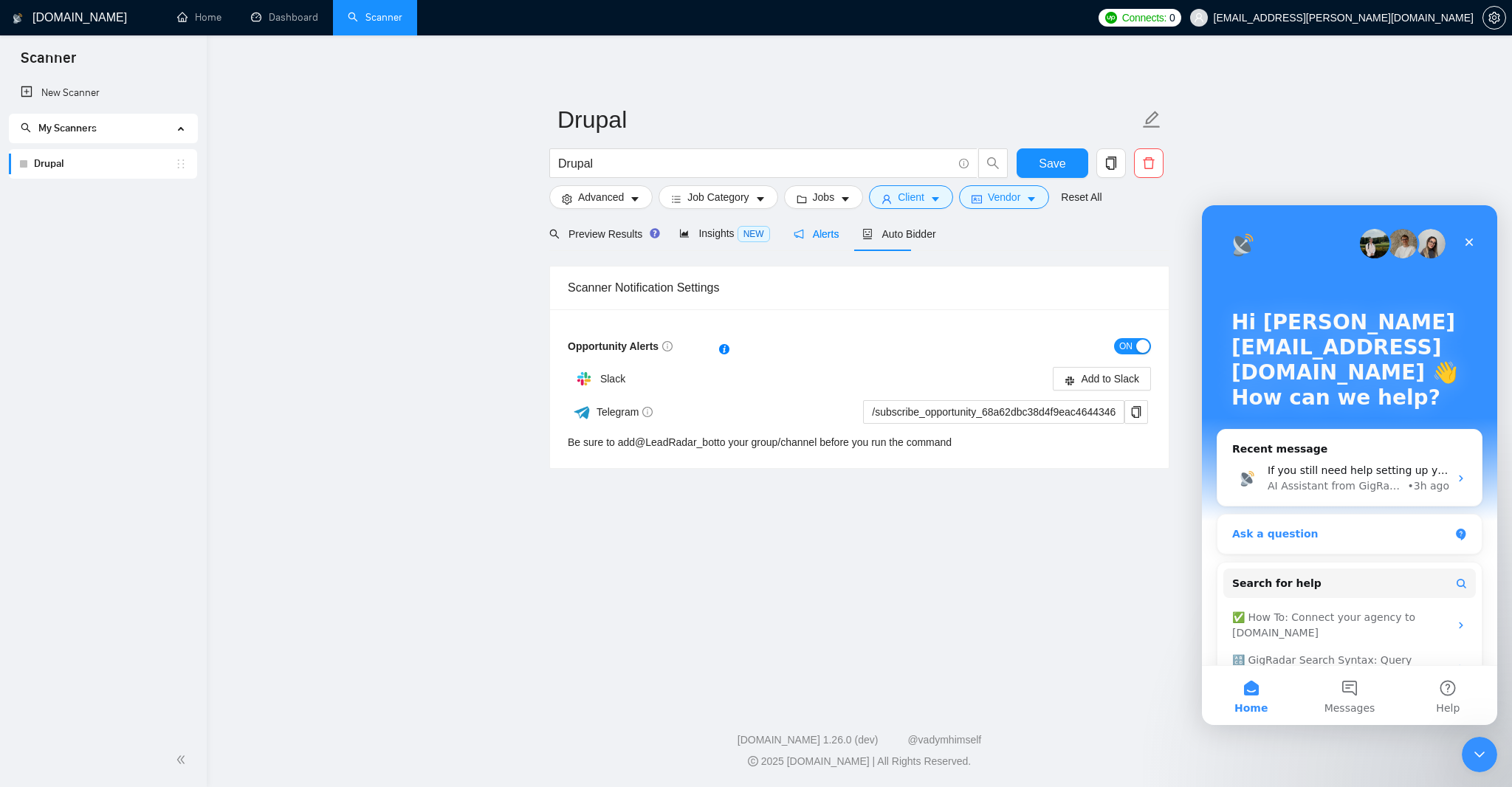
click at [1291, 542] on div "Ask a question" at bounding box center [1340, 534] width 217 height 16
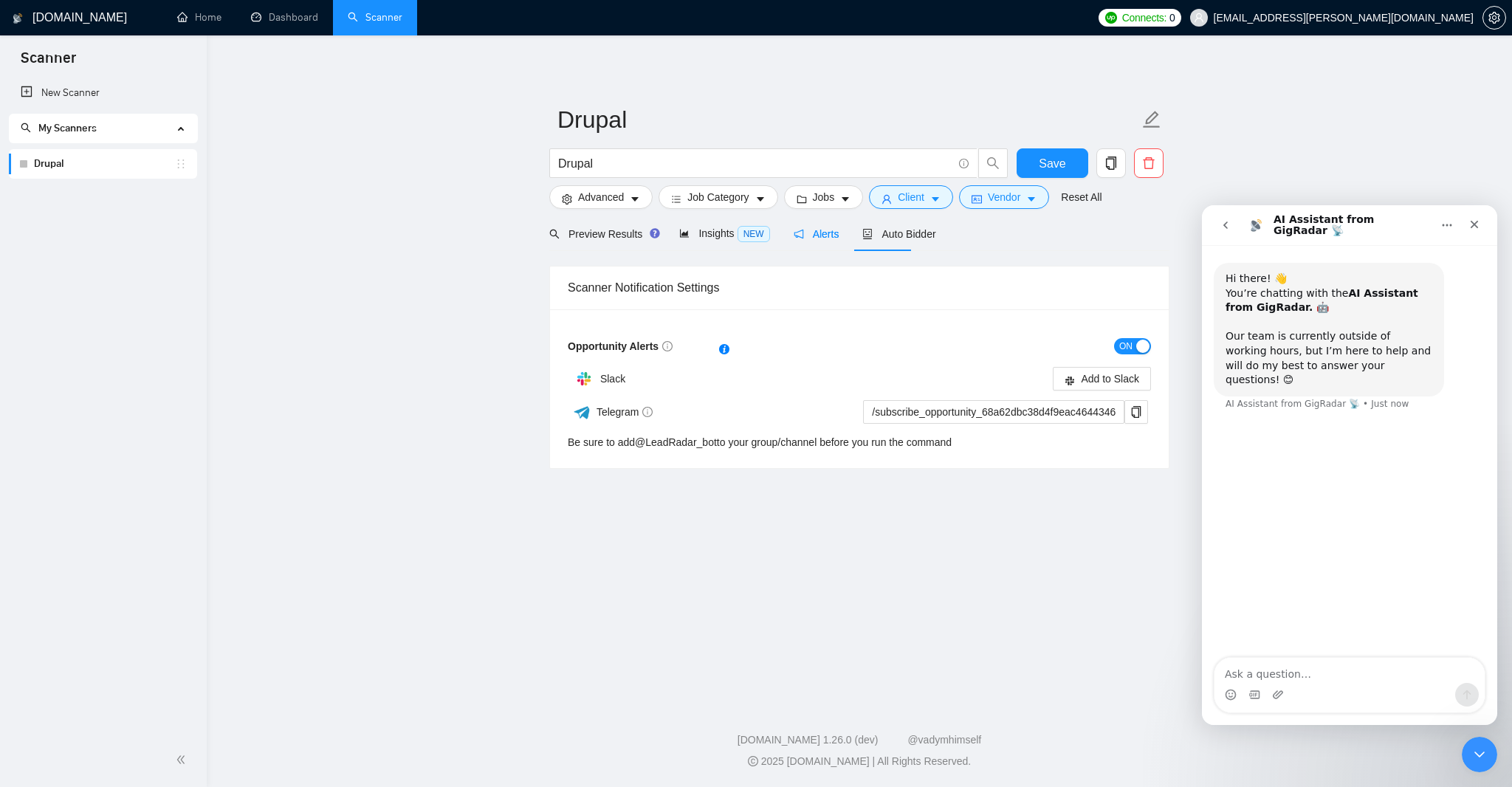
click at [1276, 677] on textarea "Ask a question…" at bounding box center [1349, 671] width 270 height 25
type textarea "how to add @LeadRadar_bot to my slack?"
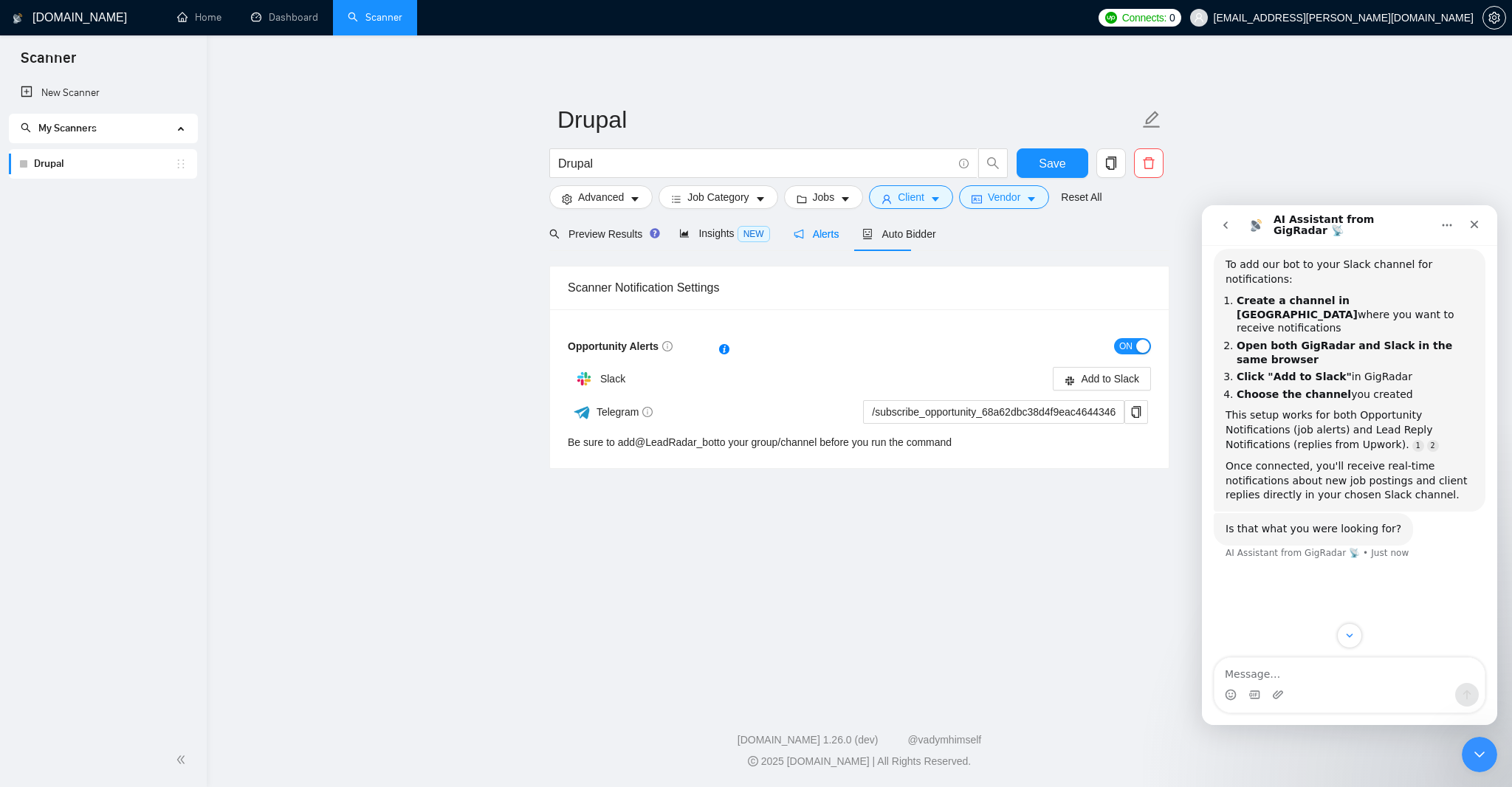
scroll to position [248, 0]
click at [1092, 387] on span "Add to Slack" at bounding box center [1109, 378] width 58 height 16
click at [1478, 224] on icon "Close" at bounding box center [1474, 224] width 12 height 12
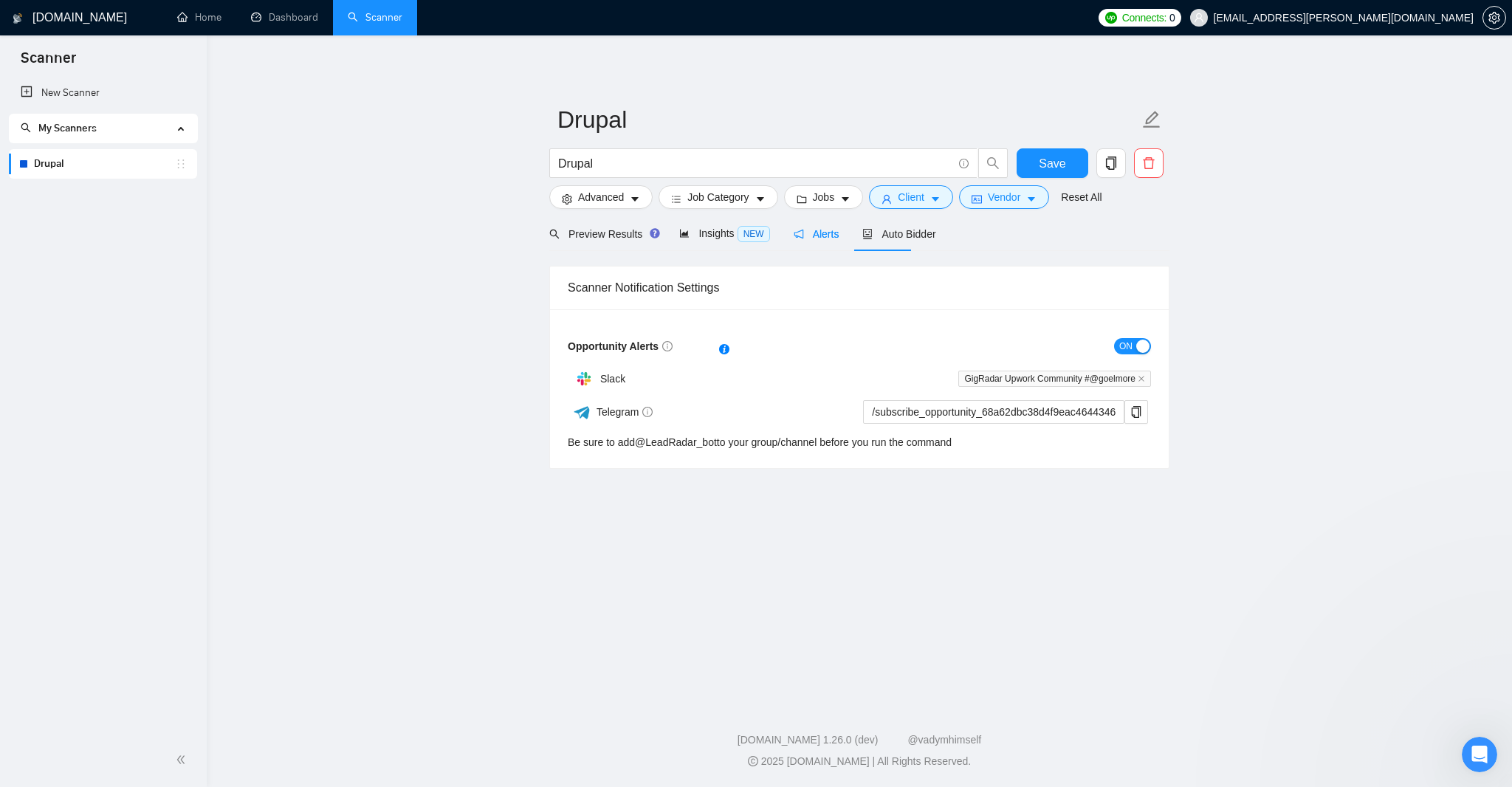
scroll to position [337, 0]
